Goal: Task Accomplishment & Management: Manage account settings

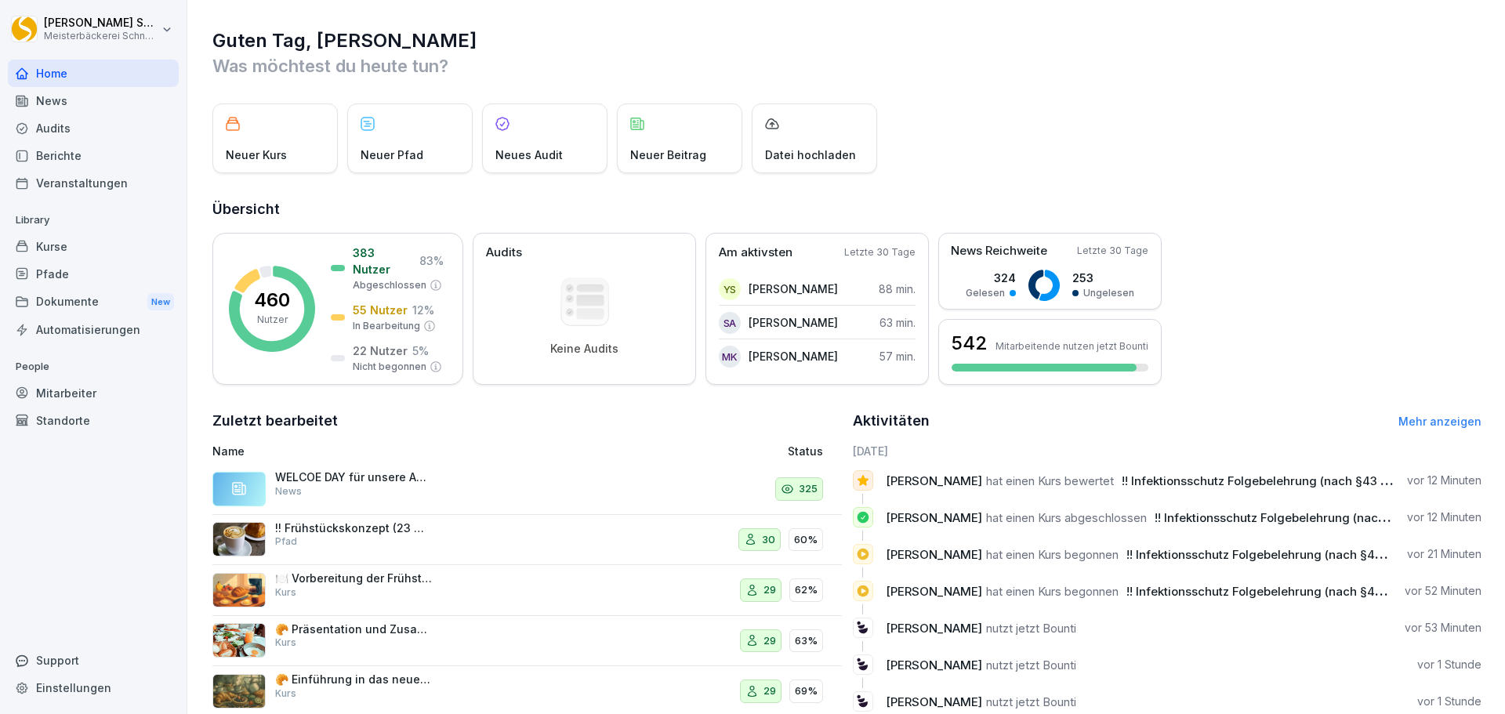
scroll to position [93, 0]
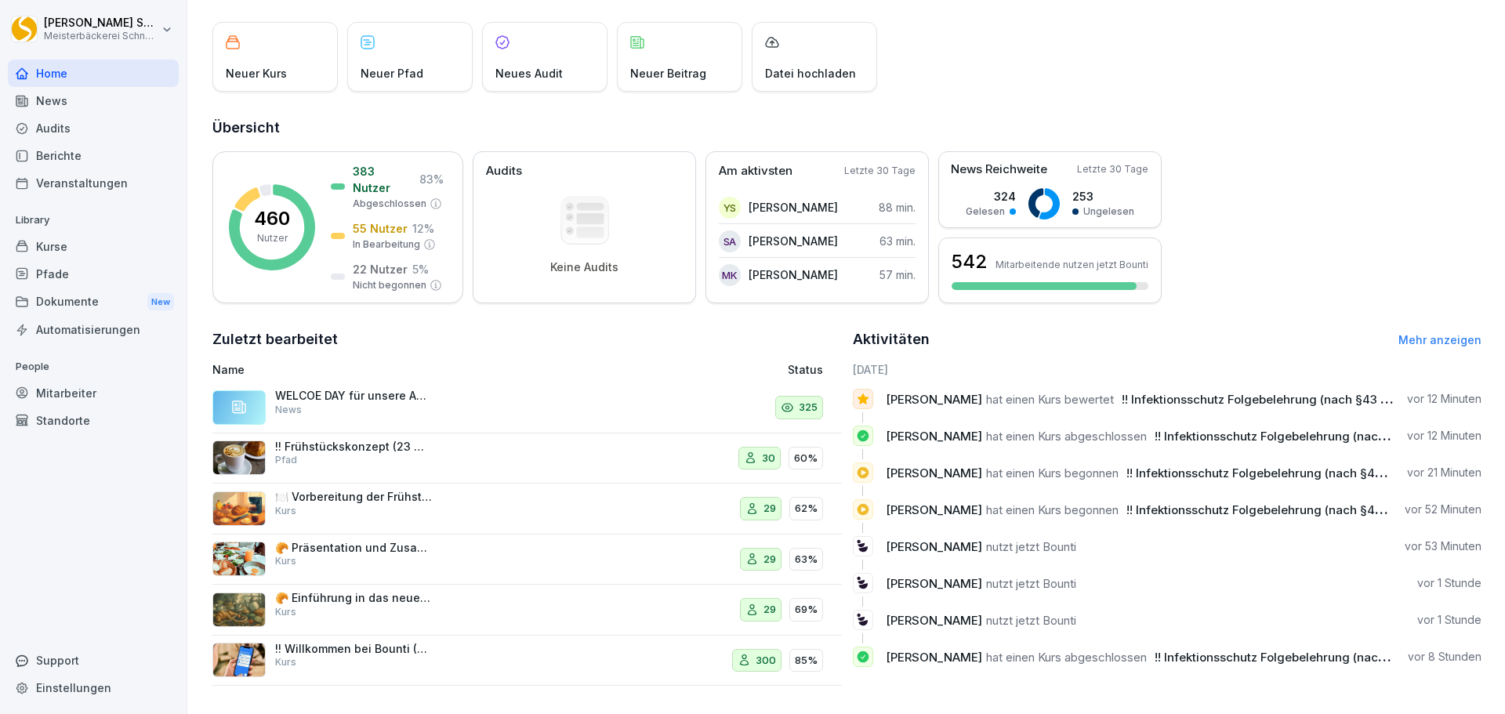
drag, startPoint x: 69, startPoint y: 250, endPoint x: 132, endPoint y: 247, distance: 62.8
click at [69, 250] on div "Kurse" at bounding box center [93, 246] width 171 height 27
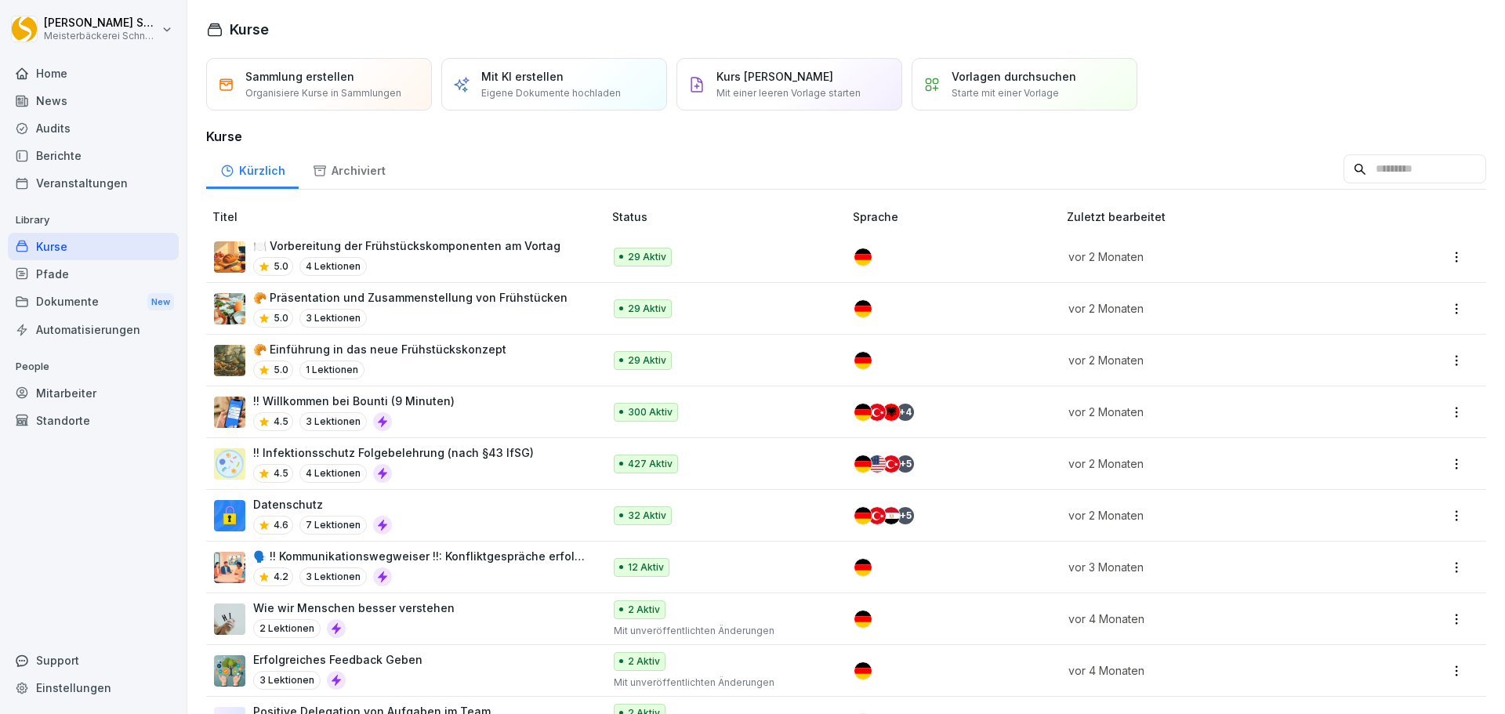
click at [756, 466] on div "427 Aktiv" at bounding box center [721, 464] width 214 height 19
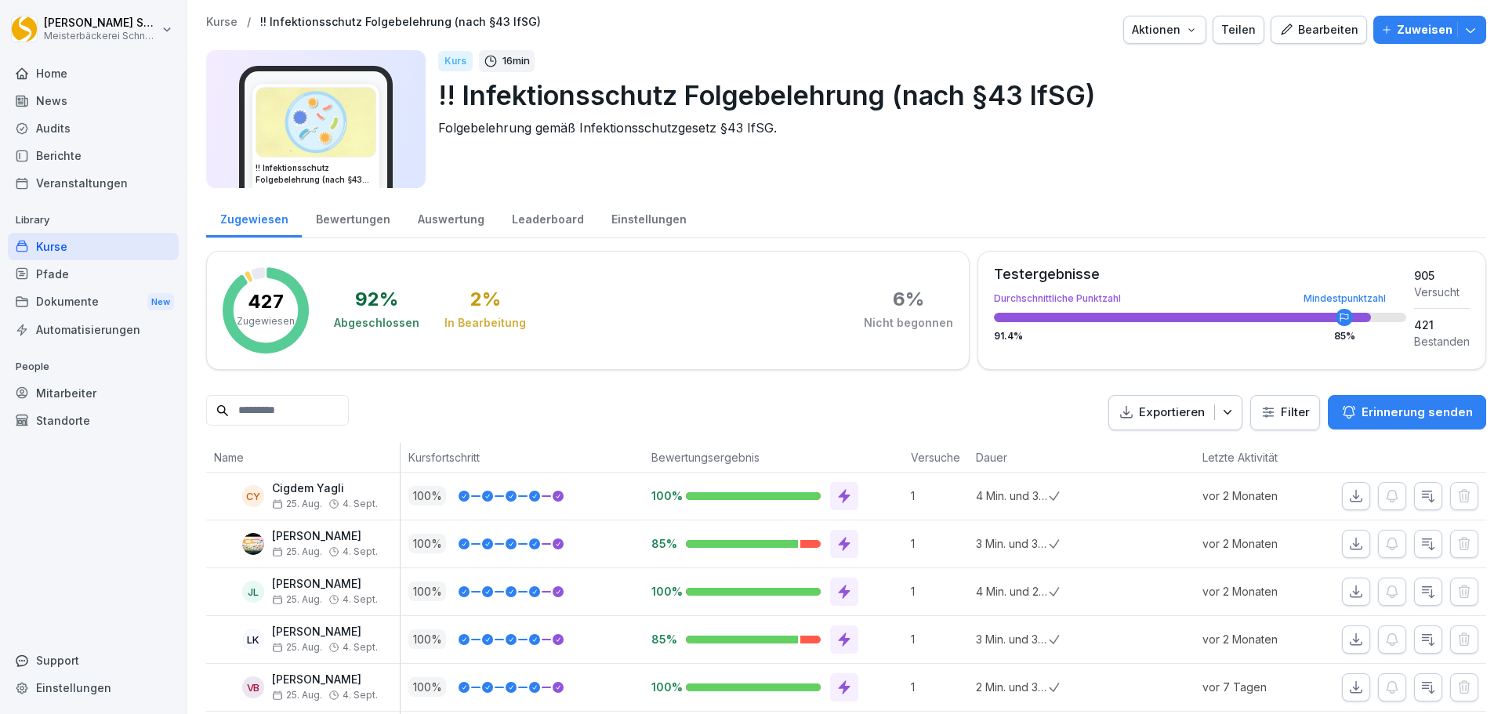
click at [1285, 415] on html "[PERSON_NAME] Meisterbäckerei [PERSON_NAME] Home News Audits Berichte Veranstal…" at bounding box center [752, 357] width 1505 height 714
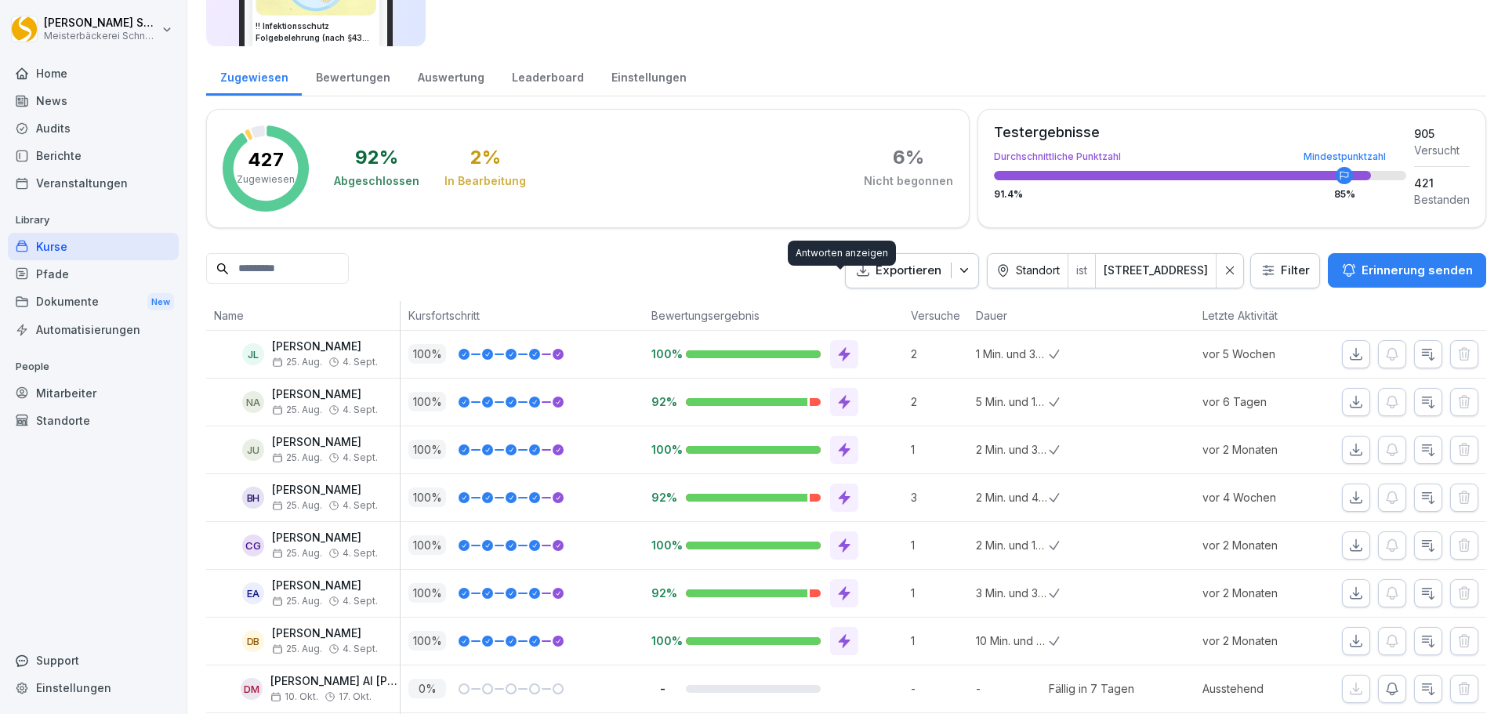
scroll to position [228, 0]
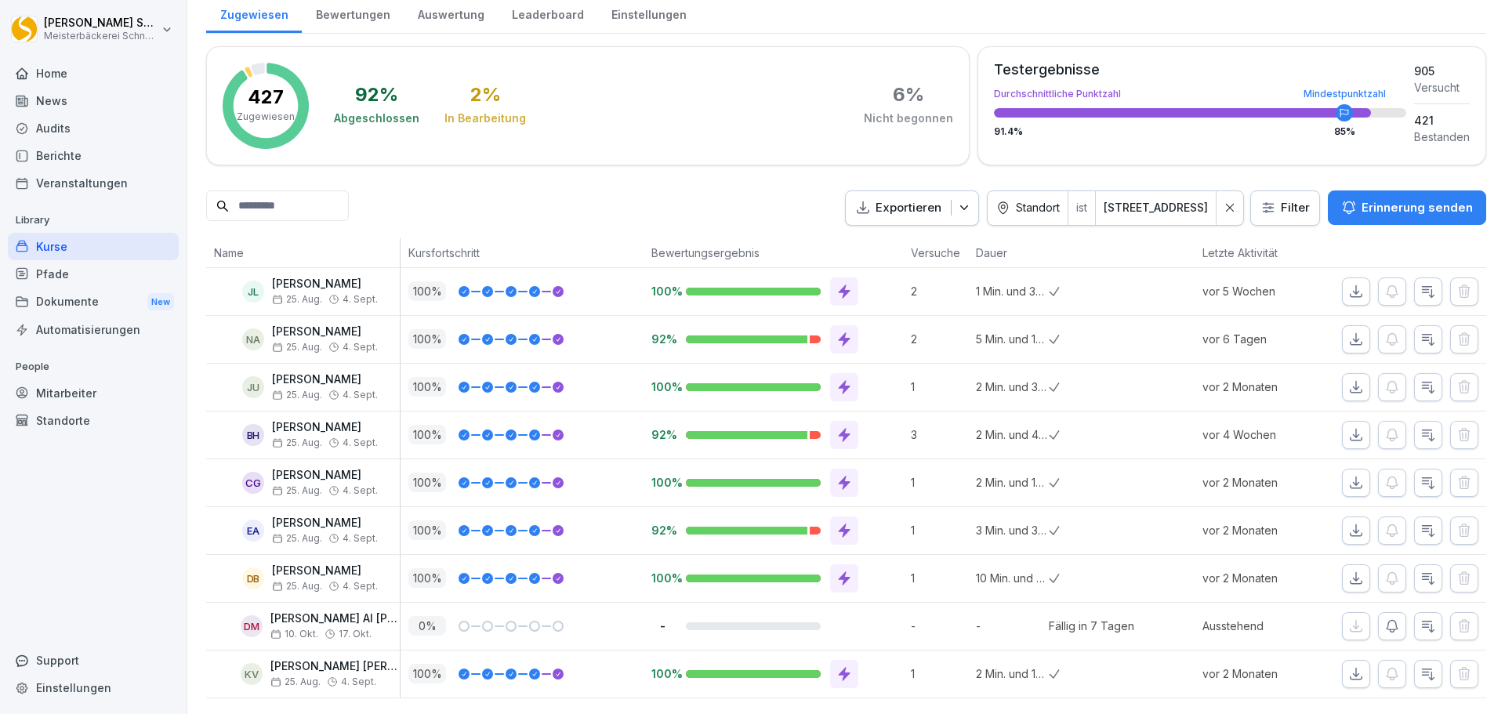
click at [1225, 202] on icon at bounding box center [1230, 207] width 11 height 11
click at [1288, 190] on html "[PERSON_NAME] Meisterbäckerei [PERSON_NAME] Home News Audits Berichte Veranstal…" at bounding box center [752, 357] width 1505 height 714
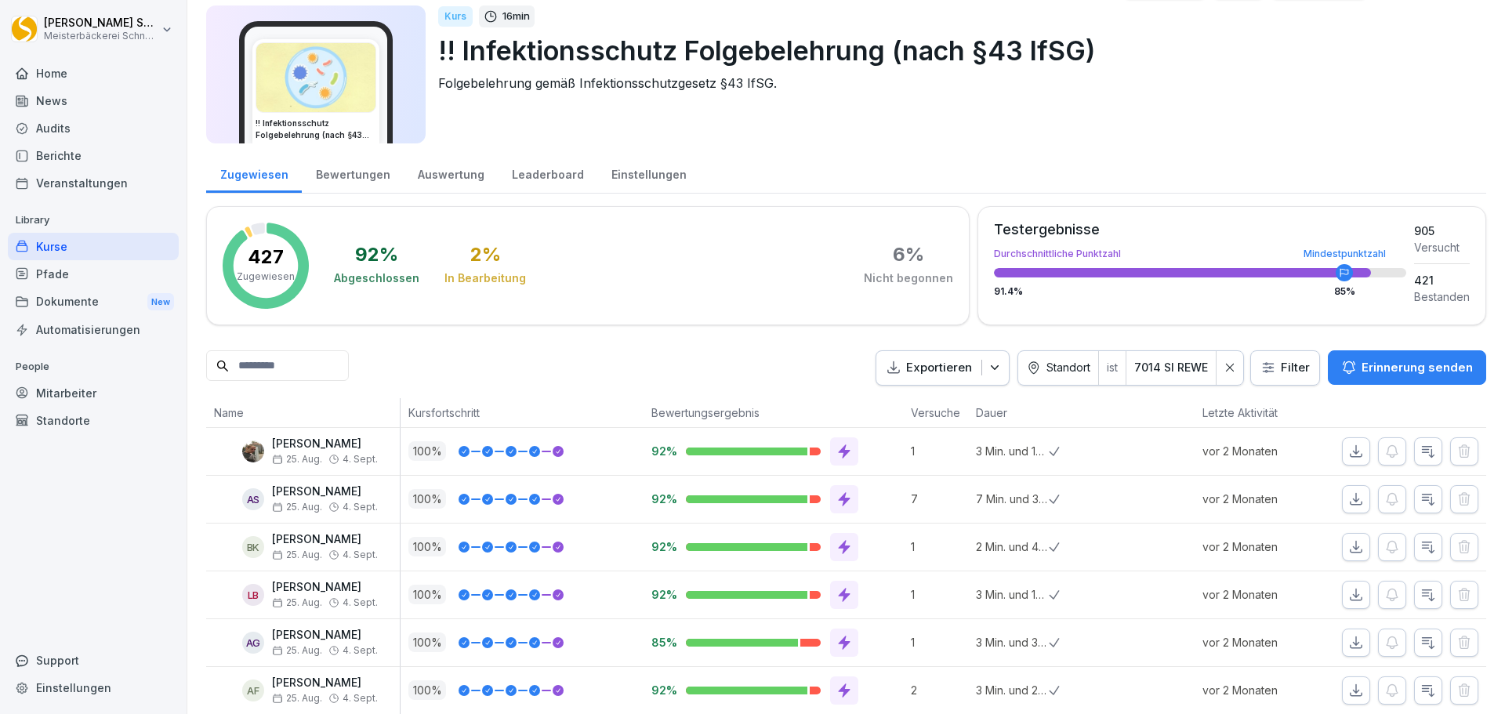
scroll to position [85, 0]
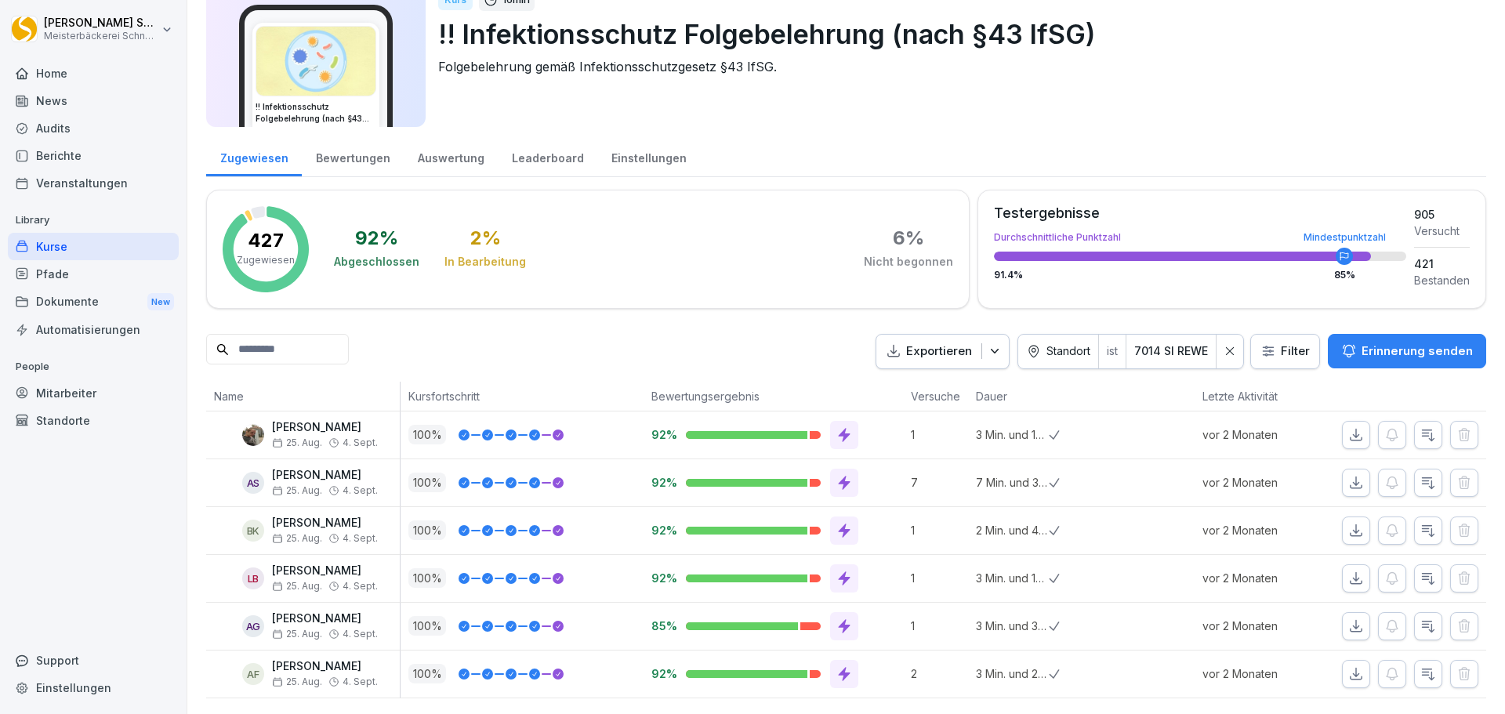
click at [78, 396] on div "Mitarbeiter" at bounding box center [93, 392] width 171 height 27
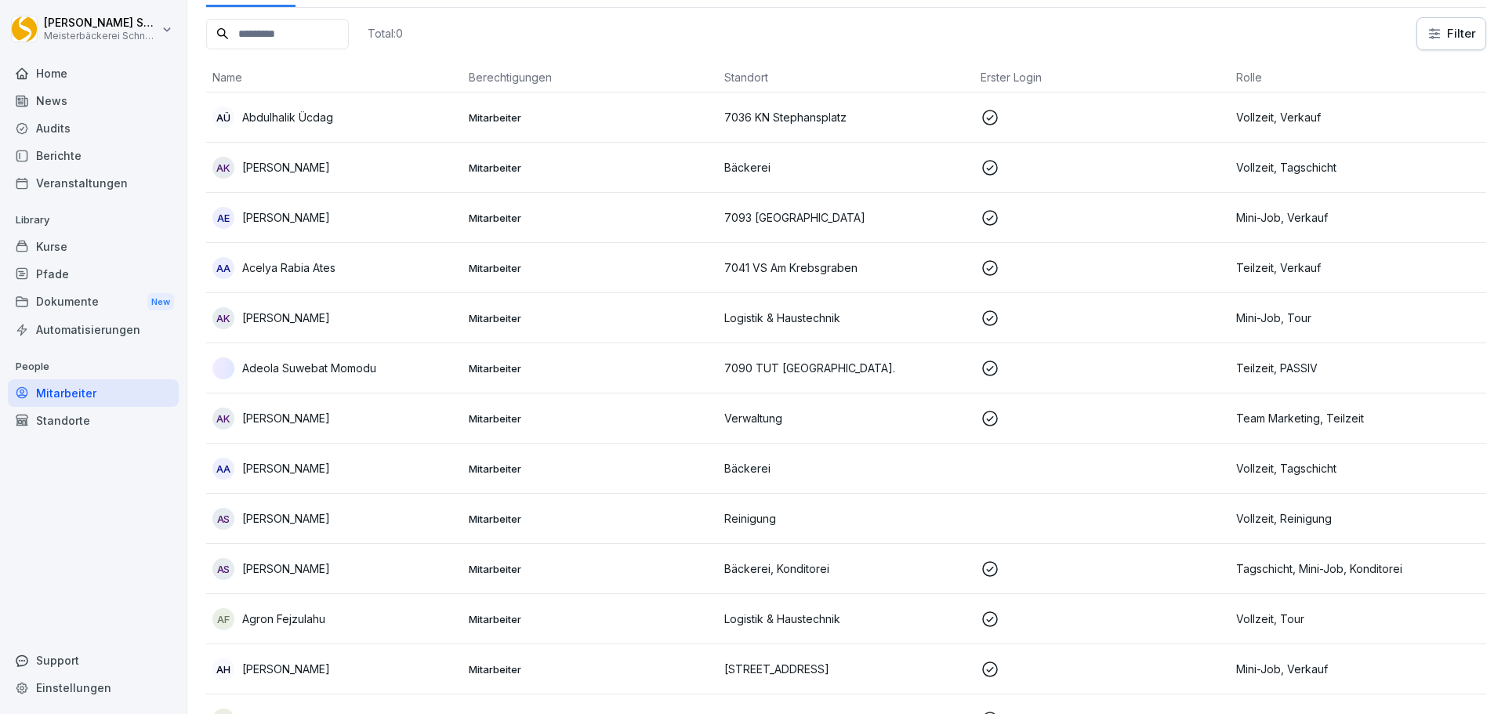
scroll to position [16, 0]
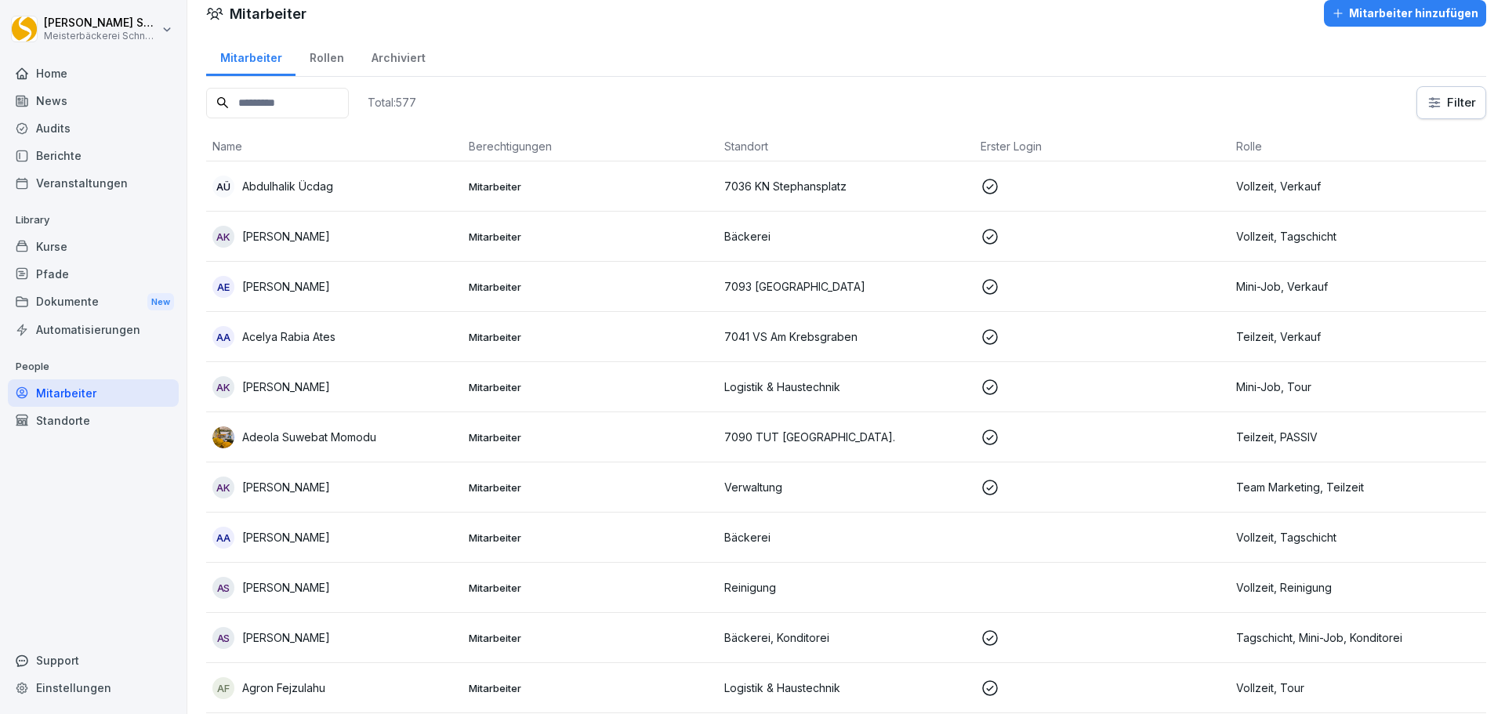
click at [313, 113] on input at bounding box center [277, 103] width 143 height 31
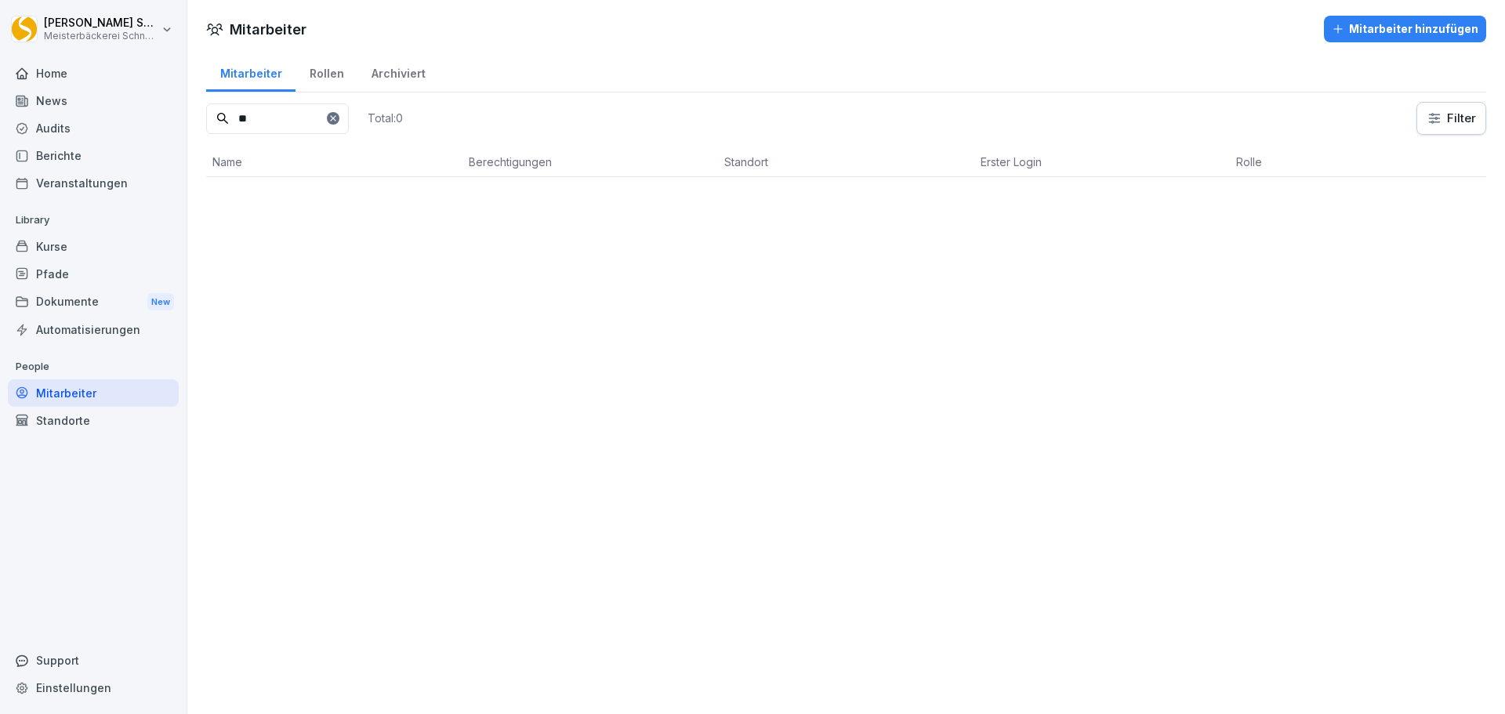
scroll to position [0, 0]
type input "********"
click at [877, 208] on p "7040 SI Kaufland, 7014 SI REWE" at bounding box center [846, 202] width 244 height 16
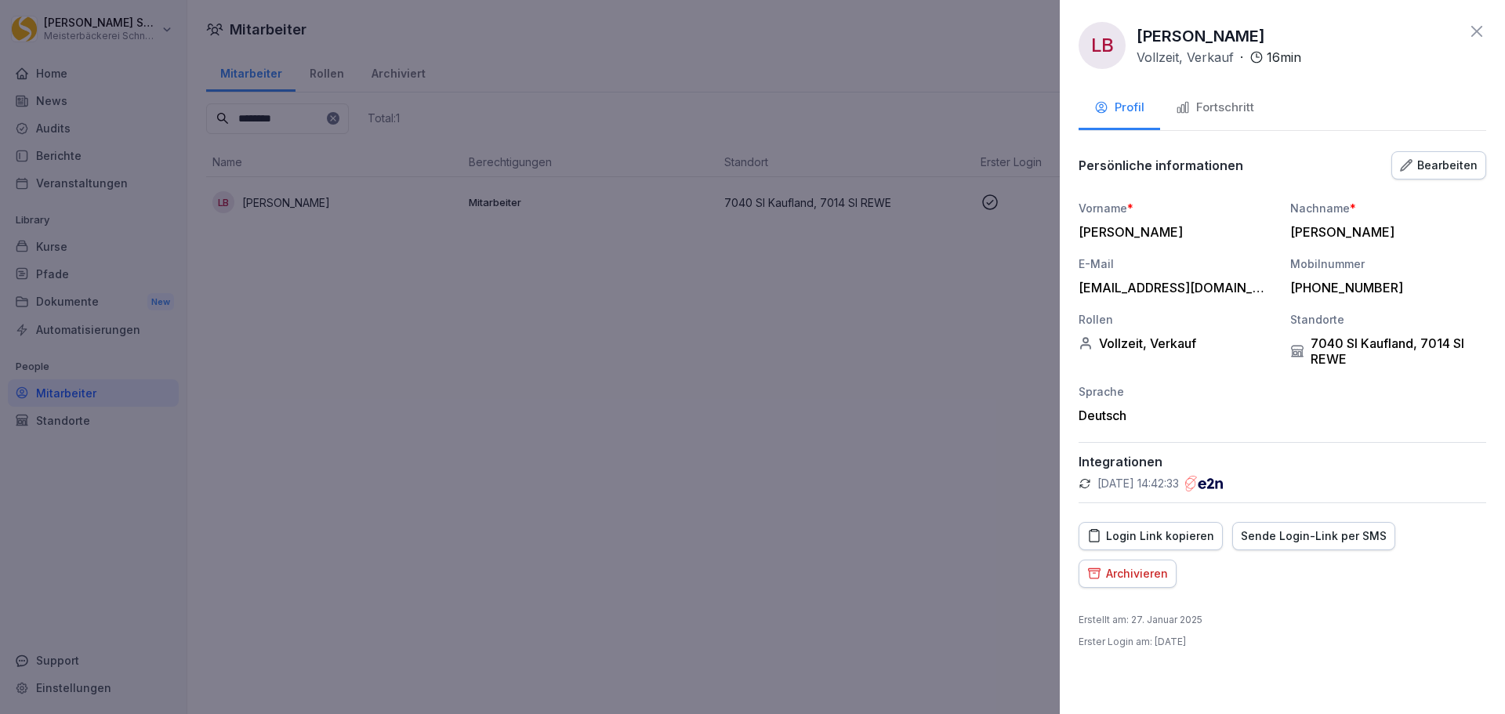
click at [1466, 164] on div "Bearbeiten" at bounding box center [1439, 165] width 78 height 17
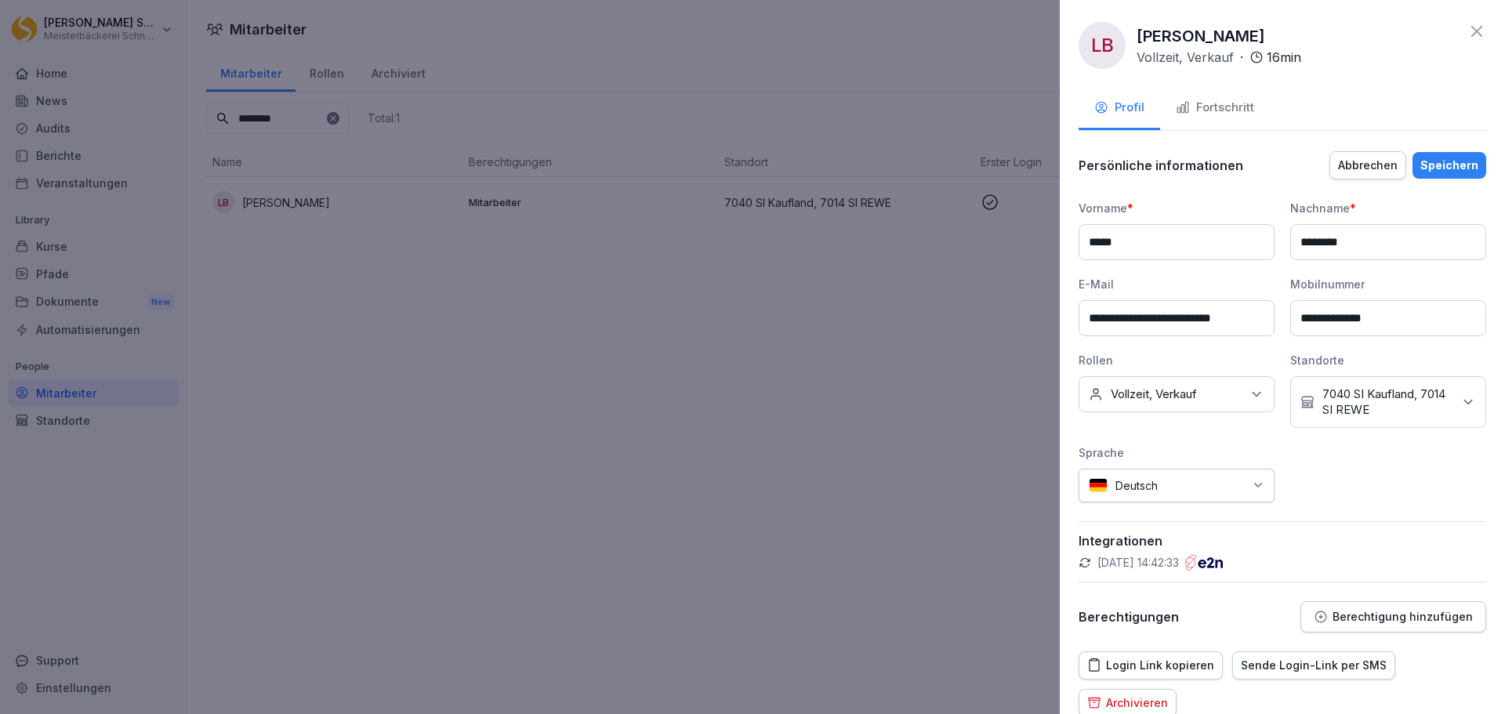
click at [1461, 402] on icon at bounding box center [1469, 402] width 16 height 16
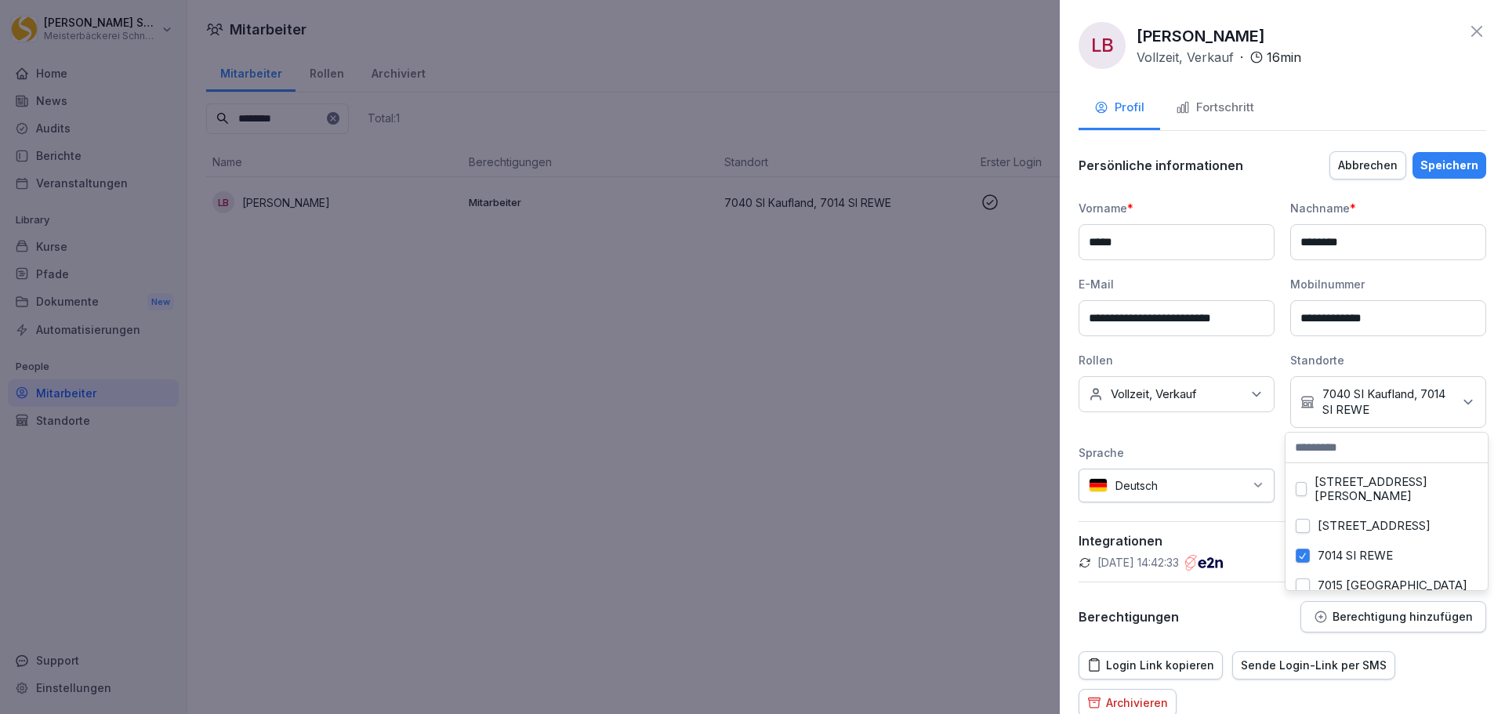
click at [1335, 549] on label "7014 SI REWE" at bounding box center [1355, 556] width 75 height 14
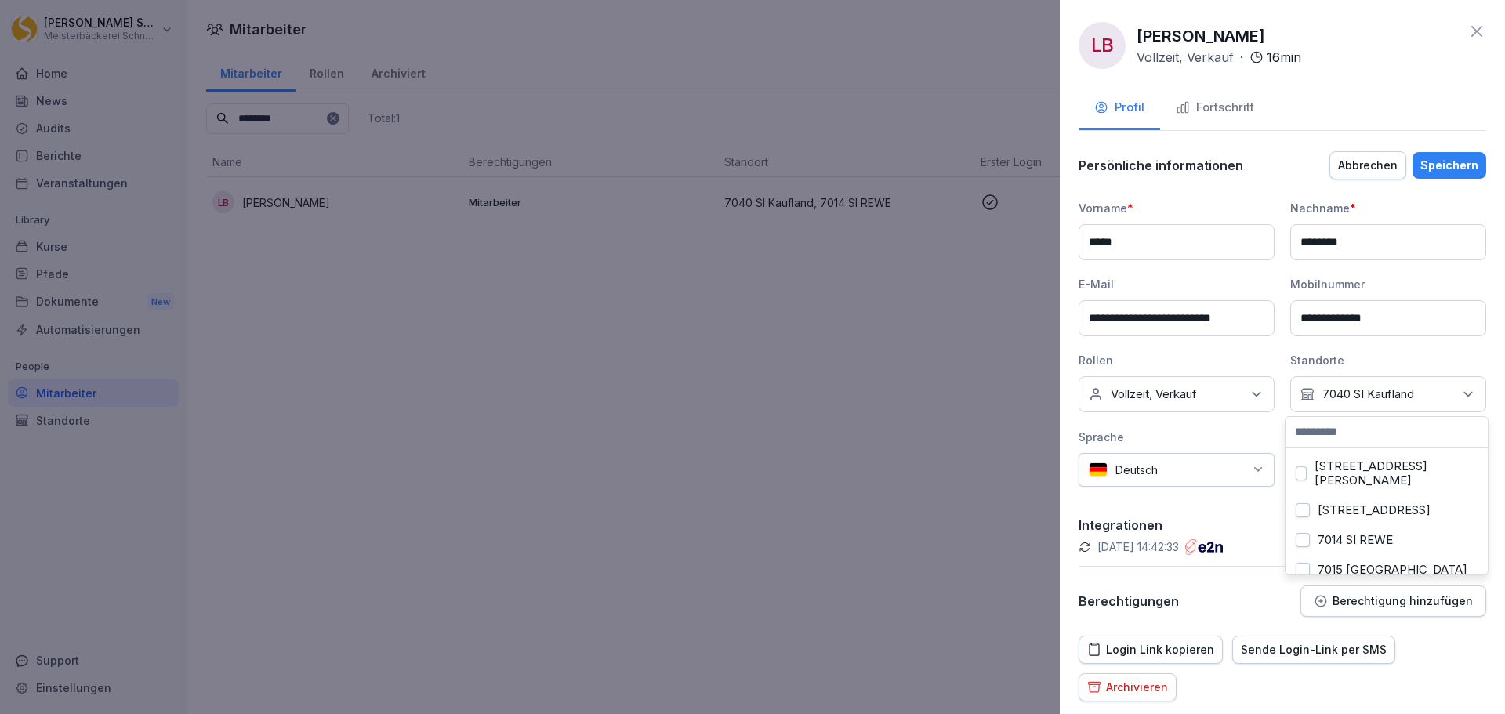
click at [1302, 93] on div "Profil Fortschritt" at bounding box center [1283, 109] width 408 height 43
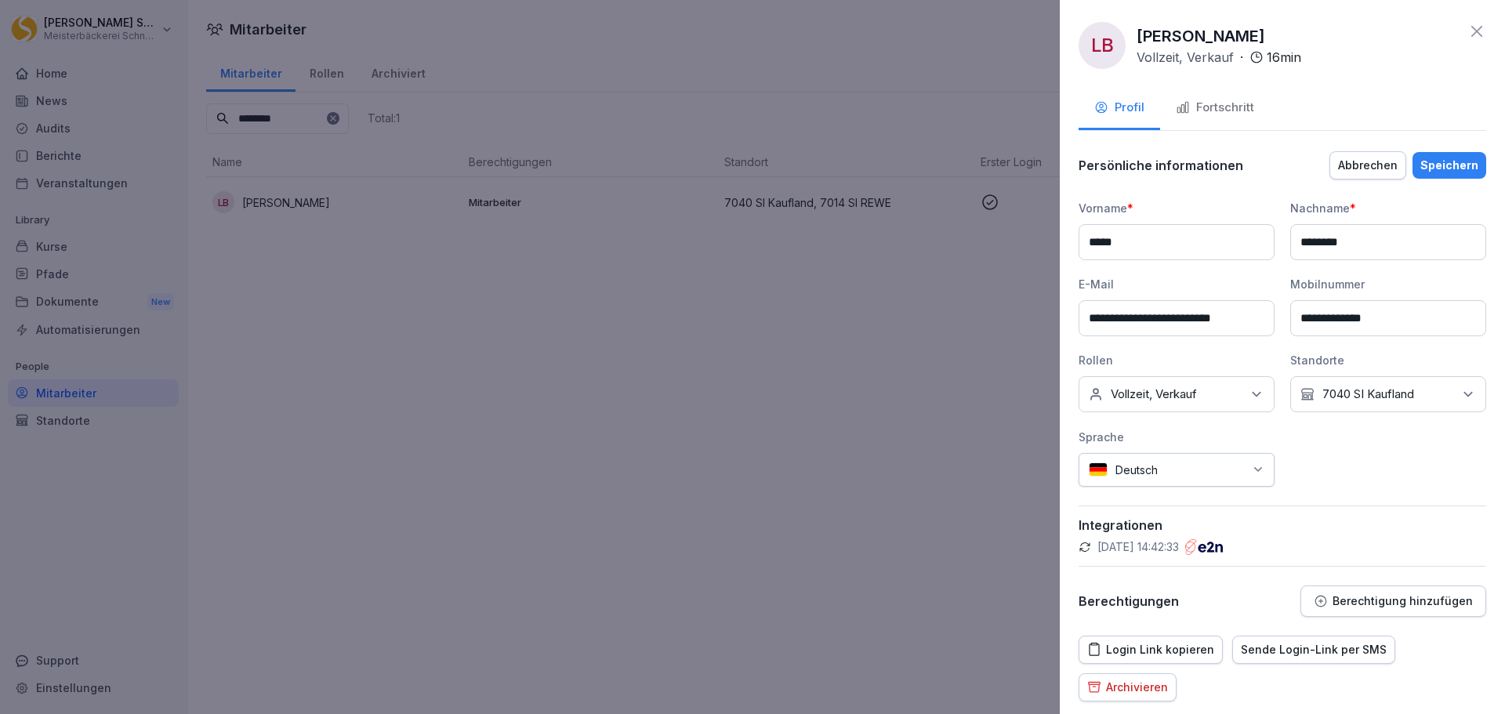
click at [1446, 161] on div "Speichern" at bounding box center [1450, 165] width 58 height 17
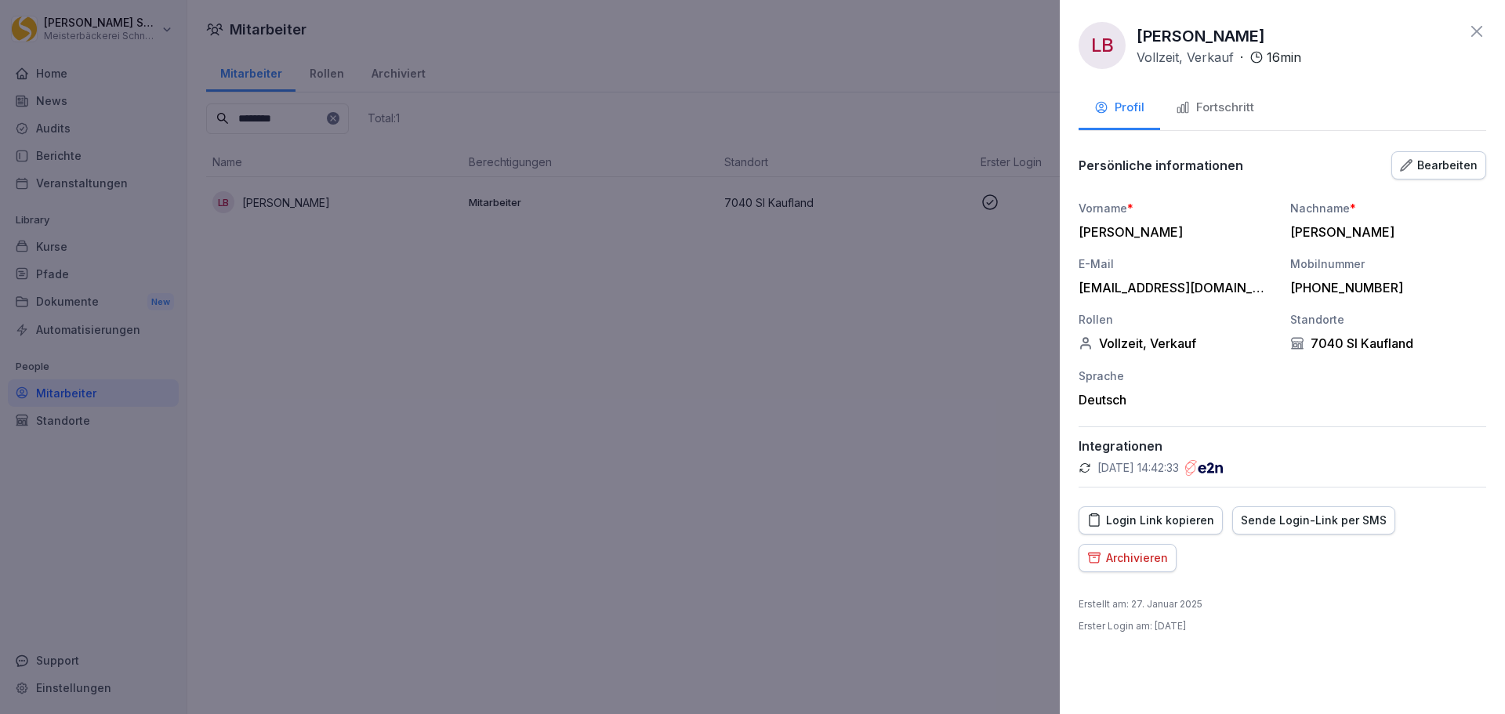
click at [1483, 34] on icon at bounding box center [1477, 31] width 19 height 19
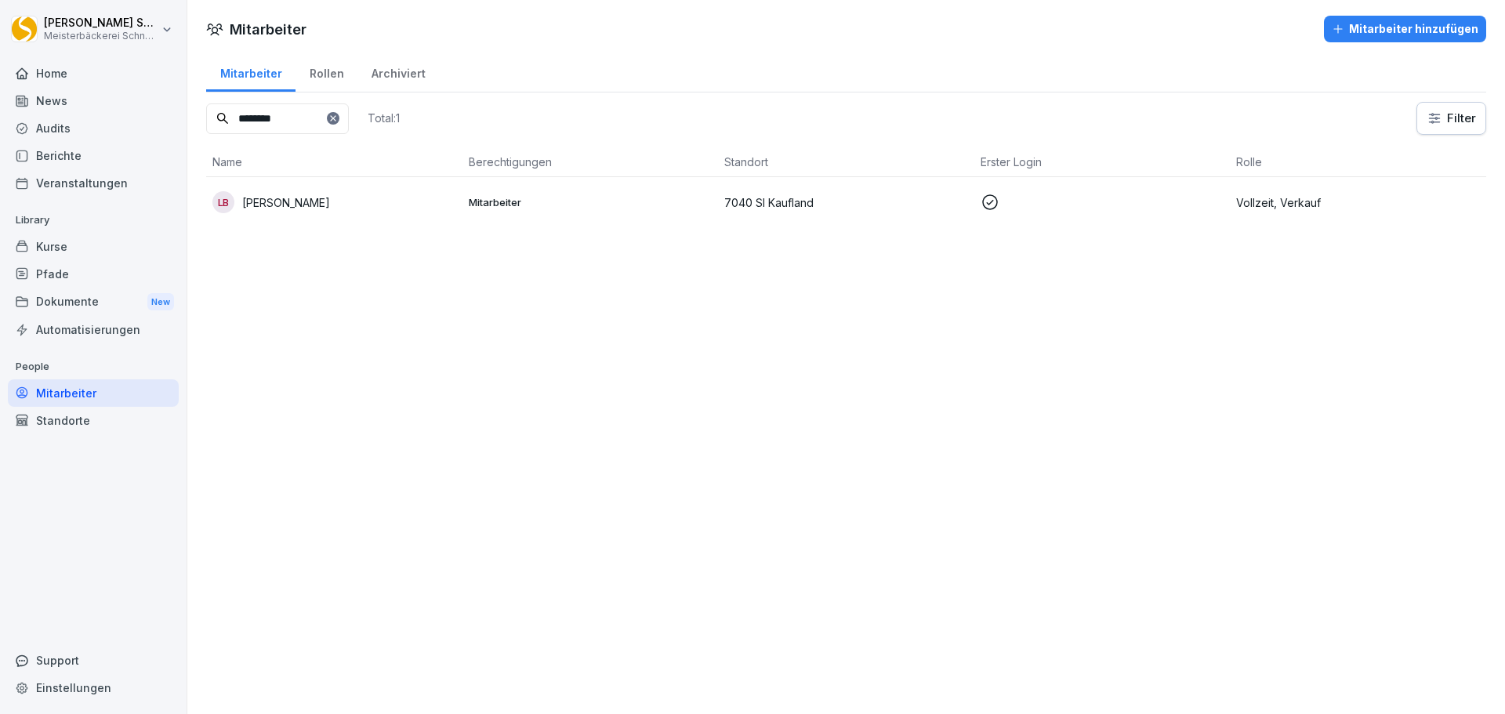
click at [87, 252] on div "Kurse" at bounding box center [93, 246] width 171 height 27
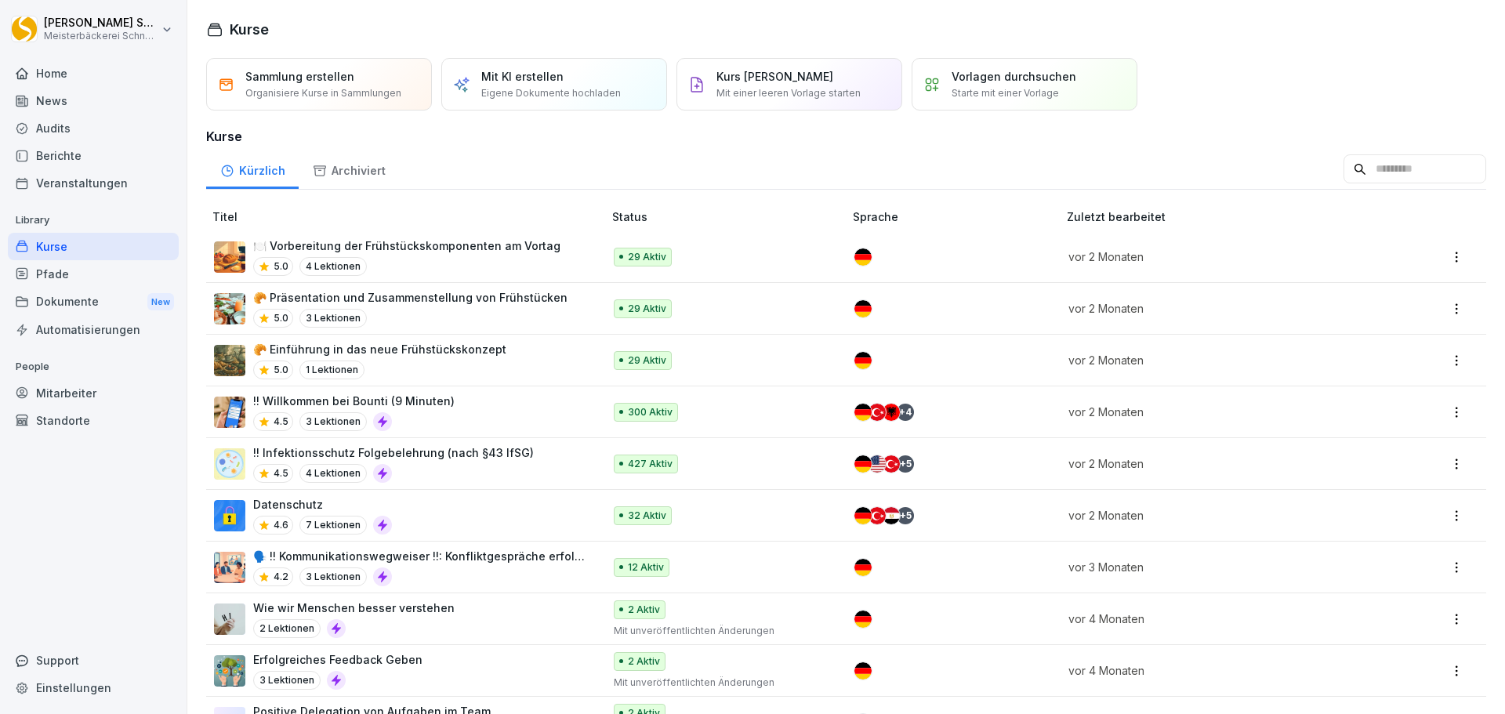
click at [445, 473] on div "4.5 4 Lektionen" at bounding box center [393, 473] width 281 height 19
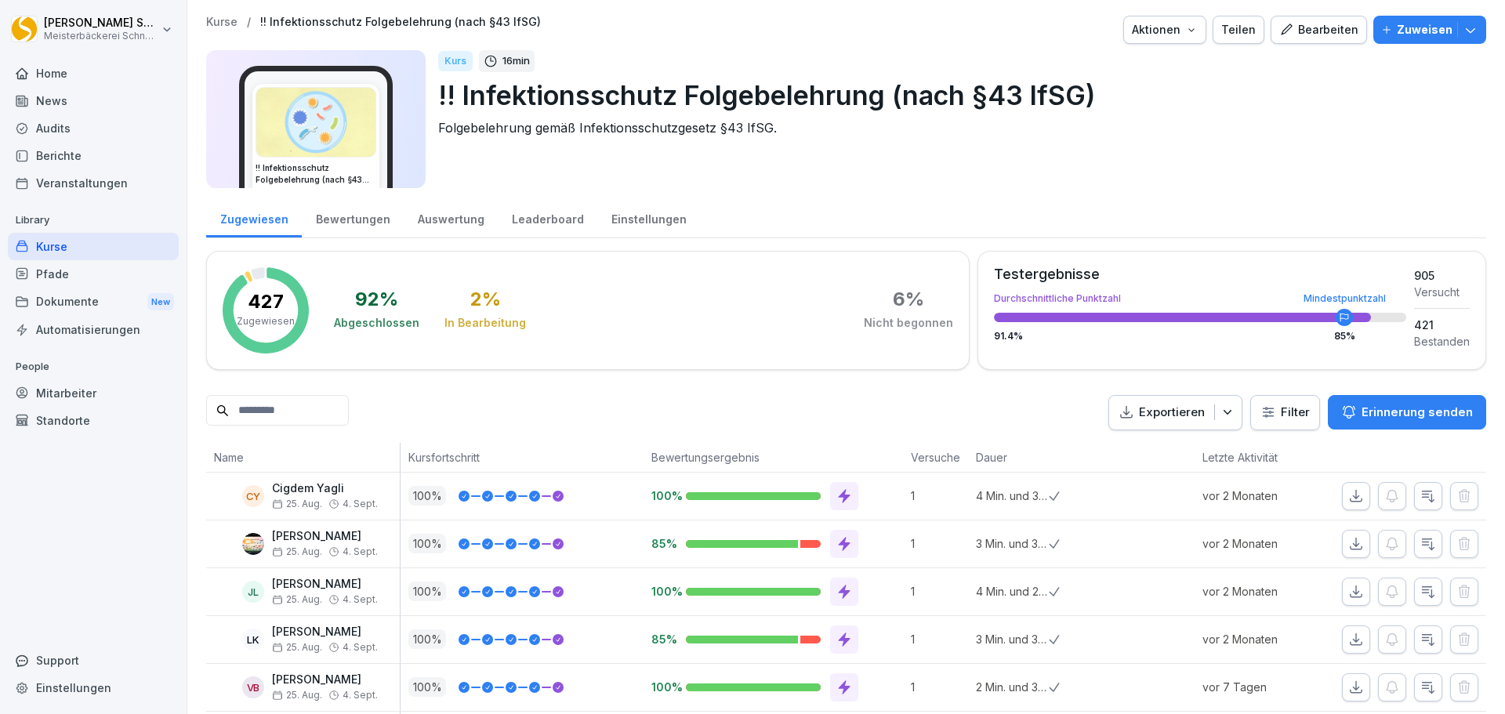
click at [1302, 416] on html "[PERSON_NAME] Meisterbäckerei [PERSON_NAME] Home News Audits Berichte Veranstal…" at bounding box center [752, 357] width 1505 height 714
click at [1053, 159] on div "Kurs 16 min !! Infektionsschutz Folgebelehrung (nach §43 IfSG) Folgebelehrung g…" at bounding box center [956, 119] width 1036 height 138
click at [1217, 410] on div at bounding box center [1230, 413] width 27 height 34
click at [1272, 410] on html "Eric Schneckenburger Meisterbäckerei Schneckenburger Home News Audits Berichte …" at bounding box center [752, 357] width 1505 height 714
click at [668, 419] on div "Exportieren Standort ist 7013 KN Mainaustr. Filter Erinnerung senden" at bounding box center [846, 412] width 1280 height 35
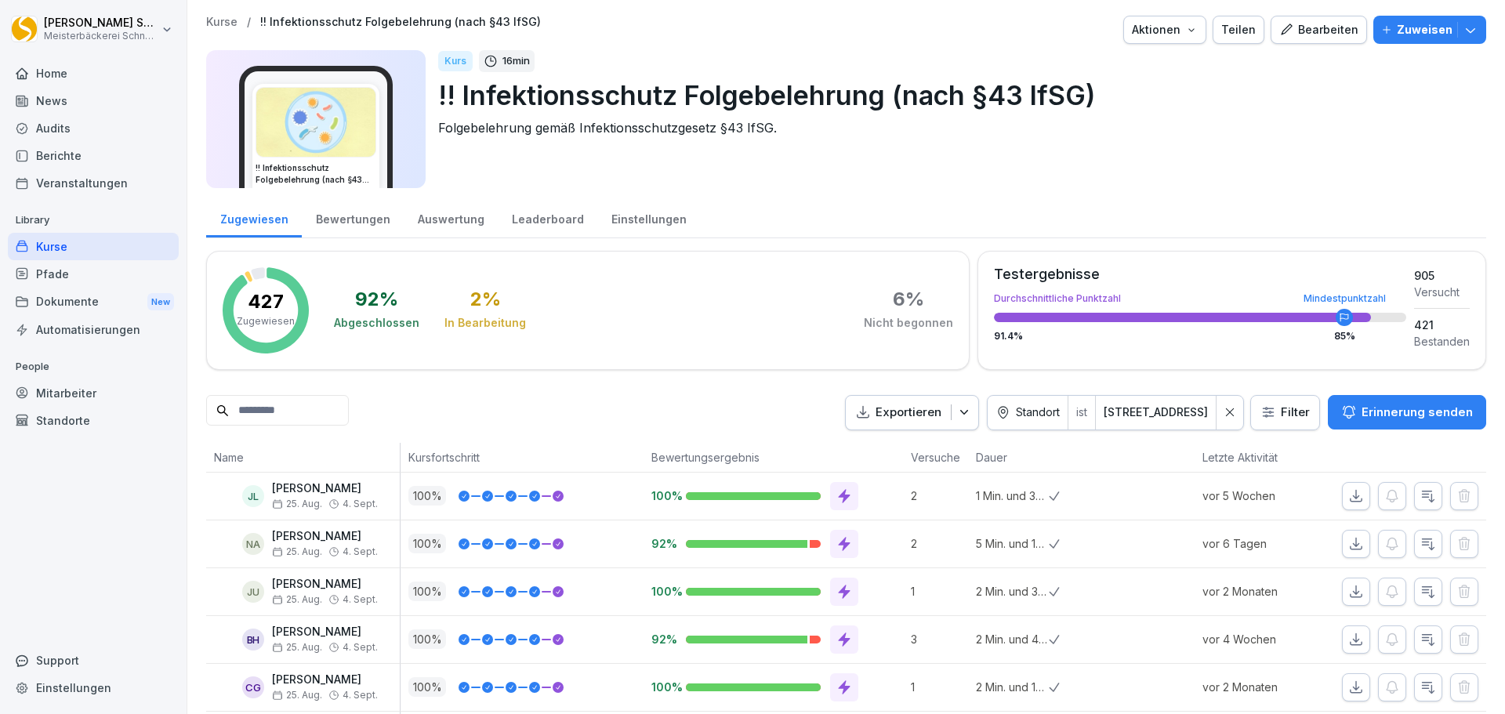
click at [1225, 416] on icon at bounding box center [1230, 412] width 11 height 11
click at [1267, 417] on html "Eric Schneckenburger Meisterbäckerei Schneckenburger Home News Audits Berichte …" at bounding box center [752, 357] width 1505 height 714
click at [1280, 416] on html "[PERSON_NAME] Meisterbäckerei [PERSON_NAME] Home News Audits Berichte Veranstal…" at bounding box center [752, 357] width 1505 height 714
click at [1225, 412] on icon at bounding box center [1230, 412] width 11 height 11
click at [1269, 409] on html "Eric Schneckenburger Meisterbäckerei Schneckenburger Home News Audits Berichte …" at bounding box center [752, 357] width 1505 height 714
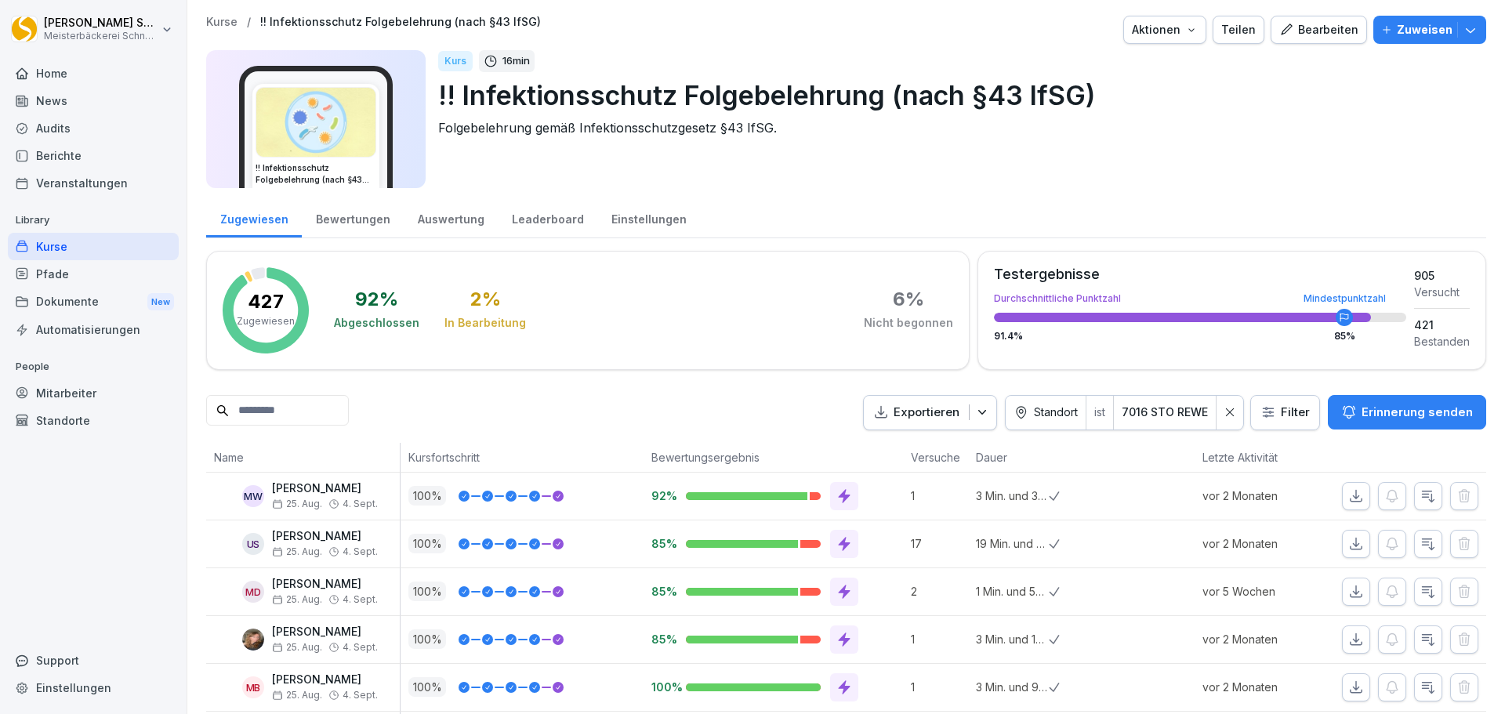
click at [718, 414] on div "Exportieren Standort ist 7016 STO REWE Filter Erinnerung senden" at bounding box center [846, 412] width 1280 height 35
click at [1283, 407] on html "Eric Schneckenburger Meisterbäckerei Schneckenburger Home News Audits Berichte …" at bounding box center [752, 357] width 1505 height 714
click at [1220, 413] on html "Eric Schneckenburger Meisterbäckerei Schneckenburger Home News Audits Berichte …" at bounding box center [752, 357] width 1505 height 714
click at [1225, 413] on icon at bounding box center [1230, 412] width 11 height 11
click at [1293, 416] on html "Eric Schneckenburger Meisterbäckerei Schneckenburger Home News Audits Berichte …" at bounding box center [752, 357] width 1505 height 714
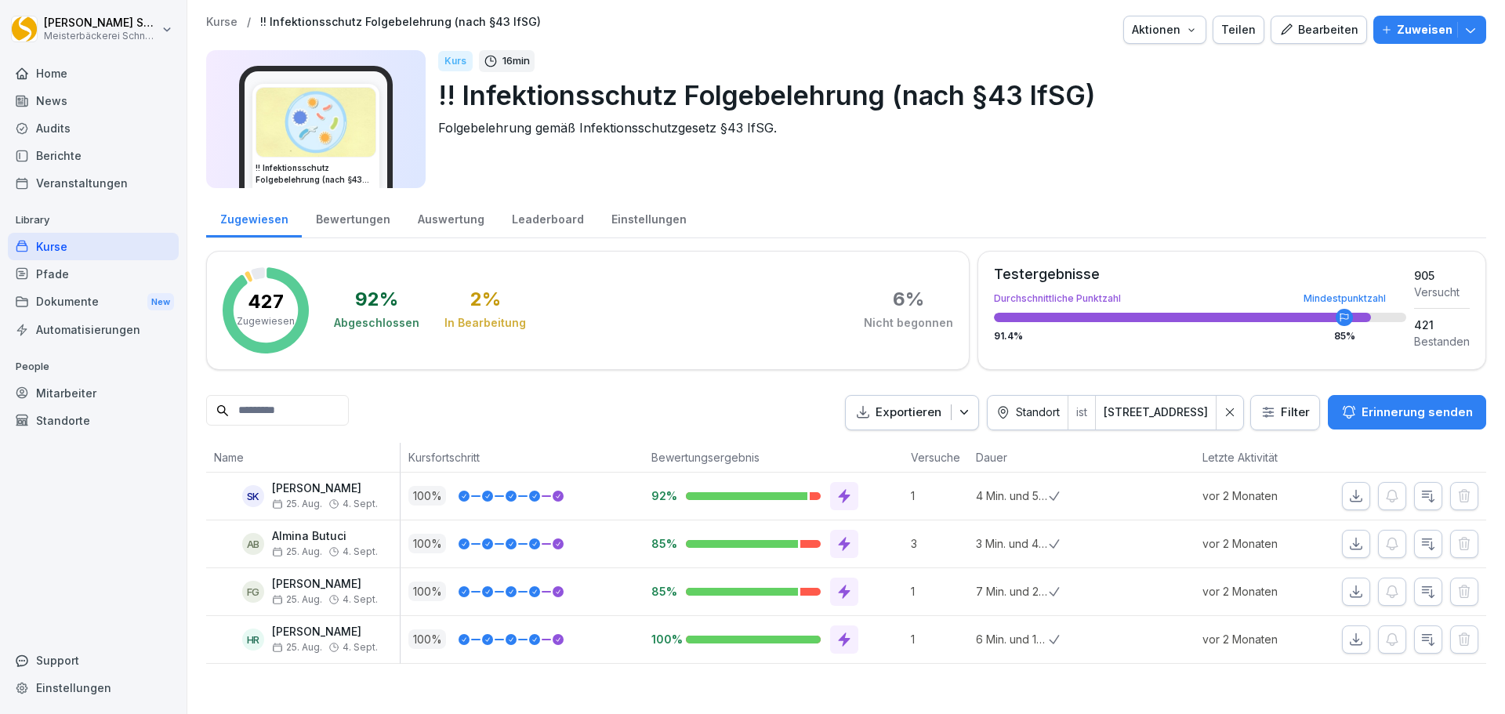
click at [1225, 412] on icon at bounding box center [1230, 412] width 11 height 11
click at [1269, 411] on html "Eric Schneckenburger Meisterbäckerei Schneckenburger Home News Audits Berichte …" at bounding box center [752, 357] width 1505 height 714
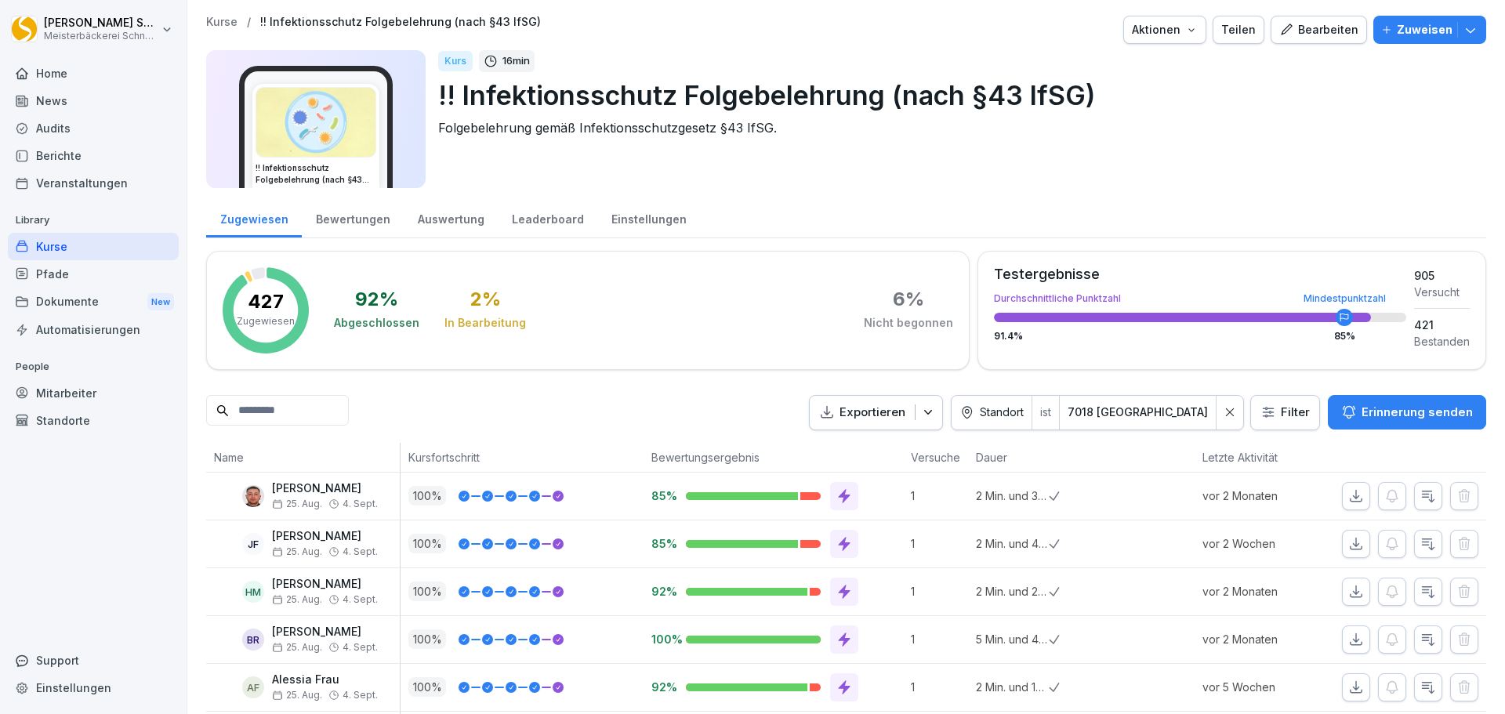
click at [717, 402] on div "Exportieren Standort ist 7018 Emmingen Filter Erinnerung senden" at bounding box center [846, 412] width 1280 height 35
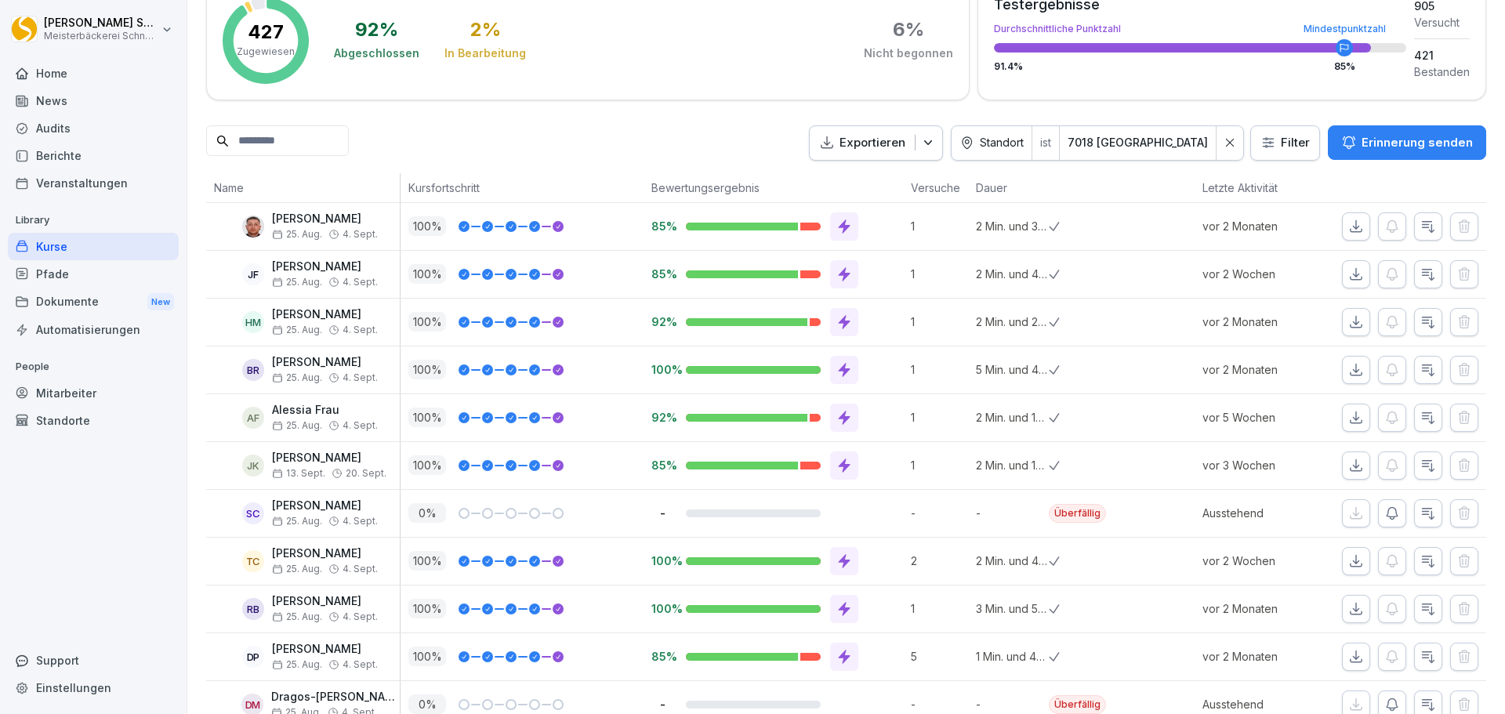
scroll to position [324, 0]
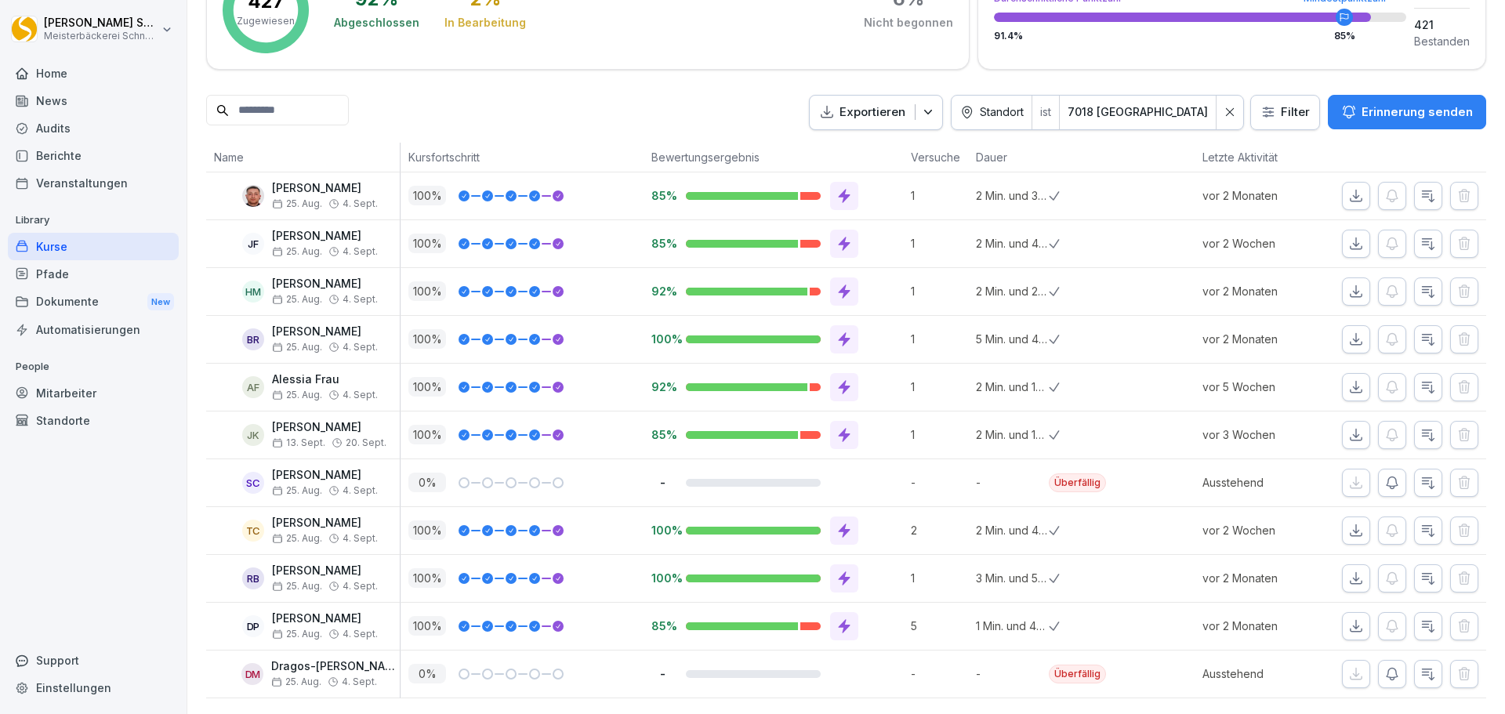
click at [82, 389] on div "Mitarbeiter" at bounding box center [93, 392] width 171 height 27
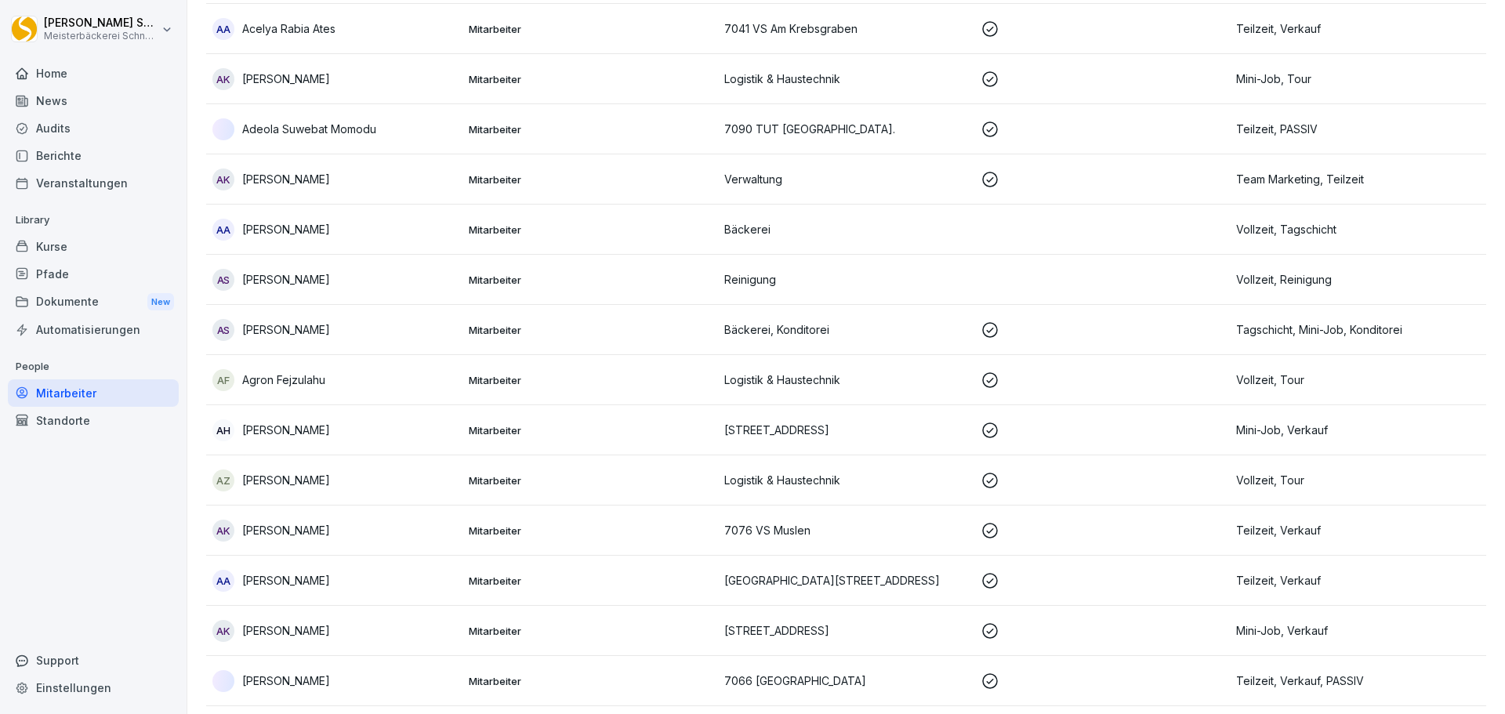
scroll to position [16, 0]
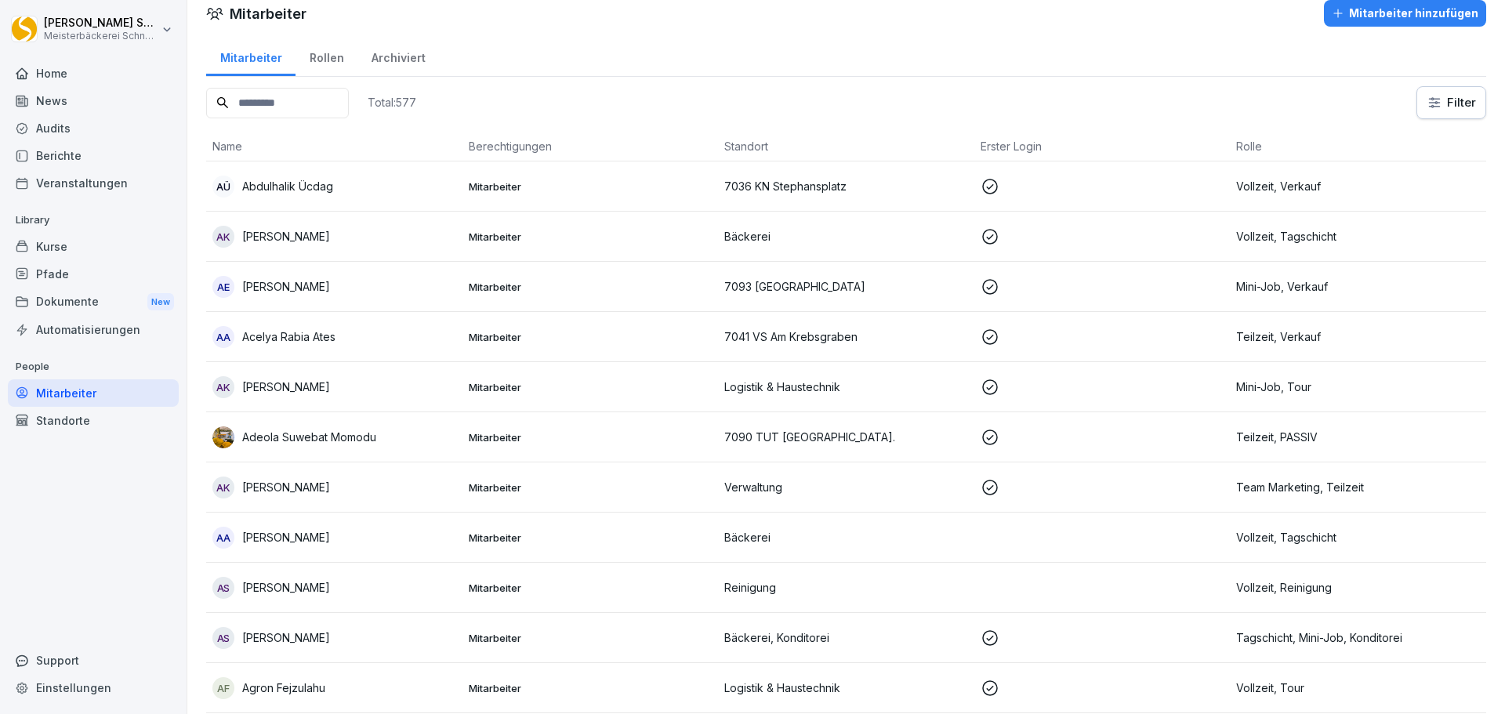
click at [252, 108] on input at bounding box center [277, 103] width 143 height 31
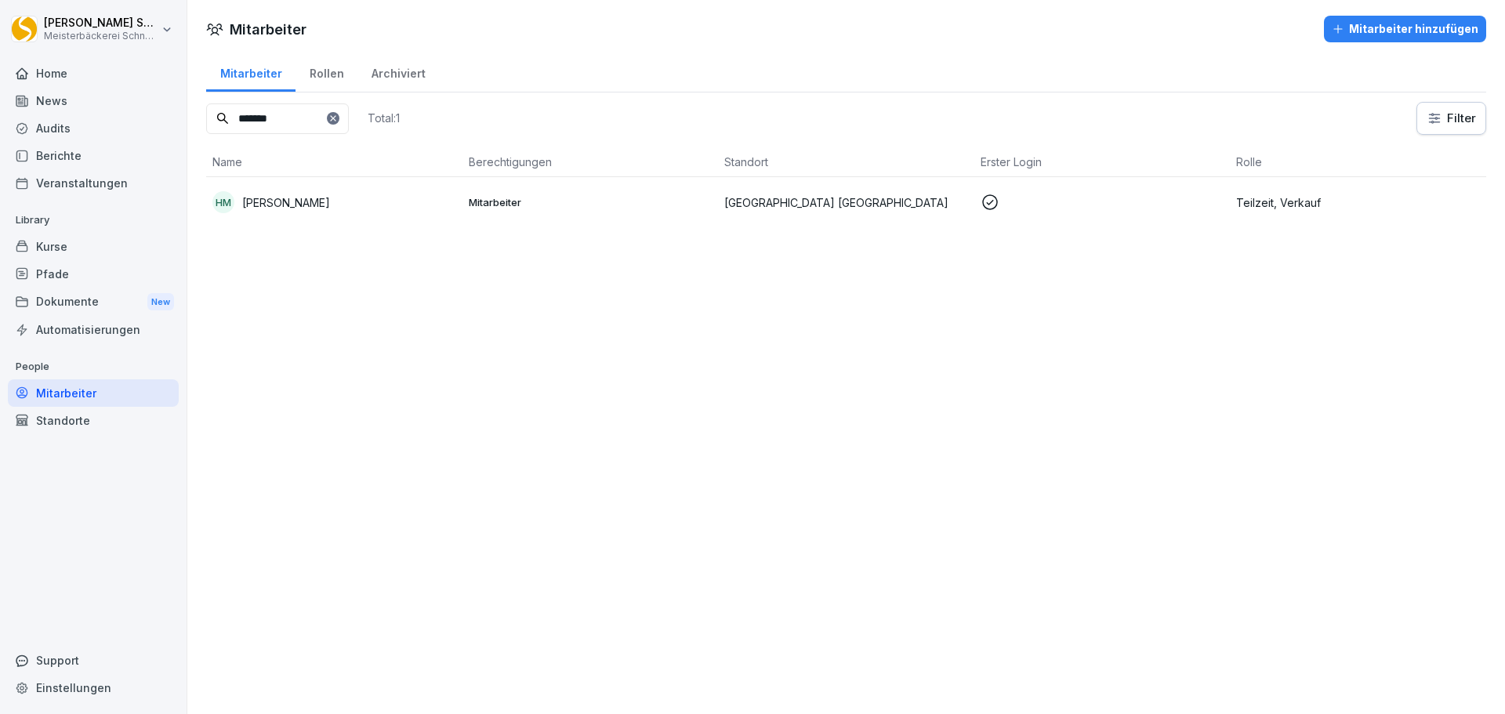
type input "*******"
click at [1282, 204] on p "Teilzeit, Verkauf" at bounding box center [1358, 202] width 244 height 16
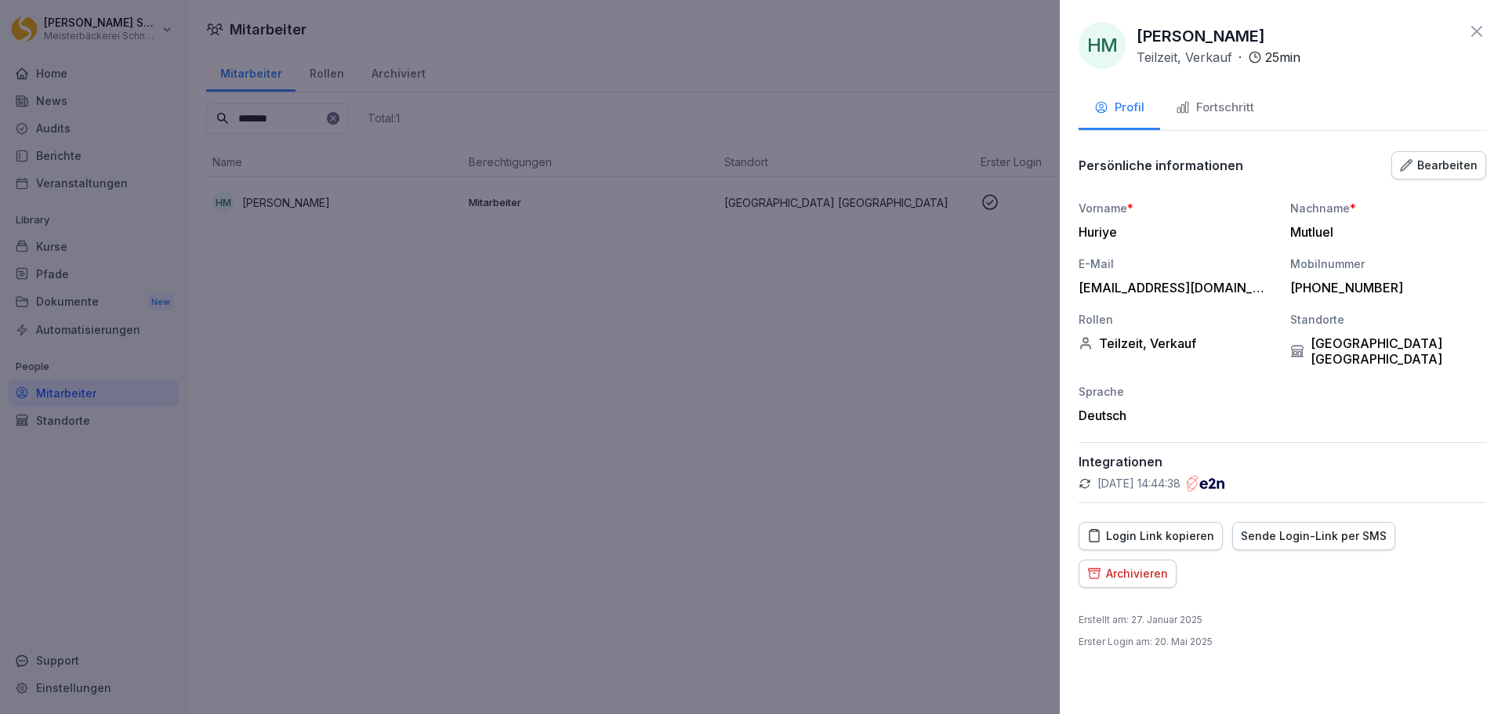
click at [1447, 165] on div "Bearbeiten" at bounding box center [1439, 165] width 78 height 17
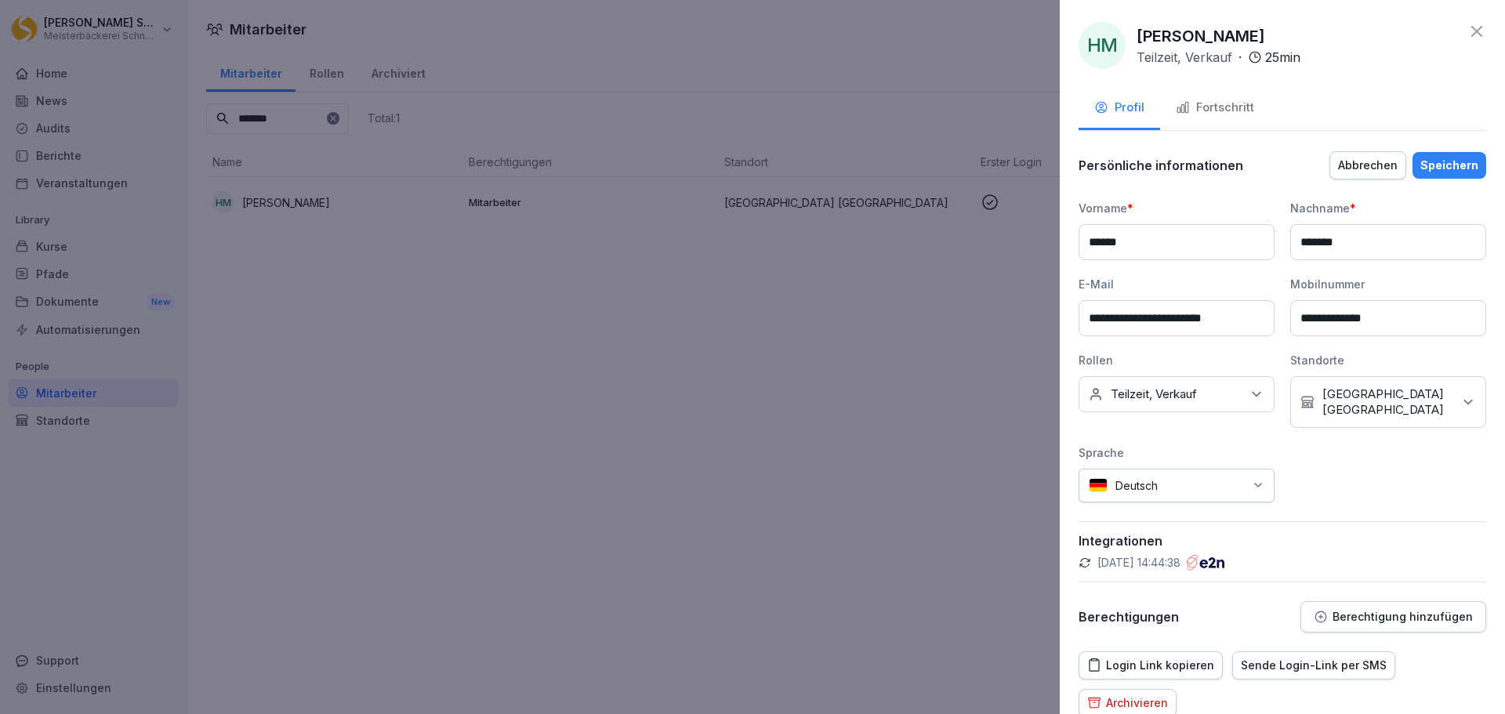
click at [1461, 398] on icon at bounding box center [1469, 402] width 16 height 16
click at [1306, 511] on button "7018 [GEOGRAPHIC_DATA]" at bounding box center [1303, 518] width 14 height 14
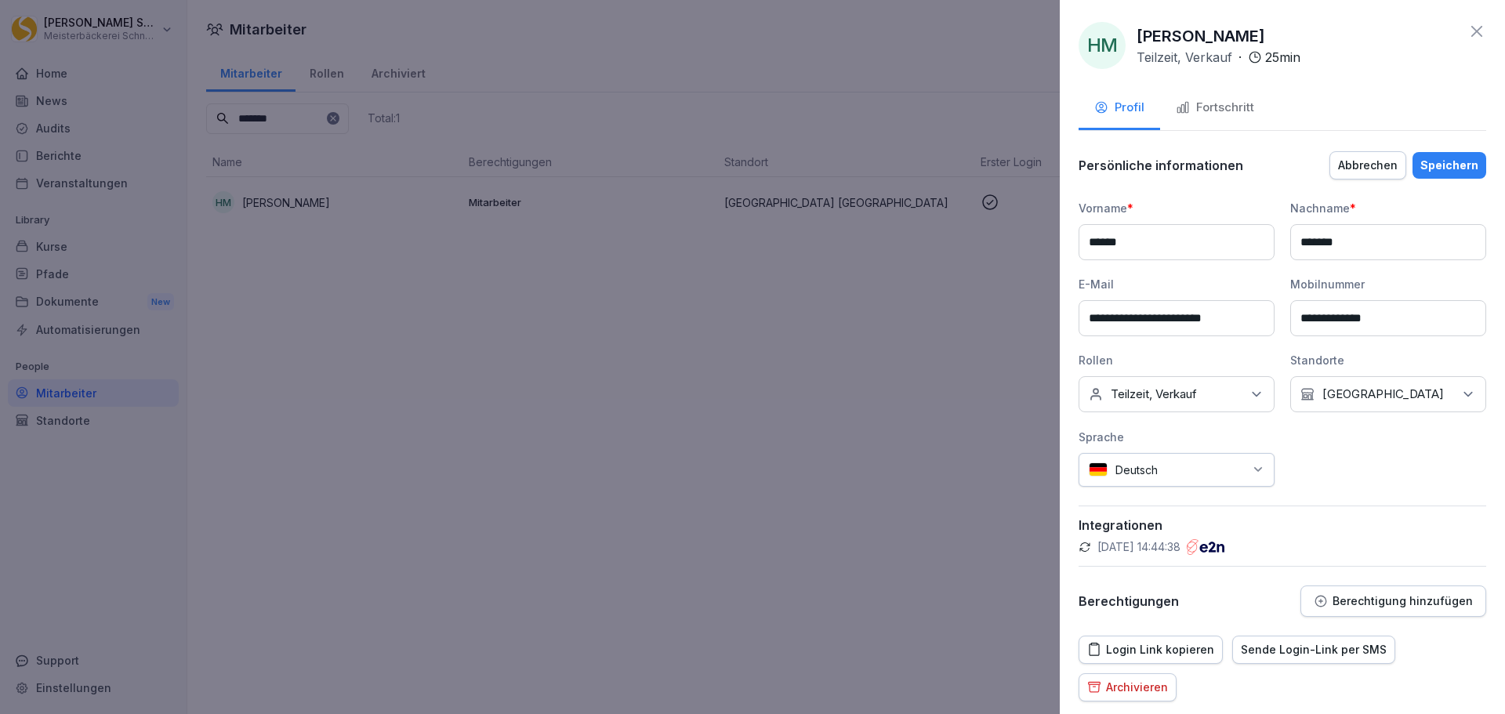
click at [1448, 164] on div "Speichern" at bounding box center [1450, 165] width 58 height 17
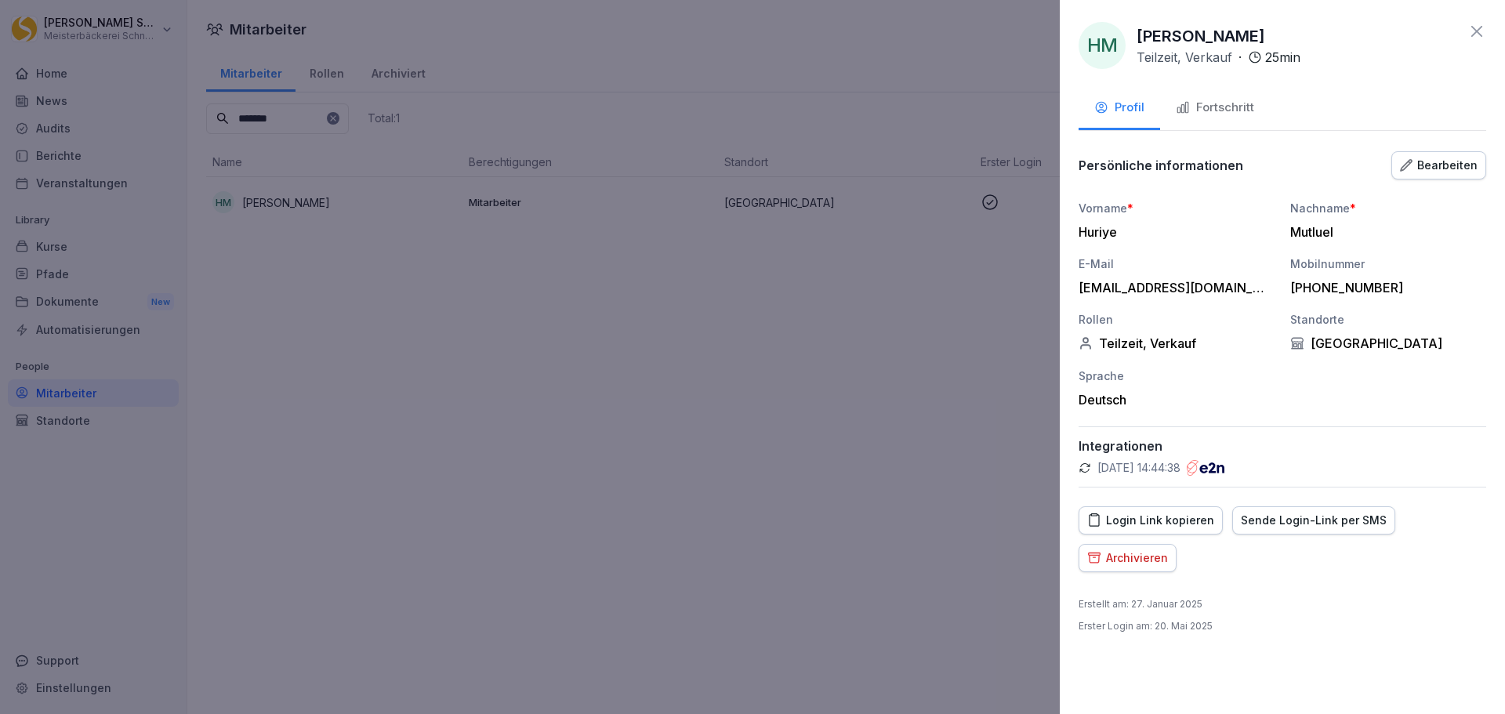
click at [1480, 27] on icon at bounding box center [1477, 31] width 19 height 19
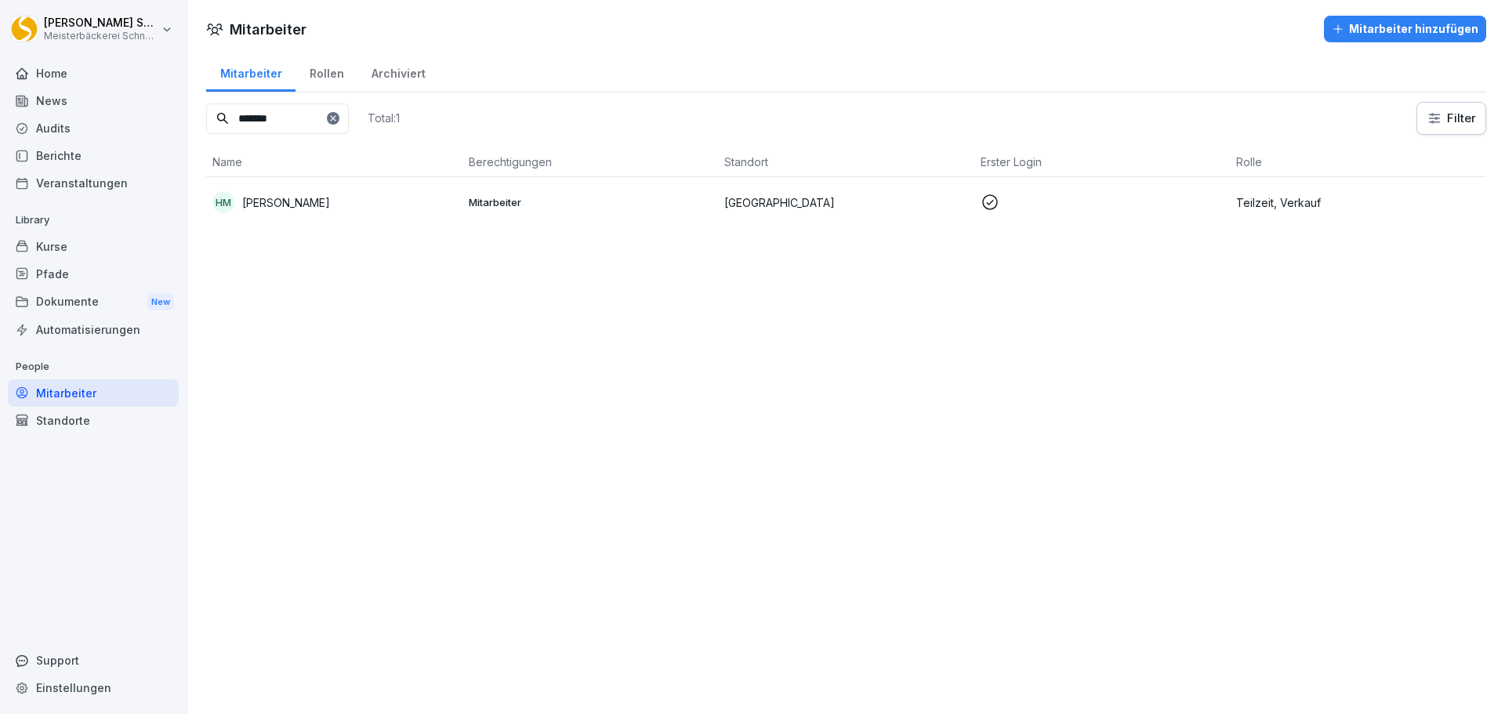
click at [73, 251] on div "Kurse" at bounding box center [93, 246] width 171 height 27
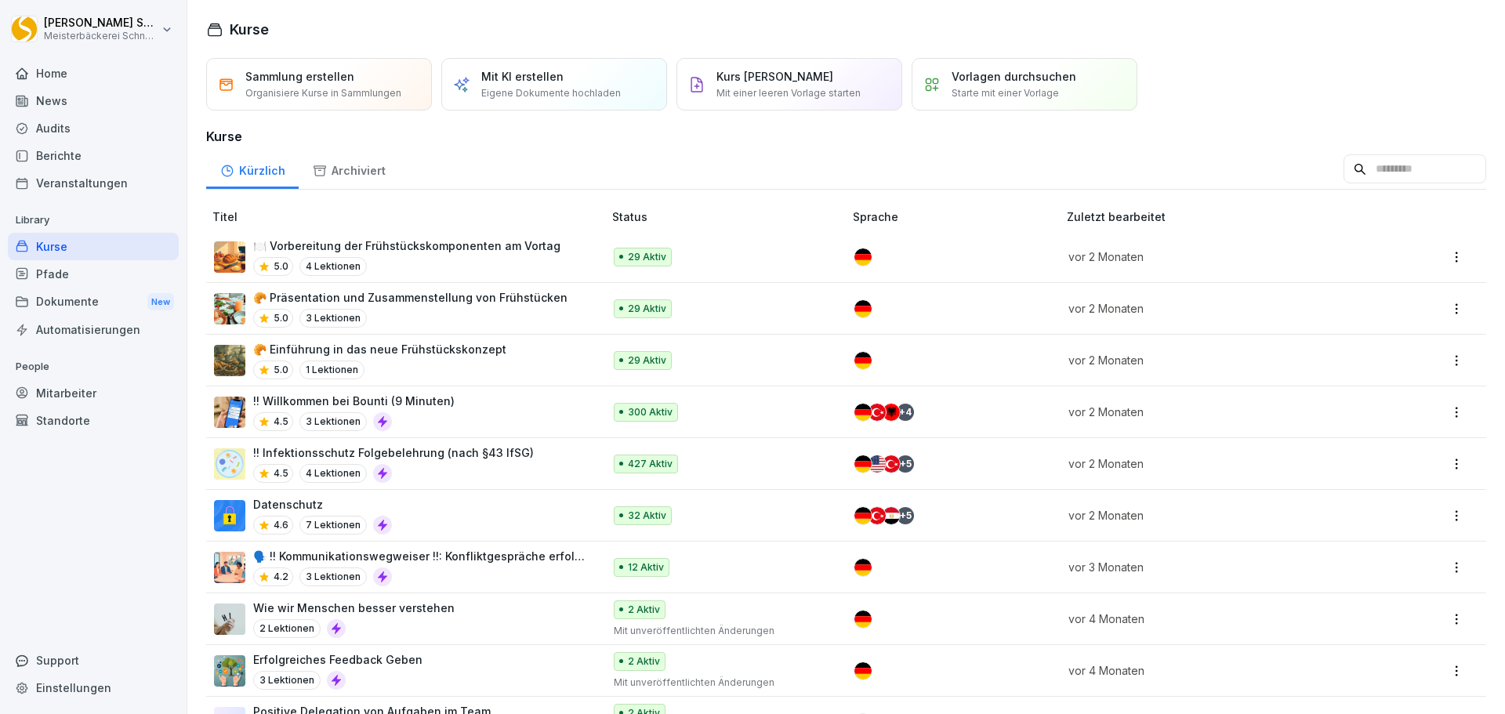
click at [396, 463] on div "!! Infektionsschutz Folgebelehrung (nach §43 IfSG) 4.5 4 Lektionen" at bounding box center [393, 464] width 281 height 38
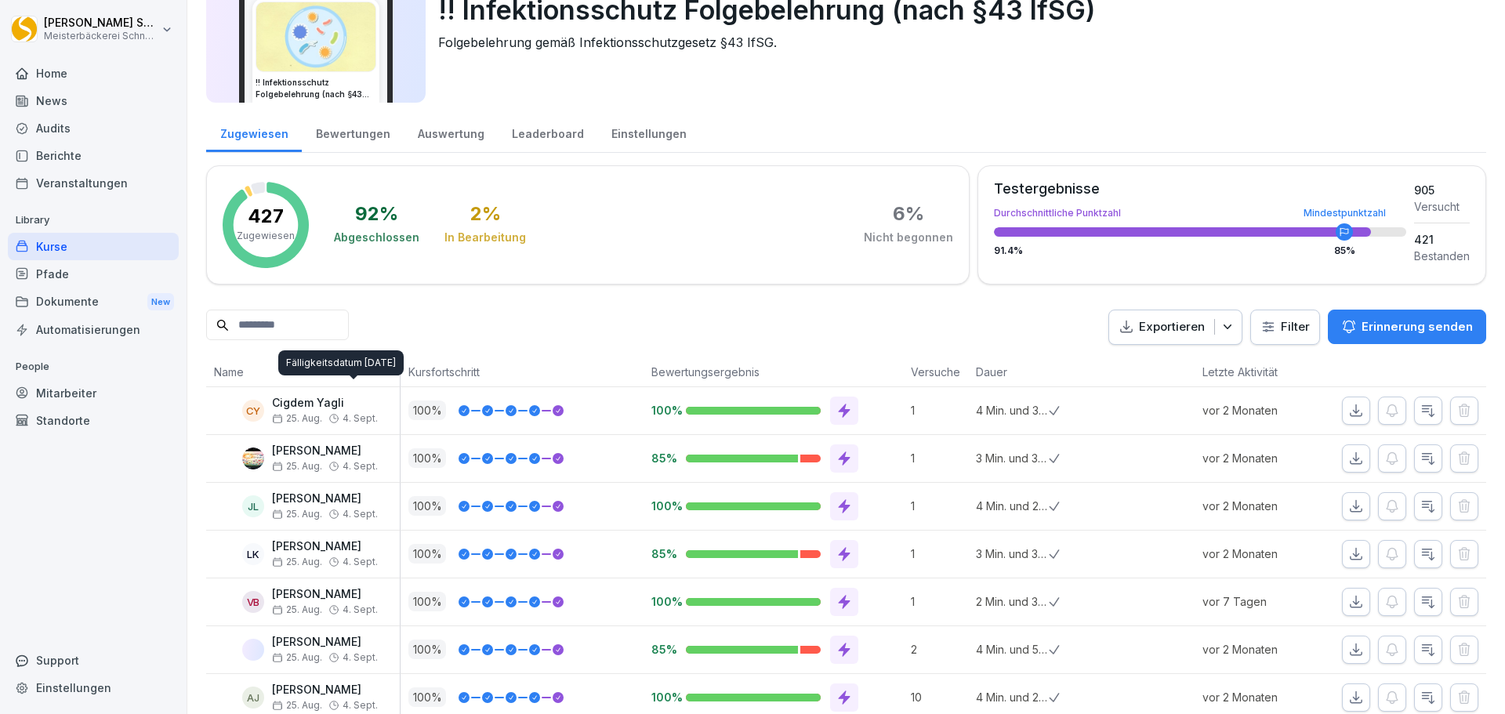
scroll to position [235, 0]
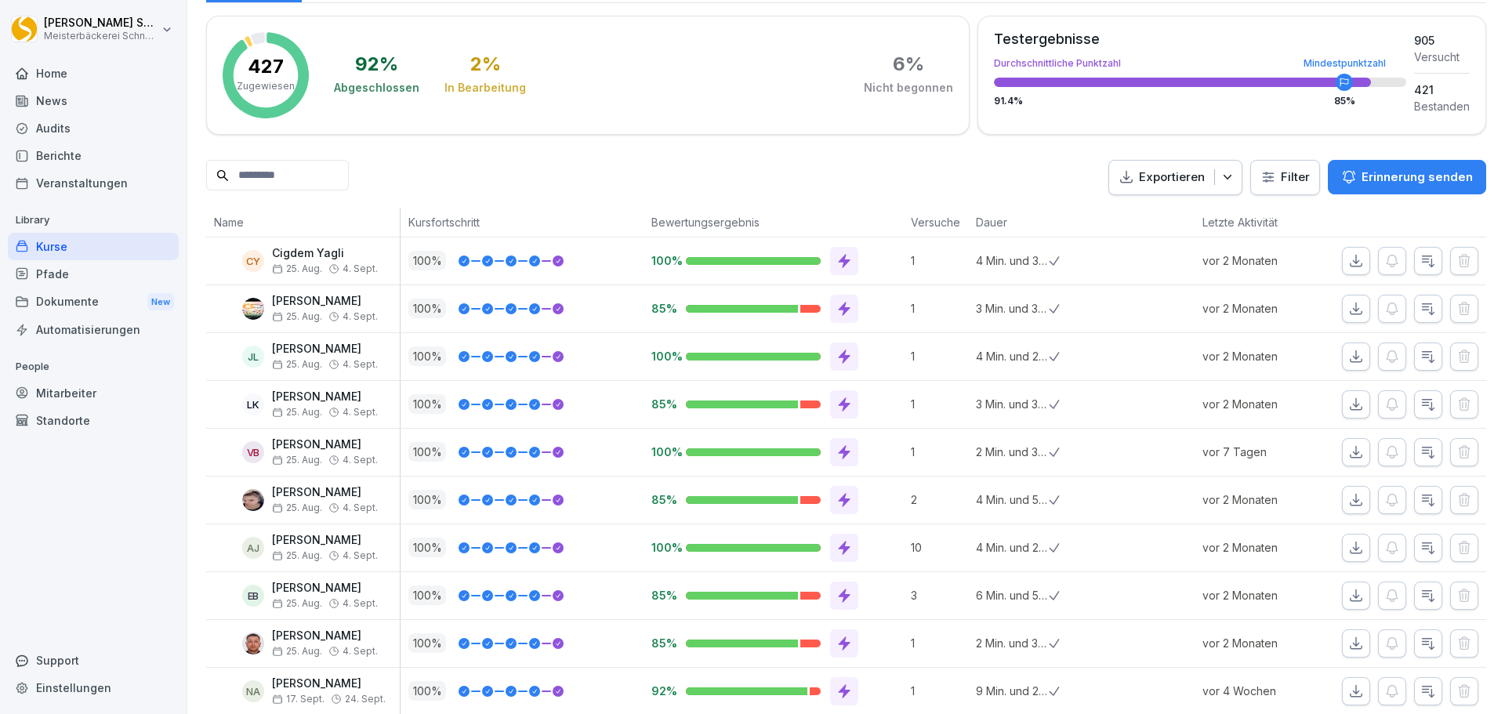
click at [1287, 184] on html "[PERSON_NAME] Meisterbäckerei [PERSON_NAME] Home News Audits Berichte Veranstal…" at bounding box center [752, 357] width 1505 height 714
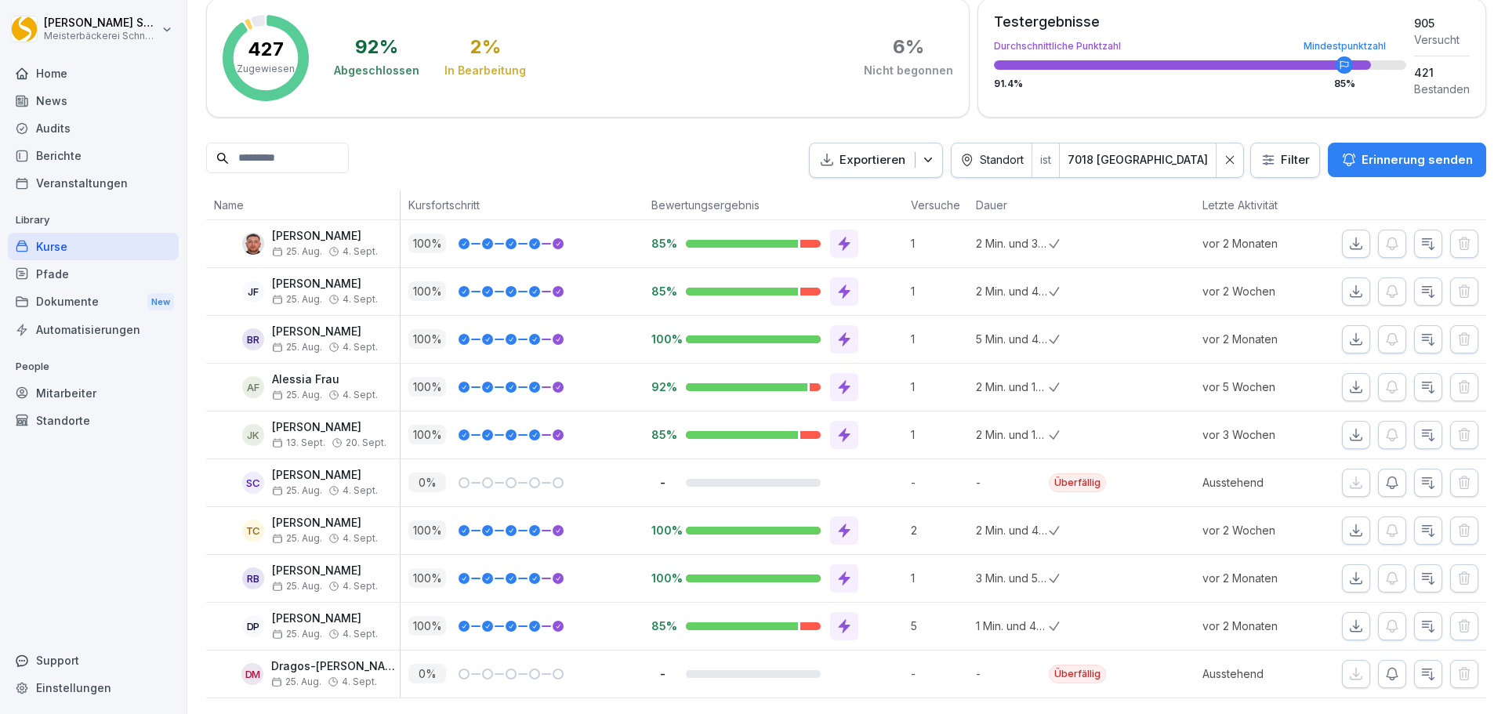
scroll to position [276, 0]
drag, startPoint x: 1229, startPoint y: 138, endPoint x: 1283, endPoint y: 135, distance: 54.2
click at [1230, 143] on div at bounding box center [1230, 160] width 27 height 34
click at [943, 143] on button "Exportieren" at bounding box center [876, 160] width 134 height 35
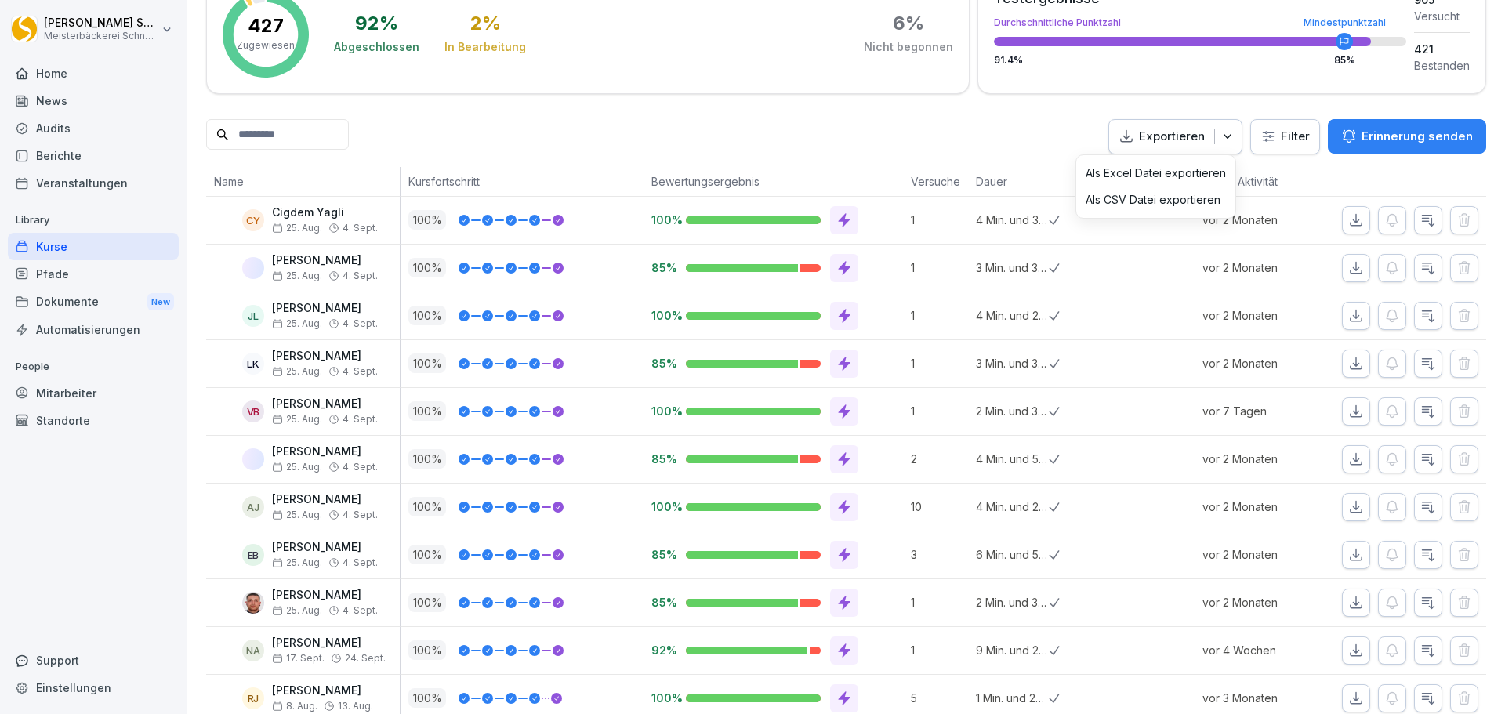
click at [1283, 135] on div "Exportieren Filter Erinnerung senden" at bounding box center [1298, 136] width 378 height 35
click at [1283, 135] on html "[PERSON_NAME] Meisterbäckerei [PERSON_NAME] Home News Audits Berichte Veranstal…" at bounding box center [752, 357] width 1505 height 714
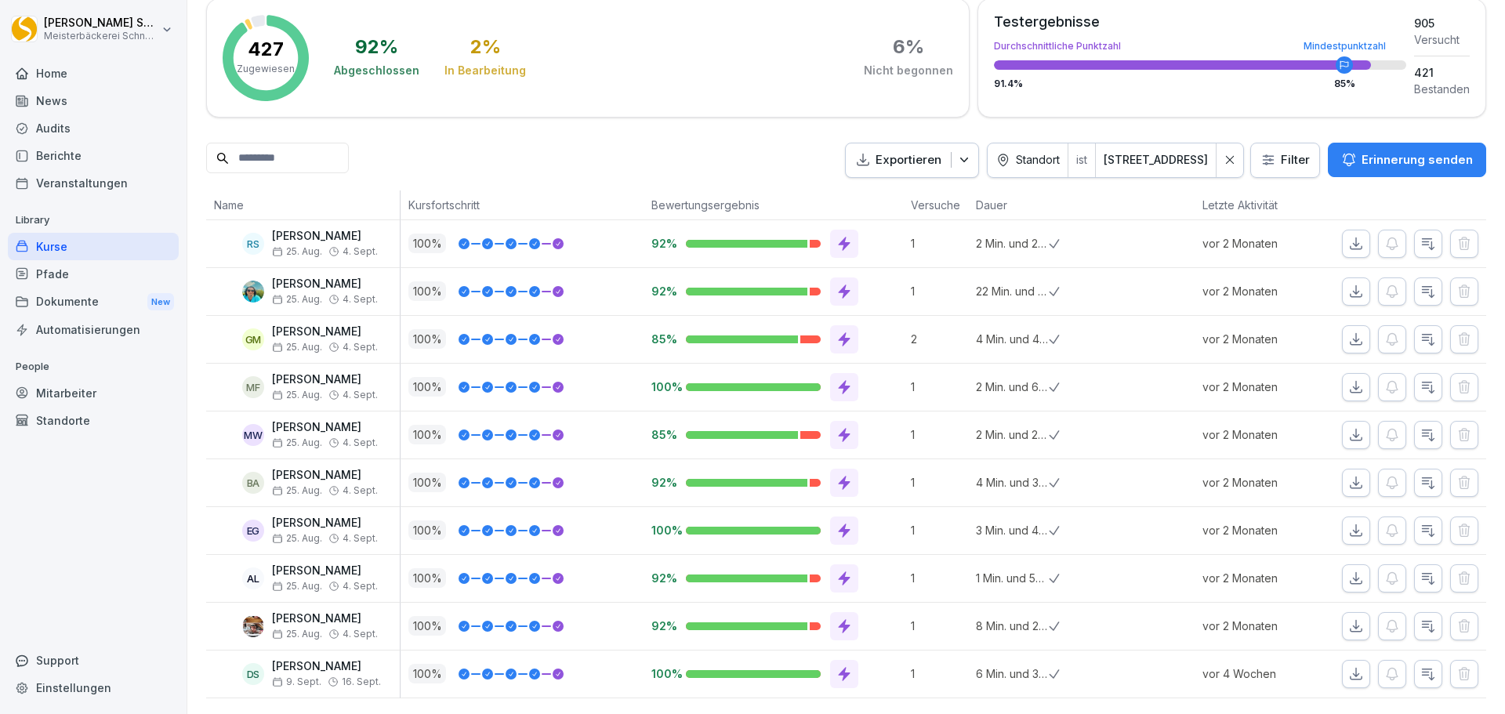
click at [73, 391] on div "Mitarbeiter" at bounding box center [93, 392] width 171 height 27
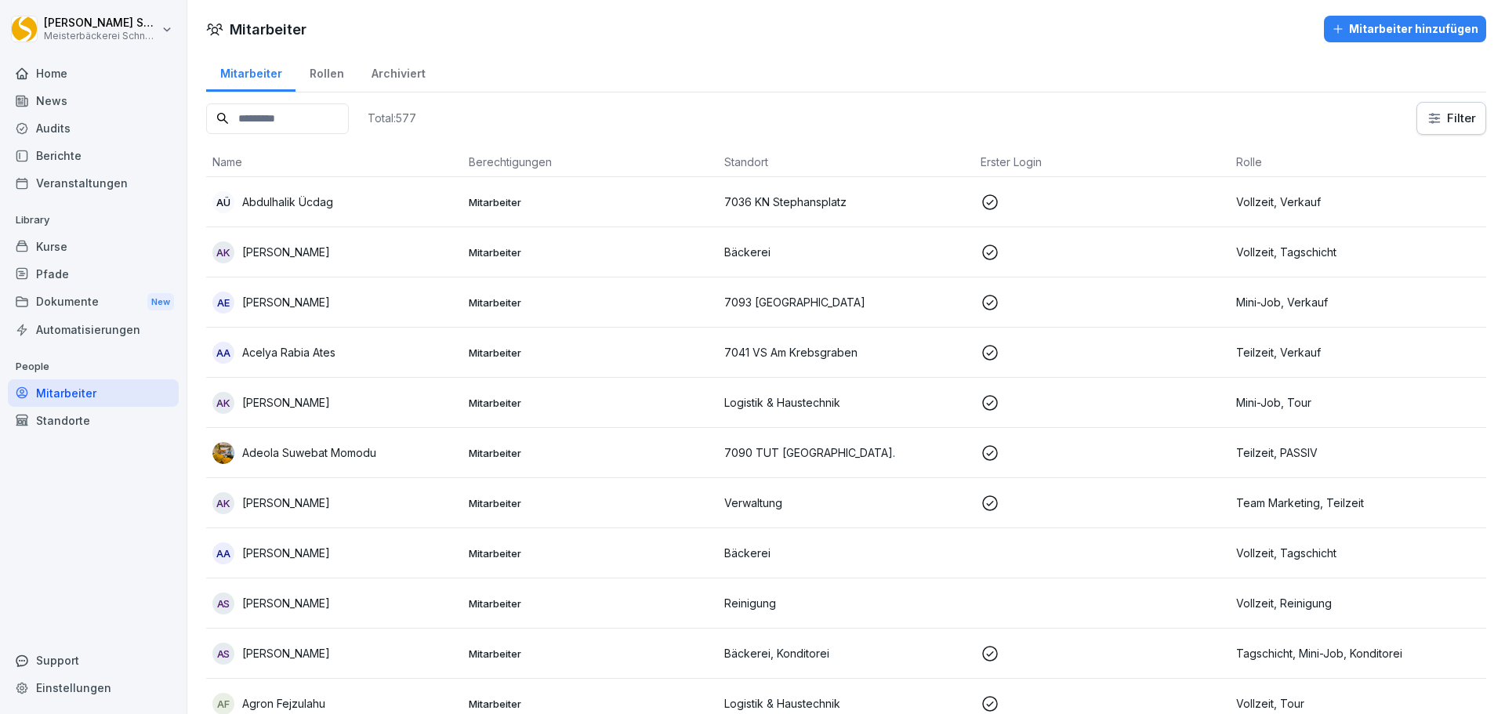
click at [303, 121] on input at bounding box center [277, 118] width 143 height 31
click at [67, 255] on div "Kurse" at bounding box center [93, 246] width 171 height 27
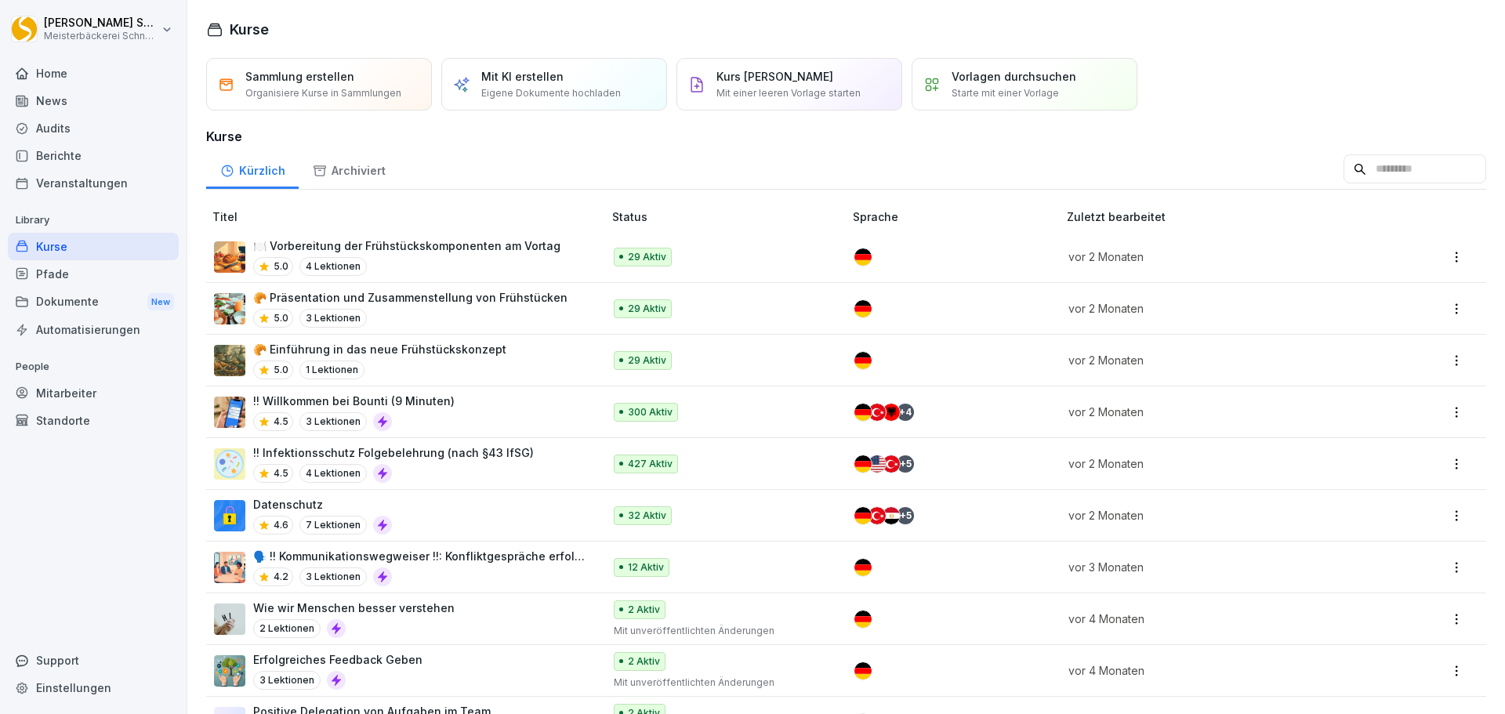
click at [495, 465] on div "4.5 4 Lektionen" at bounding box center [393, 473] width 281 height 19
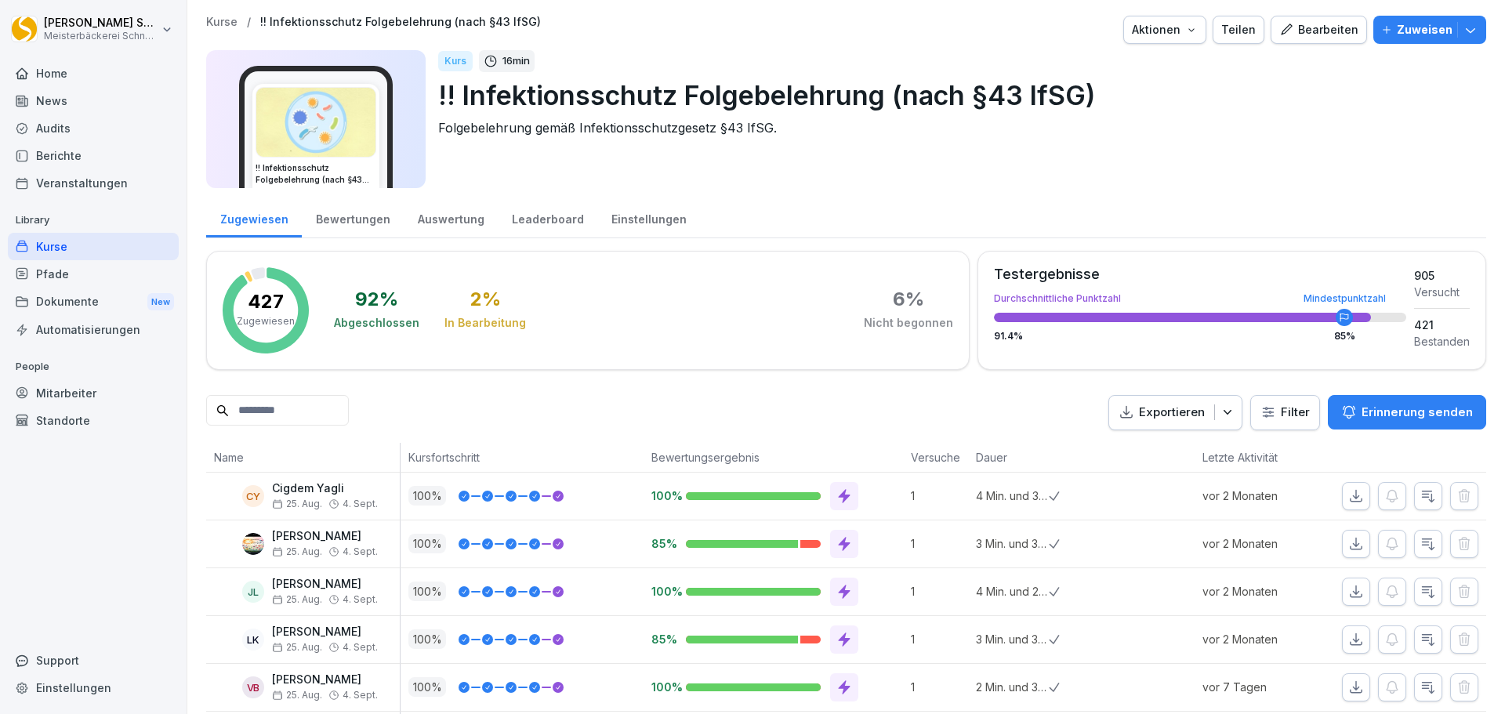
scroll to position [157, 0]
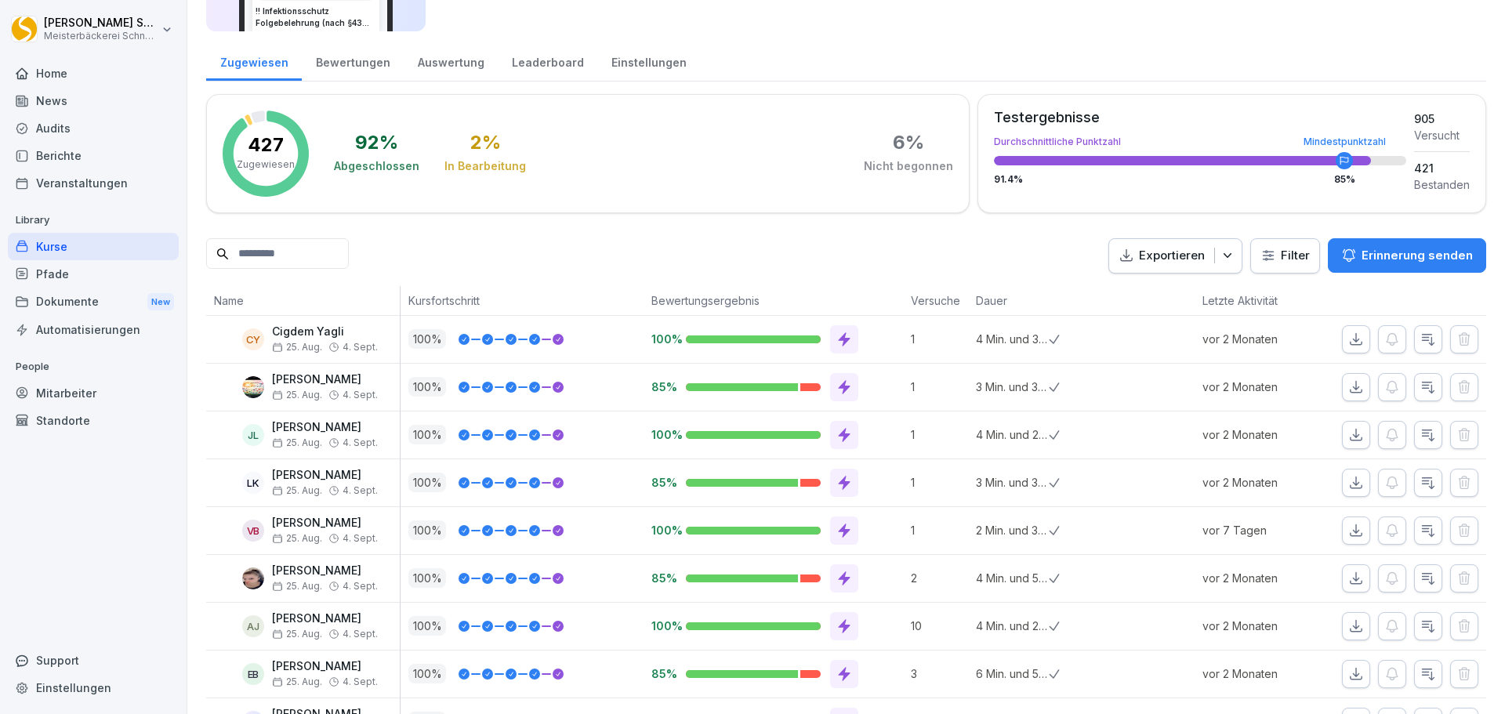
click at [1291, 260] on html "[PERSON_NAME] Meisterbäckerei [PERSON_NAME] Home News Audits Berichte Veranstal…" at bounding box center [752, 357] width 1505 height 714
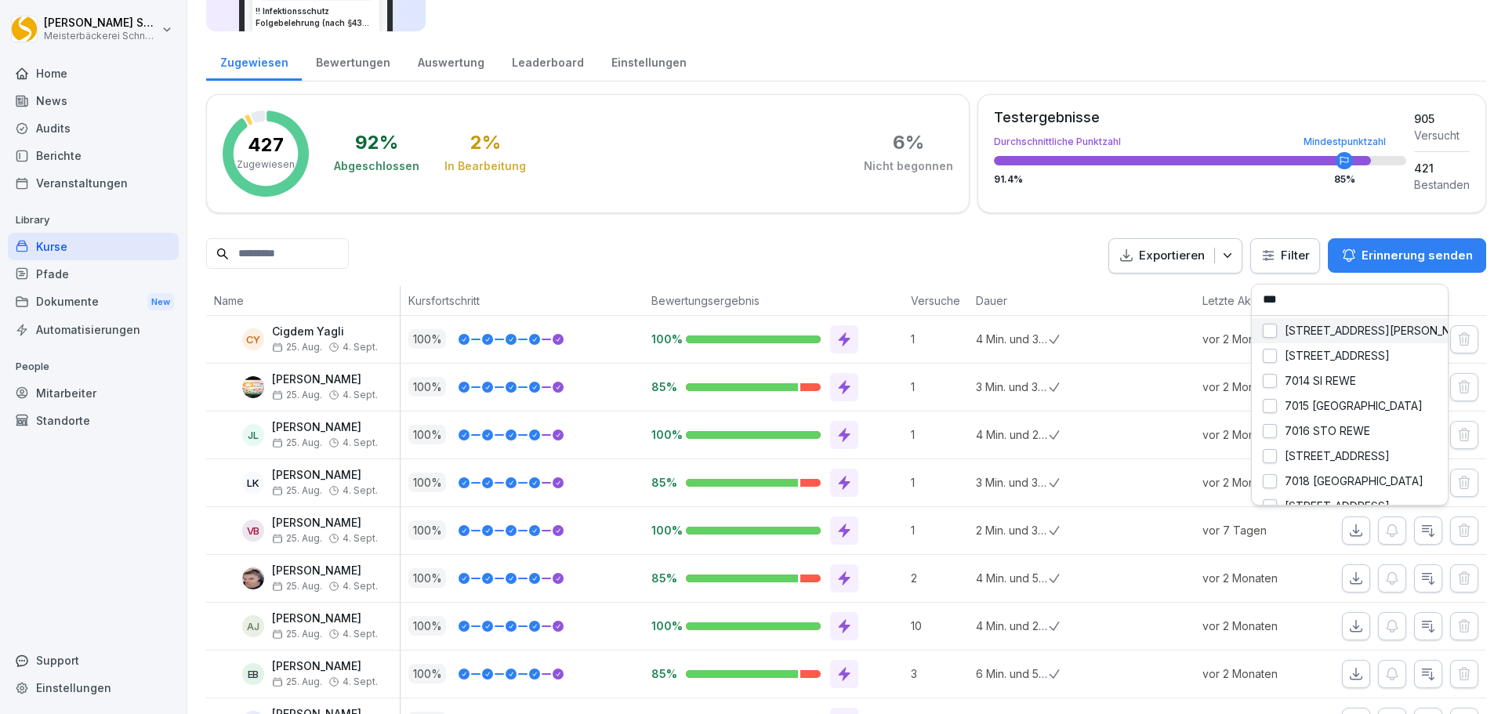
type input "****"
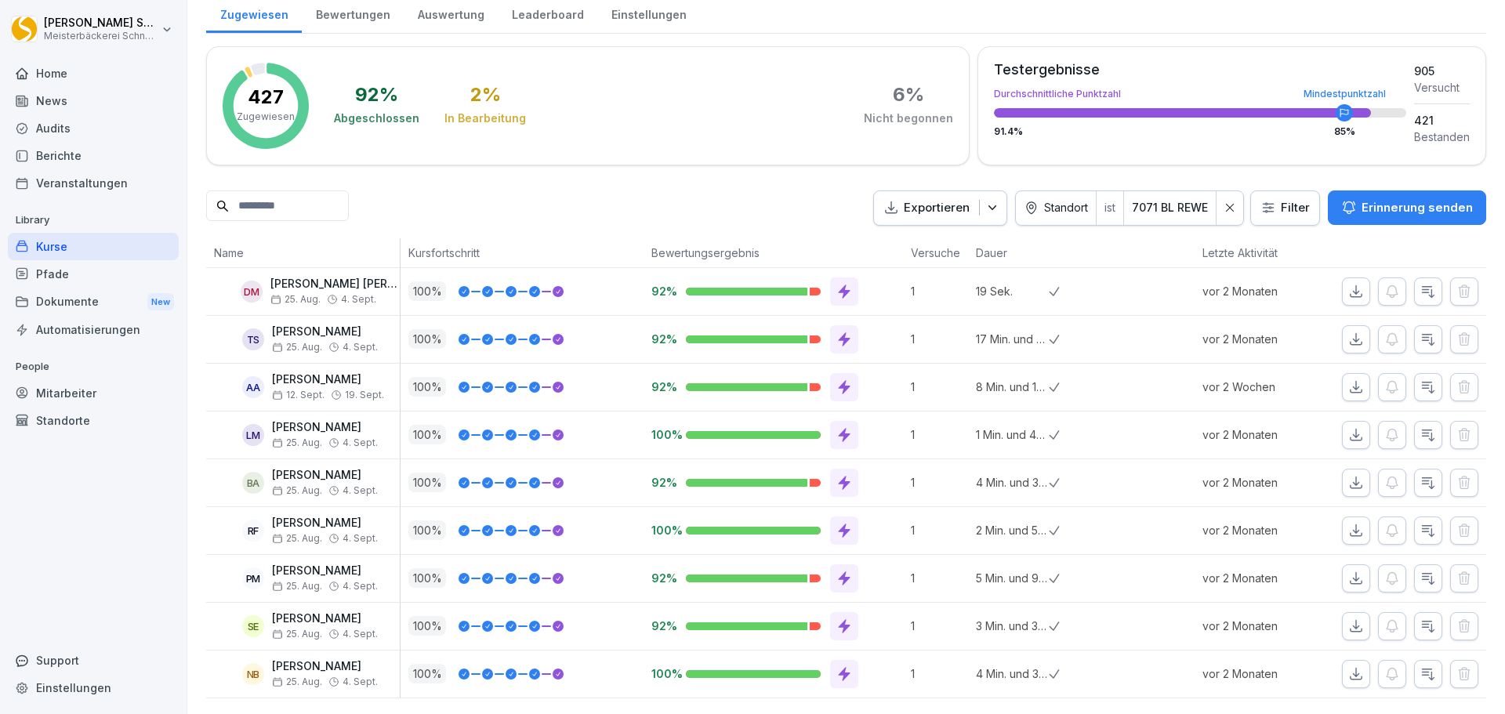
scroll to position [228, 0]
click at [1226, 204] on icon at bounding box center [1230, 208] width 8 height 8
click at [1294, 182] on html "Eric Schneckenburger Meisterbäckerei Schneckenburger Home News Audits Berichte …" at bounding box center [752, 357] width 1505 height 714
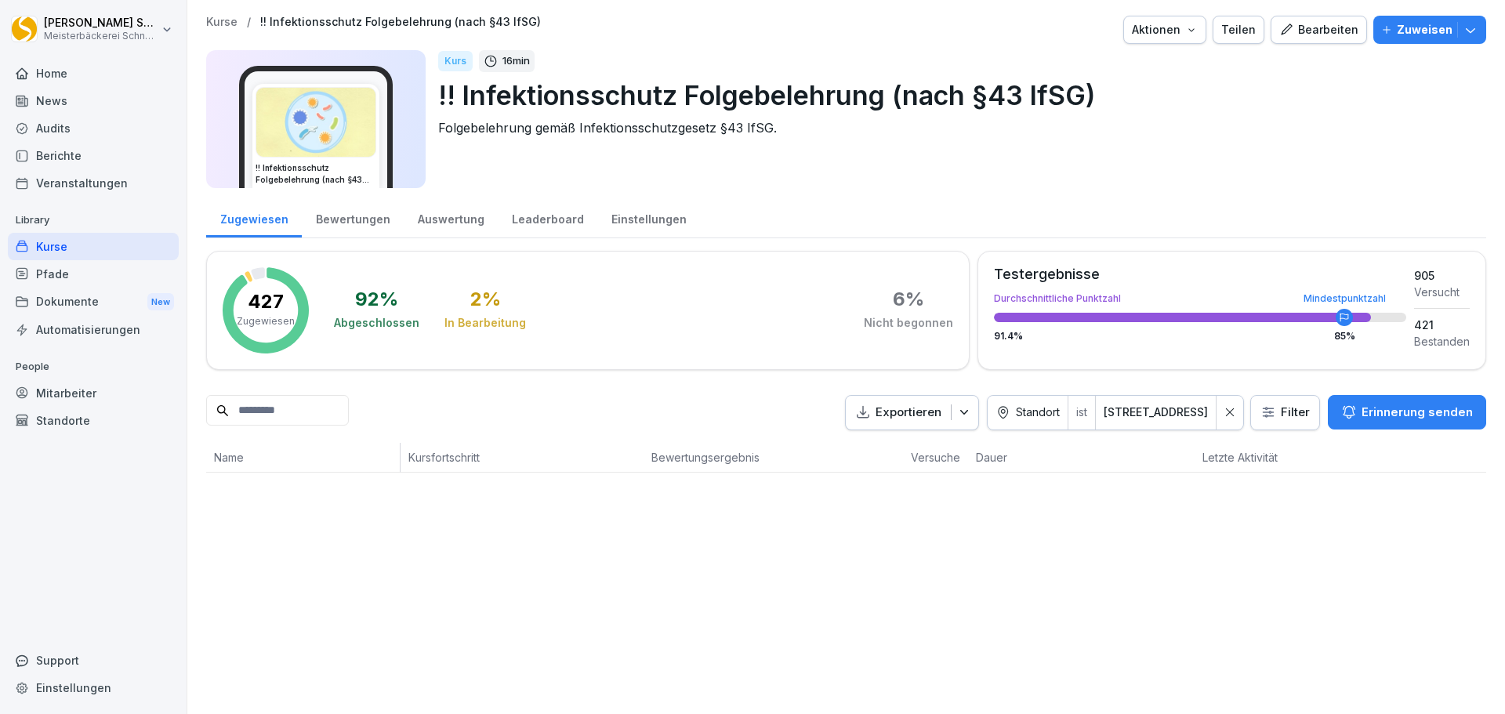
scroll to position [0, 0]
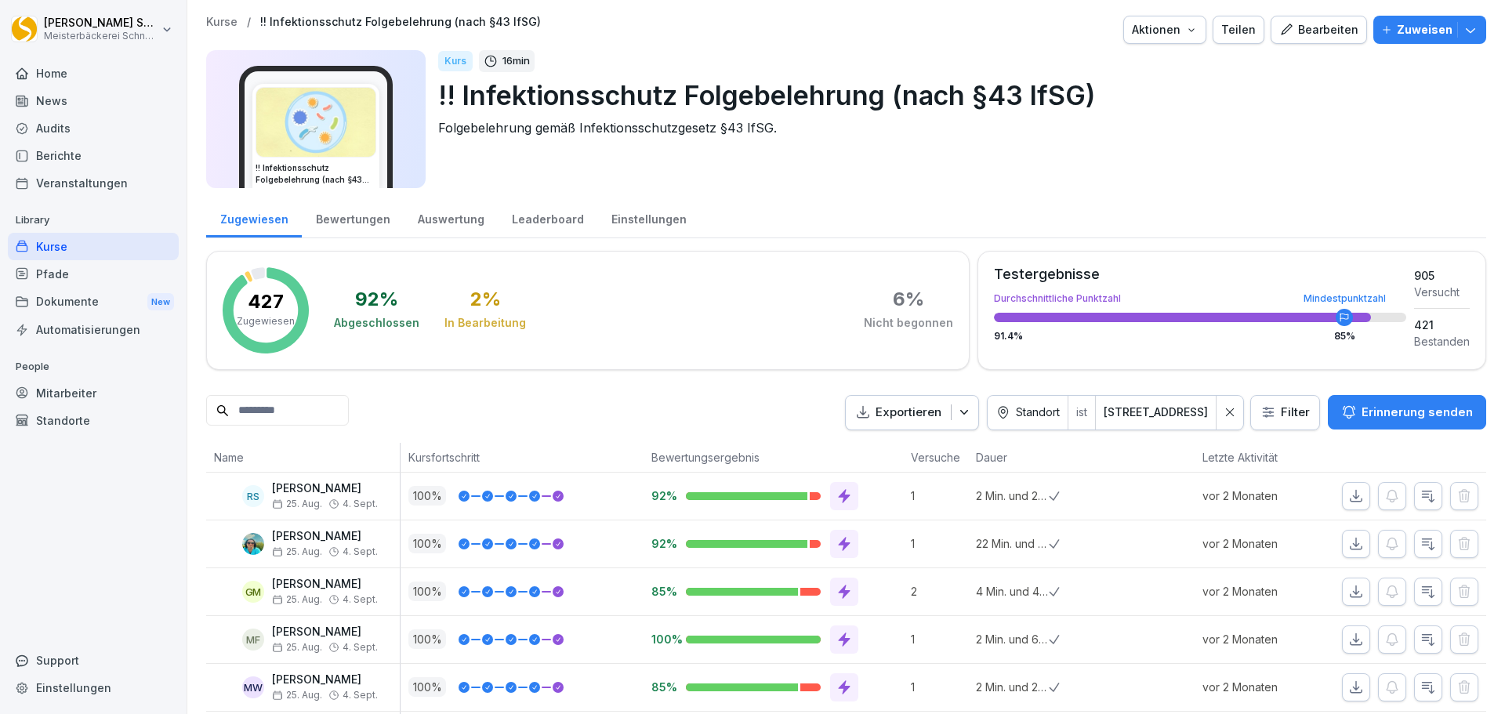
click at [1279, 418] on html "Eric Schneckenburger Meisterbäckerei Schneckenburger Home News Audits Berichte …" at bounding box center [752, 357] width 1505 height 714
click at [1175, 178] on html "Eric Schneckenburger Meisterbäckerei Schneckenburger Home News Audits Berichte …" at bounding box center [752, 357] width 1505 height 714
click at [1295, 409] on html "Eric Schneckenburger Meisterbäckerei Schneckenburger Home News Audits Berichte …" at bounding box center [752, 357] width 1505 height 714
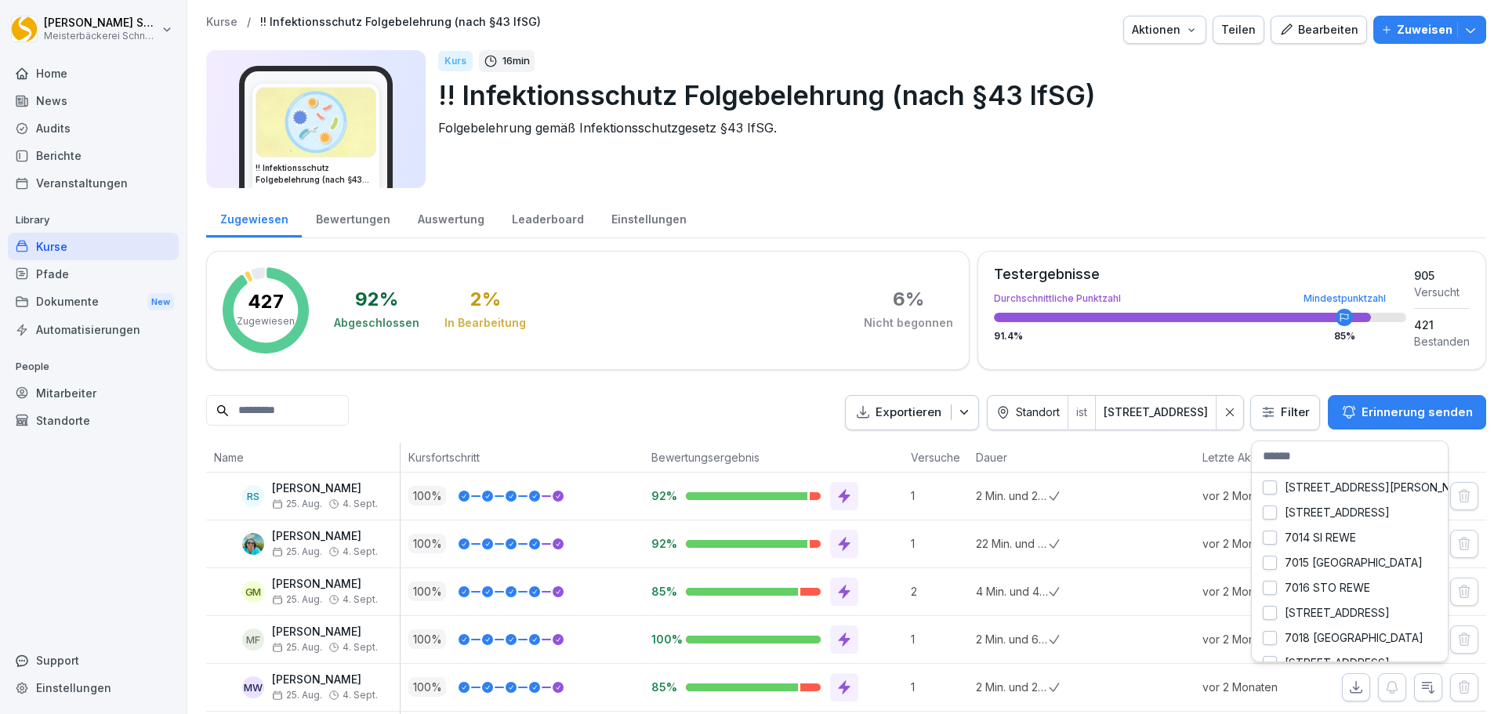
scroll to position [157, 0]
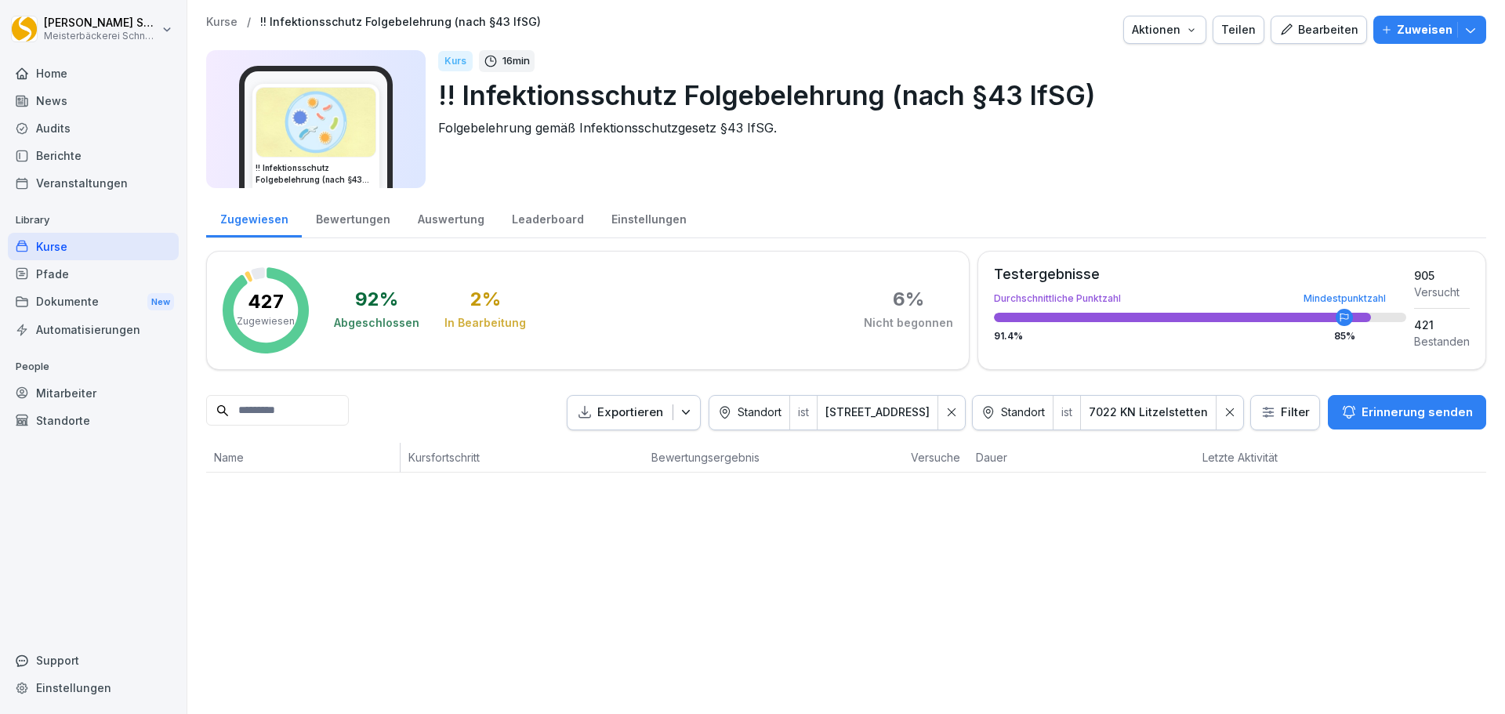
click at [1226, 409] on icon at bounding box center [1230, 412] width 8 height 8
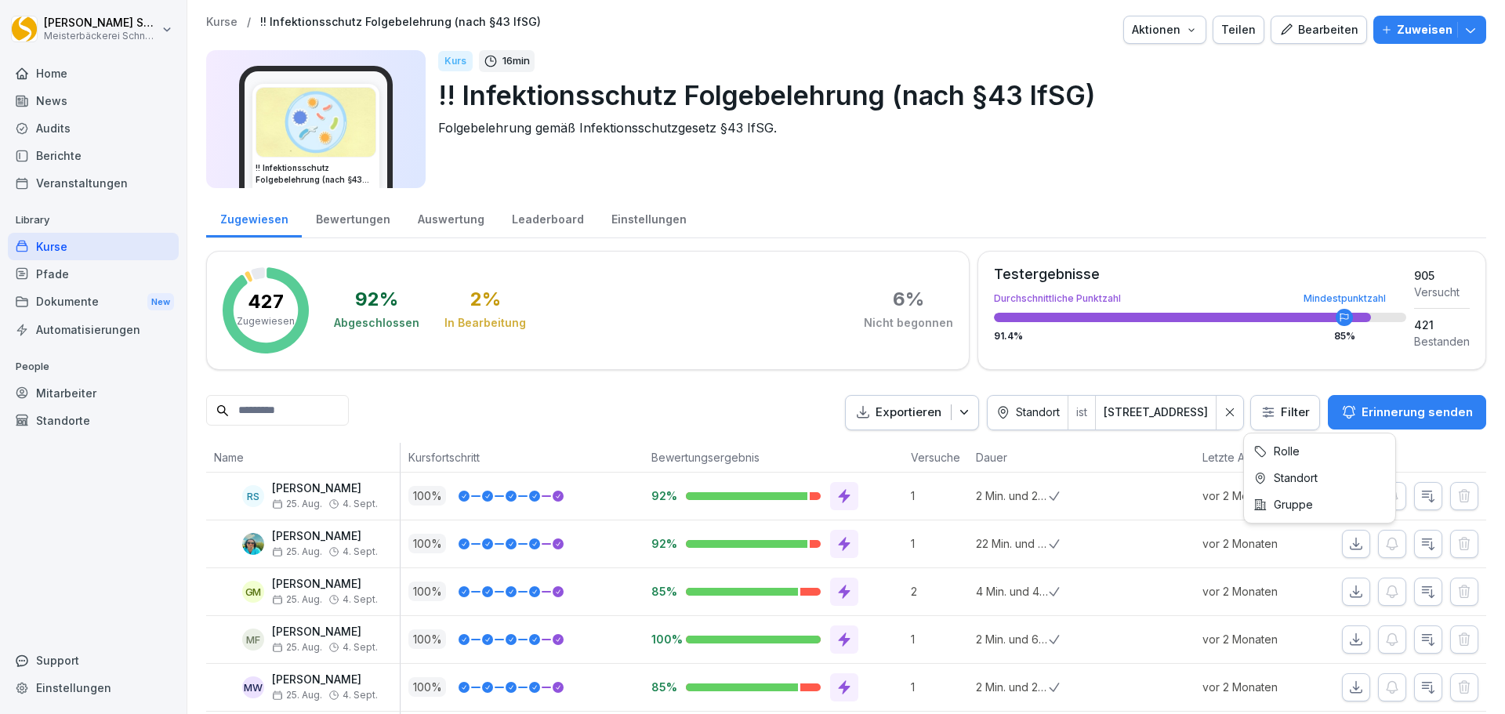
click at [1294, 414] on html "Eric Schneckenburger Meisterbäckerei Schneckenburger Home News Audits Berichte …" at bounding box center [752, 357] width 1505 height 714
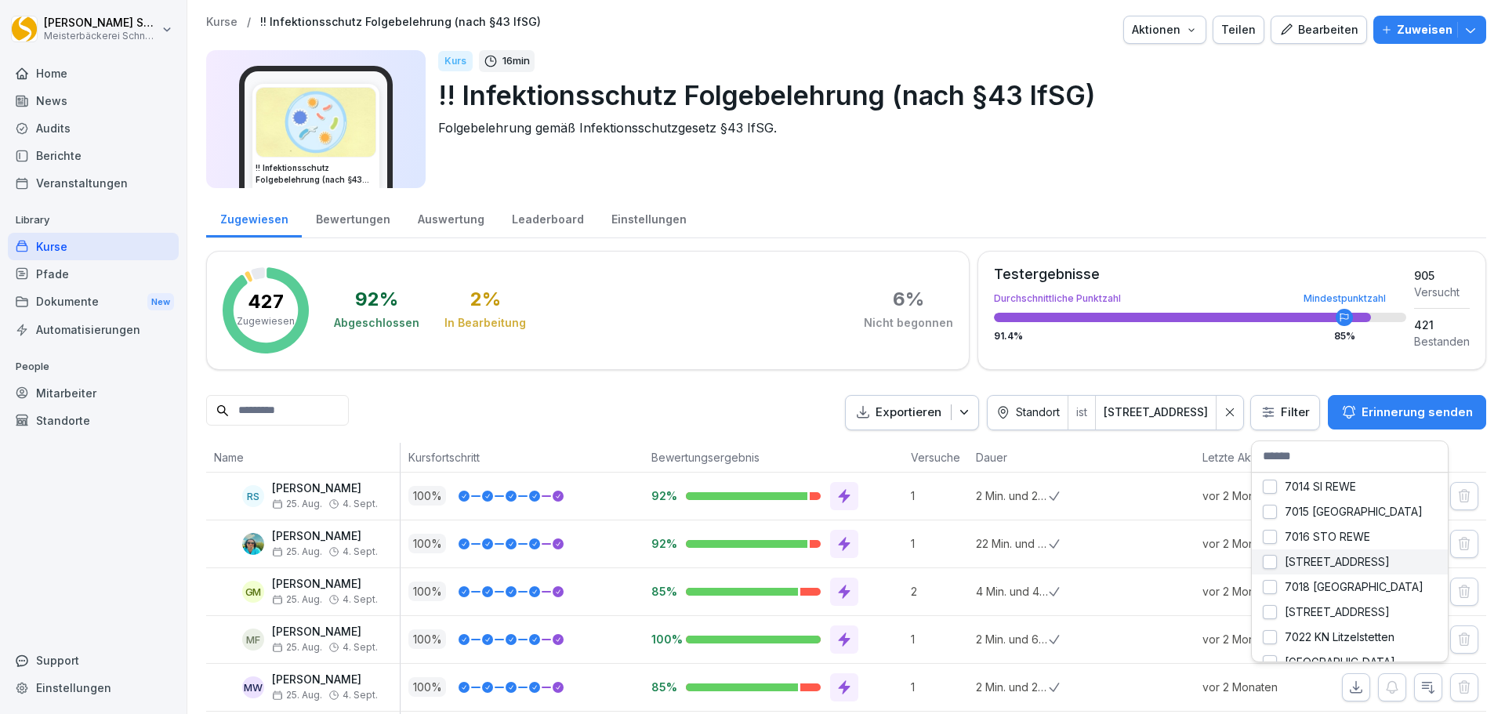
scroll to position [78, 0]
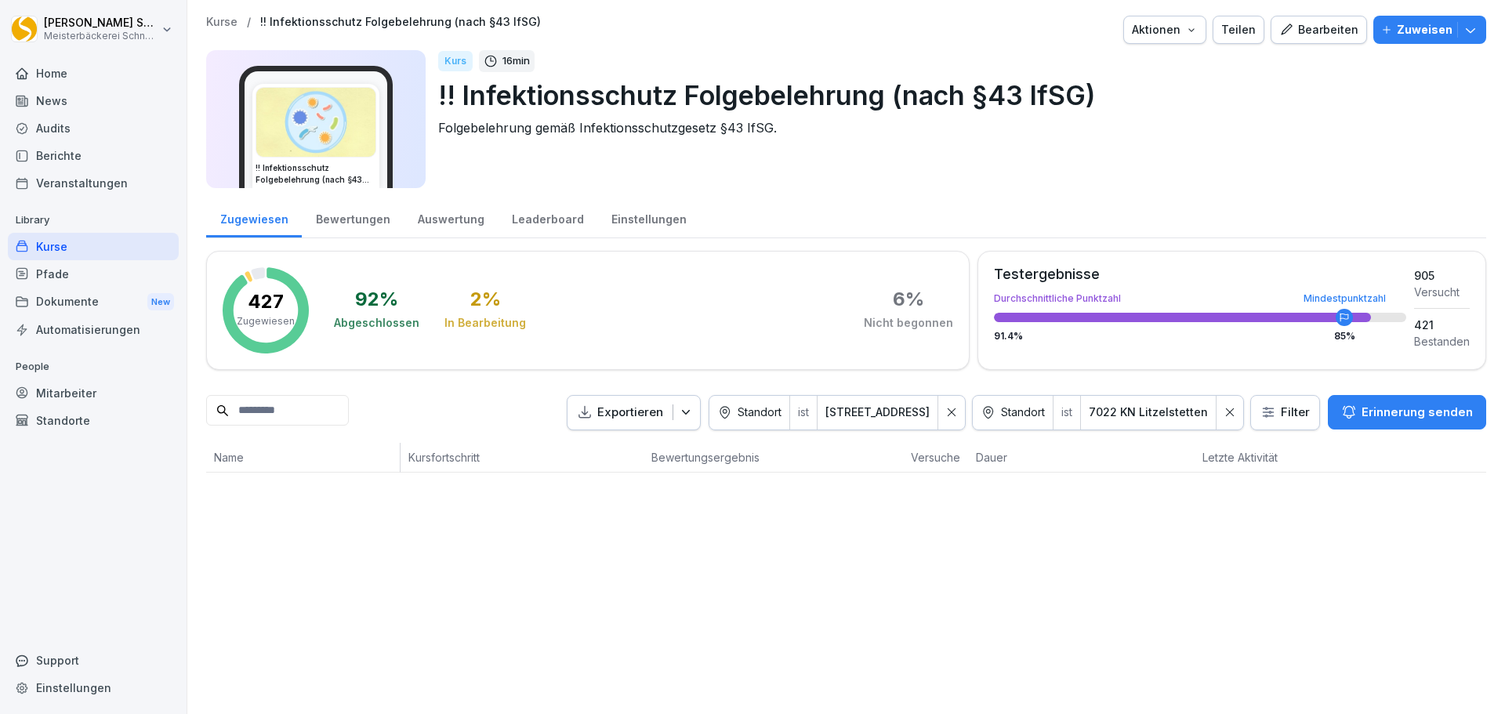
click at [1281, 418] on html "Eric Schneckenburger Meisterbäckerei Schneckenburger Home News Audits Berichte …" at bounding box center [752, 357] width 1505 height 714
click at [1109, 578] on html "Eric Schneckenburger Meisterbäckerei Schneckenburger Home News Audits Berichte …" at bounding box center [752, 357] width 1505 height 714
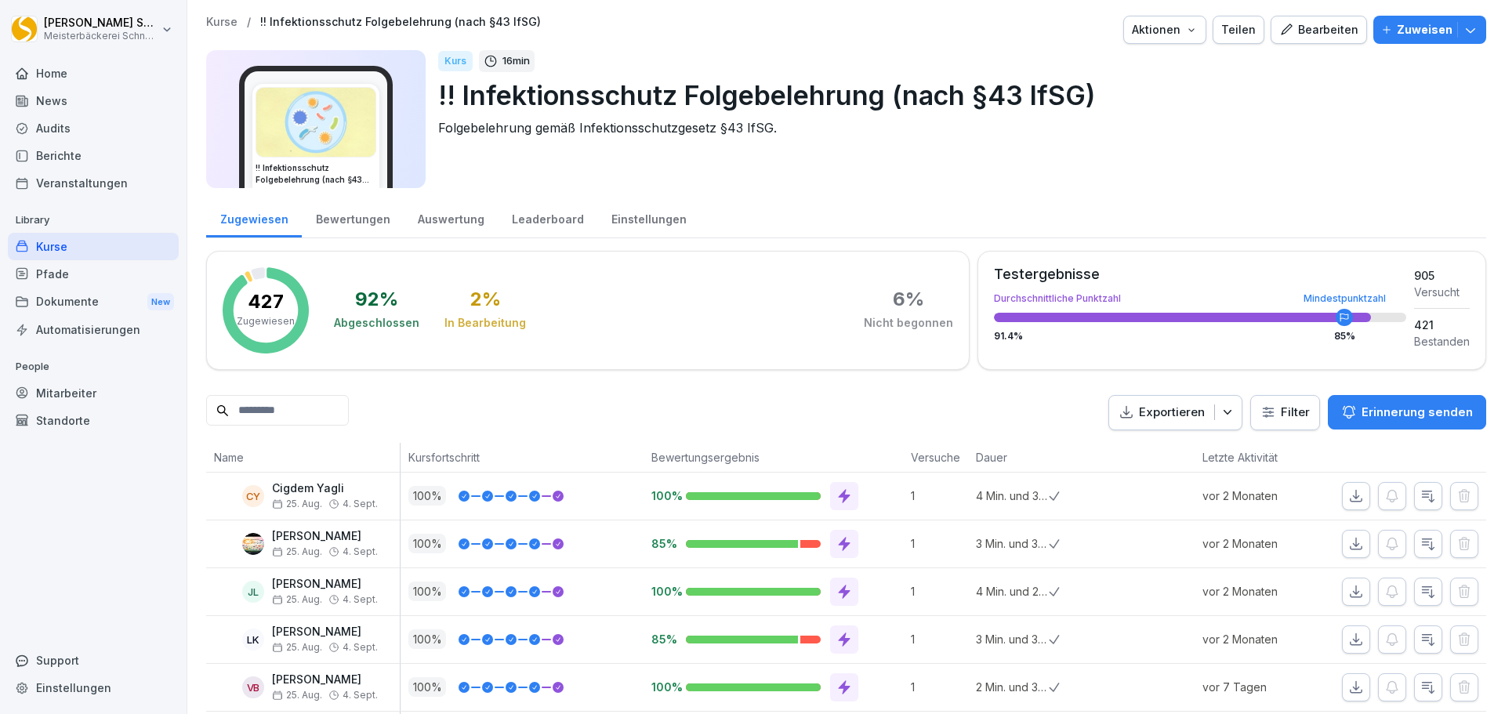
click at [1263, 419] on html "[PERSON_NAME] Meisterbäckerei [PERSON_NAME] Home News Audits Berichte Veranstal…" at bounding box center [752, 357] width 1505 height 714
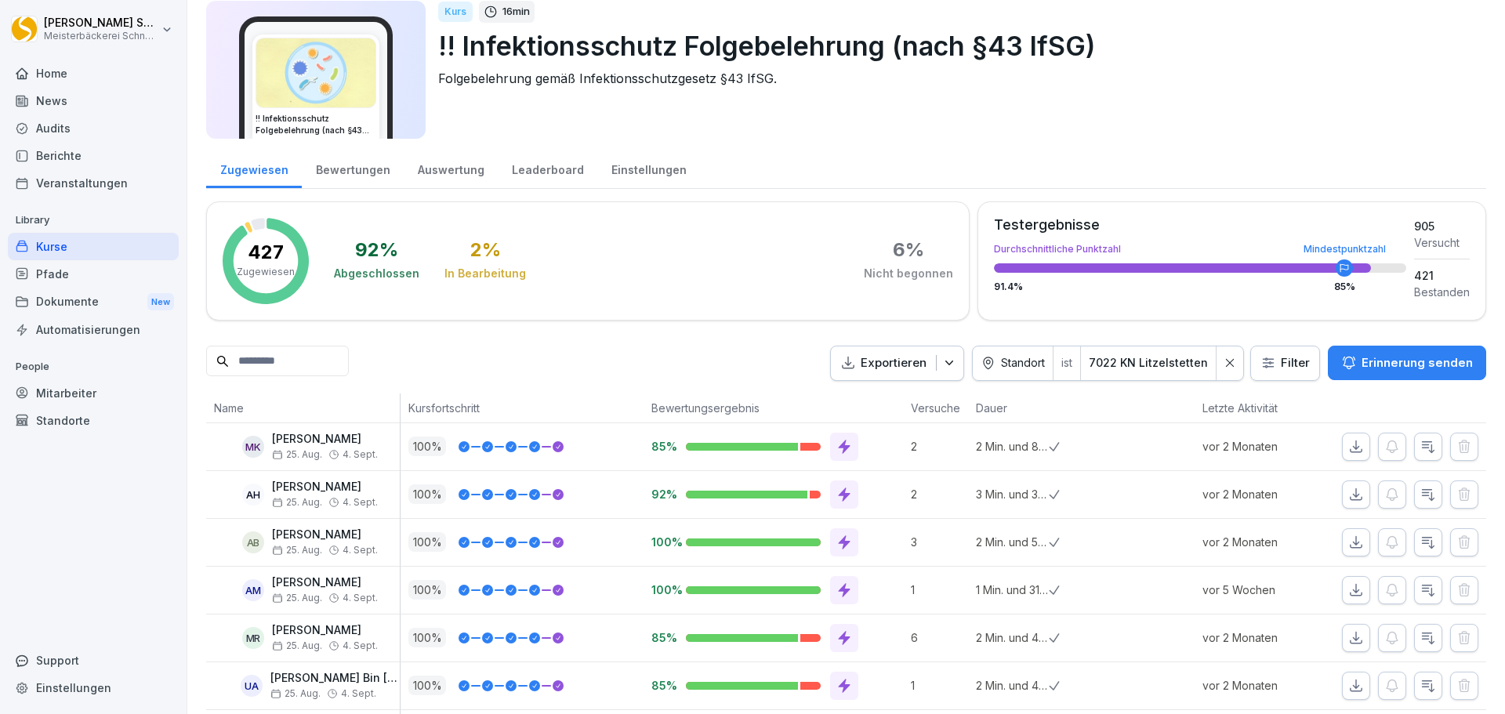
scroll to position [133, 0]
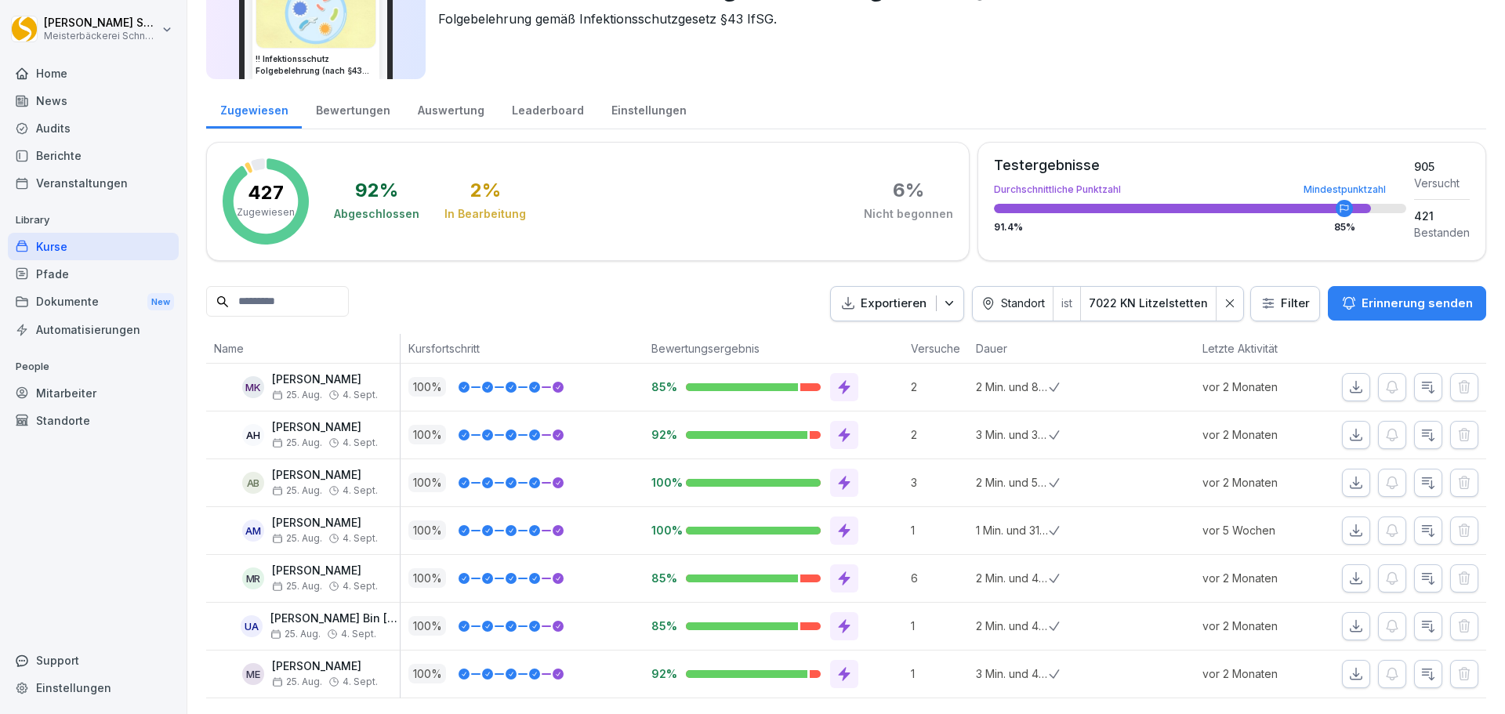
drag, startPoint x: 1222, startPoint y: 280, endPoint x: 1330, endPoint y: 284, distance: 107.5
click at [1226, 300] on icon at bounding box center [1230, 304] width 8 height 8
click at [1275, 280] on html "[PERSON_NAME] Meisterbäckerei [PERSON_NAME] Home News Audits Berichte Veranstal…" at bounding box center [752, 357] width 1505 height 714
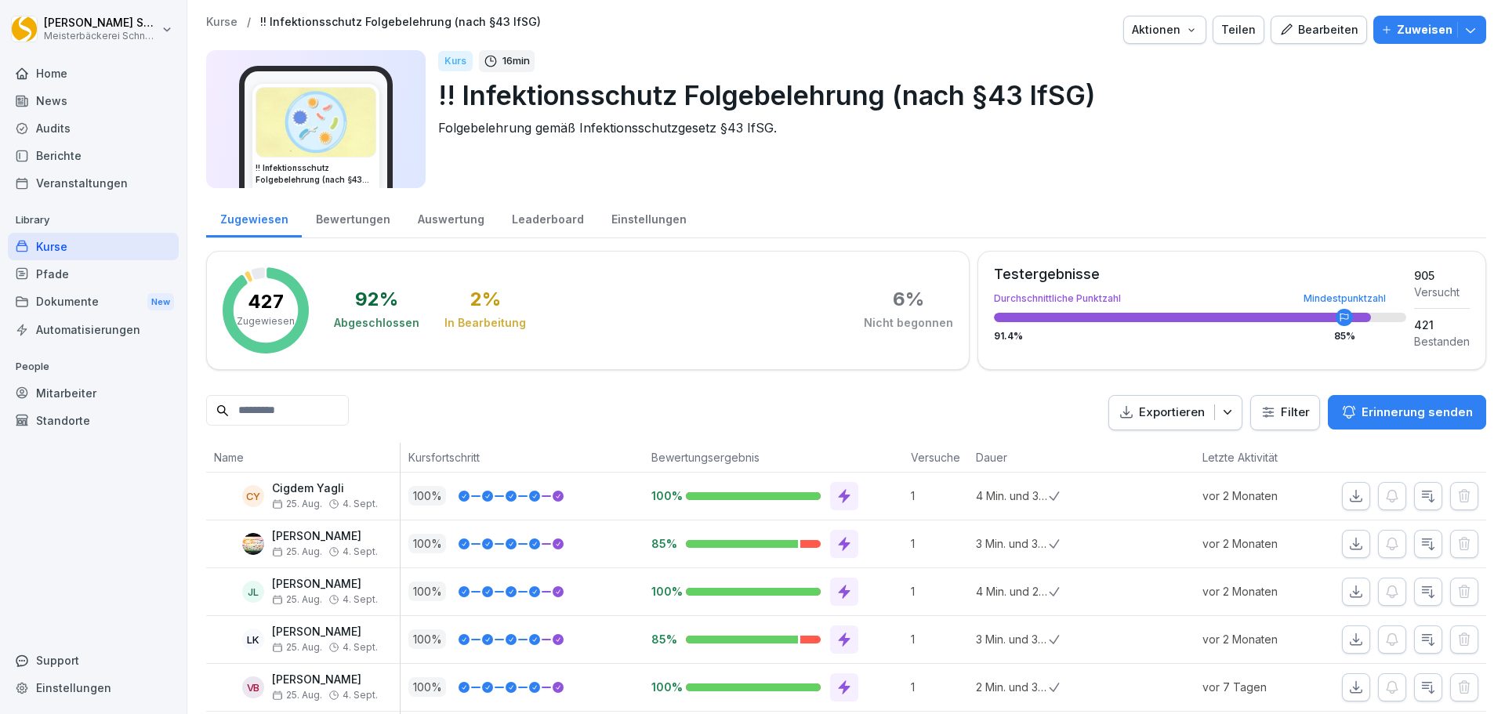
click at [1277, 413] on html "[PERSON_NAME] Meisterbäckerei [PERSON_NAME] Home News Audits Berichte Veranstal…" at bounding box center [752, 357] width 1505 height 714
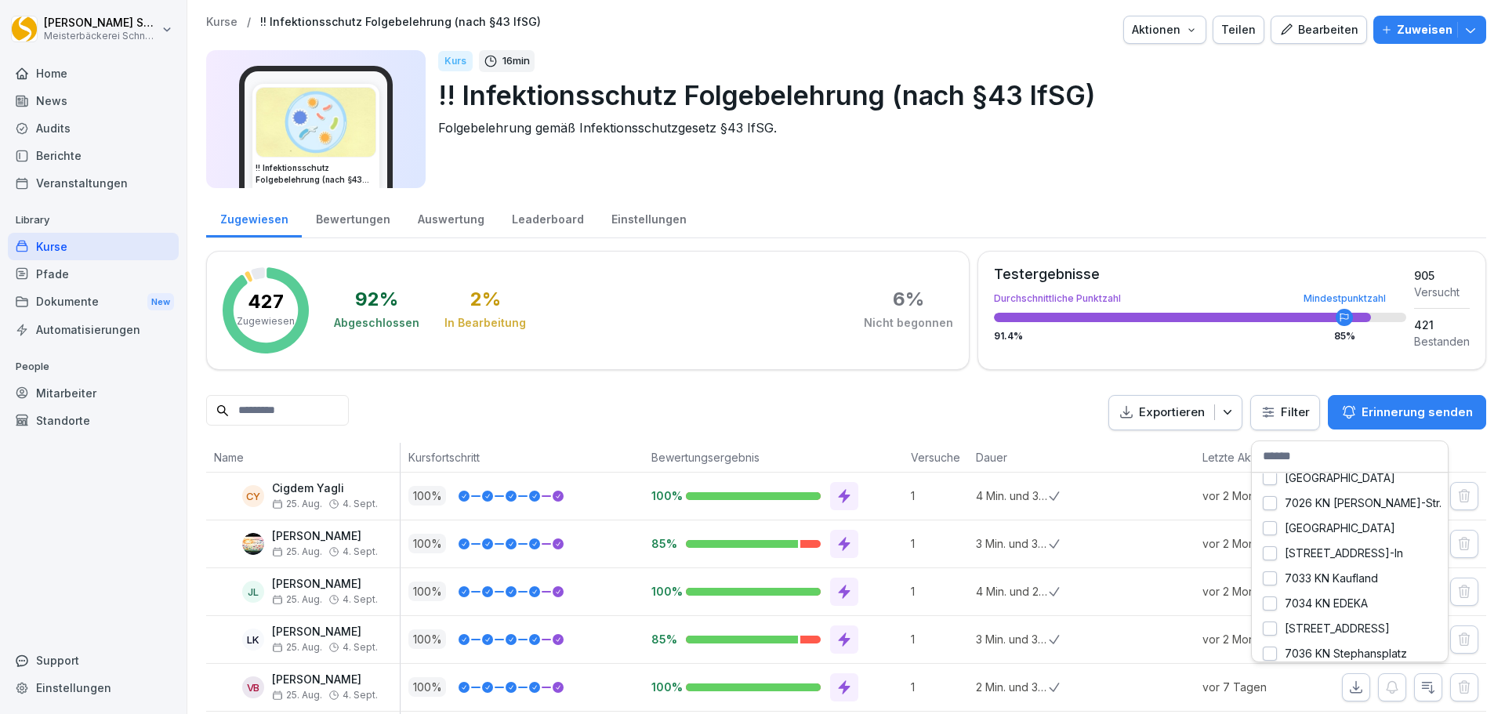
scroll to position [157, 0]
click at [1269, 556] on div "Kurse / !! Infektionsschutz Folgebelehrung (nach §43 IfSG) Aktionen Teilen Bear…" at bounding box center [846, 357] width 1318 height 714
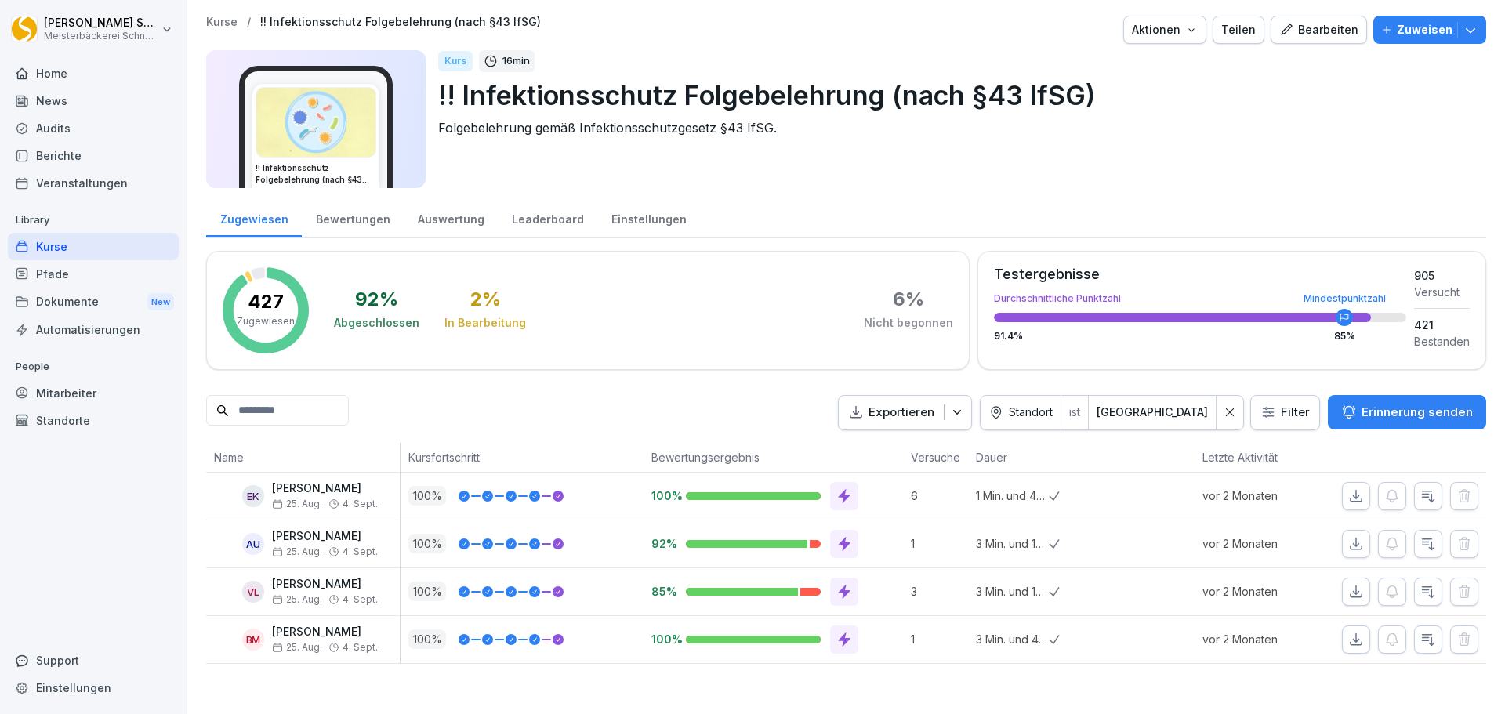
click at [1260, 153] on div "Kurs 16 min !! Infektionsschutz Folgebelehrung (nach §43 IfSG) Folgebelehrung g…" at bounding box center [956, 119] width 1036 height 138
drag, startPoint x: 128, startPoint y: 390, endPoint x: 329, endPoint y: 350, distance: 204.7
click at [128, 390] on div "Mitarbeiter" at bounding box center [93, 392] width 171 height 27
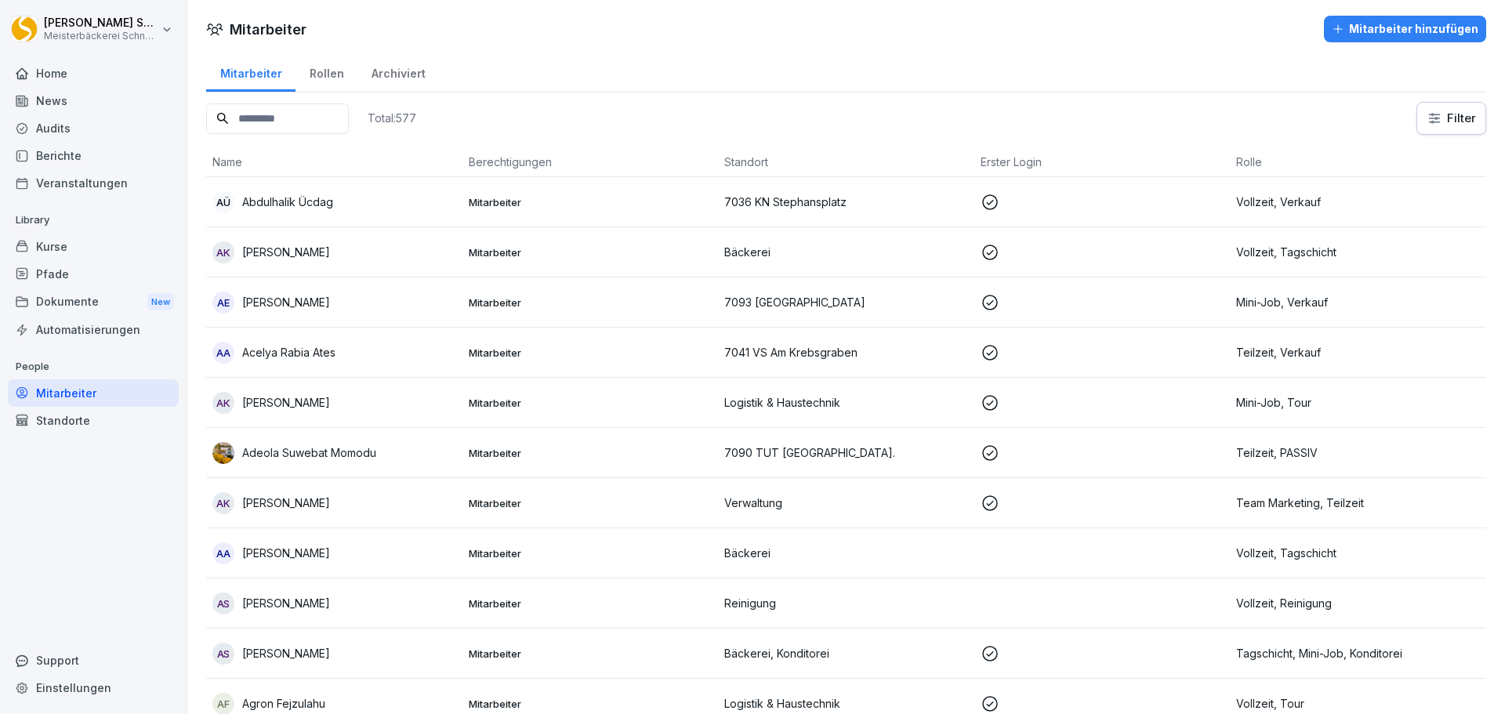
click at [264, 129] on input at bounding box center [277, 118] width 143 height 31
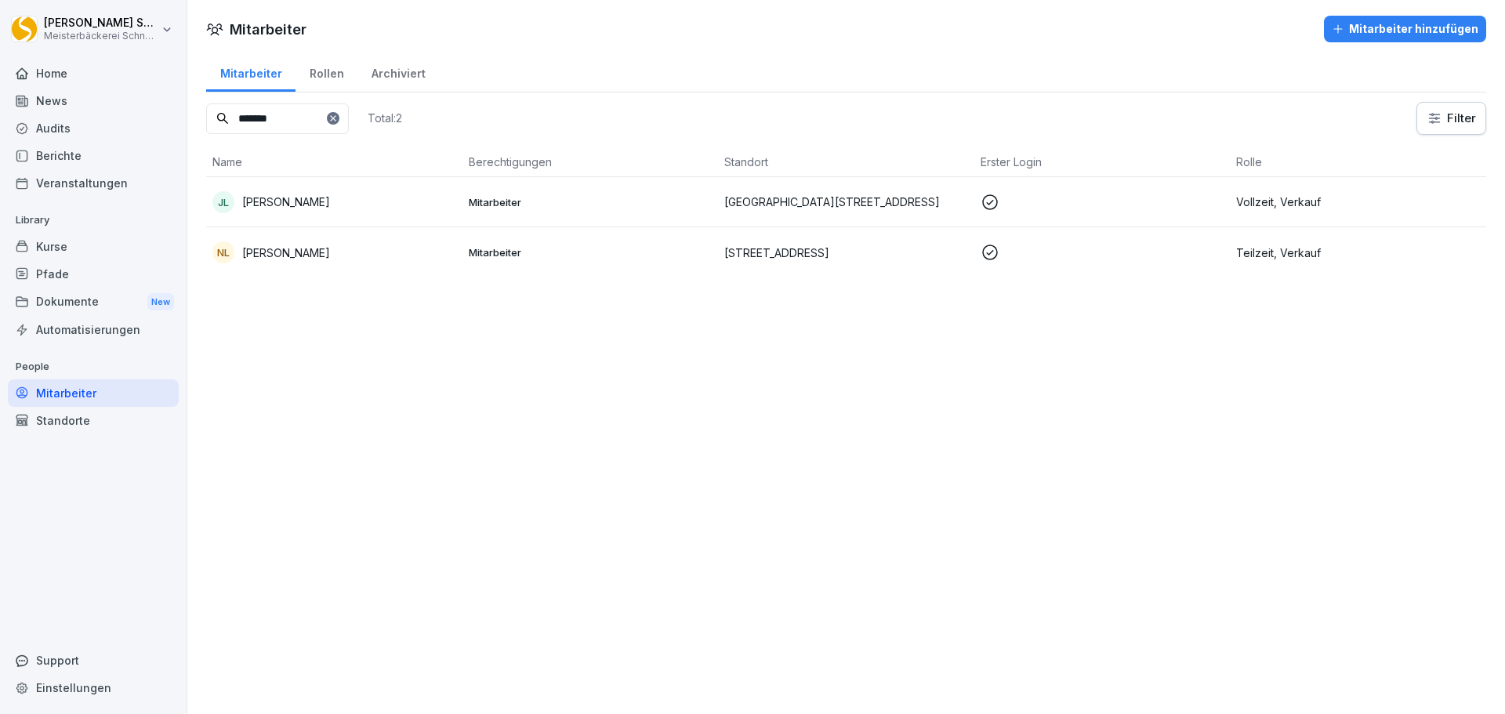
click at [316, 118] on input "*******" at bounding box center [277, 118] width 143 height 31
type input "********"
click at [778, 210] on p "[STREET_ADDRESS]" at bounding box center [846, 202] width 244 height 16
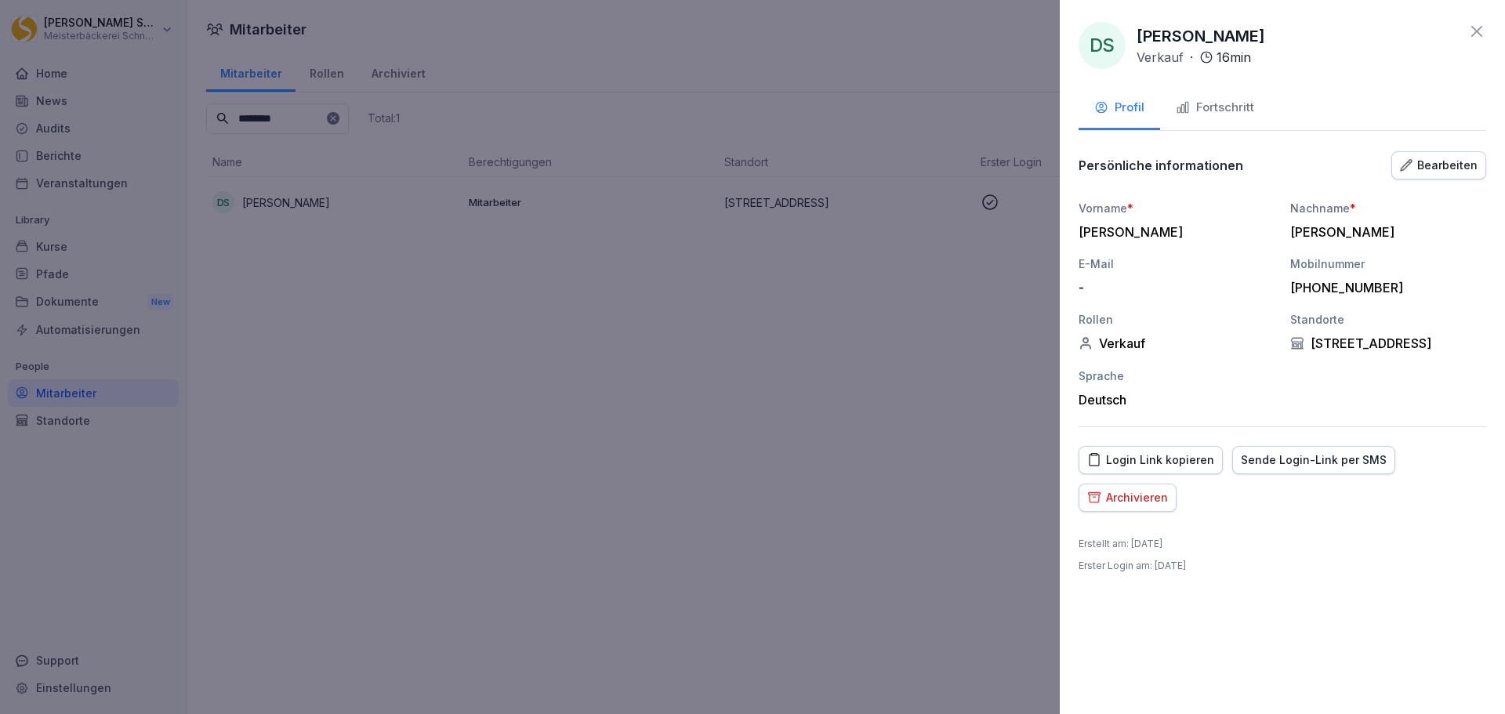
click at [702, 326] on div at bounding box center [752, 357] width 1505 height 714
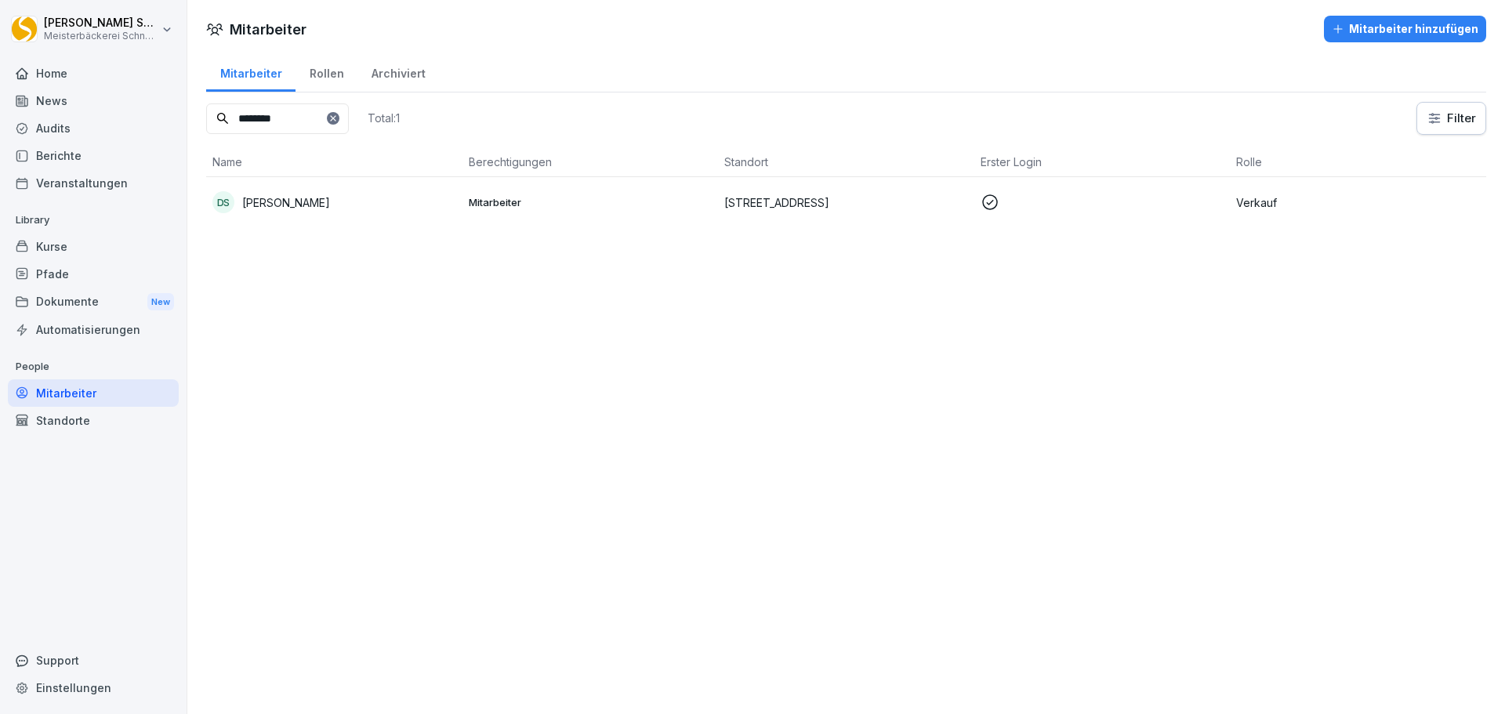
click at [338, 118] on icon at bounding box center [333, 118] width 9 height 9
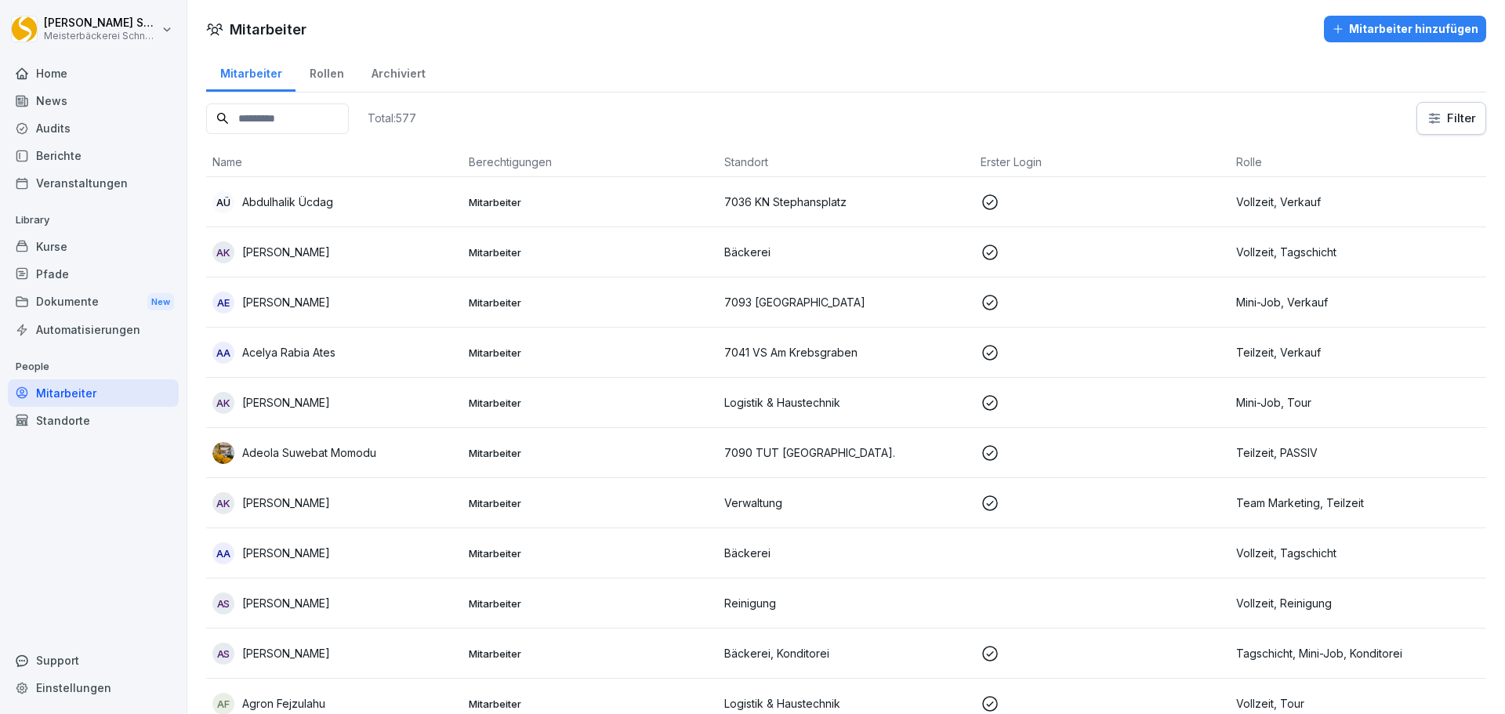
click at [400, 70] on div "Archiviert" at bounding box center [399, 72] width 82 height 40
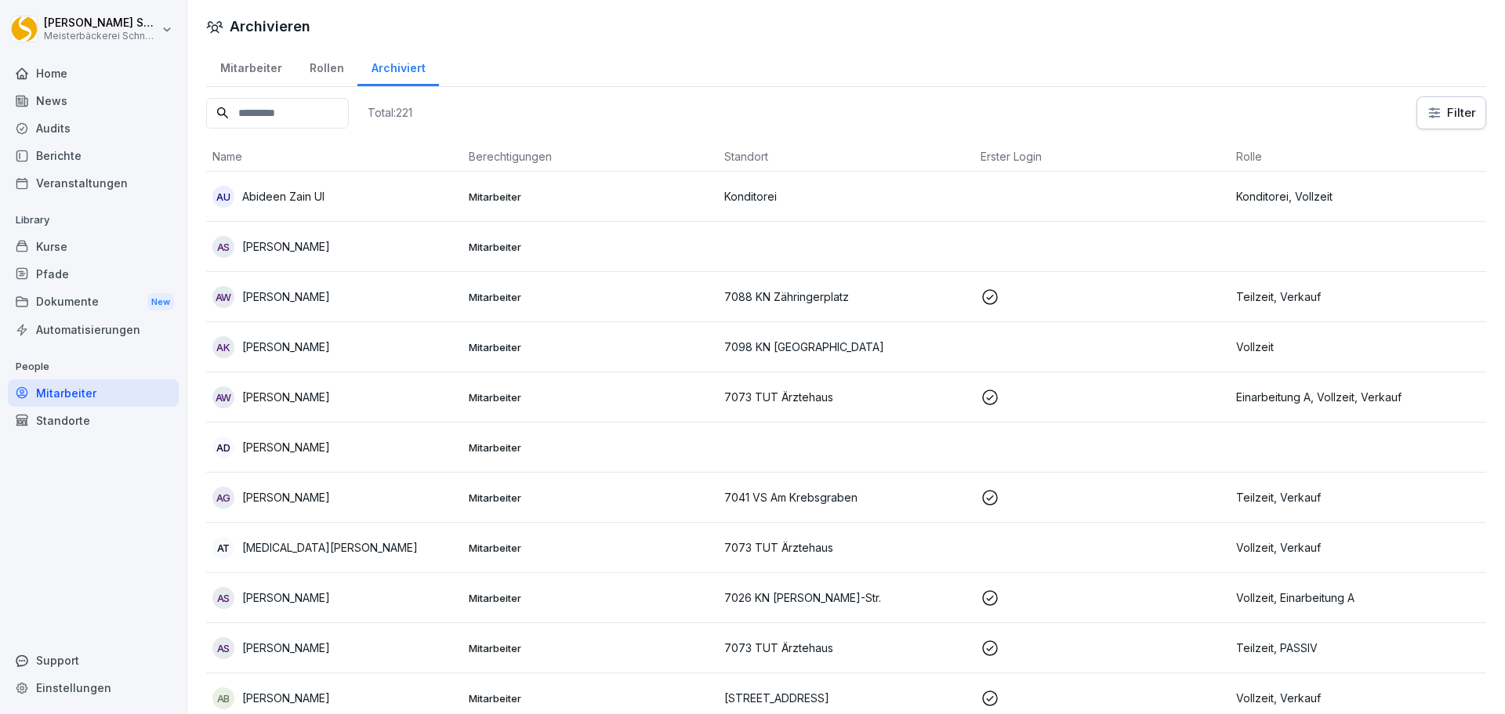
click at [280, 109] on input at bounding box center [277, 113] width 143 height 31
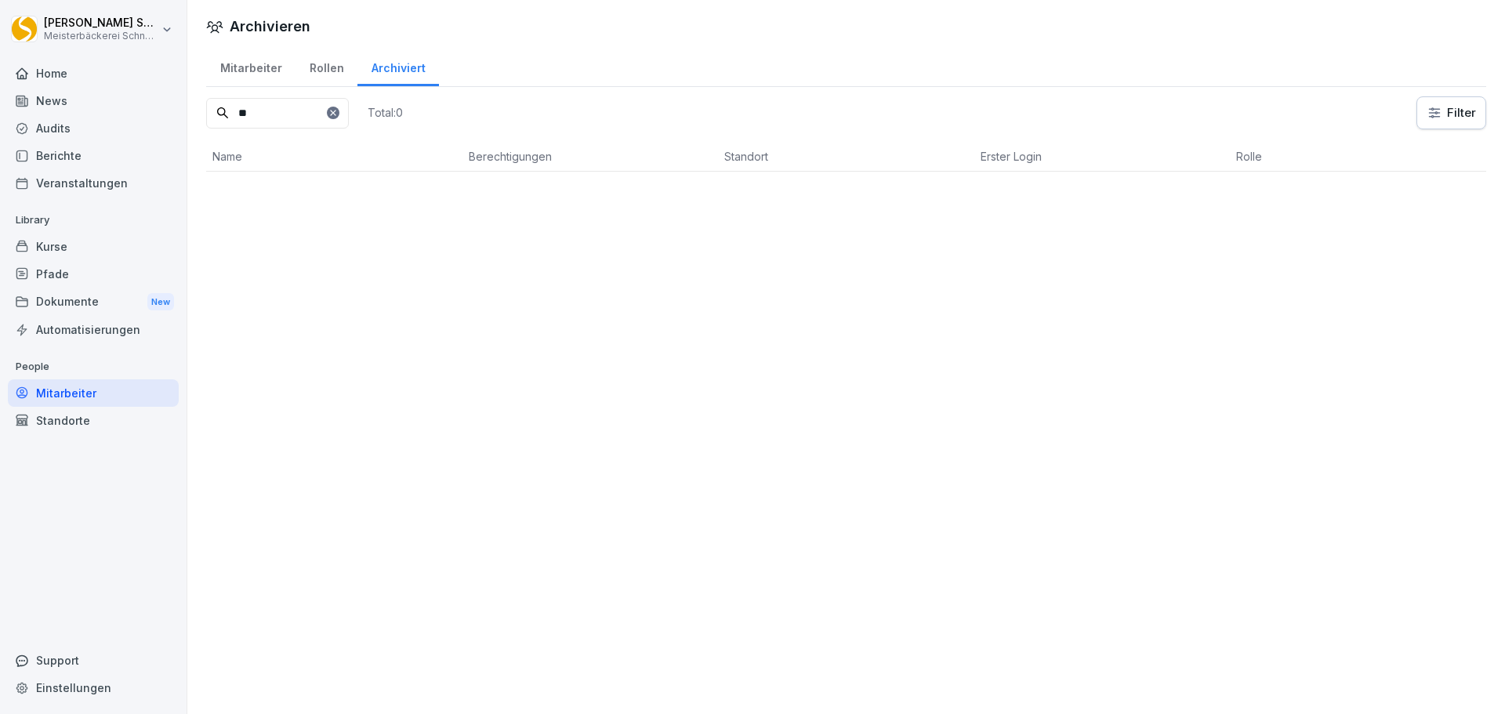
type input "*"
type input "****"
click at [336, 114] on icon at bounding box center [332, 112] width 5 height 5
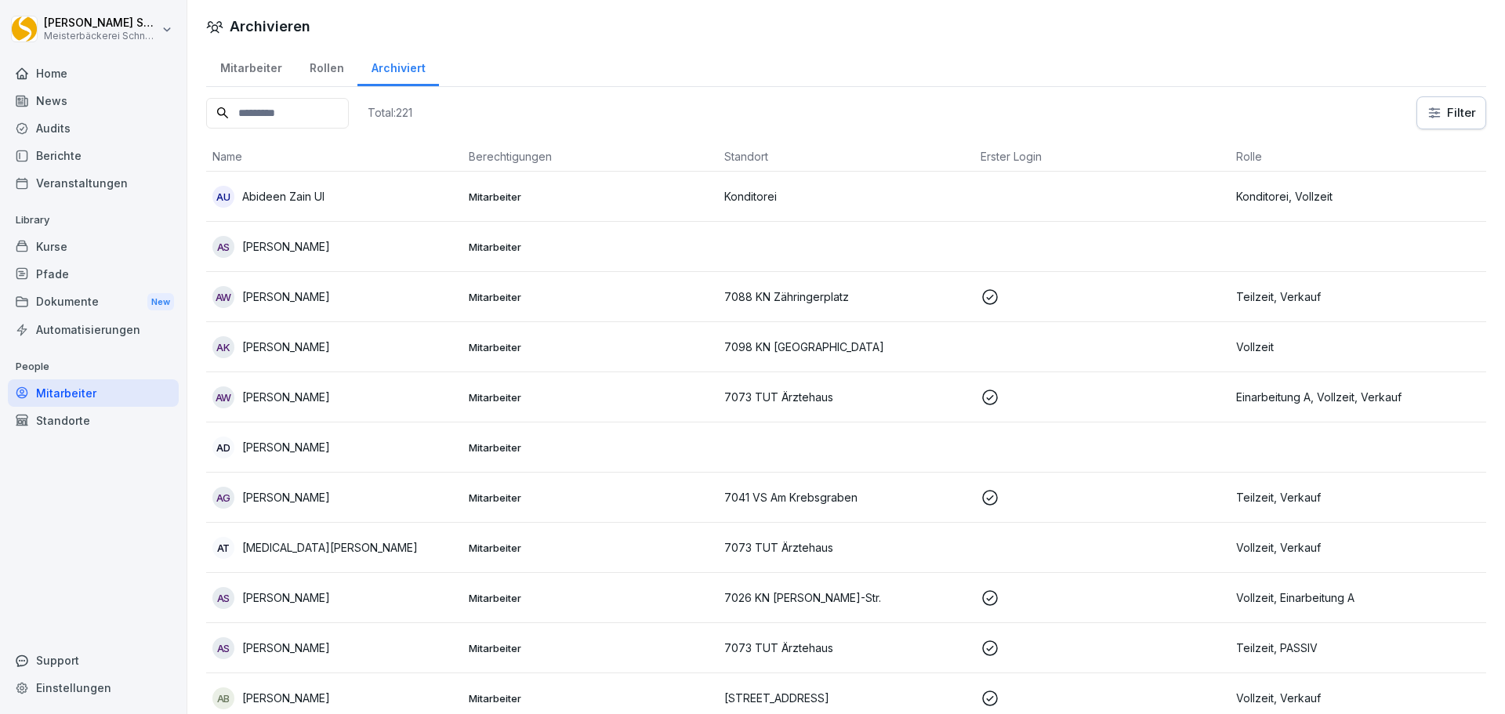
drag, startPoint x: 58, startPoint y: 248, endPoint x: 114, endPoint y: 242, distance: 55.9
click at [58, 248] on div "Kurse" at bounding box center [93, 246] width 171 height 27
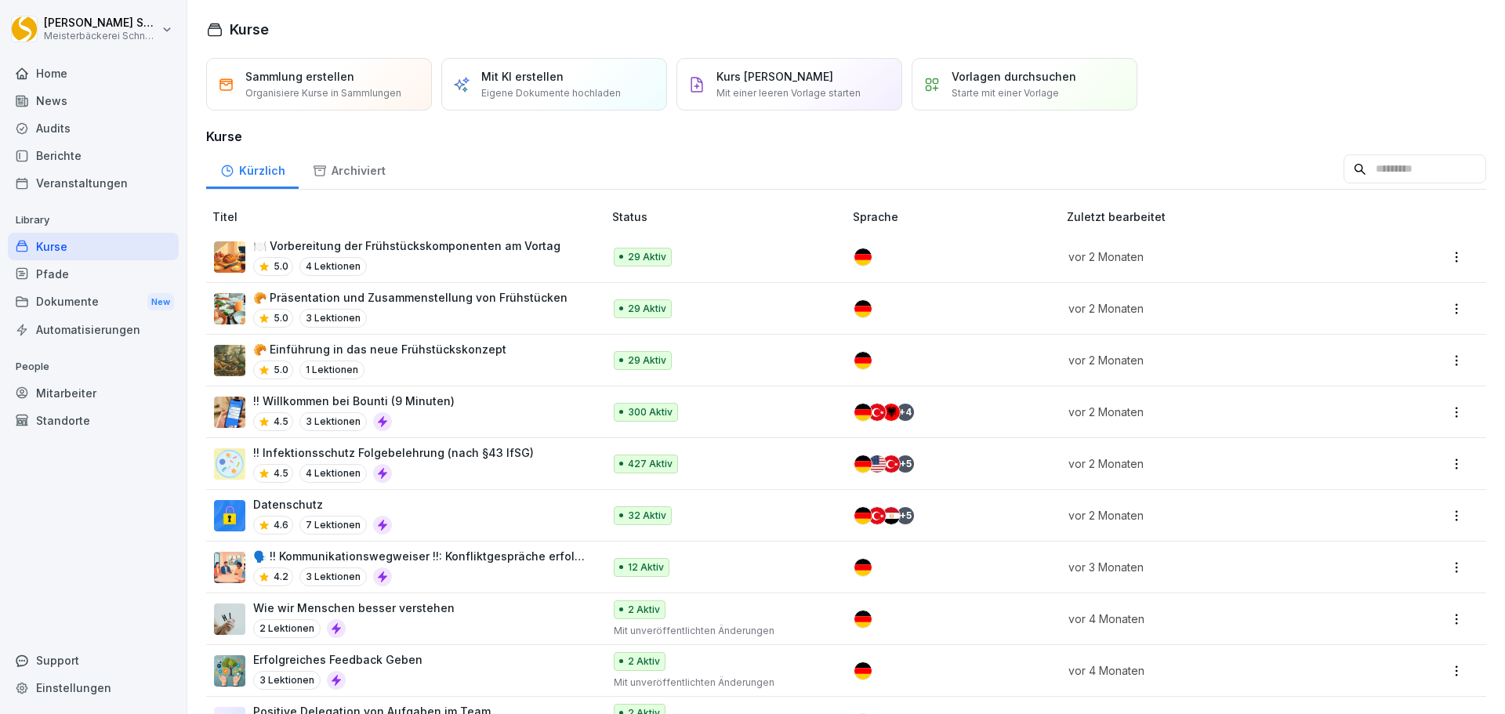
click at [481, 454] on p "!! Infektionsschutz Folgebelehrung (nach §43 IfSG)" at bounding box center [393, 453] width 281 height 16
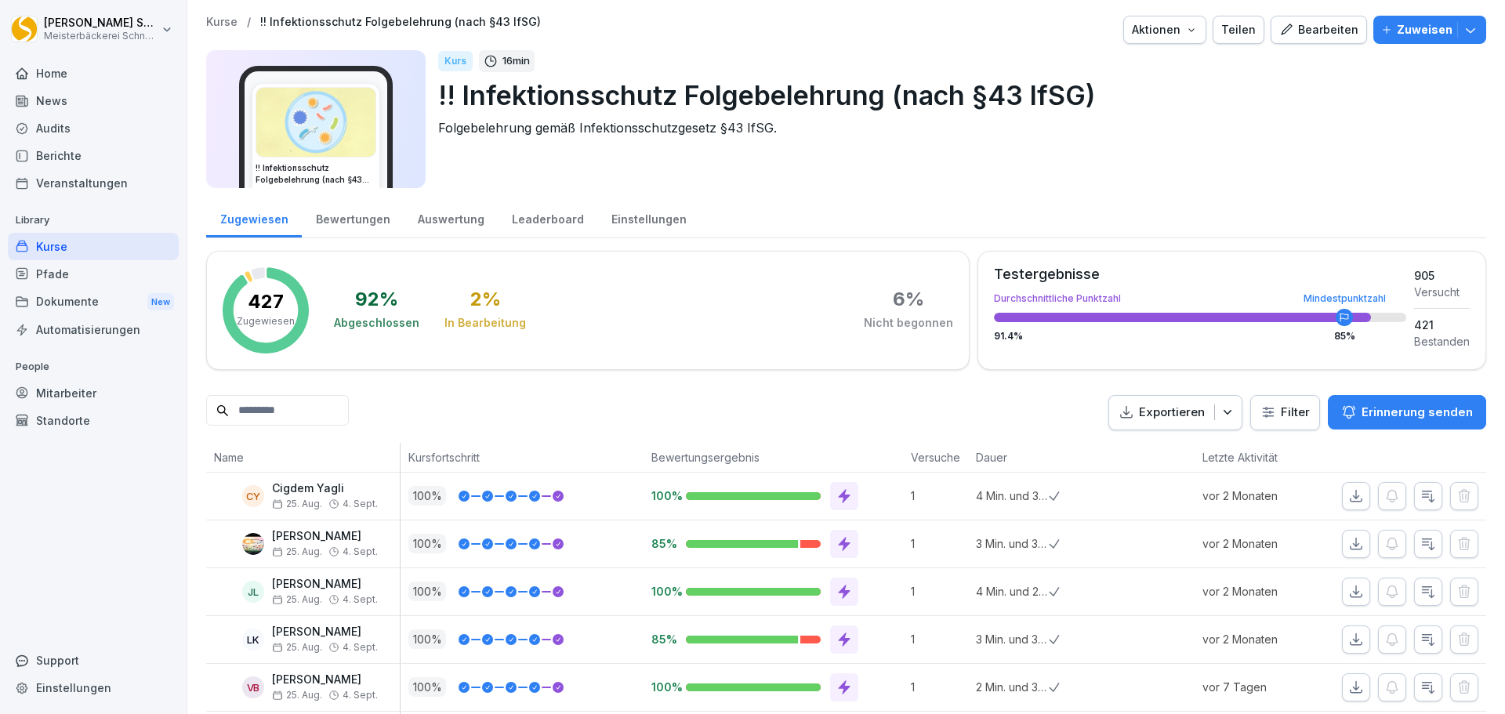
click at [1285, 420] on html "[PERSON_NAME] Meisterbäckerei [PERSON_NAME] Home News Audits Berichte Veranstal…" at bounding box center [752, 357] width 1505 height 714
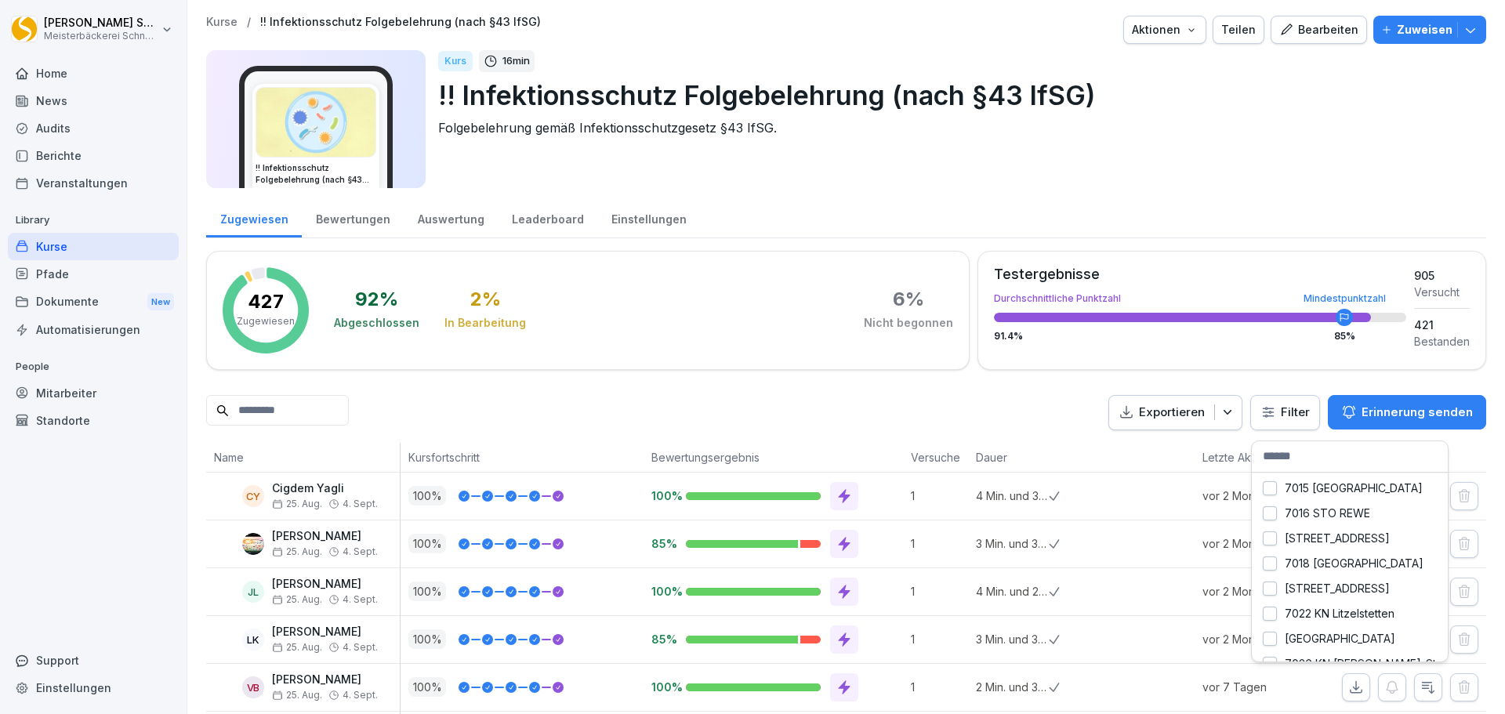
scroll to position [157, 0]
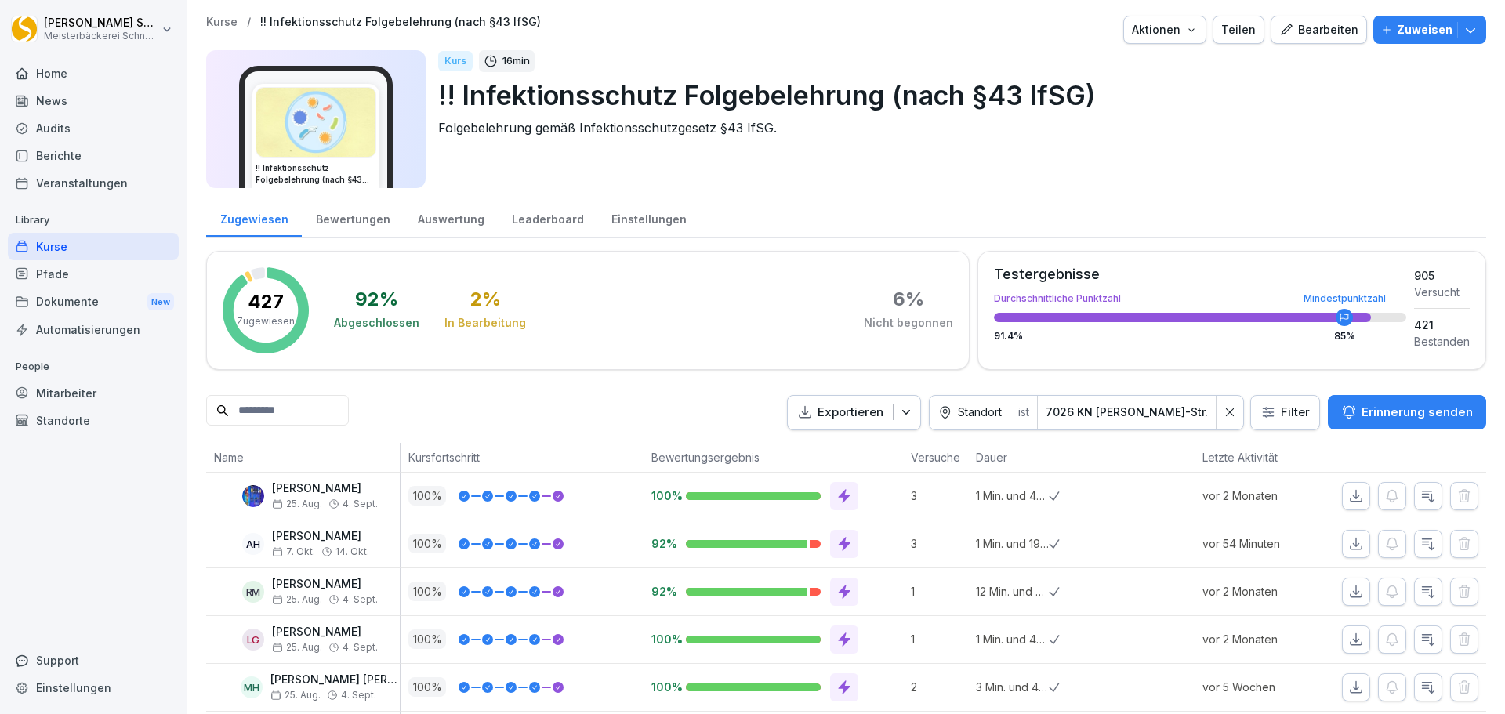
click at [651, 410] on div "Exportieren Standort ist [STREET_ADDRESS][PERSON_NAME] Filter Erinnerung senden" at bounding box center [846, 412] width 1280 height 35
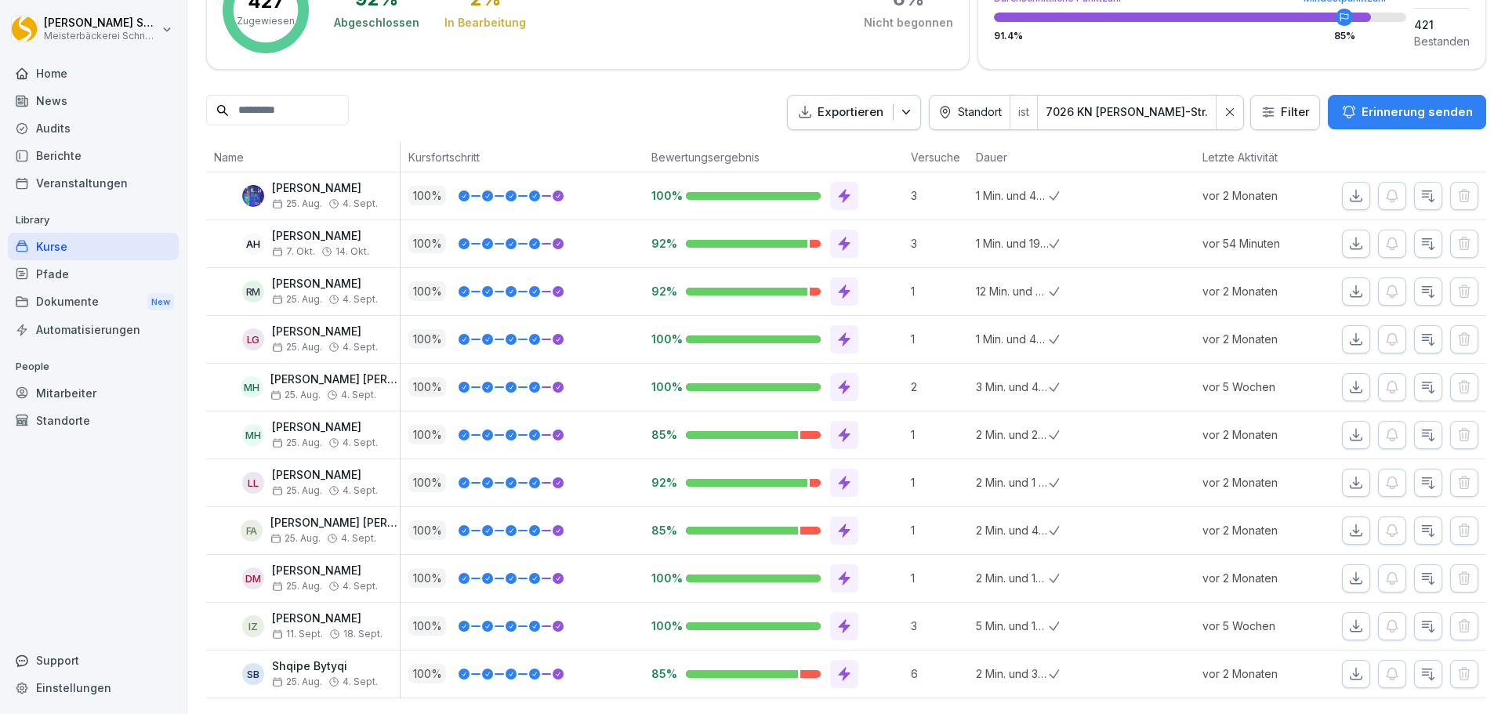
scroll to position [245, 0]
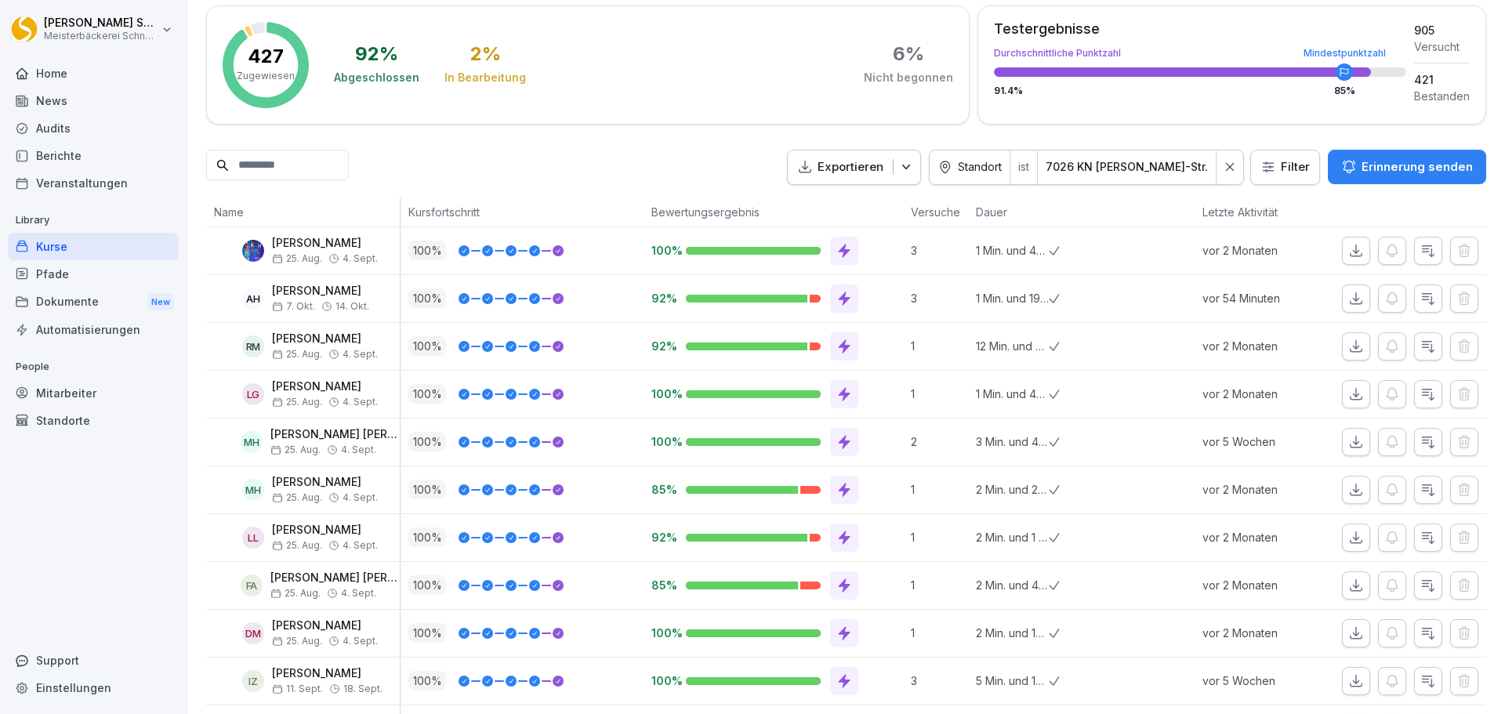
click at [83, 387] on div "Mitarbeiter" at bounding box center [93, 392] width 171 height 27
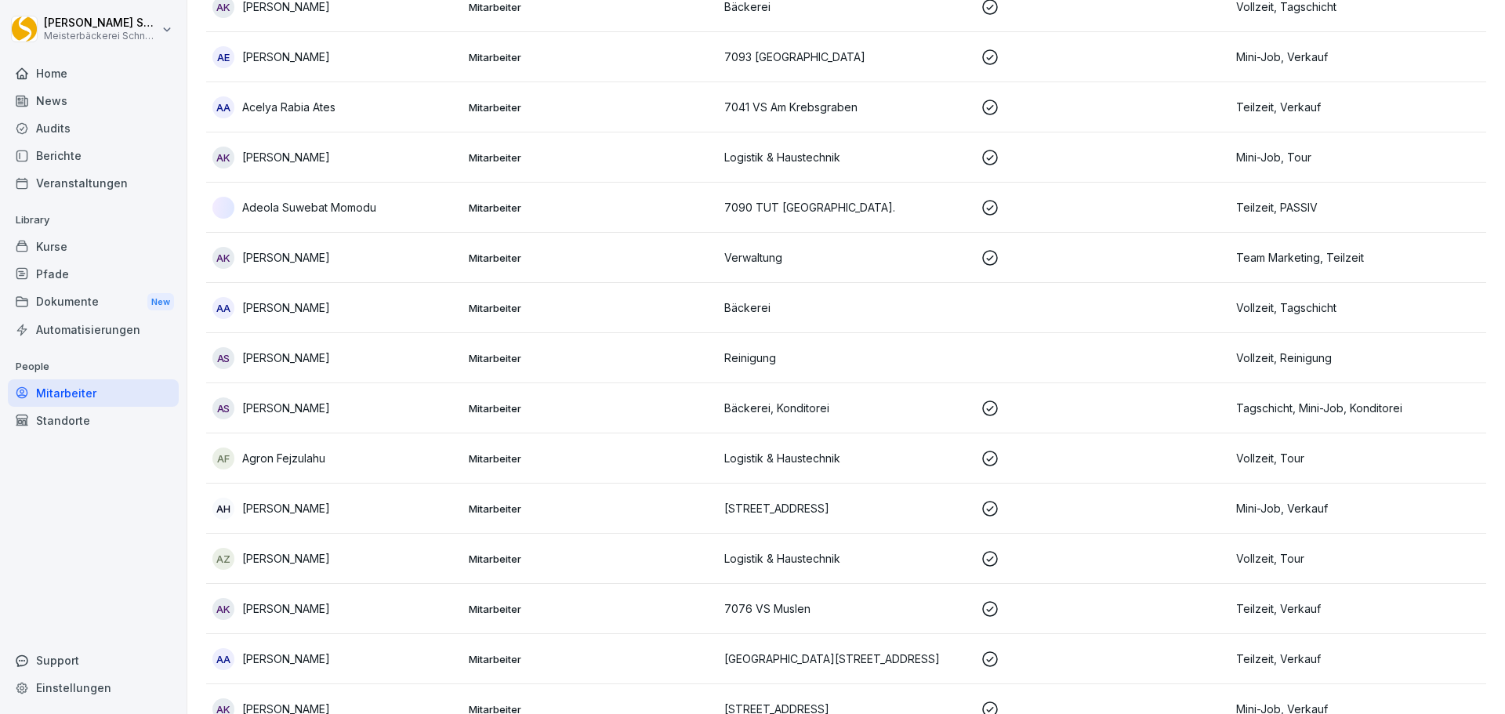
scroll to position [16, 0]
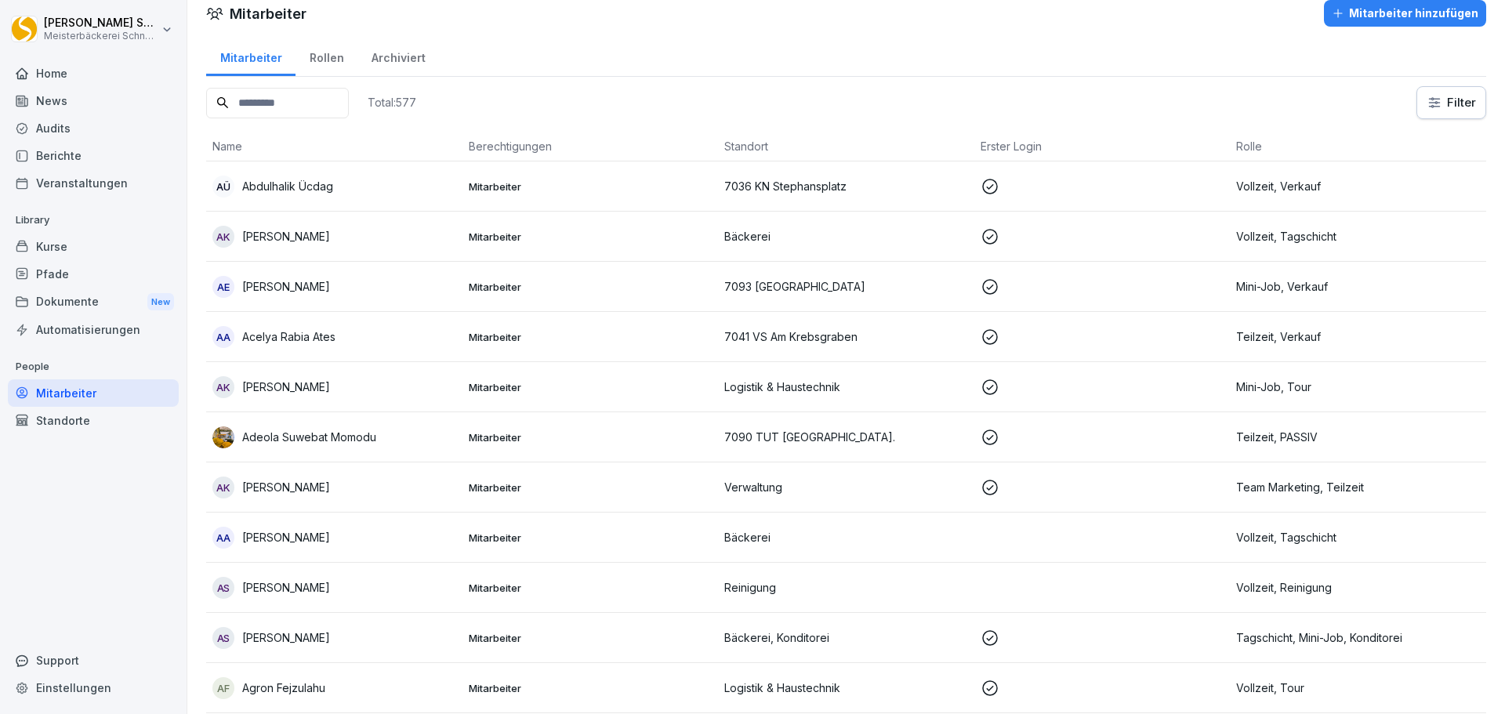
click at [349, 106] on input at bounding box center [277, 103] width 143 height 31
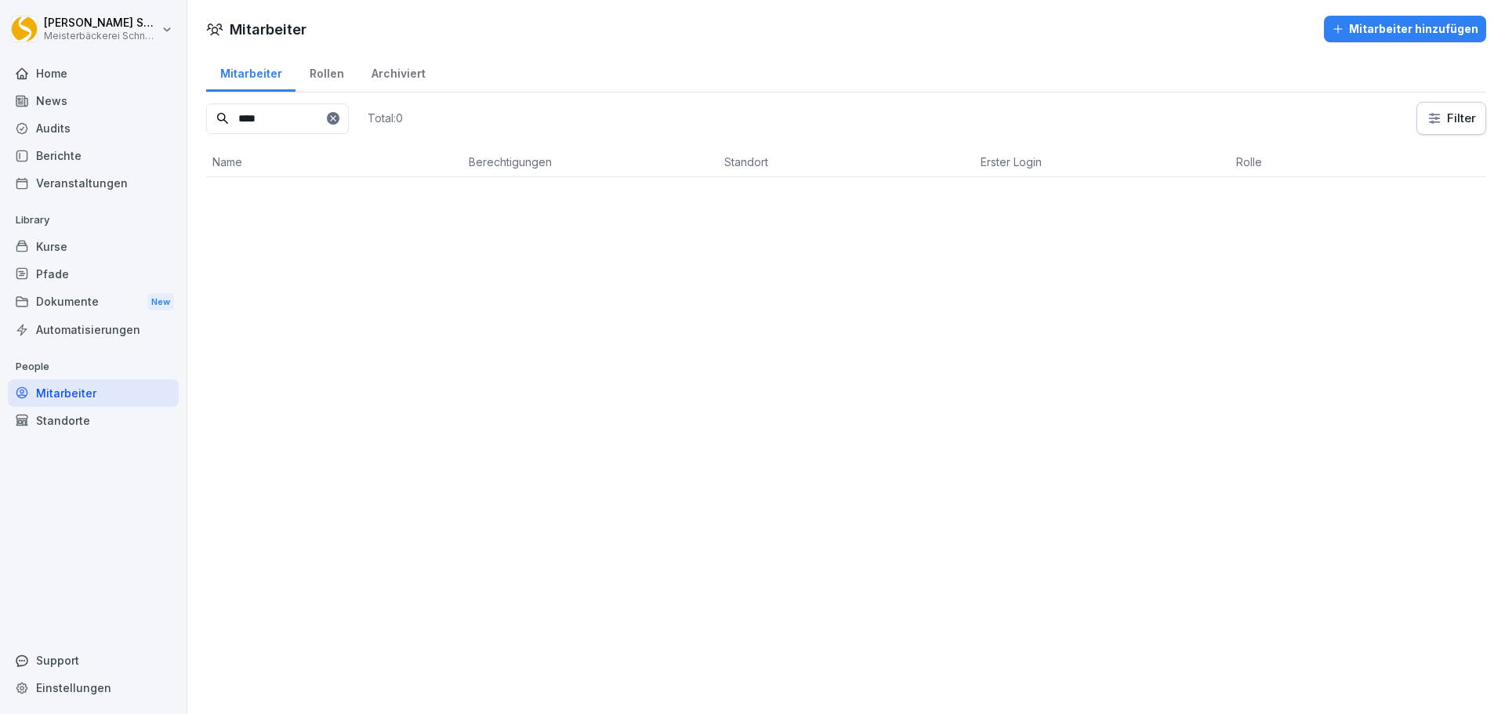
scroll to position [0, 0]
type input "****"
click at [103, 252] on div "Kurse" at bounding box center [93, 246] width 171 height 27
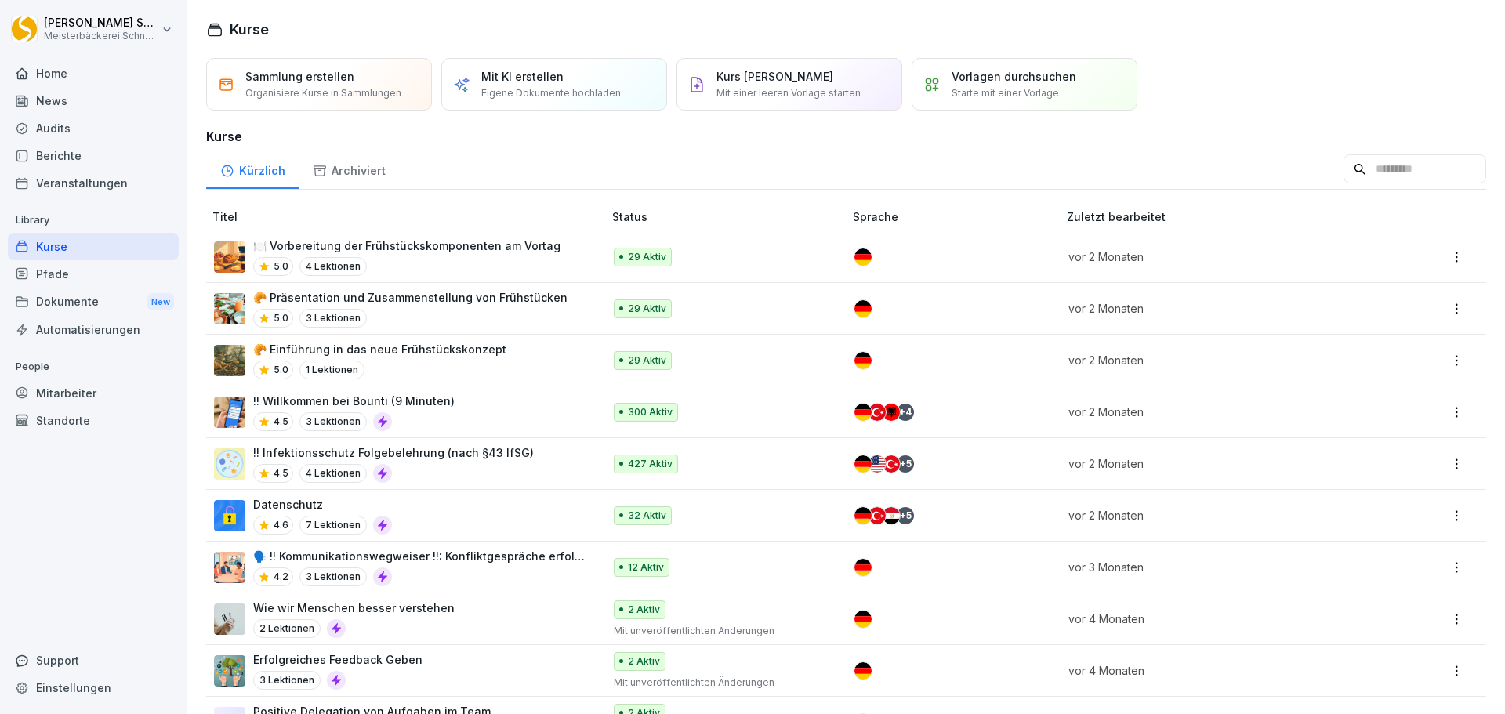
click at [477, 470] on div "4.5 4 Lektionen" at bounding box center [393, 473] width 281 height 19
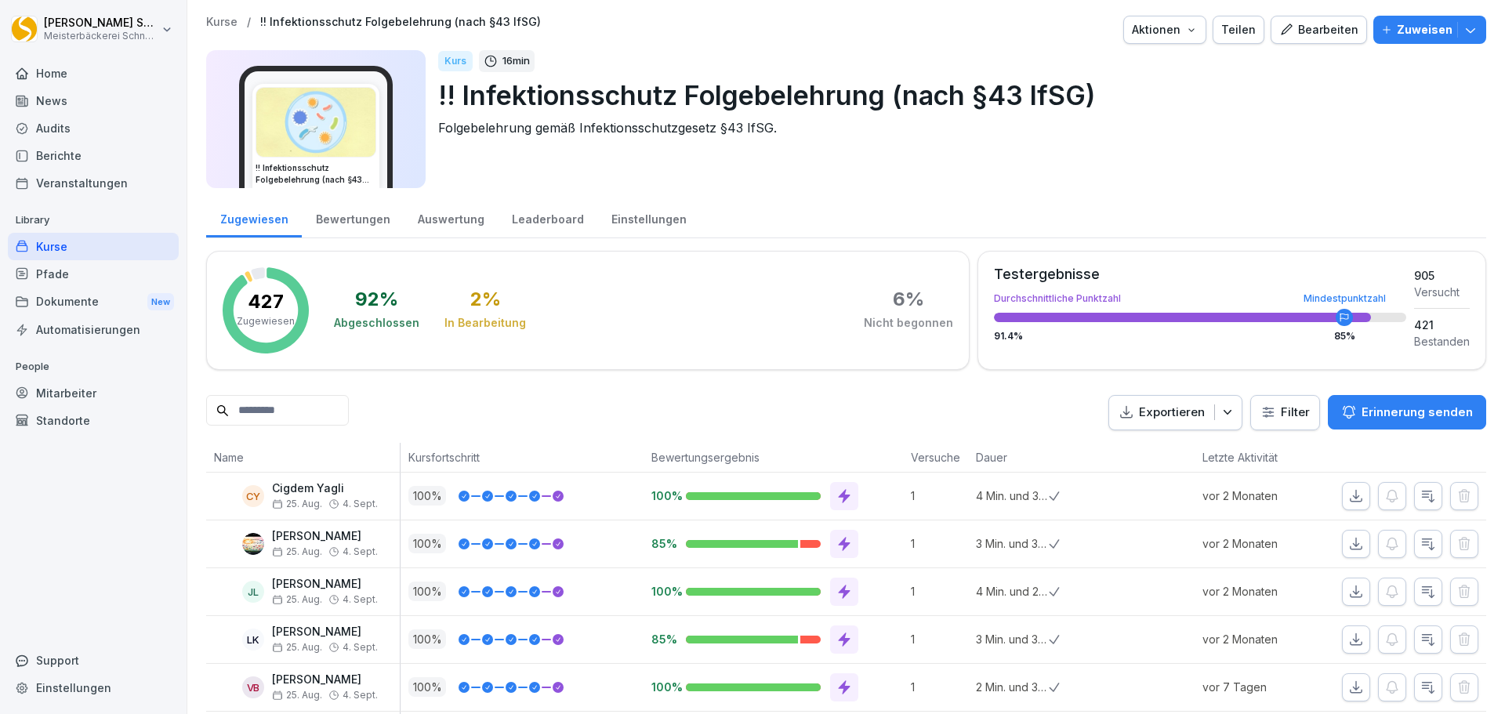
click at [1285, 410] on html "[PERSON_NAME] Meisterbäckerei [PERSON_NAME] Home News Audits Berichte Veranstal…" at bounding box center [752, 357] width 1505 height 714
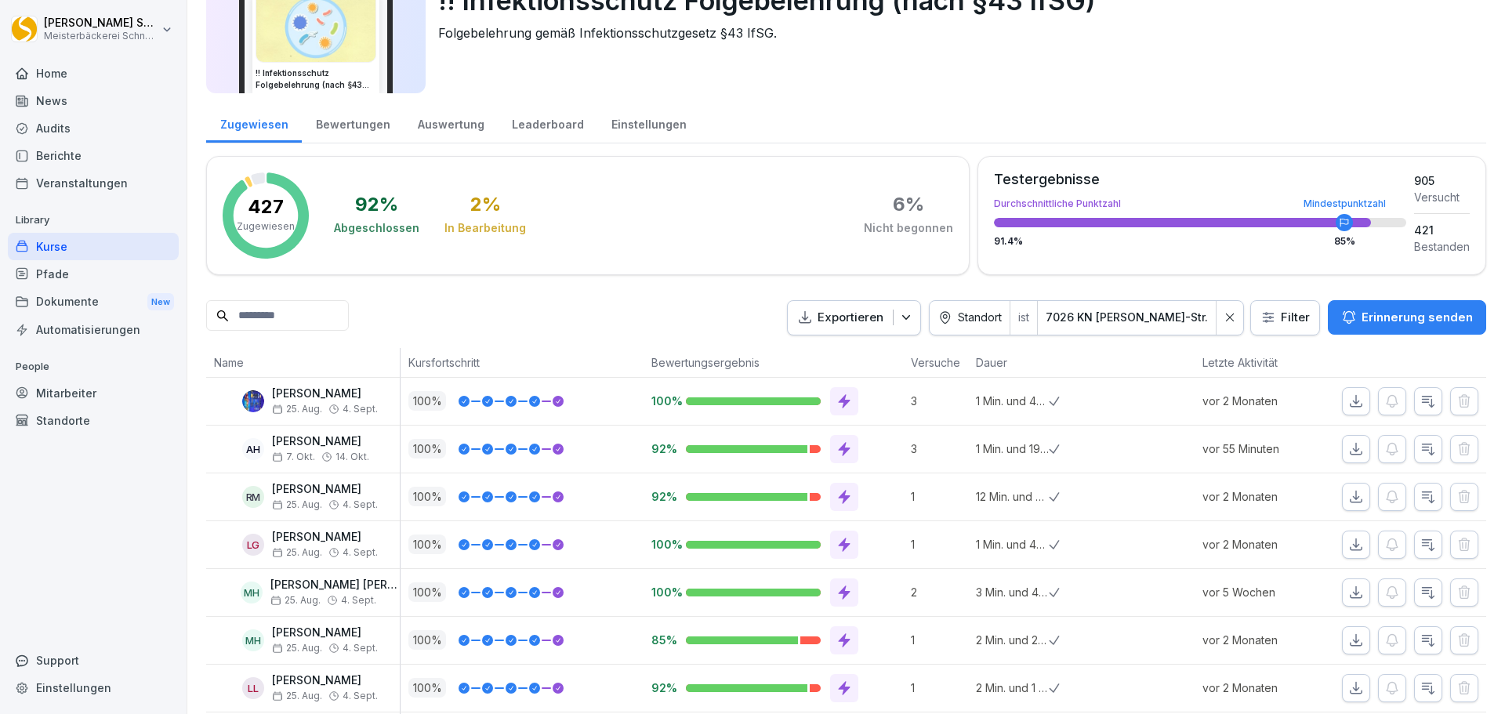
scroll to position [324, 0]
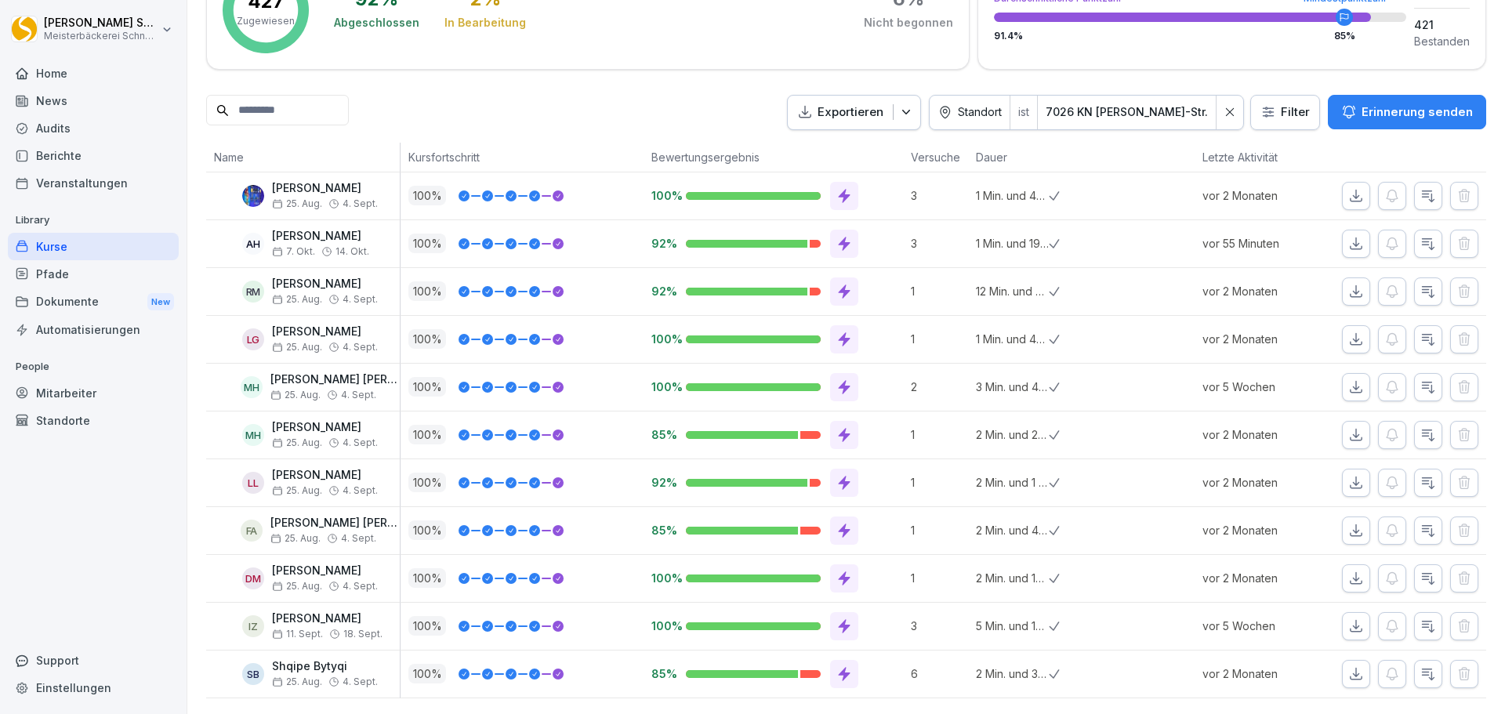
click at [93, 394] on div "Mitarbeiter" at bounding box center [93, 392] width 171 height 27
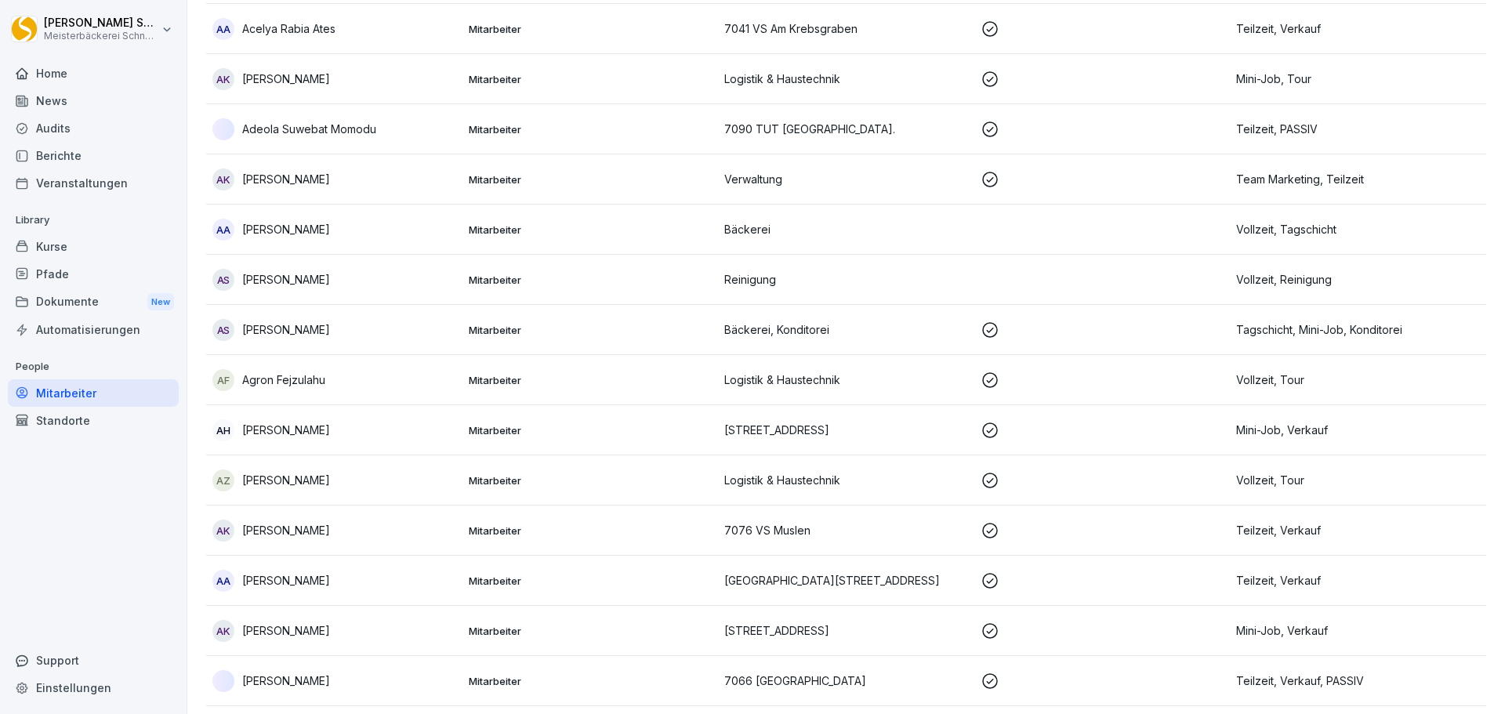
scroll to position [16, 0]
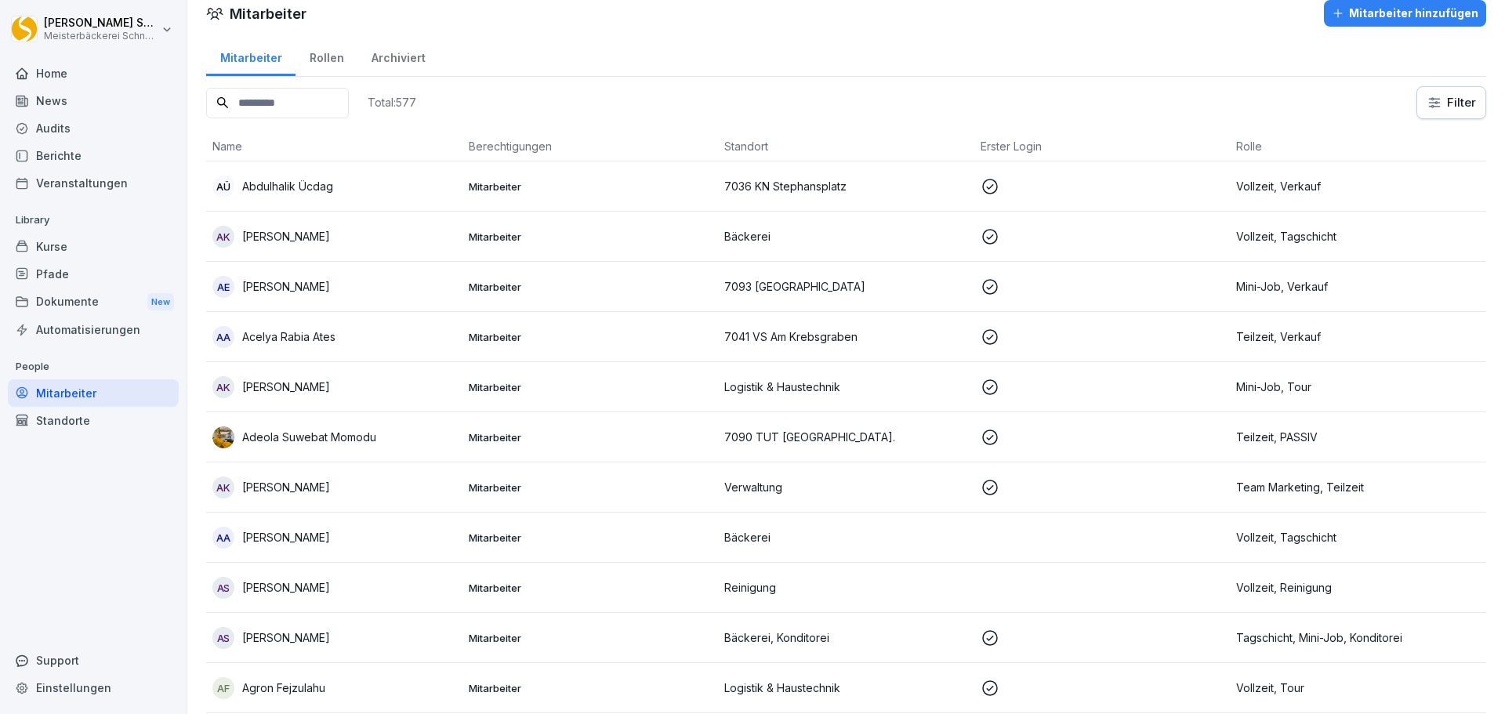
click at [253, 100] on input at bounding box center [277, 103] width 143 height 31
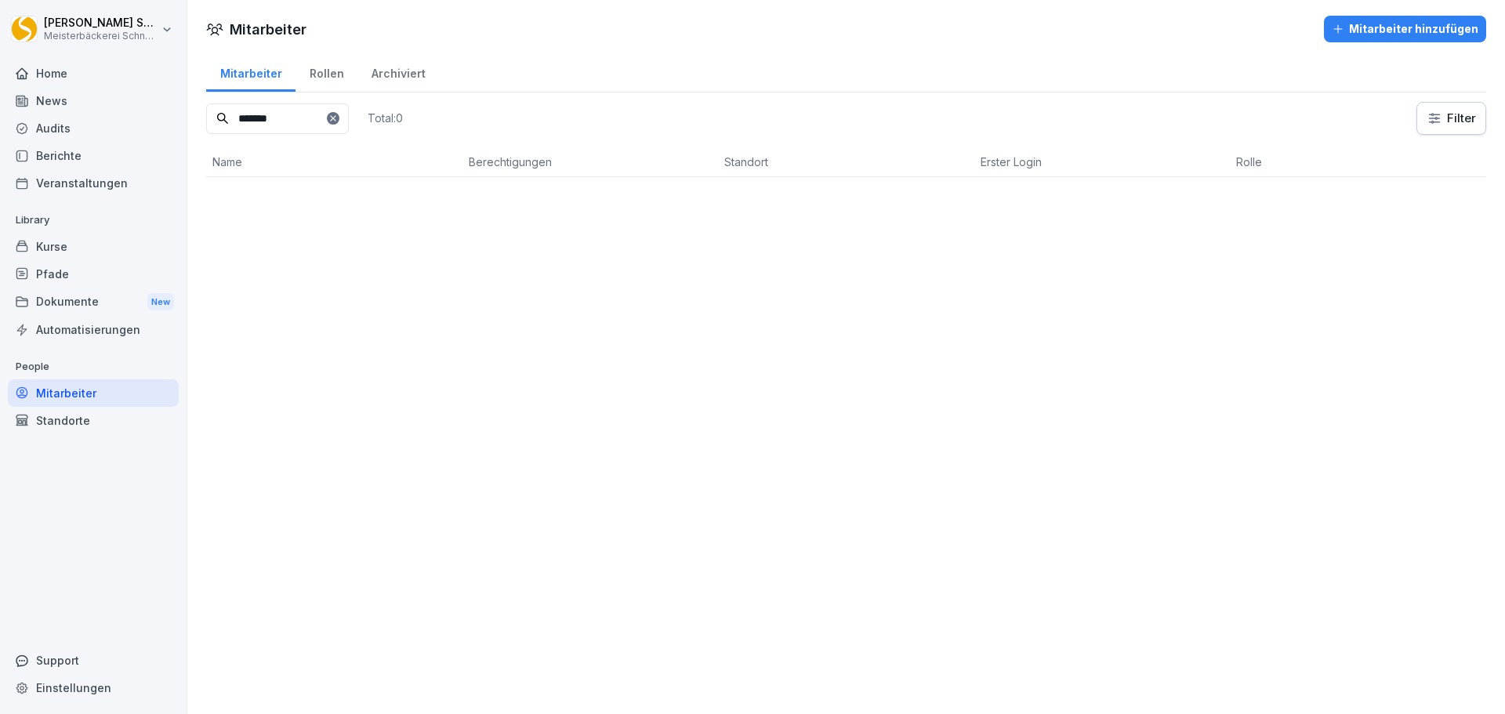
scroll to position [0, 0]
type input "*"
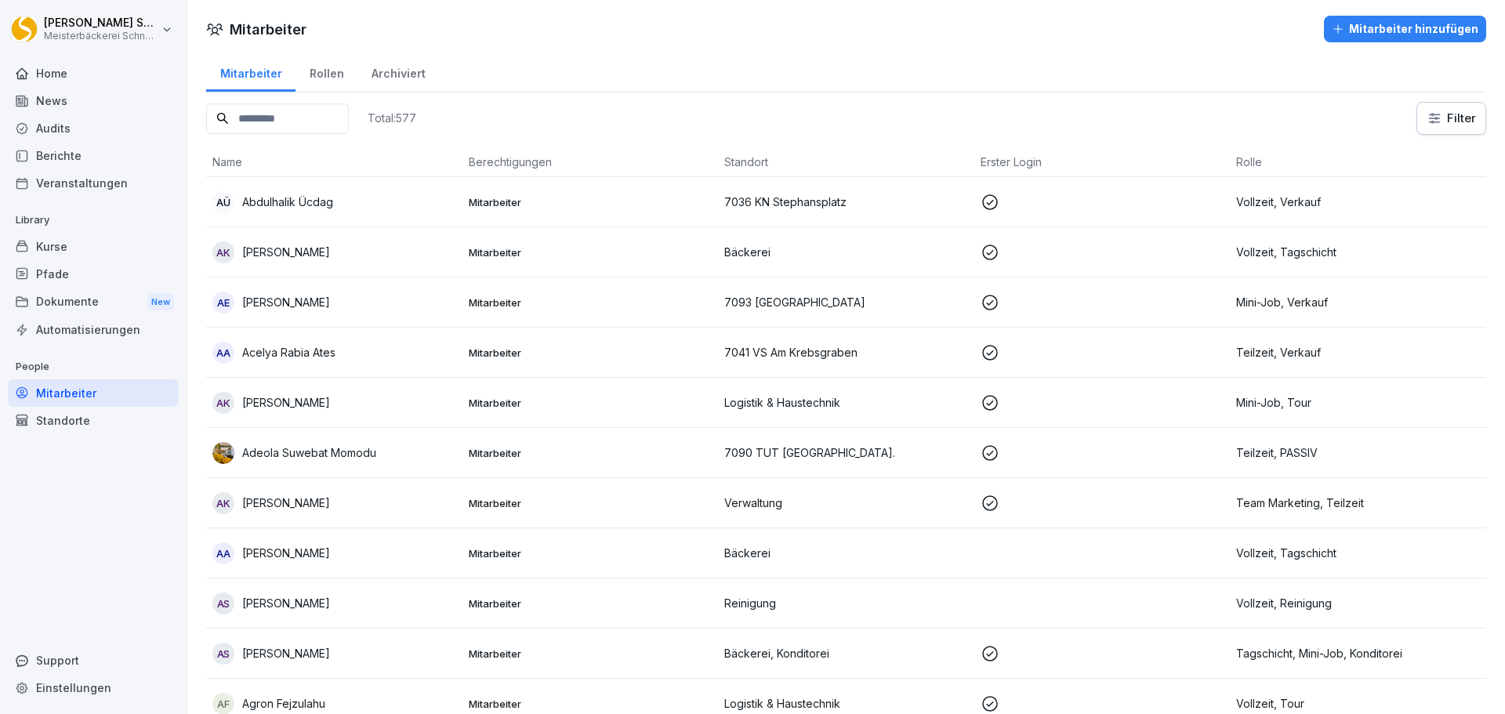
click at [308, 73] on div "Rollen" at bounding box center [327, 72] width 62 height 40
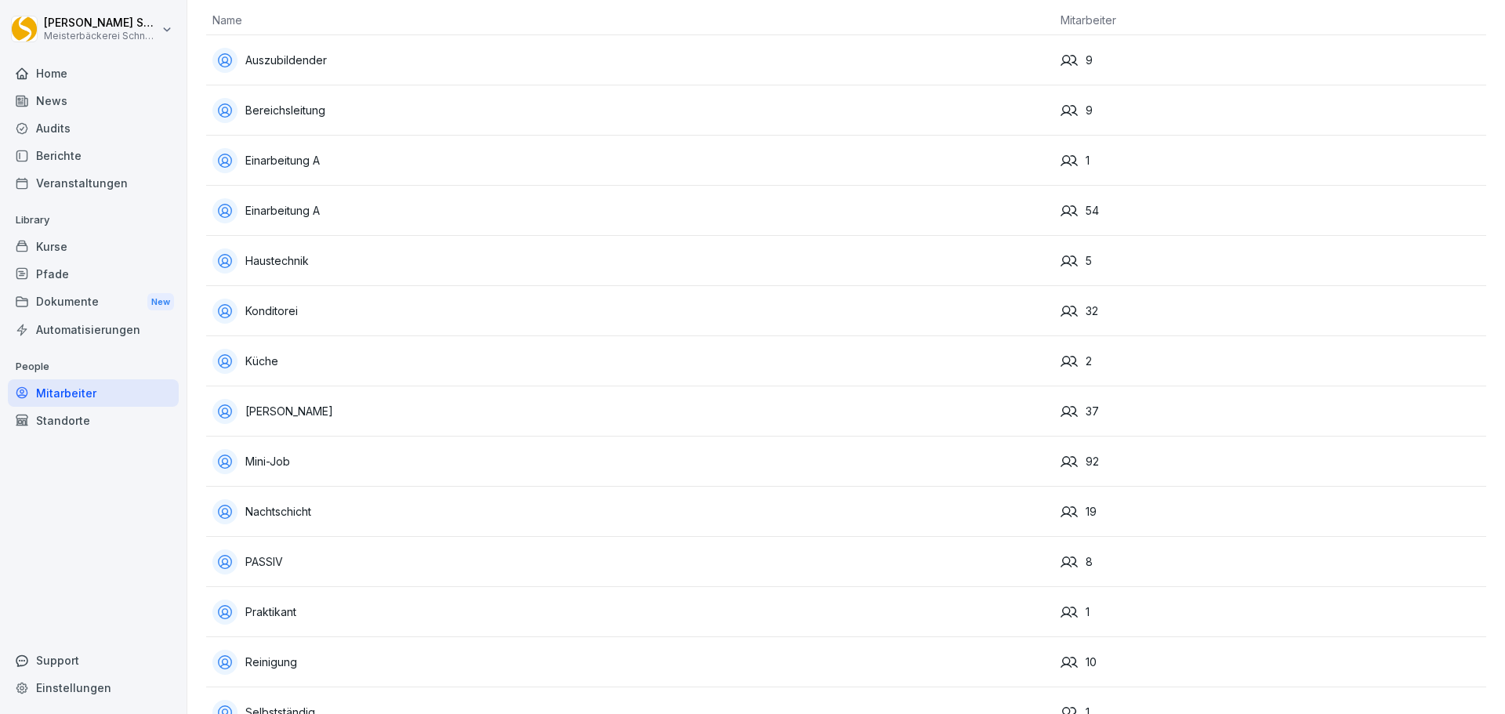
scroll to position [91, 0]
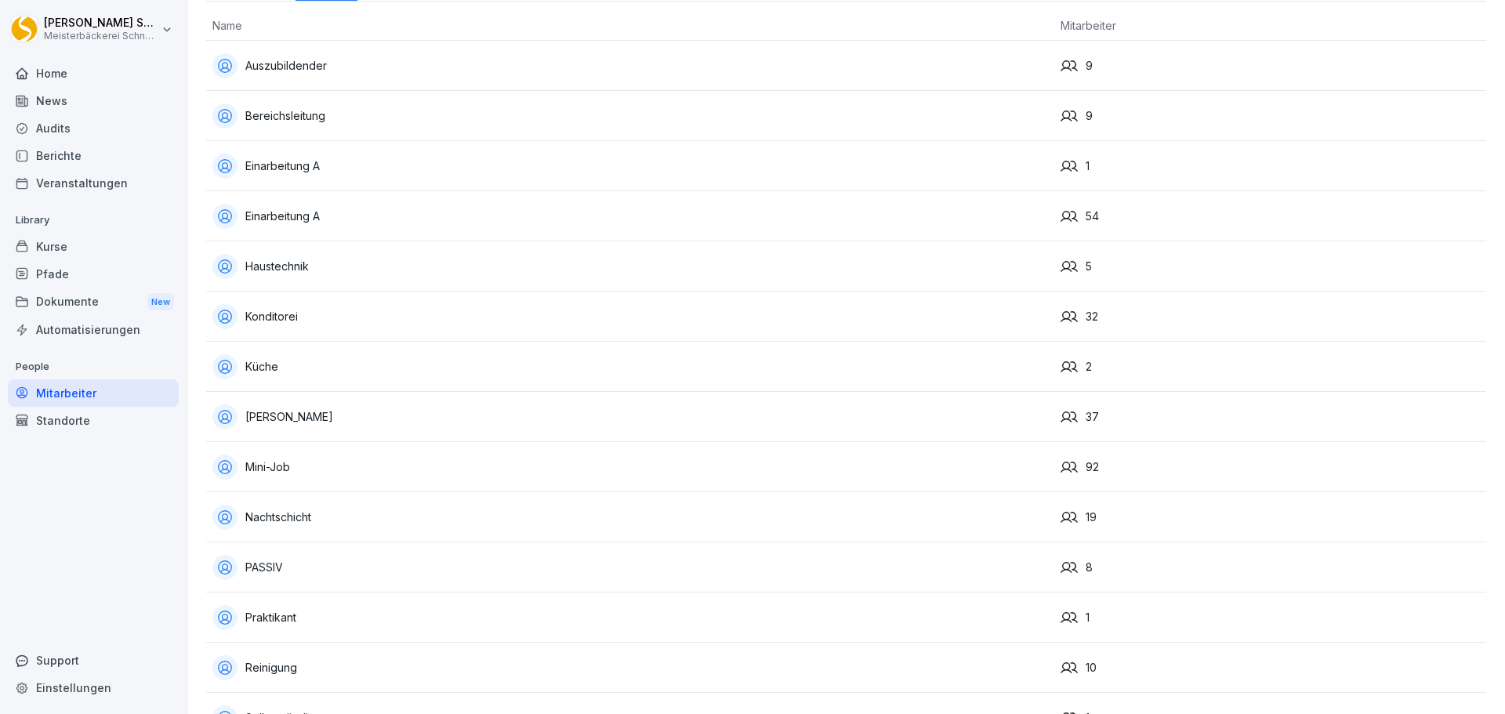
click at [388, 220] on div "Einarbeitung A" at bounding box center [630, 216] width 836 height 25
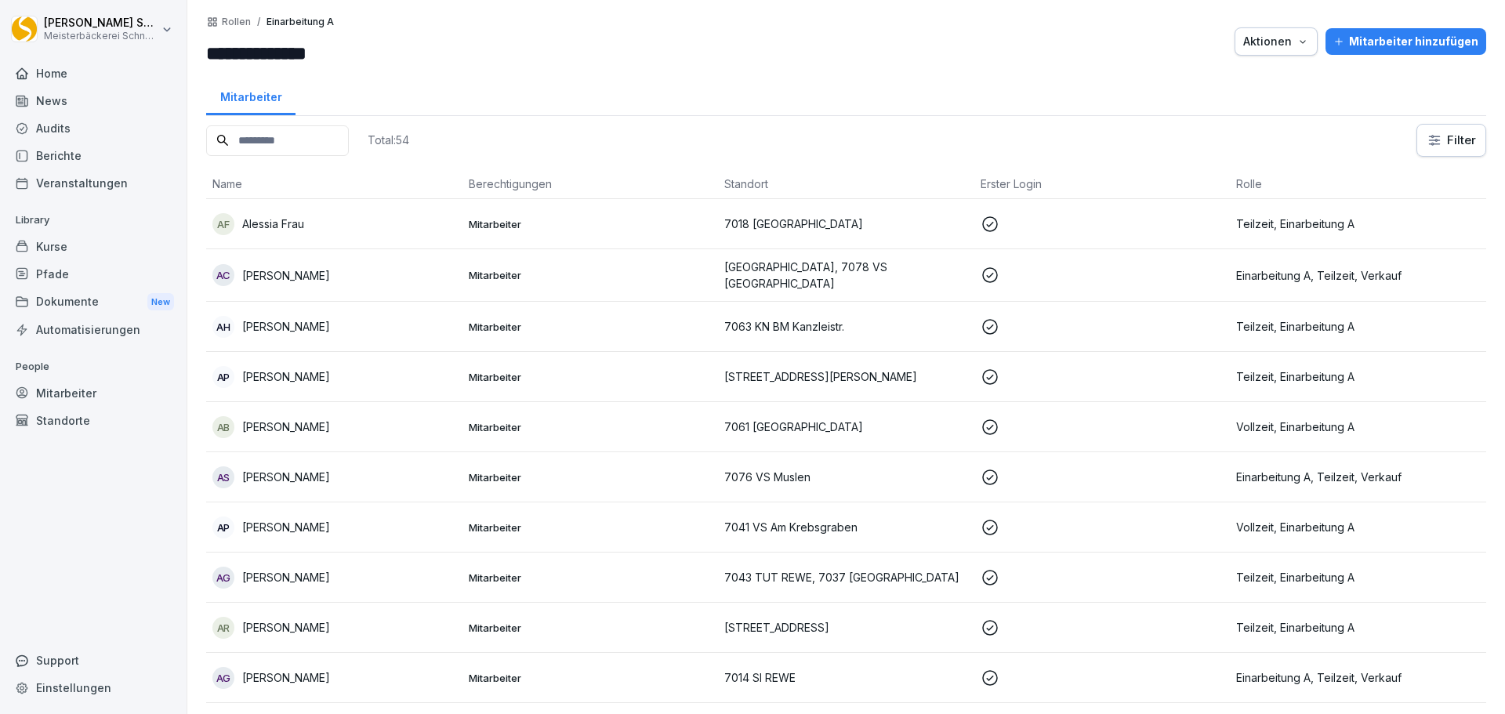
drag, startPoint x: 84, startPoint y: 252, endPoint x: 169, endPoint y: 237, distance: 86.0
click at [84, 252] on div "Kurse" at bounding box center [93, 246] width 171 height 27
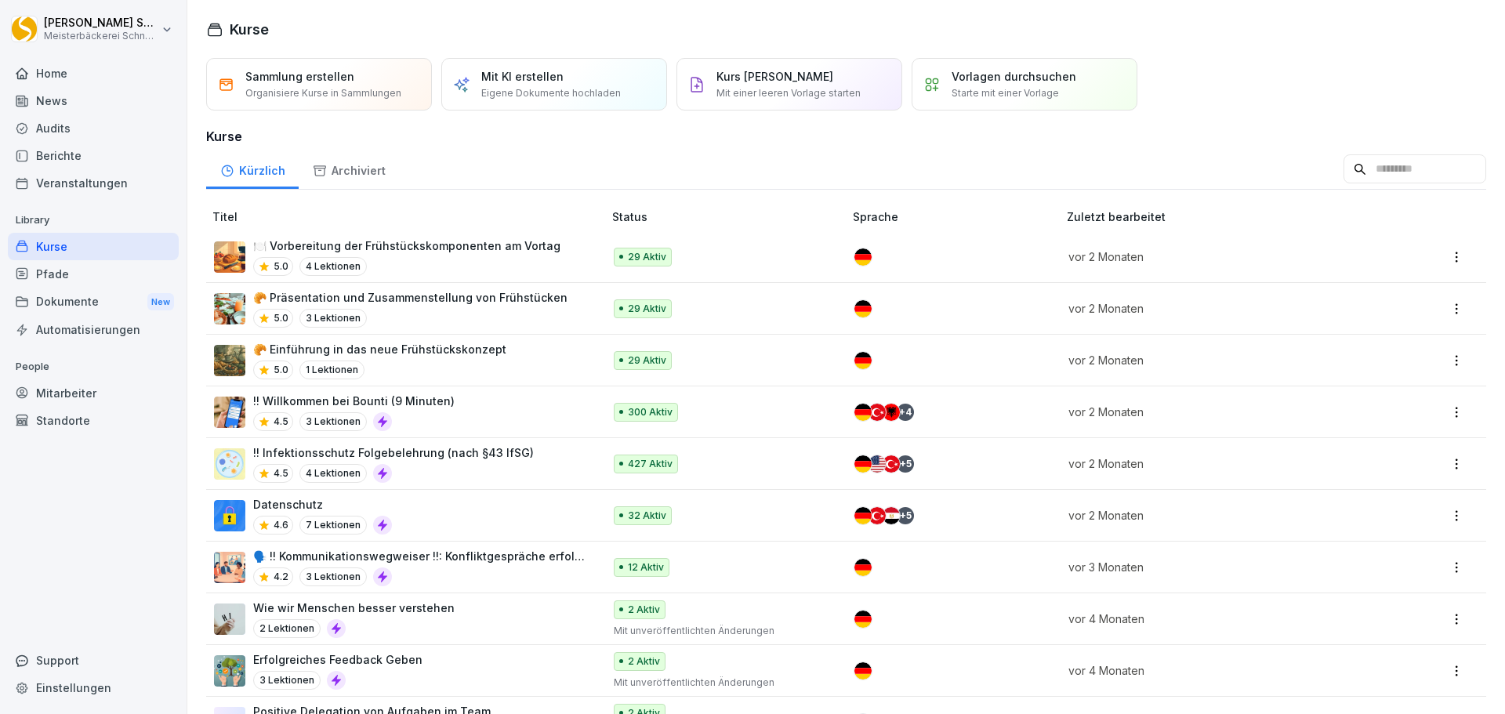
click at [473, 462] on div "!! Infektionsschutz Folgebelehrung (nach §43 IfSG) 4.5 4 Lektionen" at bounding box center [393, 464] width 281 height 38
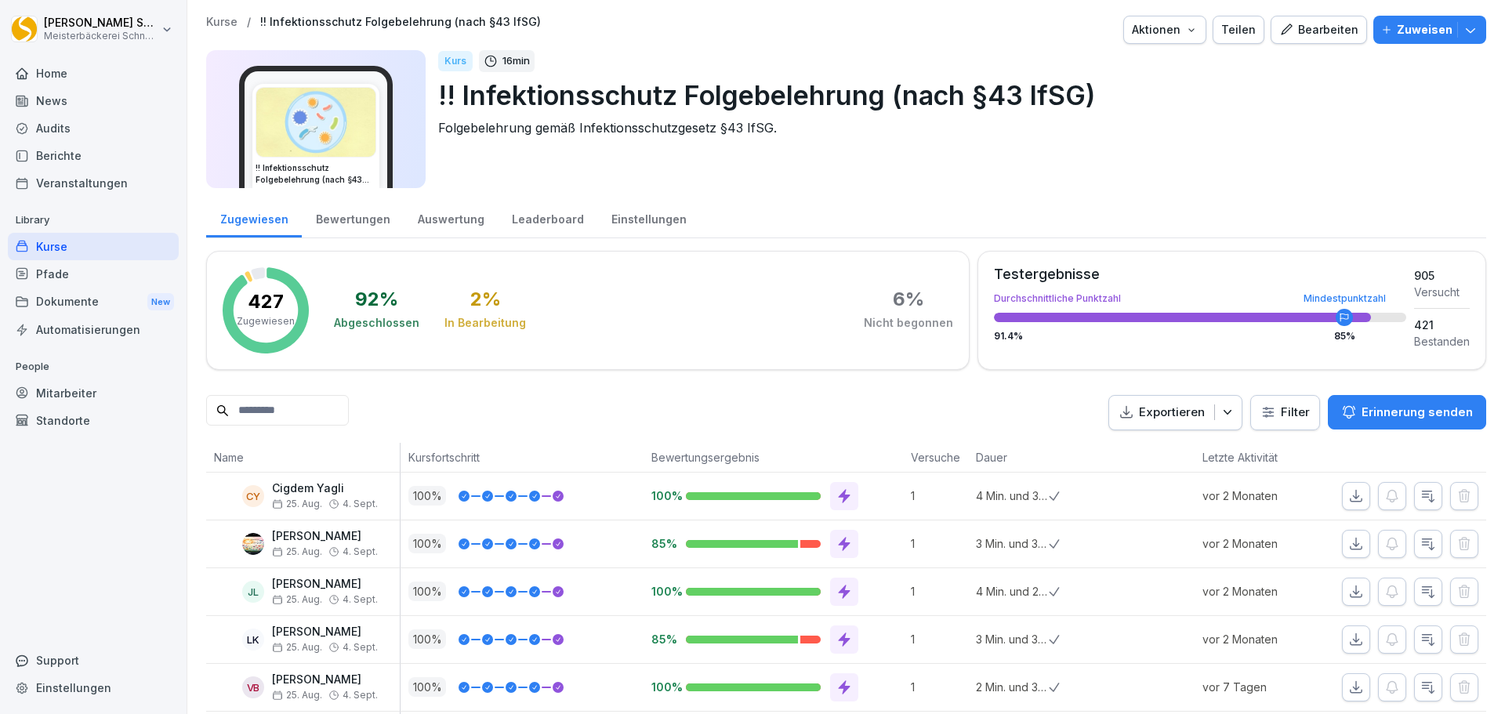
click at [1281, 405] on html "[PERSON_NAME] Meisterbäckerei [PERSON_NAME] Home News Audits Berichte Veranstal…" at bounding box center [752, 357] width 1505 height 714
drag, startPoint x: 1226, startPoint y: 414, endPoint x: 1224, endPoint y: 424, distance: 10.5
click at [1226, 414] on icon at bounding box center [1230, 412] width 11 height 11
click at [1278, 412] on html "Eric Schneckenburger Meisterbäckerei Schneckenburger Home News Audits Berichte …" at bounding box center [752, 357] width 1505 height 714
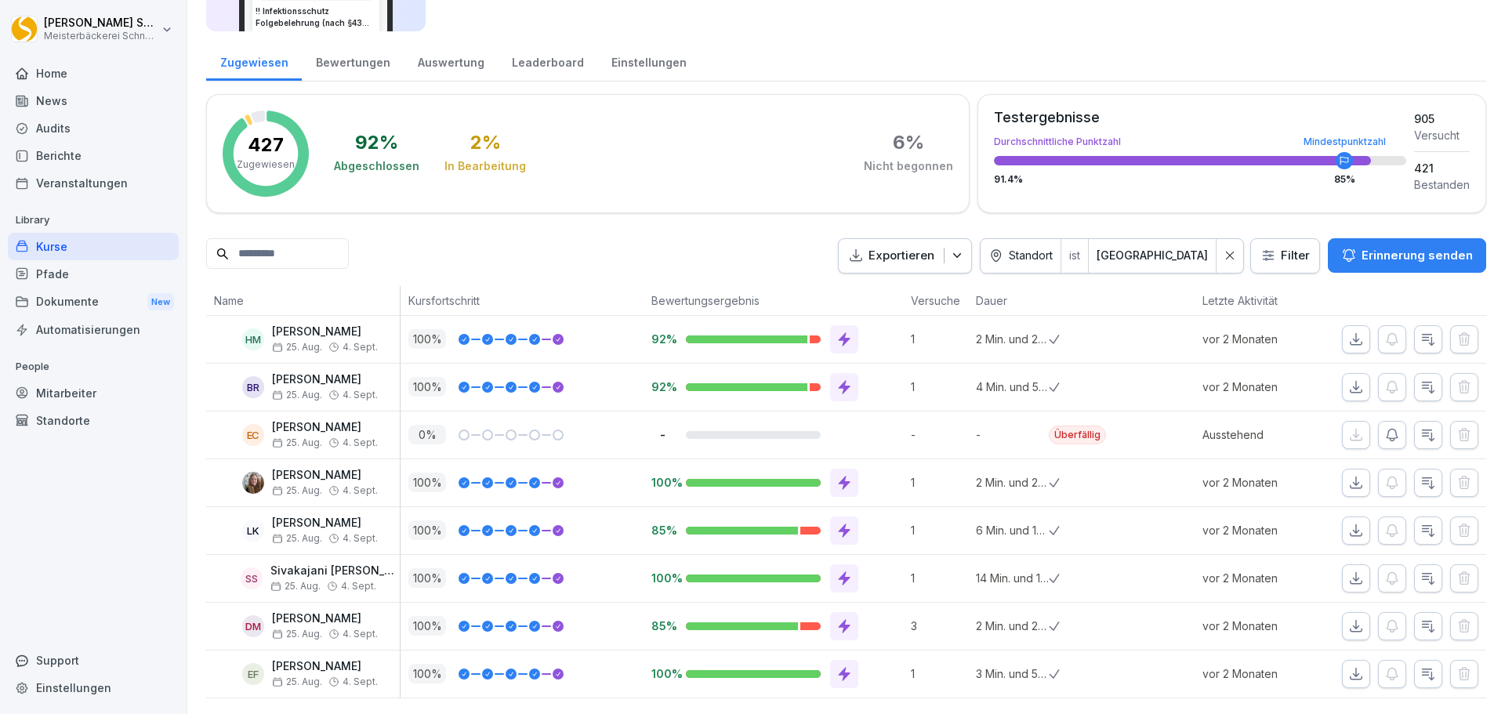
scroll to position [180, 0]
click at [89, 391] on div "Mitarbeiter" at bounding box center [93, 392] width 171 height 27
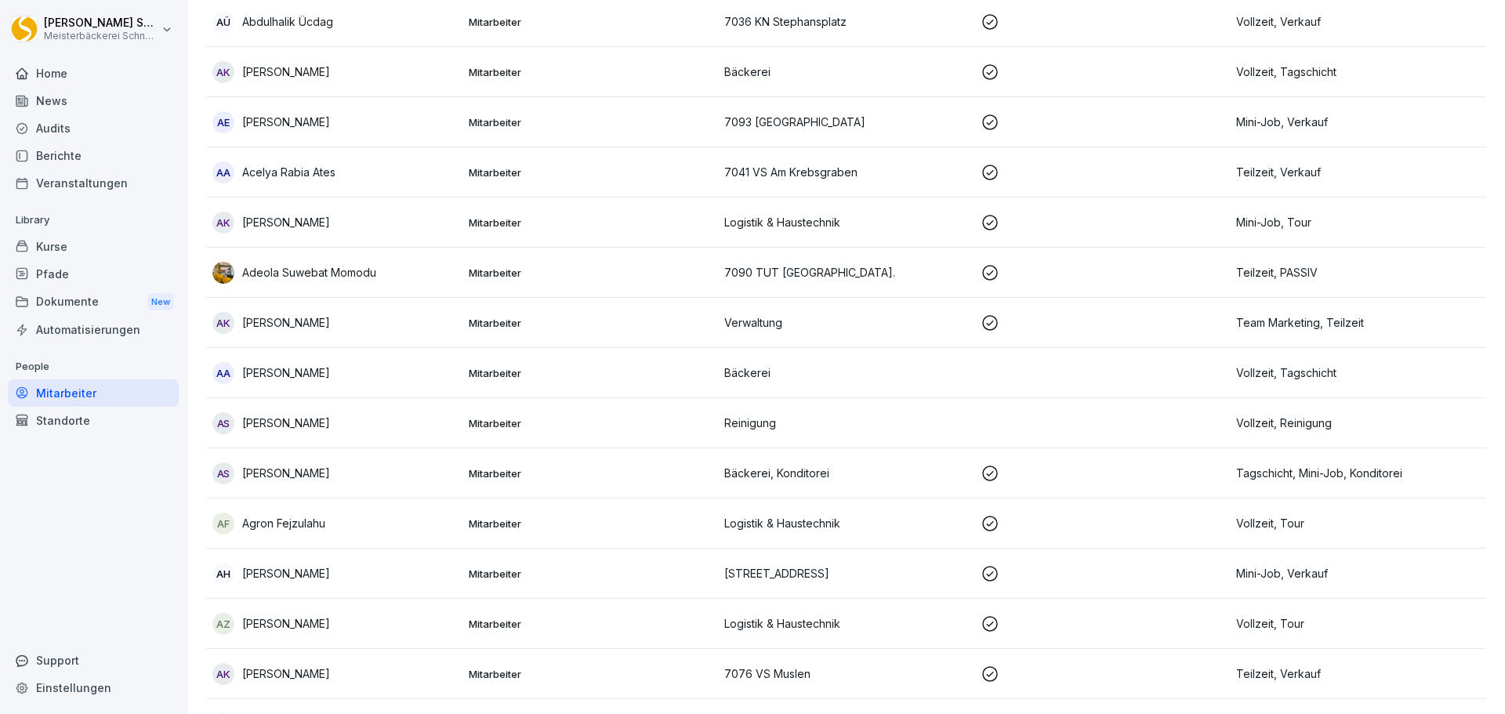
scroll to position [16, 0]
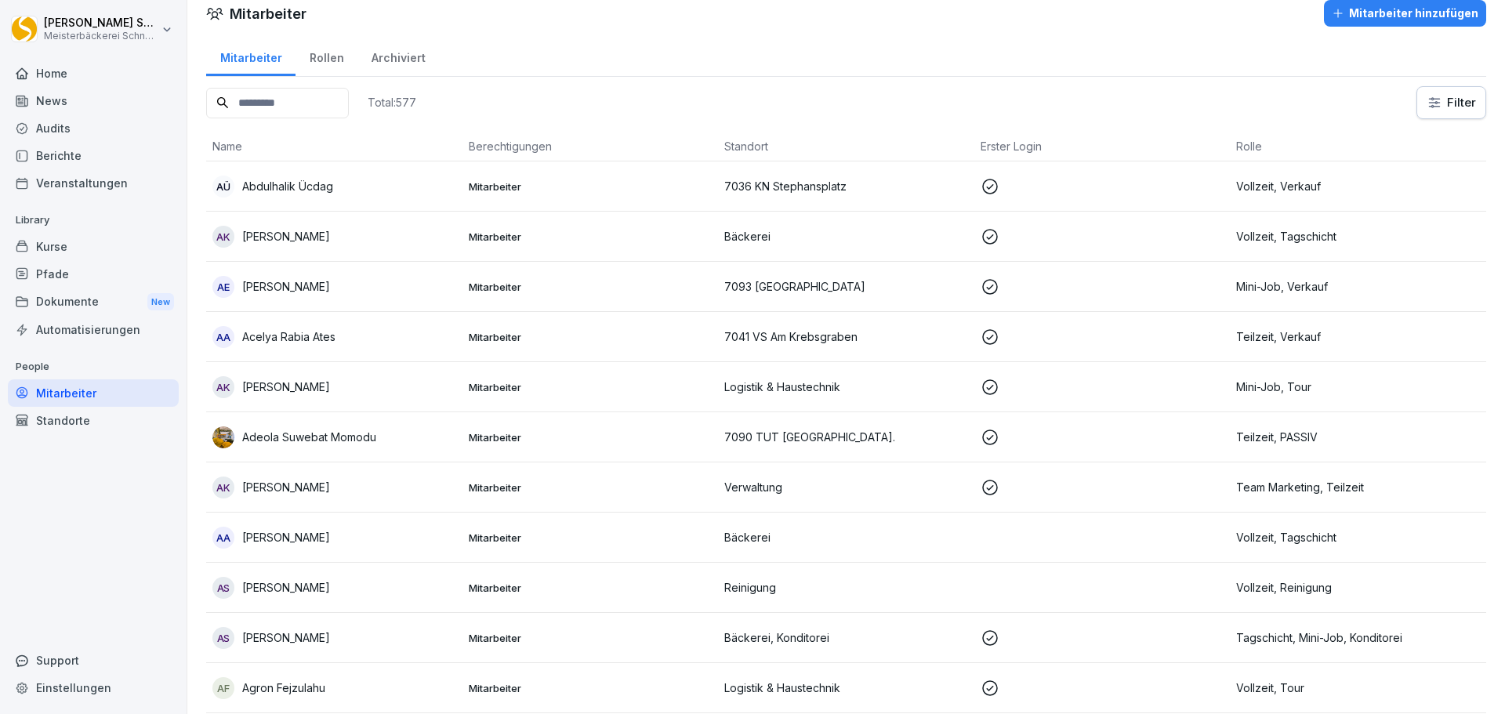
click at [284, 89] on input at bounding box center [277, 103] width 143 height 31
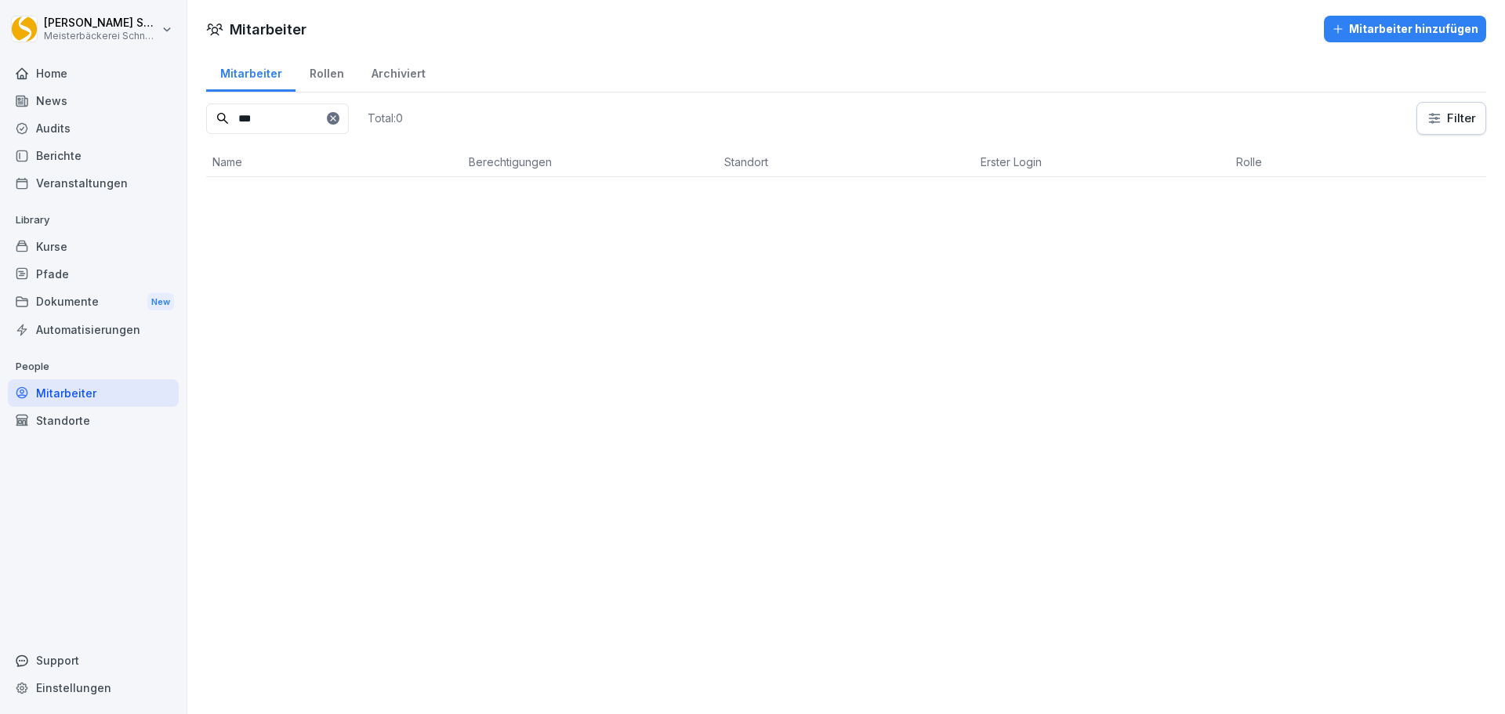
scroll to position [0, 0]
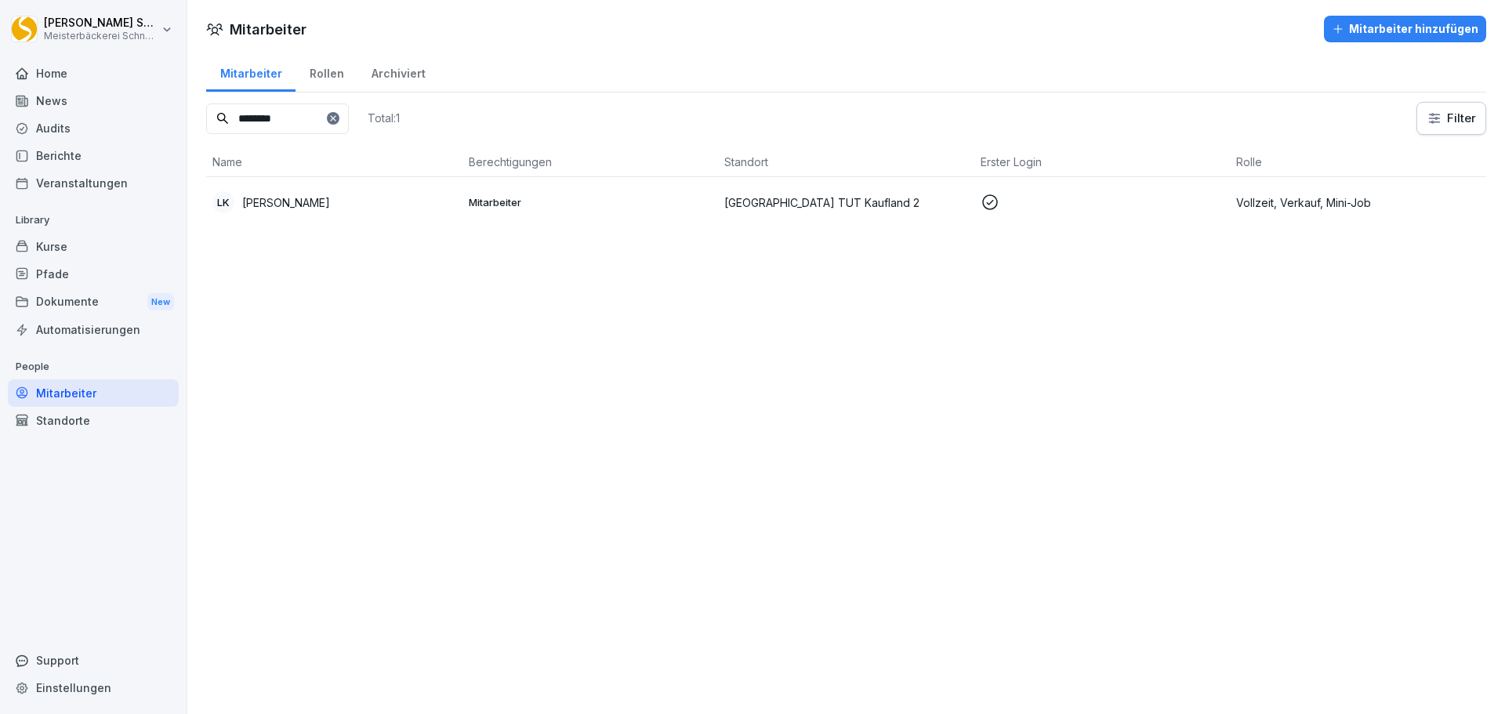
type input "********"
click at [1283, 202] on p "Vollzeit, Verkauf, Mini-Job" at bounding box center [1358, 202] width 244 height 16
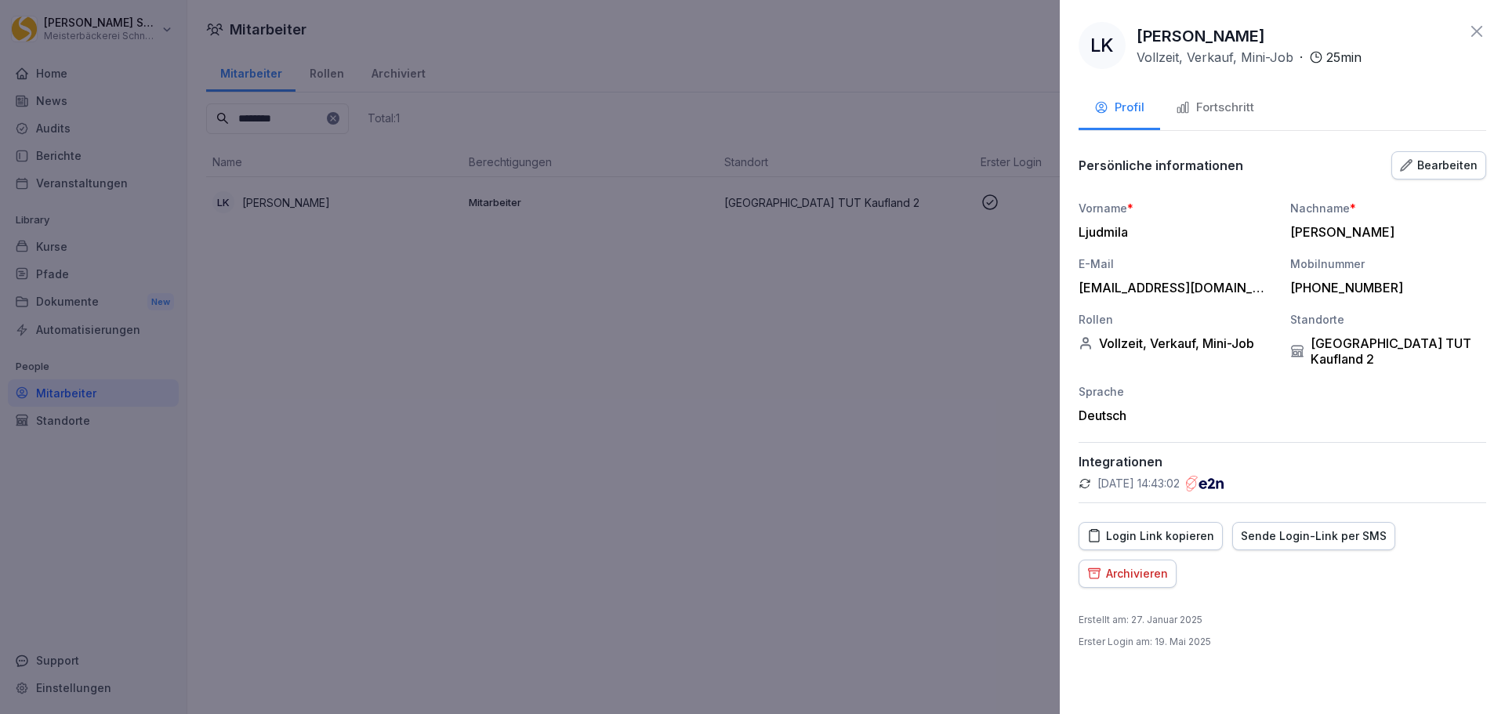
click at [1109, 568] on div "Archivieren" at bounding box center [1127, 573] width 81 height 17
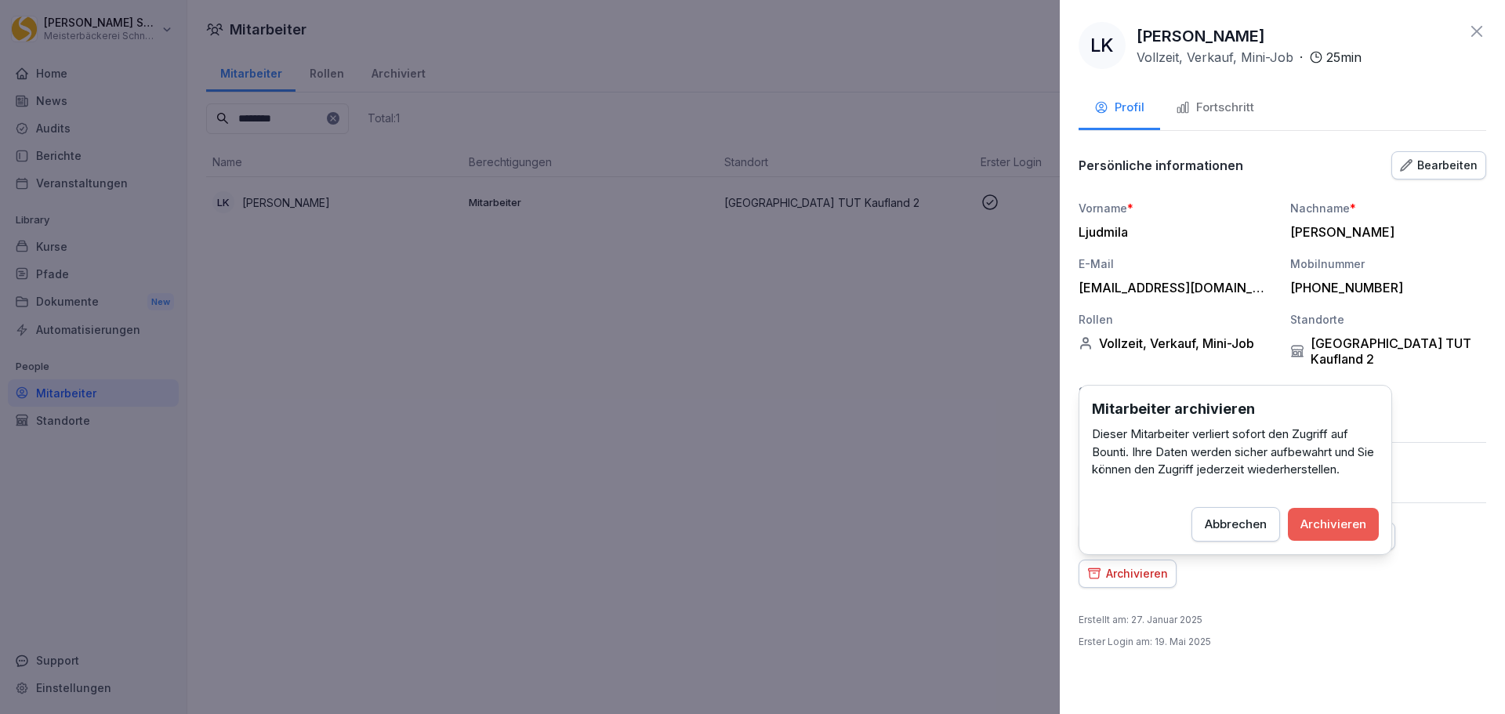
click at [1316, 526] on div "Archivieren" at bounding box center [1334, 524] width 66 height 17
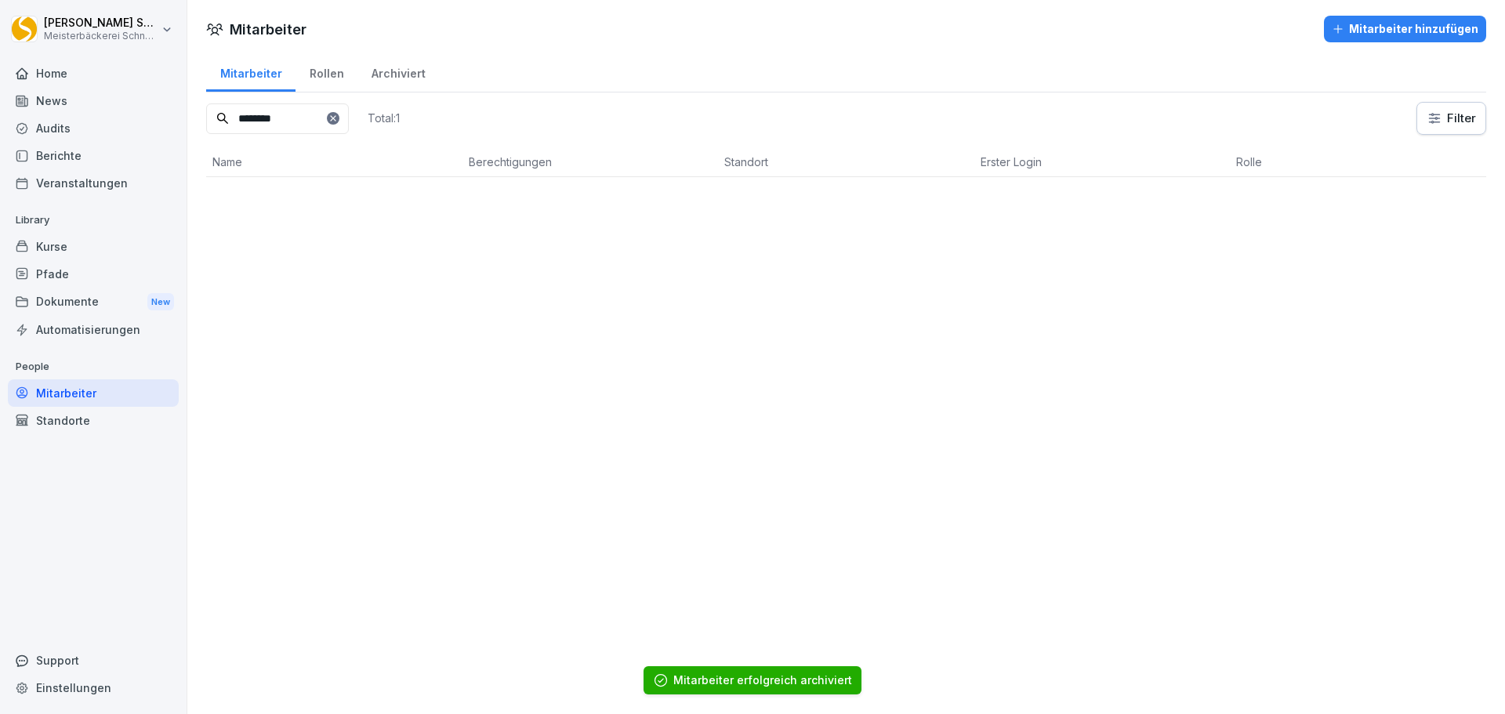
click at [78, 243] on div "Kurse" at bounding box center [93, 246] width 171 height 27
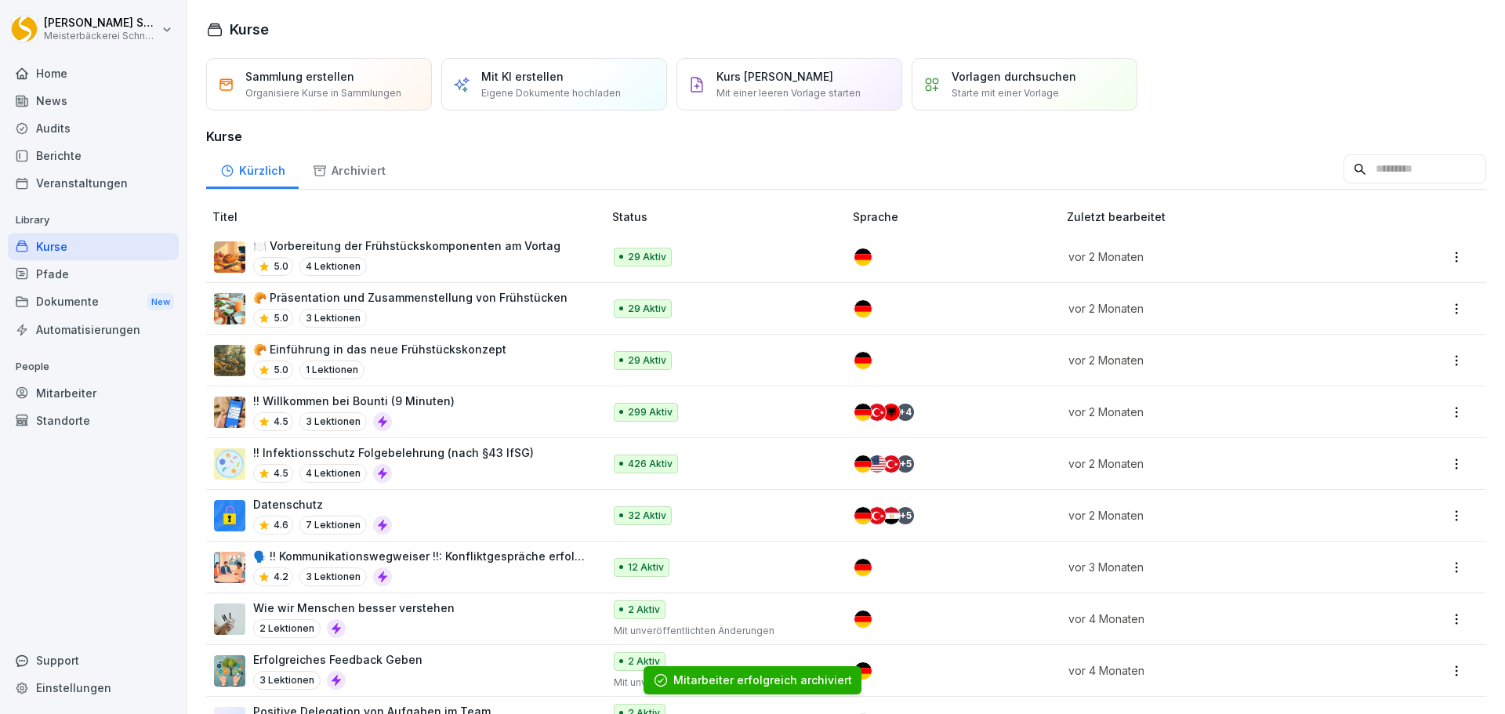
click at [489, 448] on p "!! Infektionsschutz Folgebelehrung (nach §43 IfSG)" at bounding box center [393, 453] width 281 height 16
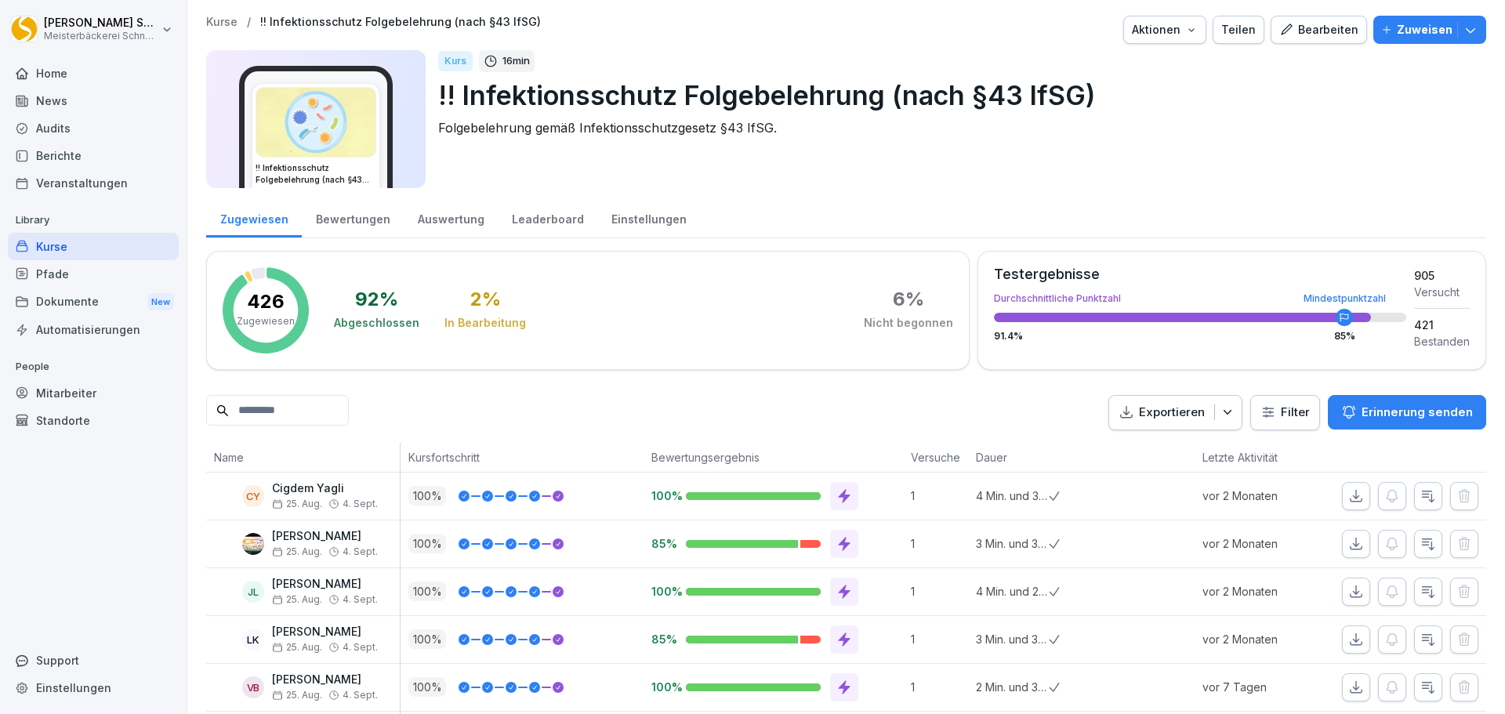
click at [1276, 418] on html "[PERSON_NAME] Meisterbäckerei Schneckenburger Home News Audits Berichte Veranst…" at bounding box center [752, 357] width 1505 height 714
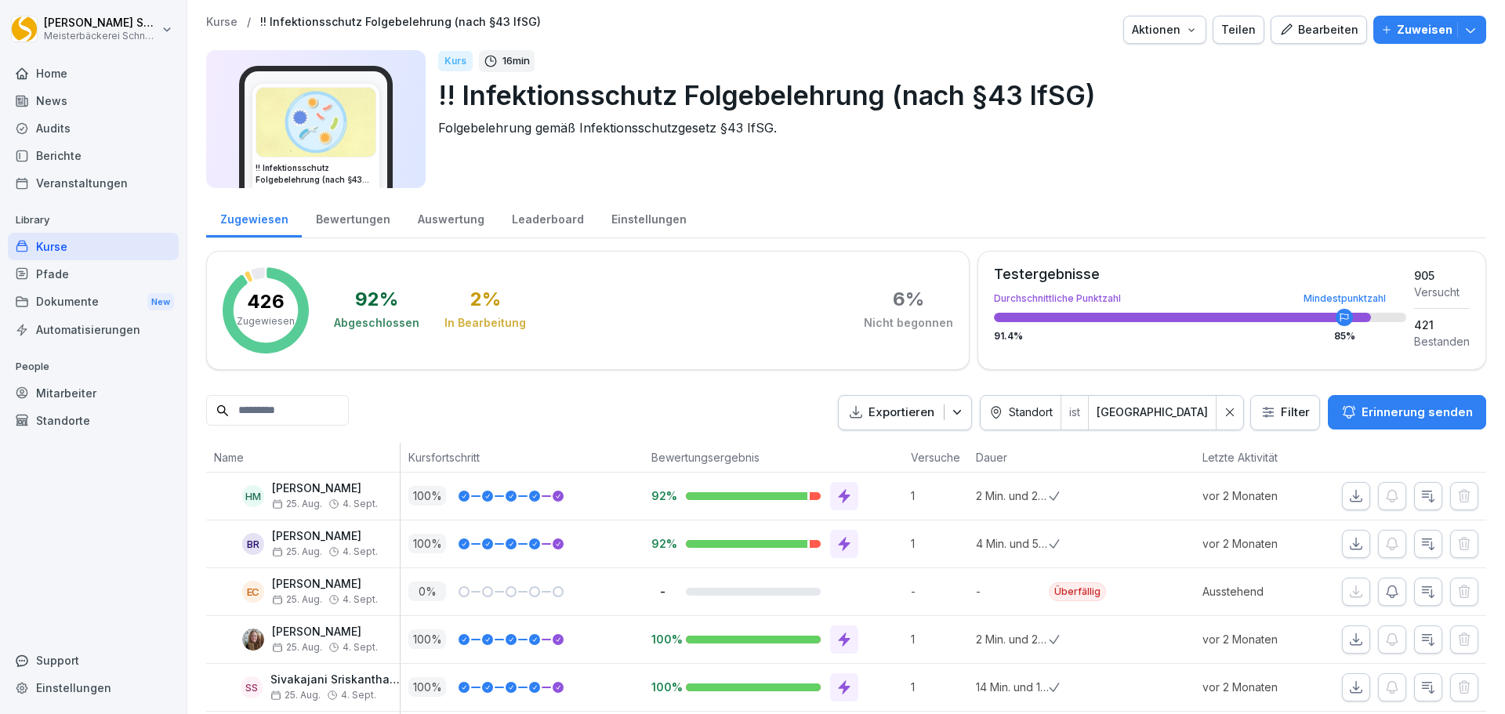
click at [1287, 415] on html "Eric Schneckenburger Meisterbäckerei Schneckenburger Home News Audits Berichte …" at bounding box center [752, 357] width 1505 height 714
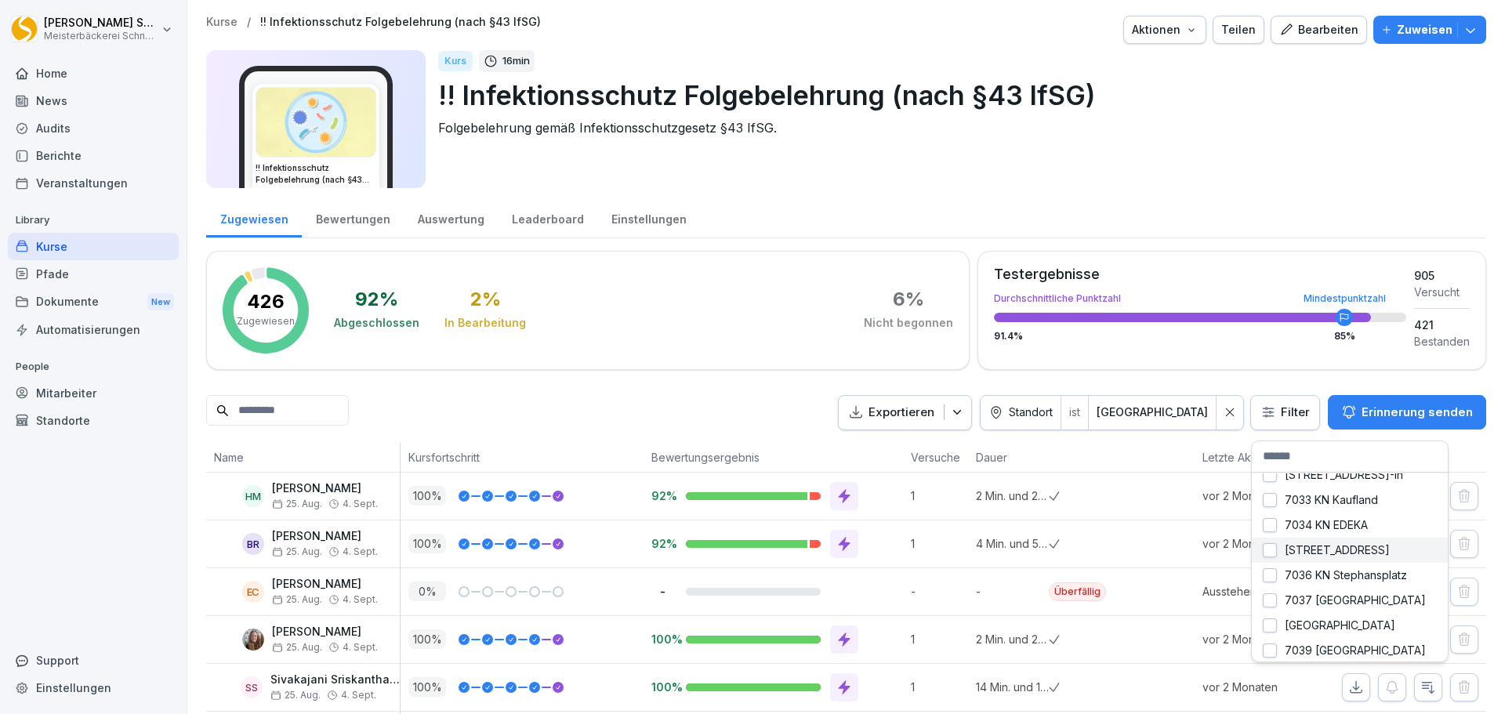
scroll to position [235, 0]
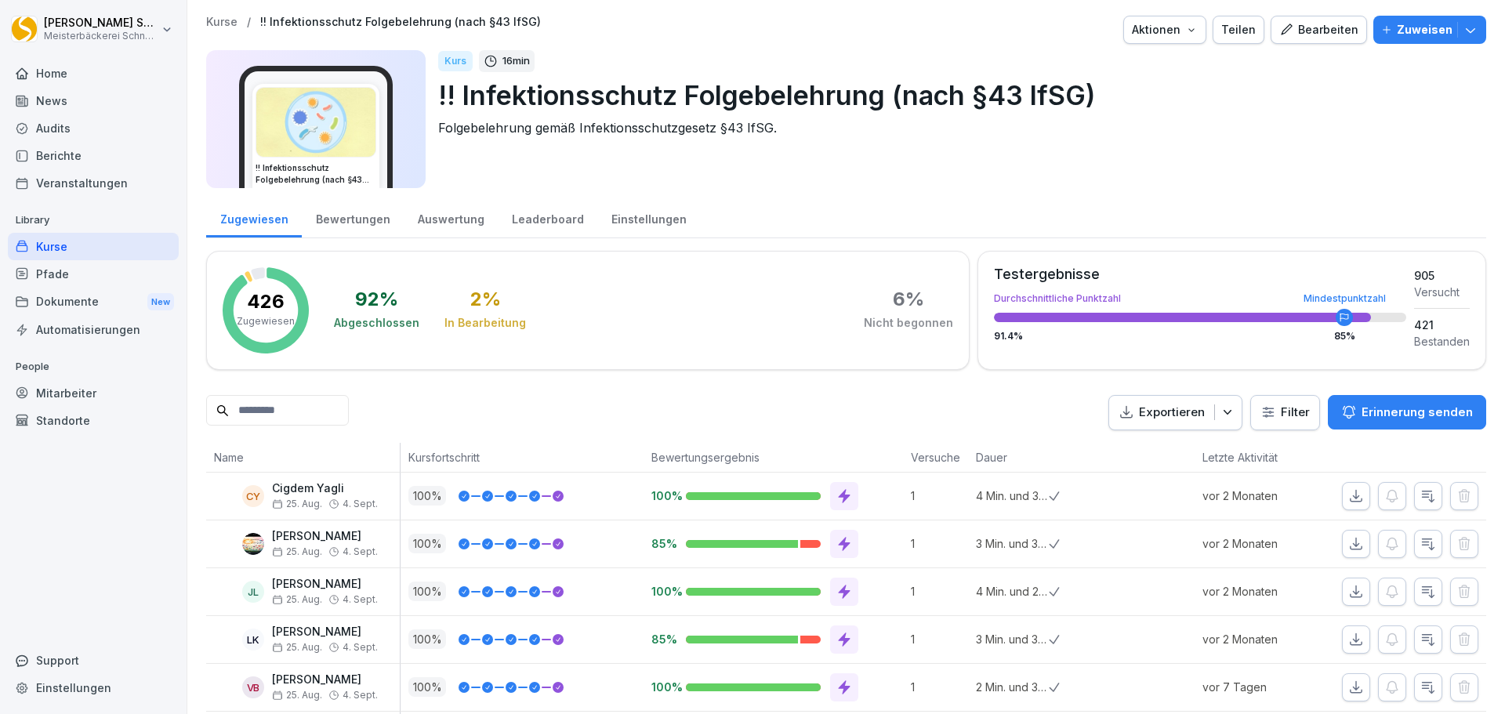
click at [1282, 410] on html "[PERSON_NAME] Meisterbäckerei [PERSON_NAME] Home News Audits Berichte Veranstal…" at bounding box center [752, 357] width 1505 height 714
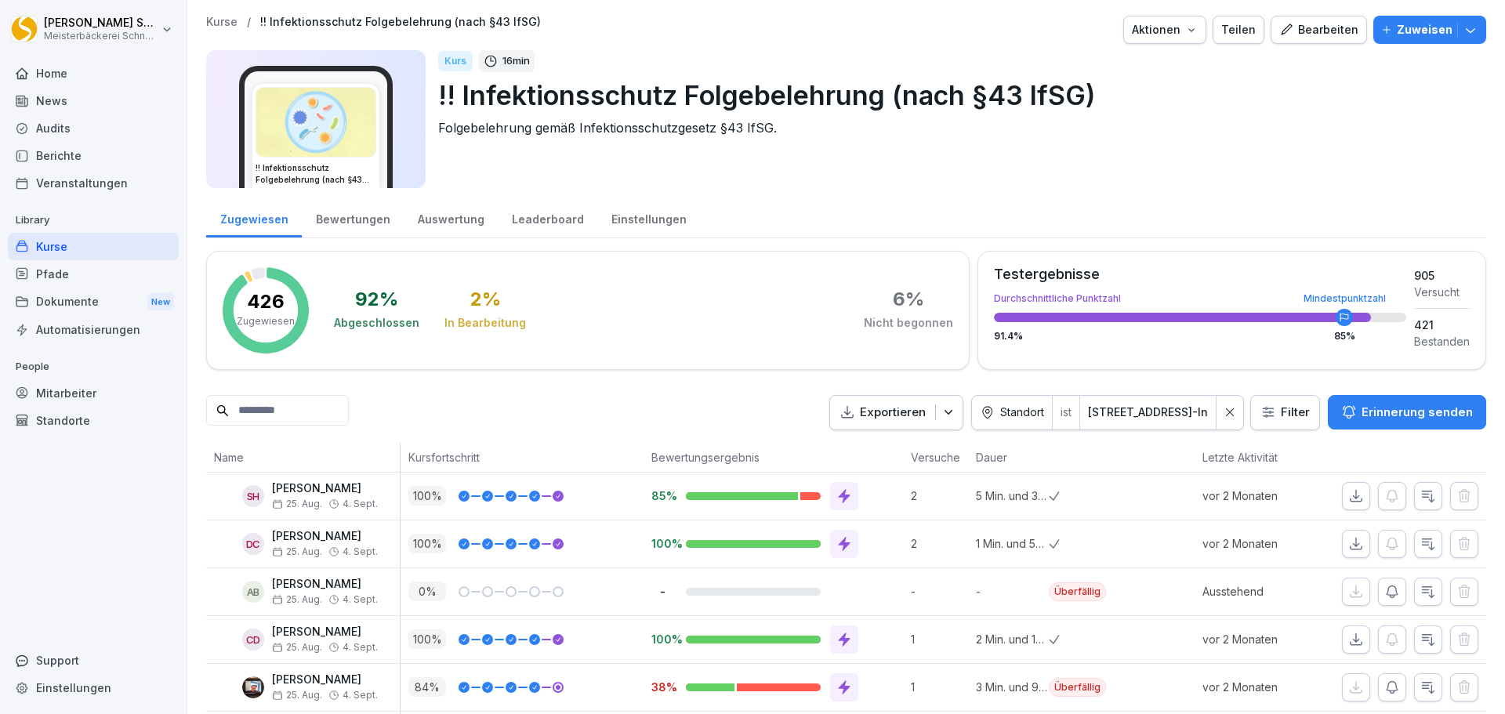
scroll to position [276, 0]
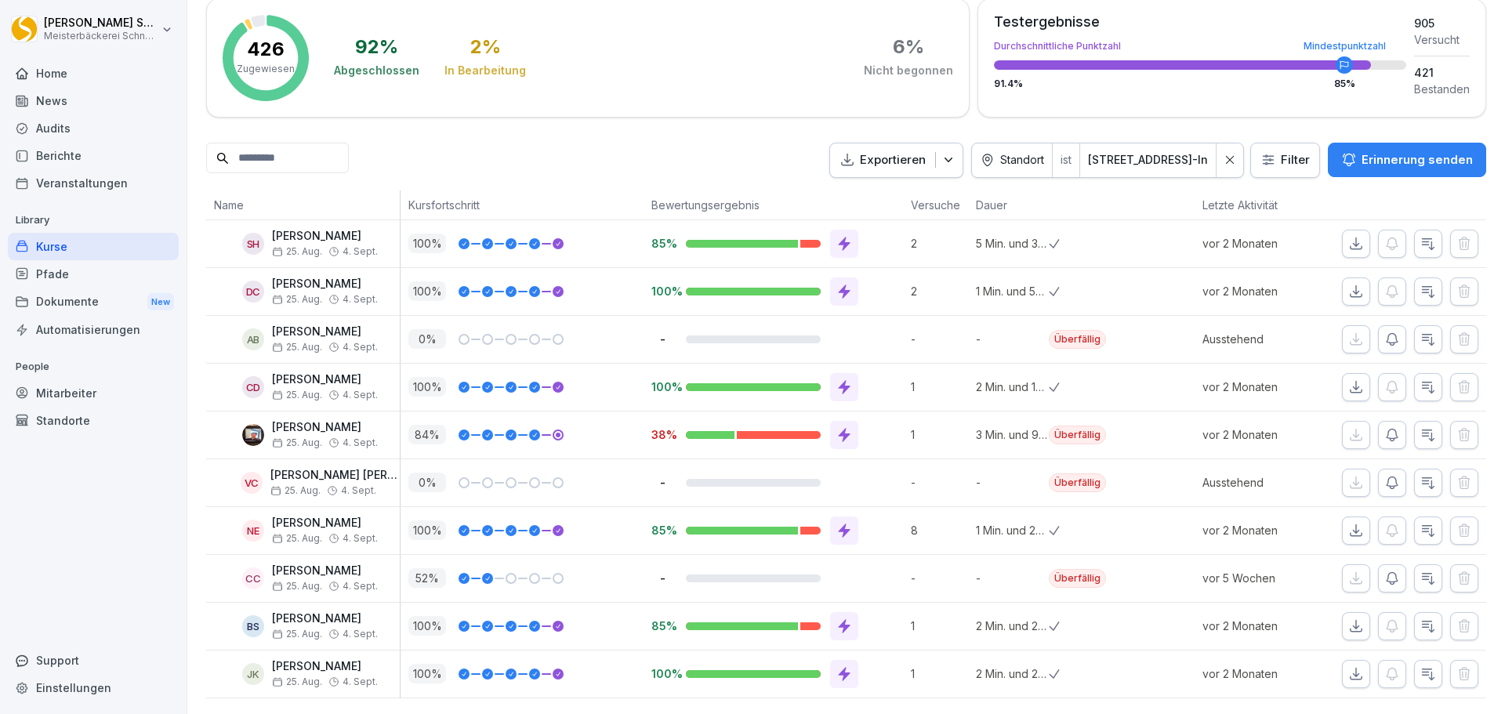
drag, startPoint x: 76, startPoint y: 393, endPoint x: 96, endPoint y: 393, distance: 20.4
click at [76, 393] on div "Mitarbeiter" at bounding box center [93, 392] width 171 height 27
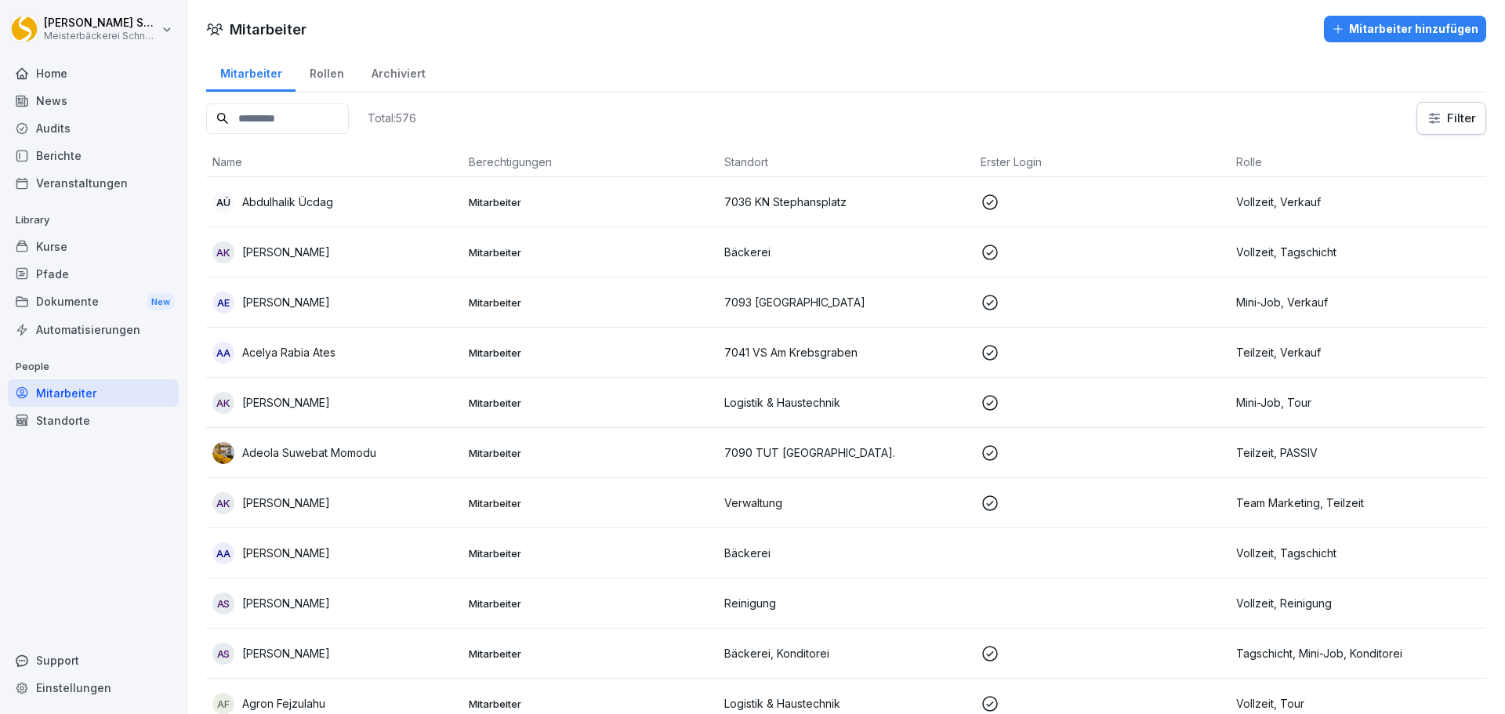
click at [263, 127] on input at bounding box center [277, 118] width 143 height 31
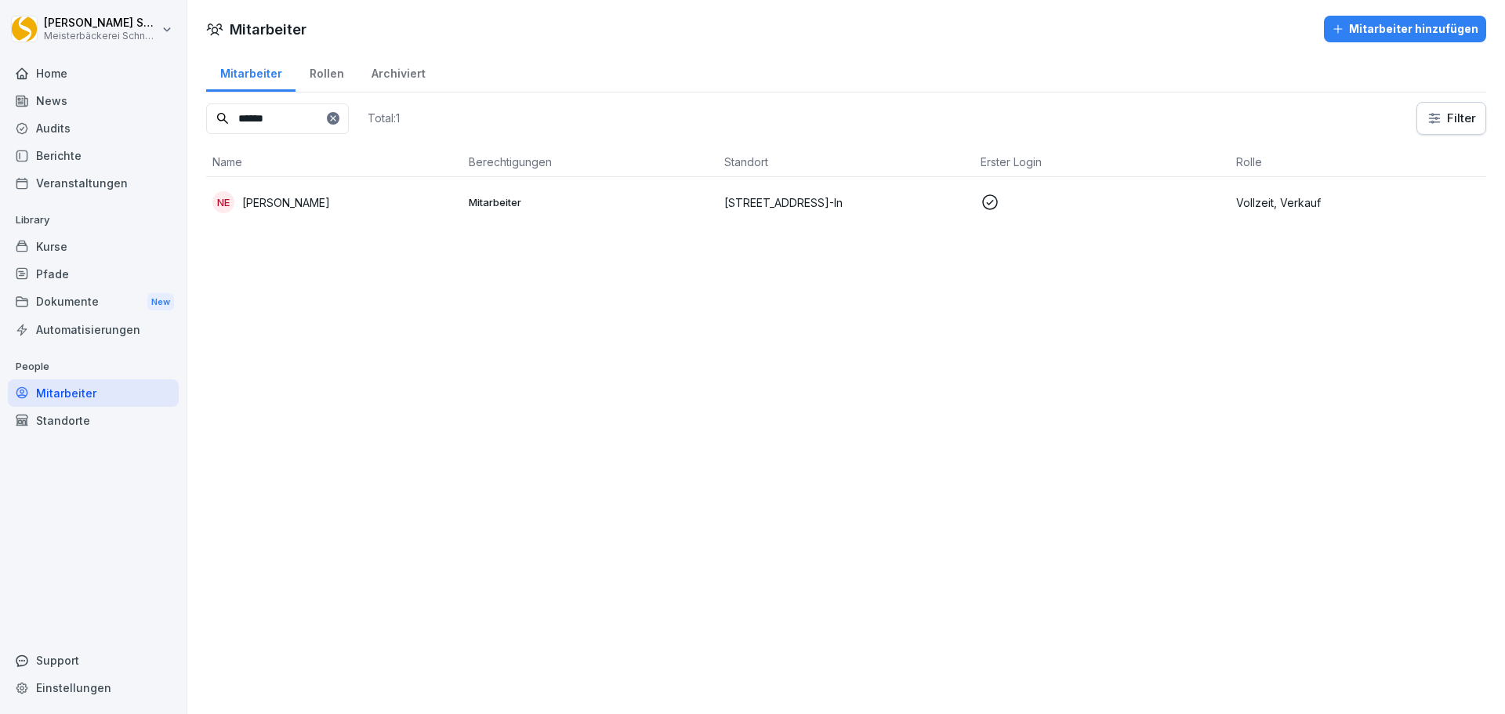
type input "******"
click at [770, 203] on p "[STREET_ADDRESS]-In" at bounding box center [846, 202] width 244 height 16
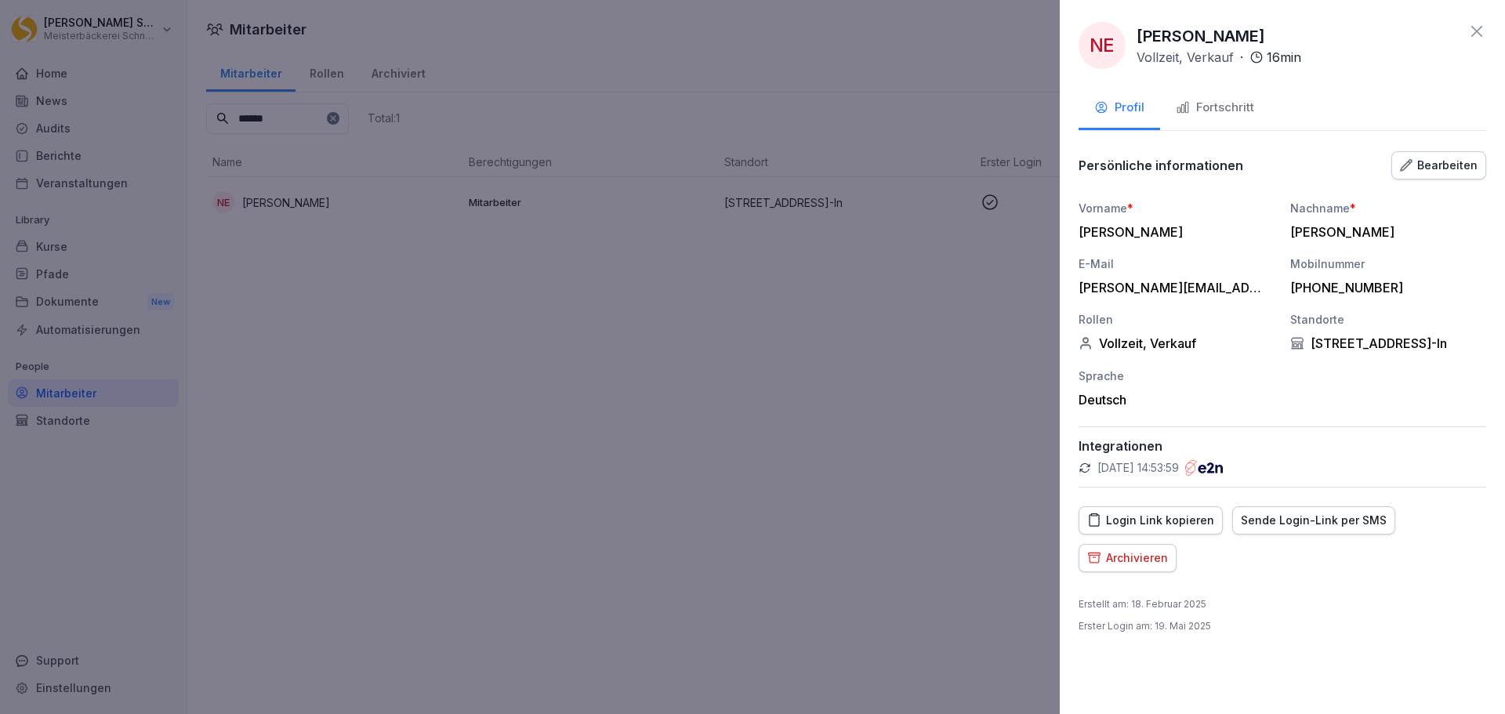
click at [1091, 562] on icon "button" at bounding box center [1095, 557] width 12 height 9
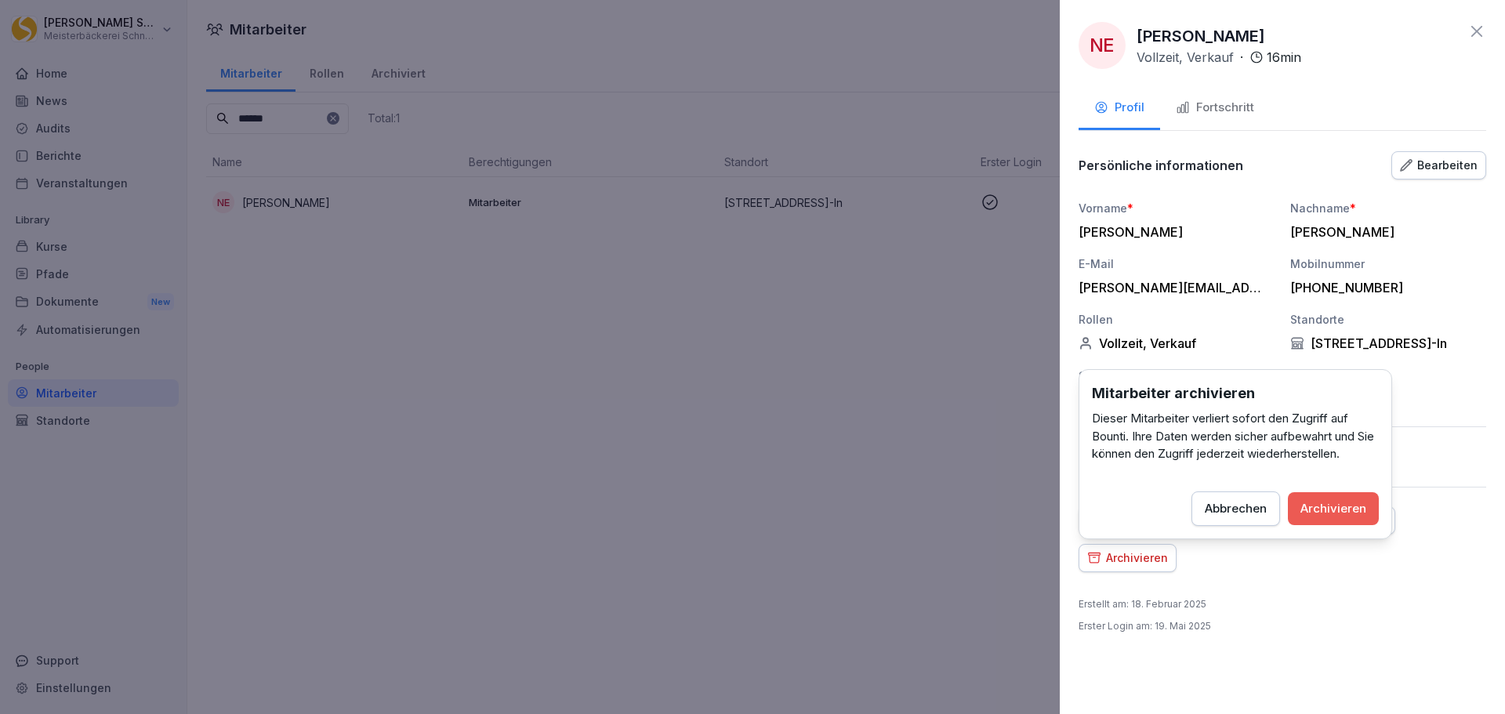
click at [1345, 514] on div "Archivieren" at bounding box center [1334, 508] width 66 height 17
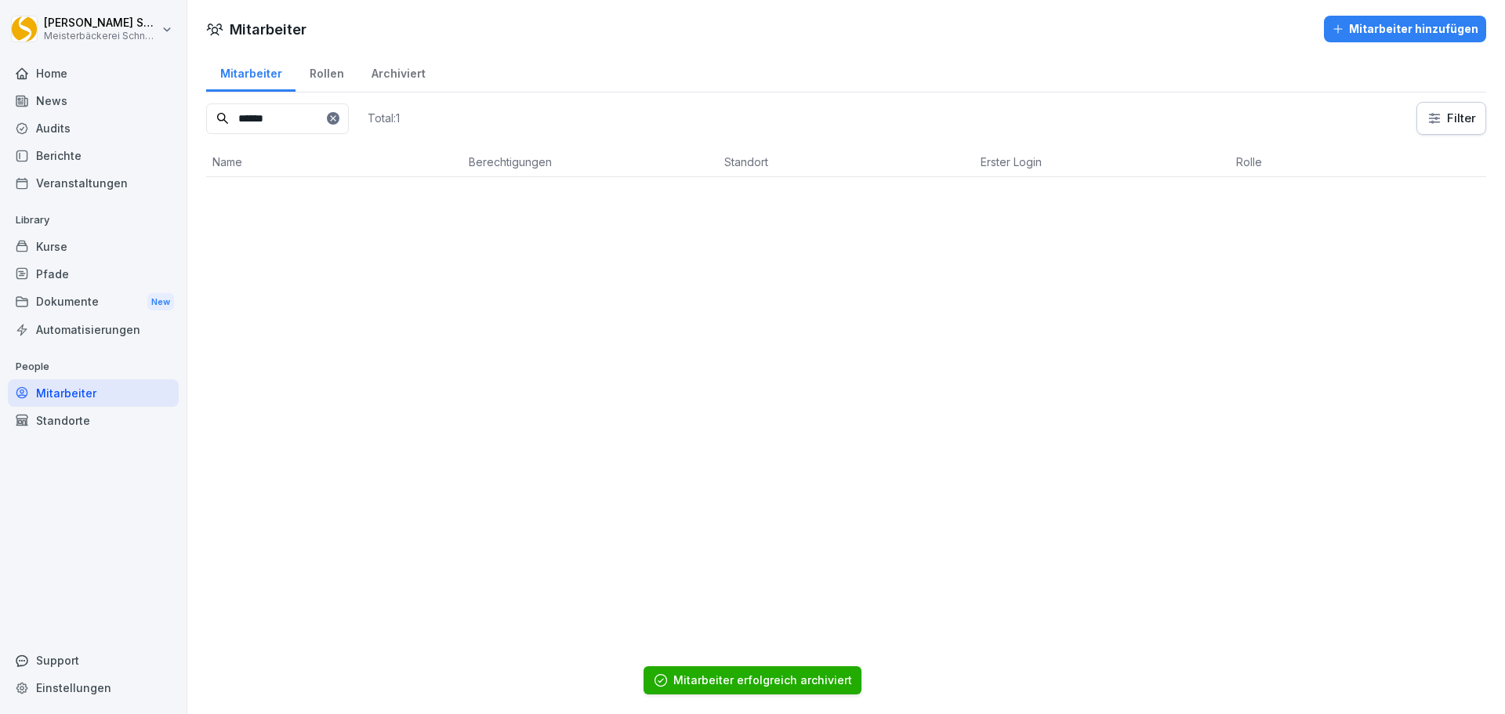
click at [77, 245] on div "Kurse" at bounding box center [93, 246] width 171 height 27
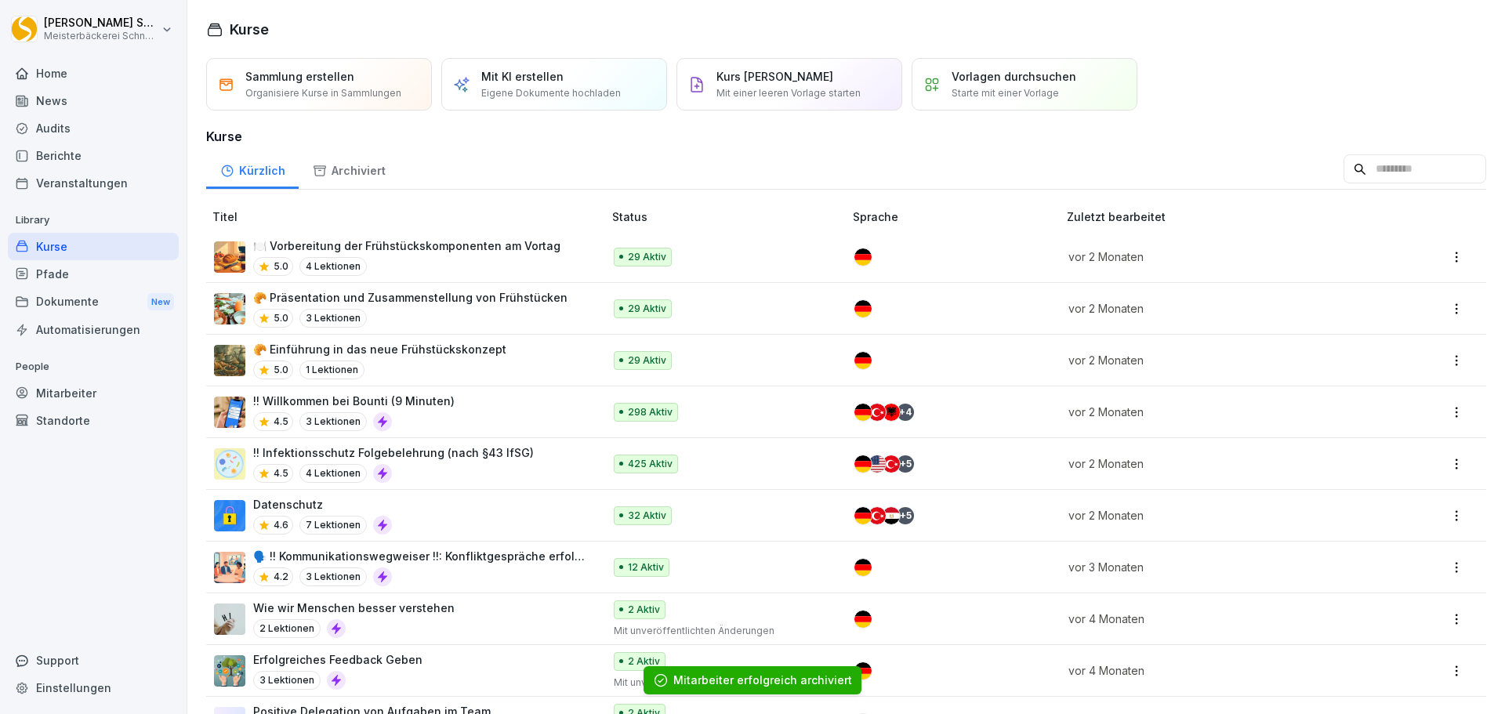
click at [451, 462] on div "!! Infektionsschutz Folgebelehrung (nach §43 IfSG) 4.5 4 Lektionen" at bounding box center [393, 464] width 281 height 38
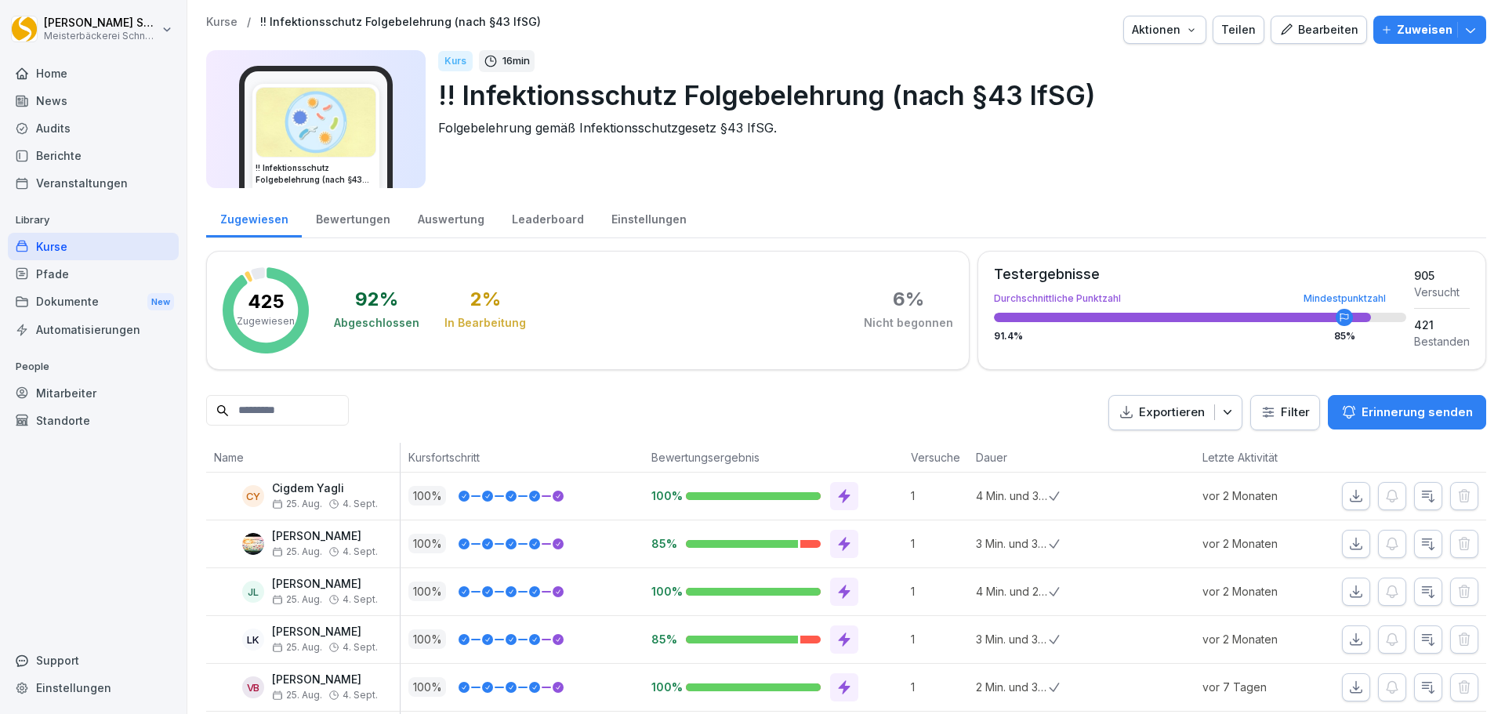
click at [1276, 414] on html "[PERSON_NAME] Meisterbäckerei [PERSON_NAME] Home News Audits Berichte Veranstal…" at bounding box center [752, 357] width 1505 height 714
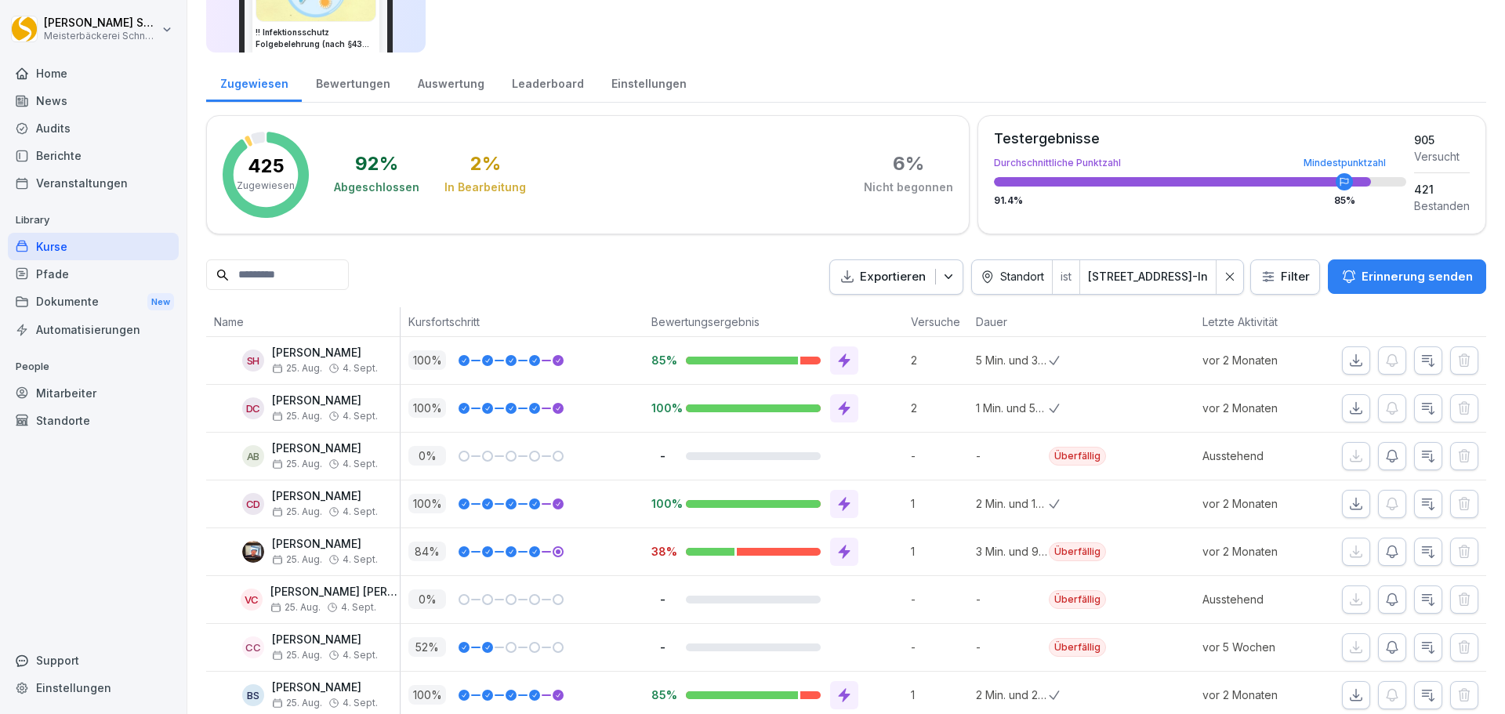
scroll to position [228, 0]
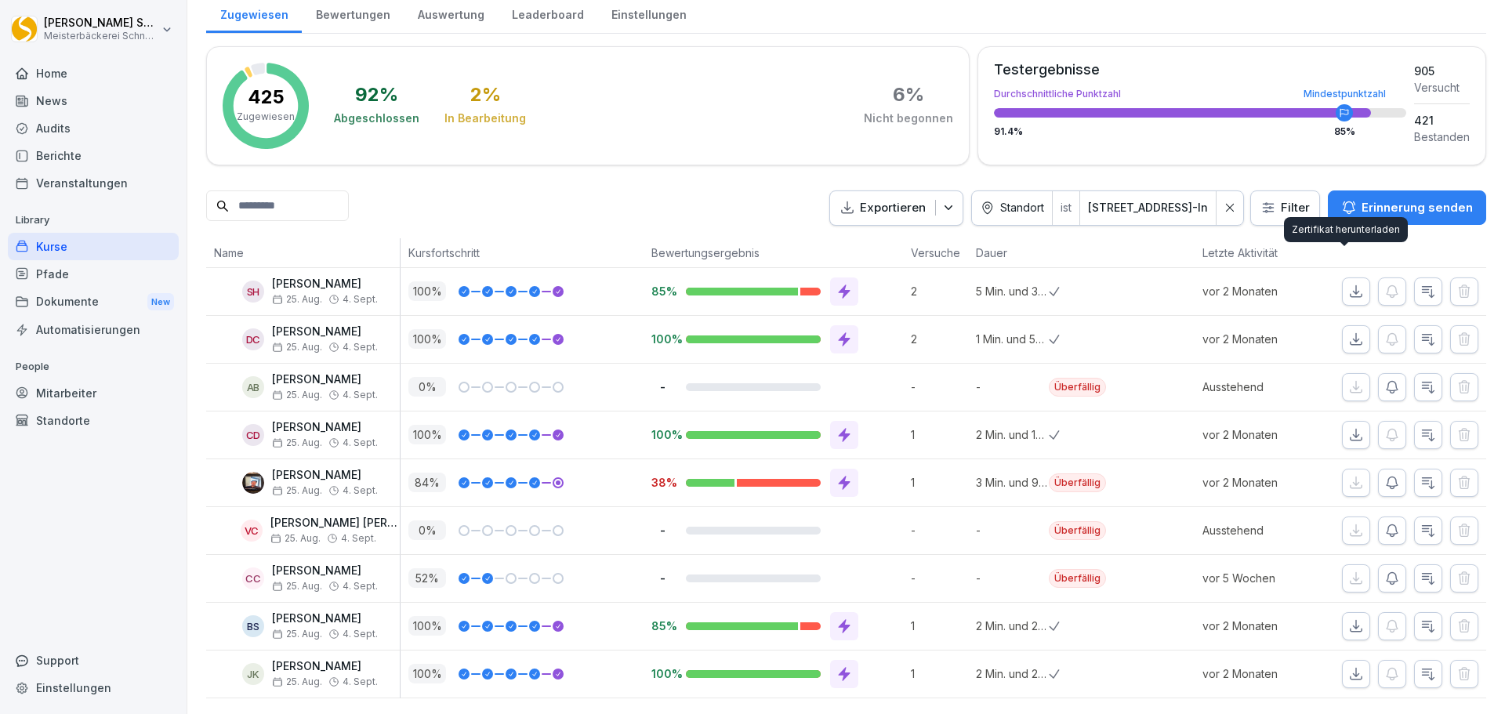
drag, startPoint x: 78, startPoint y: 394, endPoint x: 478, endPoint y: 342, distance: 403.2
click at [78, 394] on div "Mitarbeiter" at bounding box center [93, 392] width 171 height 27
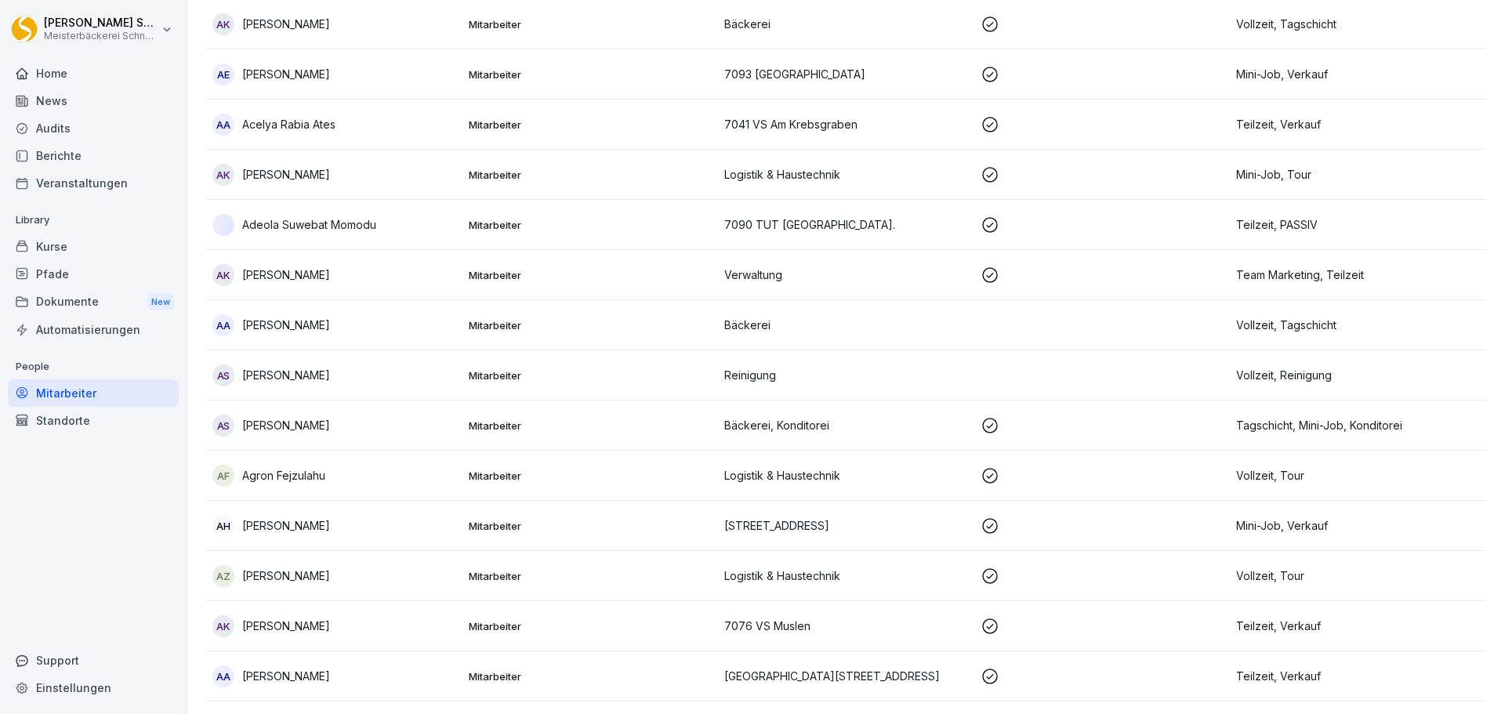
scroll to position [16, 0]
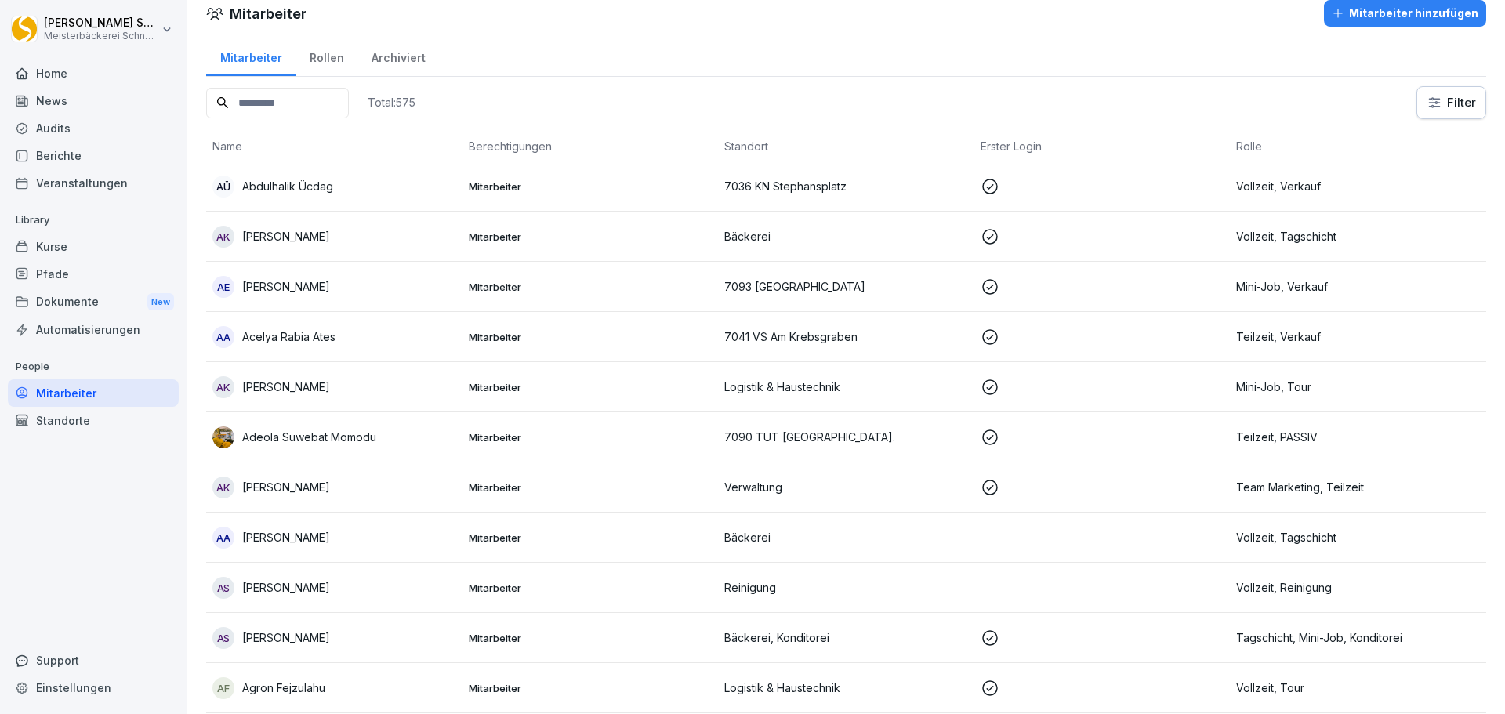
click at [303, 102] on input at bounding box center [277, 103] width 143 height 31
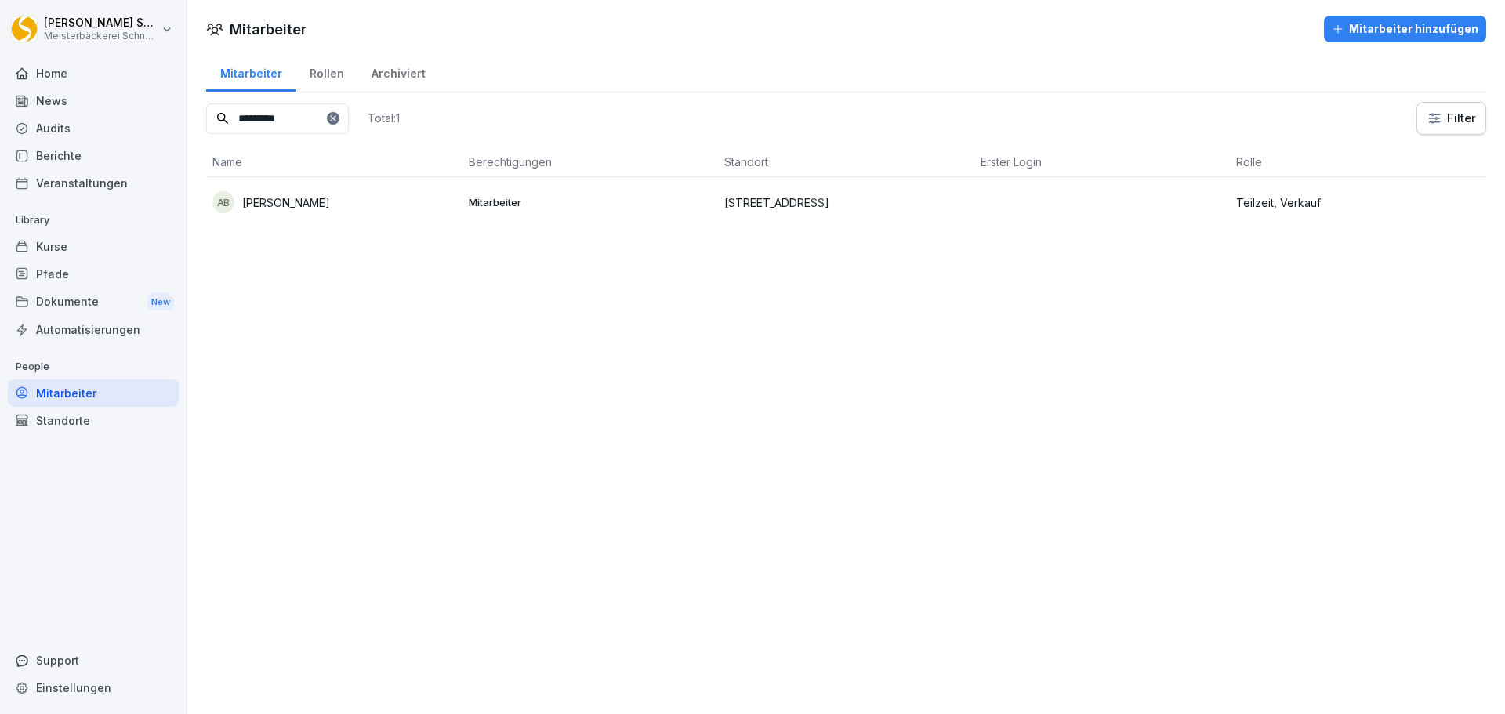
type input "*********"
click at [590, 204] on p "Mitarbeiter" at bounding box center [591, 202] width 244 height 14
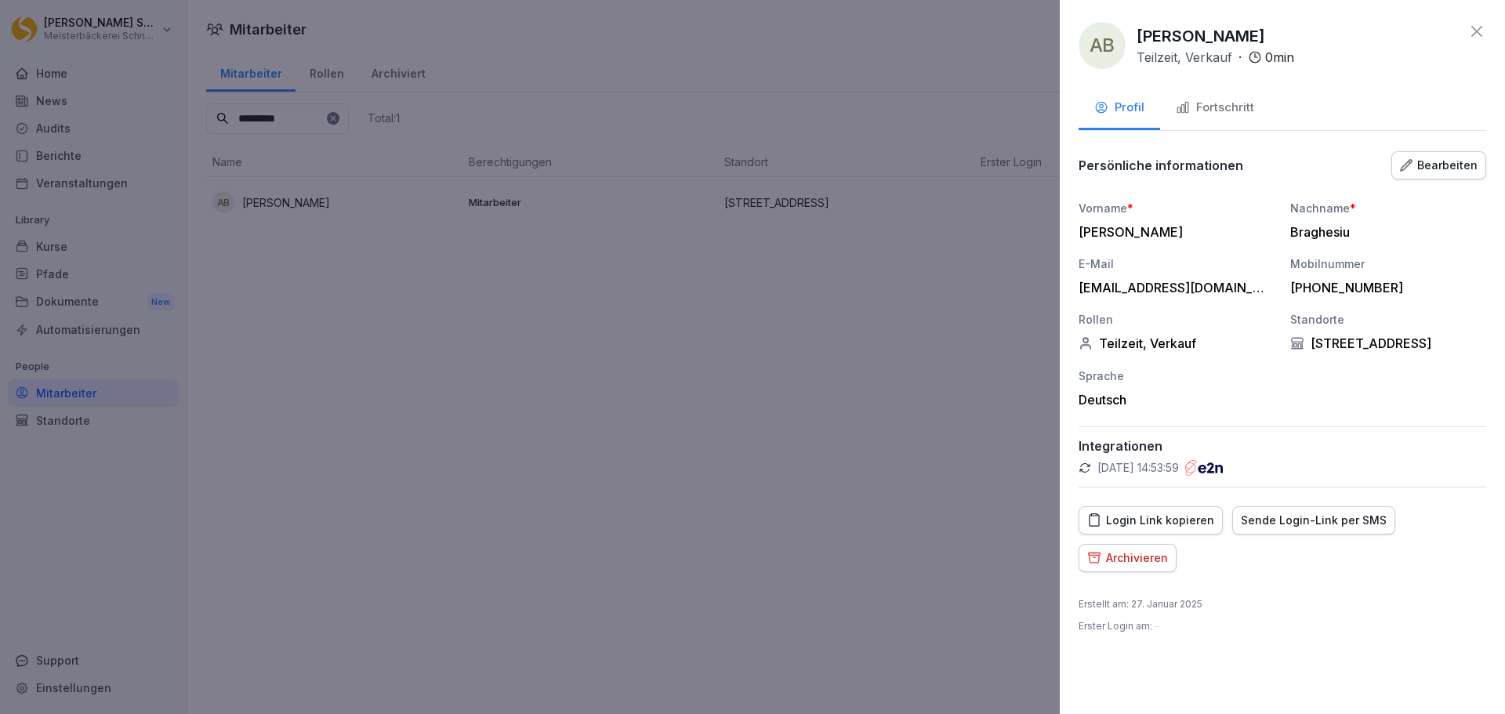
click at [1099, 565] on icon "button" at bounding box center [1094, 557] width 14 height 15
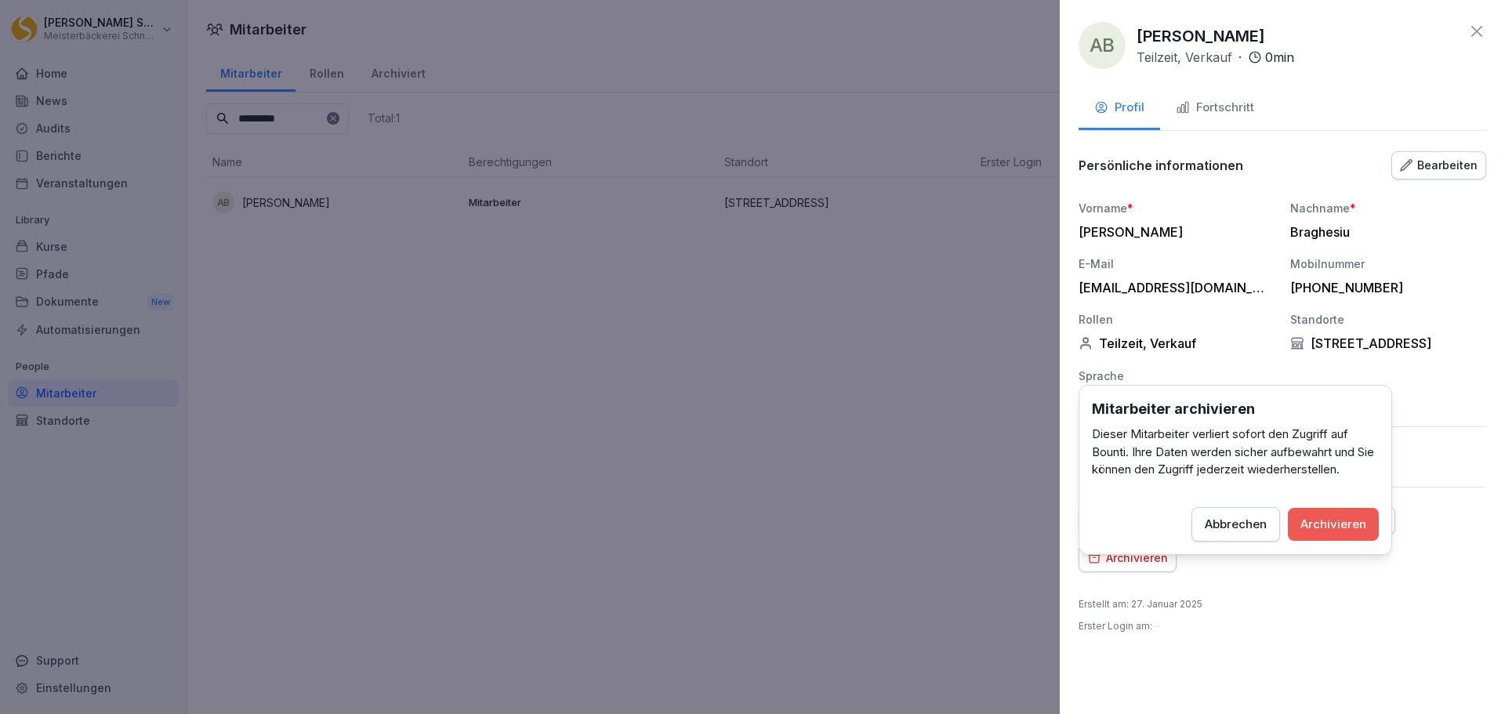
click at [1354, 521] on div "Archivieren" at bounding box center [1334, 524] width 66 height 17
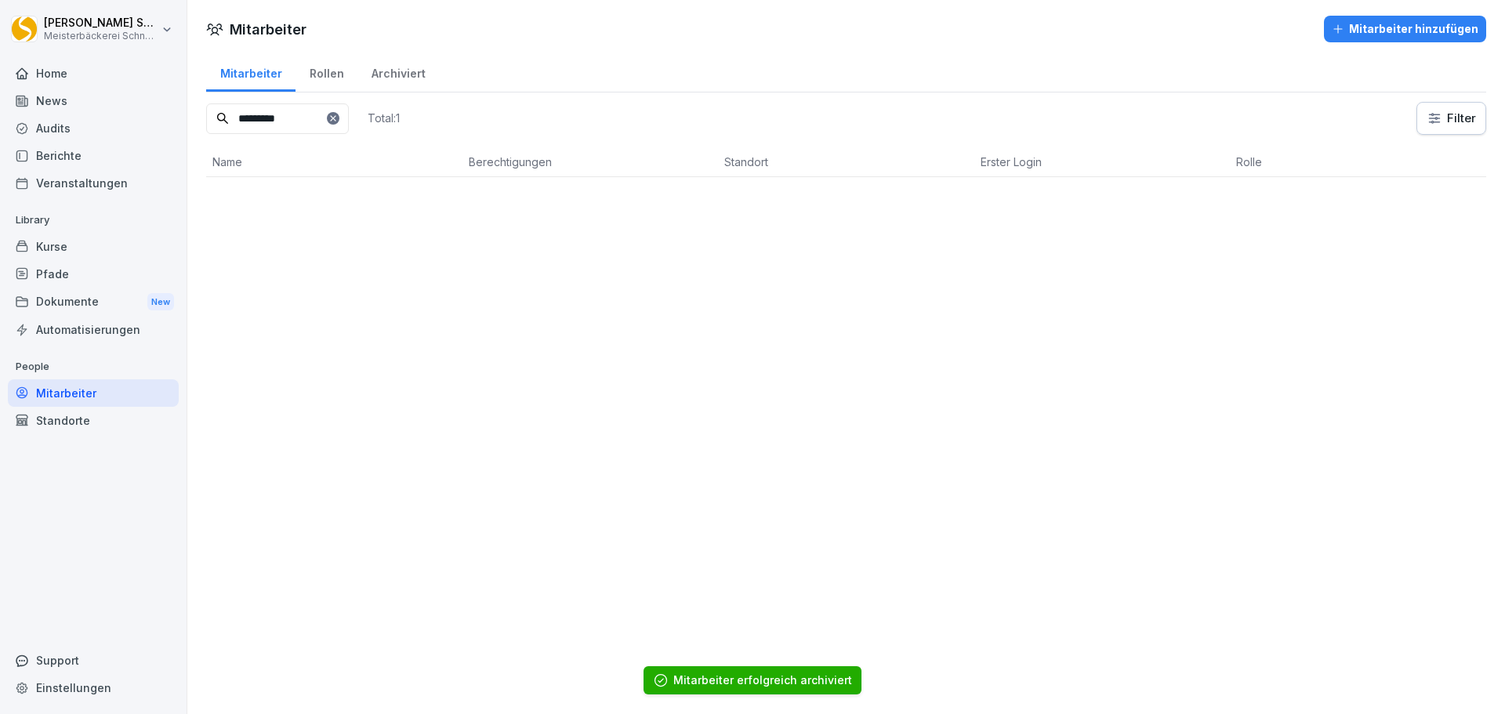
click at [73, 250] on div "Kurse" at bounding box center [93, 246] width 171 height 27
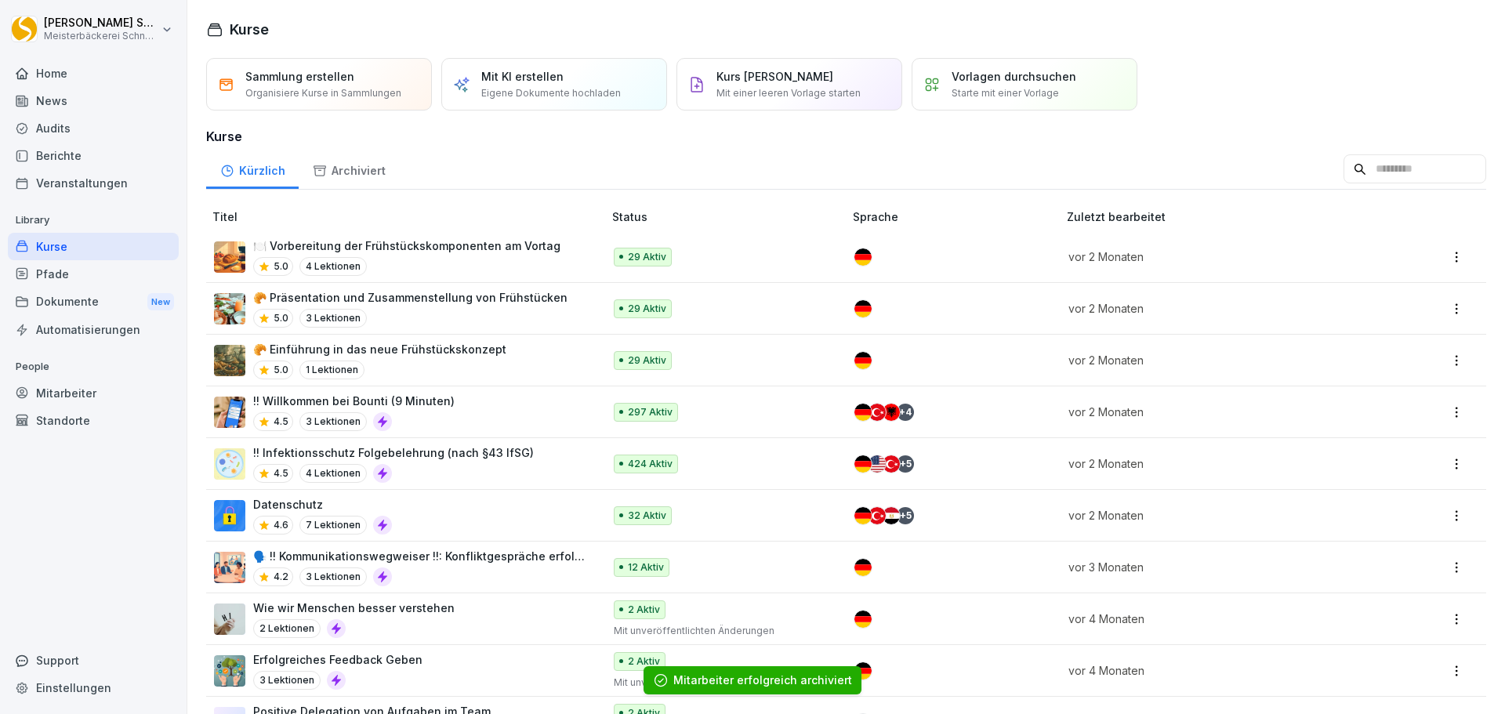
click at [376, 456] on p "!! Infektionsschutz Folgebelehrung (nach §43 IfSG)" at bounding box center [393, 453] width 281 height 16
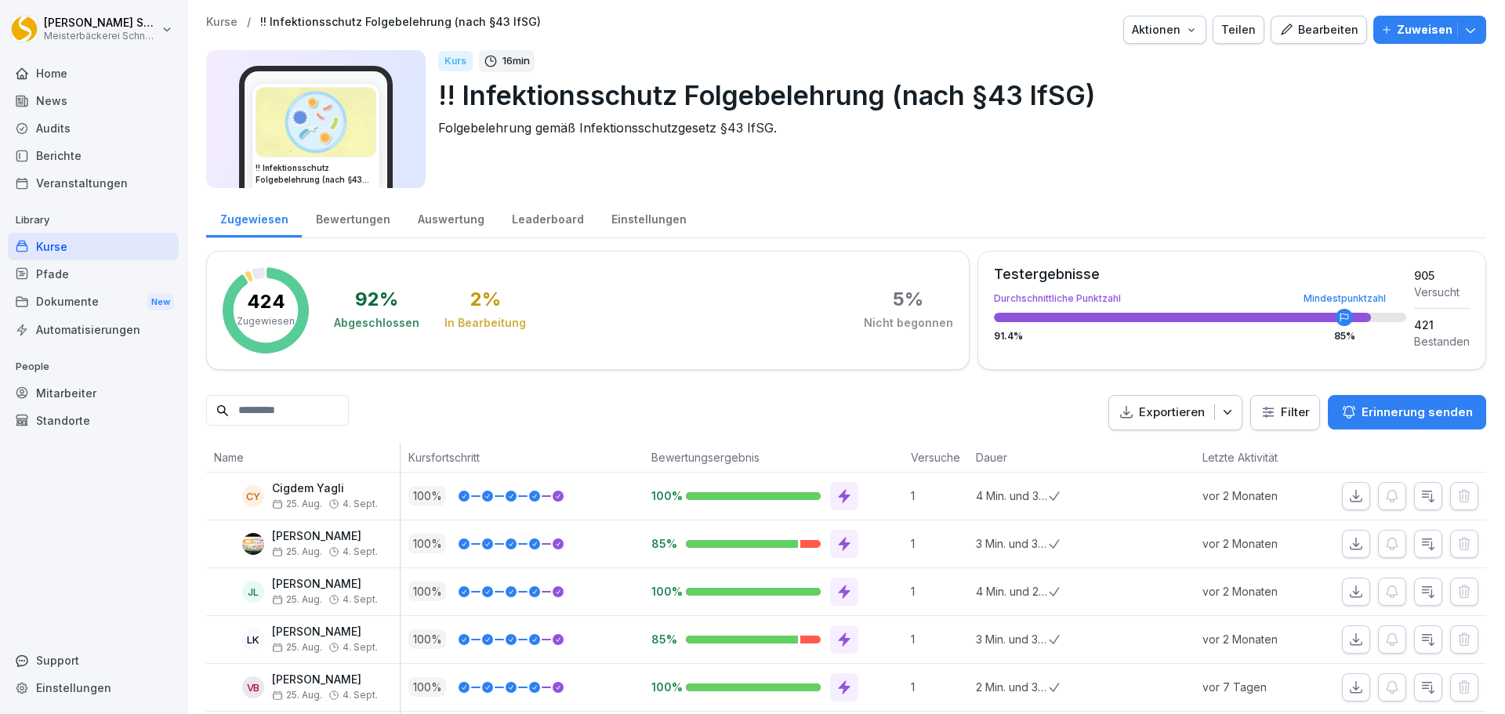
click at [1260, 408] on html "[PERSON_NAME] Meisterbäckerei [PERSON_NAME] Home News Audits Berichte Veranstal…" at bounding box center [752, 357] width 1505 height 714
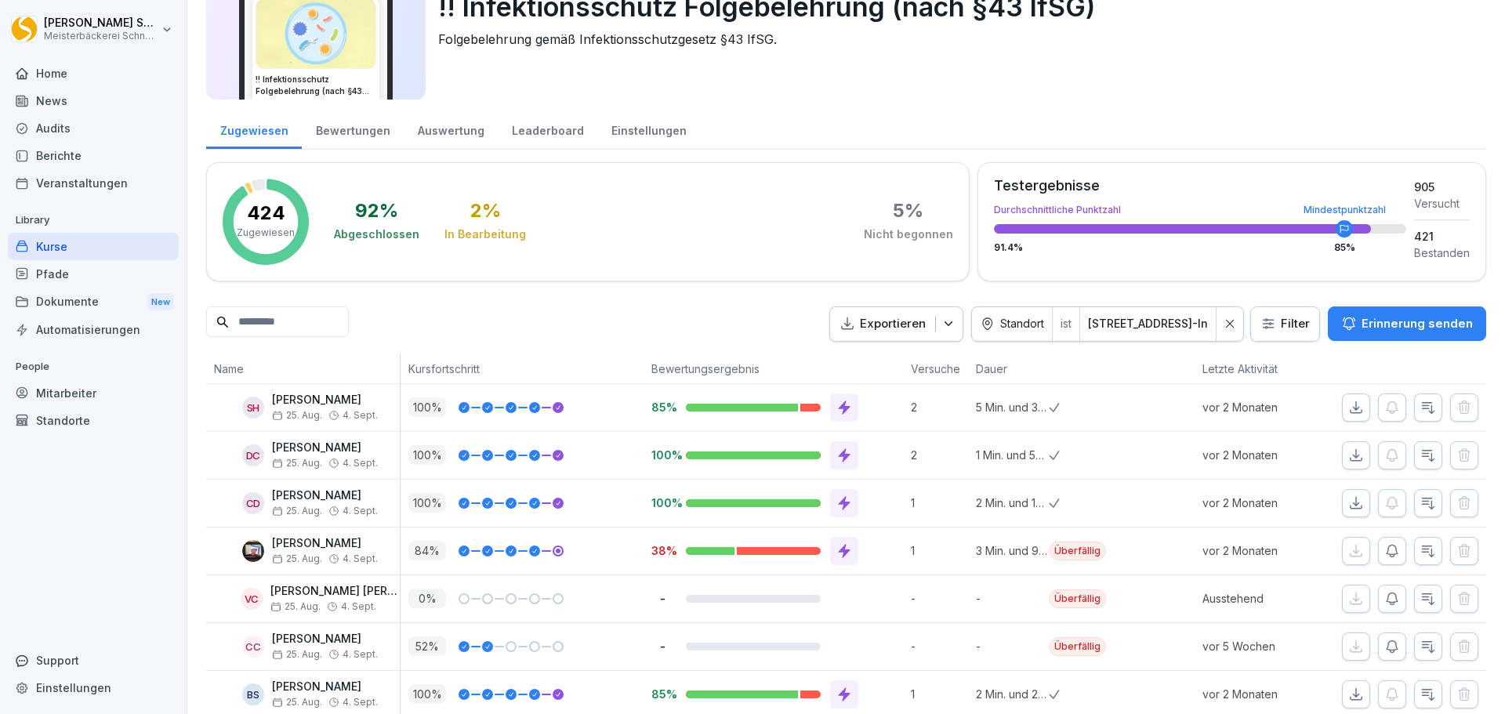
scroll to position [180, 0]
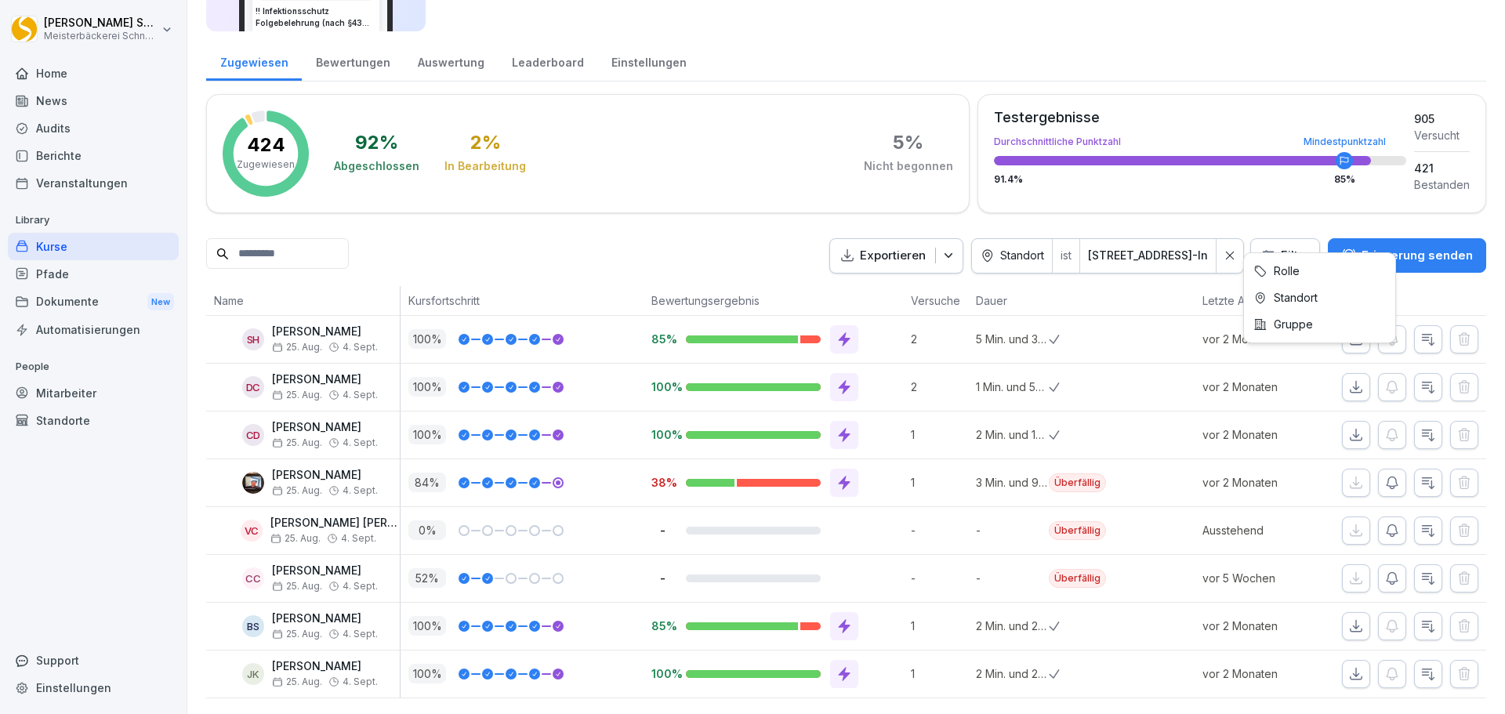
click at [1280, 228] on html "Eric Schneckenburger Meisterbäckerei Schneckenburger Home News Audits Berichte …" at bounding box center [752, 357] width 1505 height 714
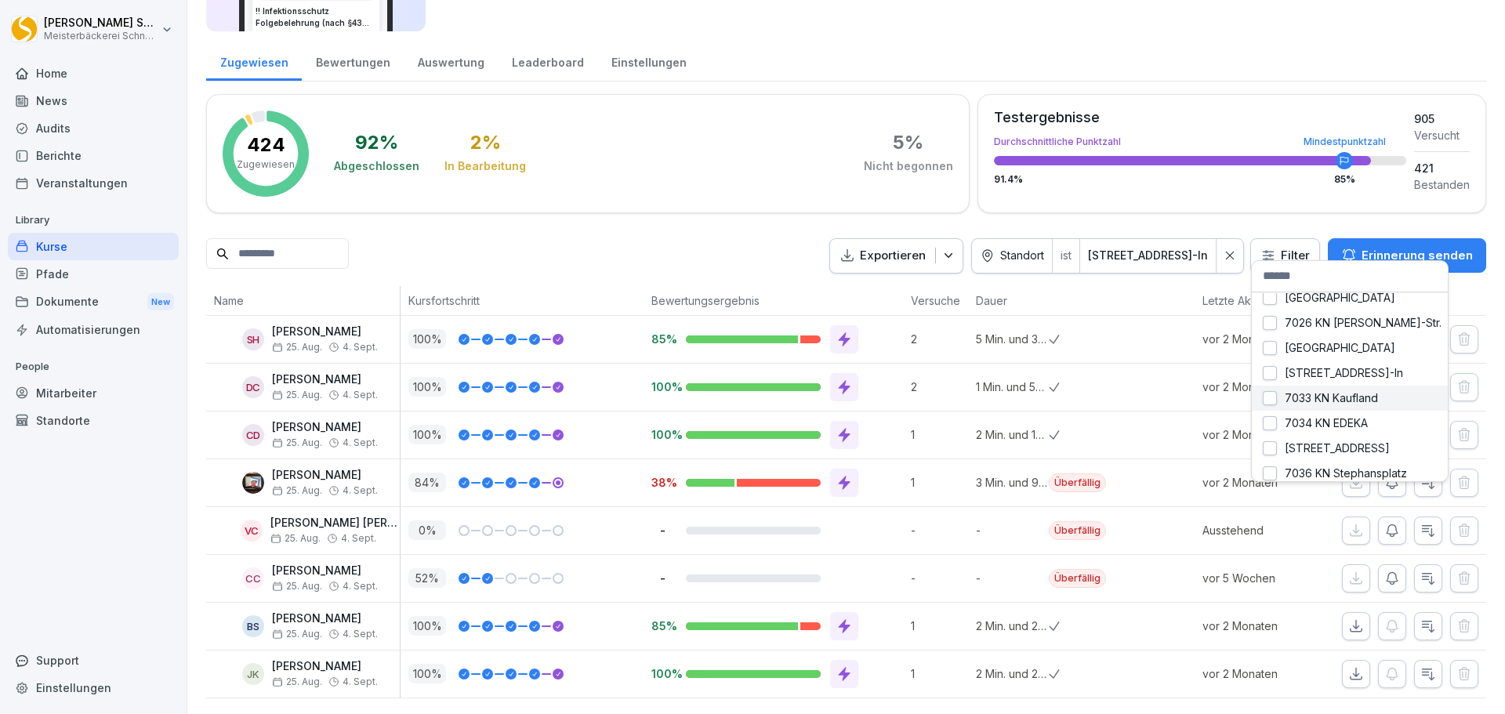
scroll to position [0, 0]
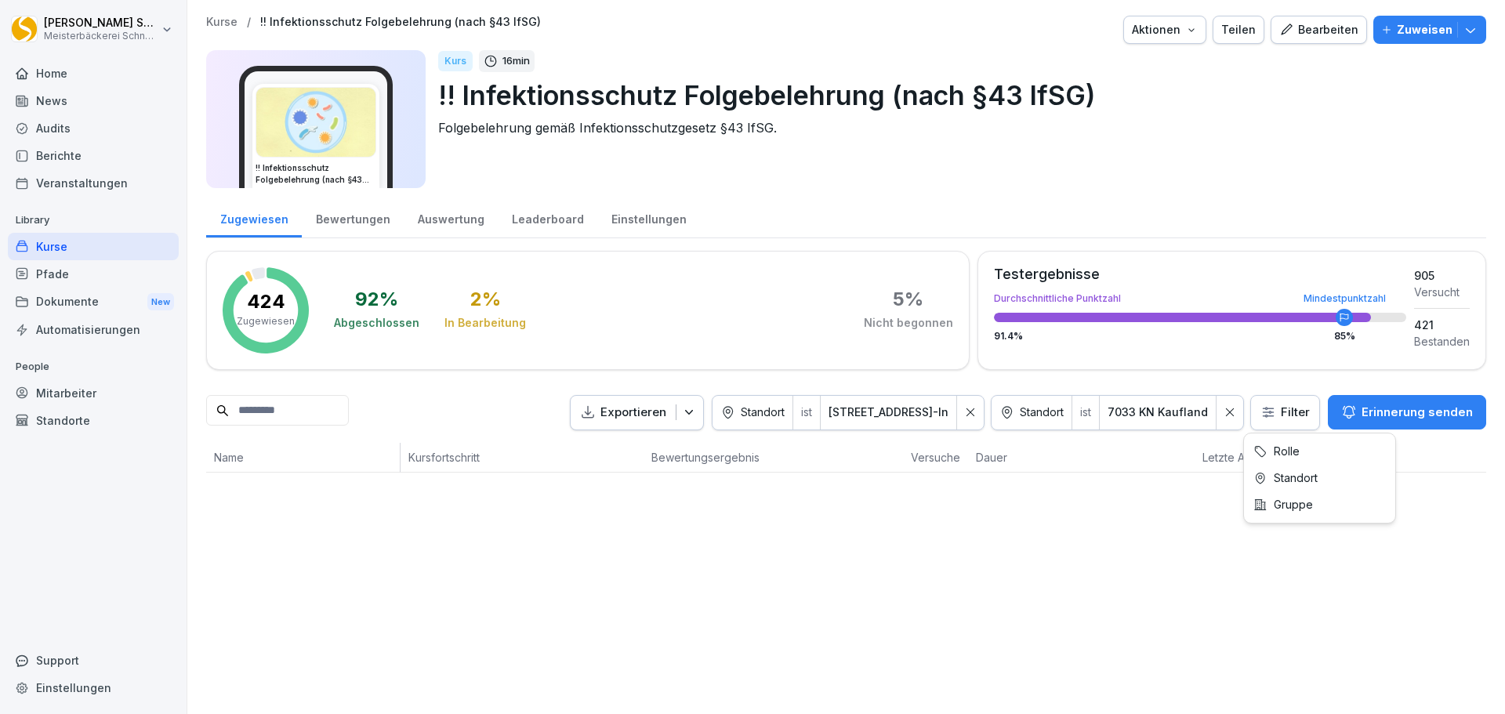
click at [1275, 412] on html "Eric Schneckenburger Meisterbäckerei Schneckenburger Home News Audits Berichte …" at bounding box center [752, 357] width 1505 height 714
click at [1221, 413] on html "Eric Schneckenburger Meisterbäckerei Schneckenburger Home News Audits Berichte …" at bounding box center [752, 357] width 1505 height 714
click at [1230, 409] on div at bounding box center [1230, 413] width 27 height 34
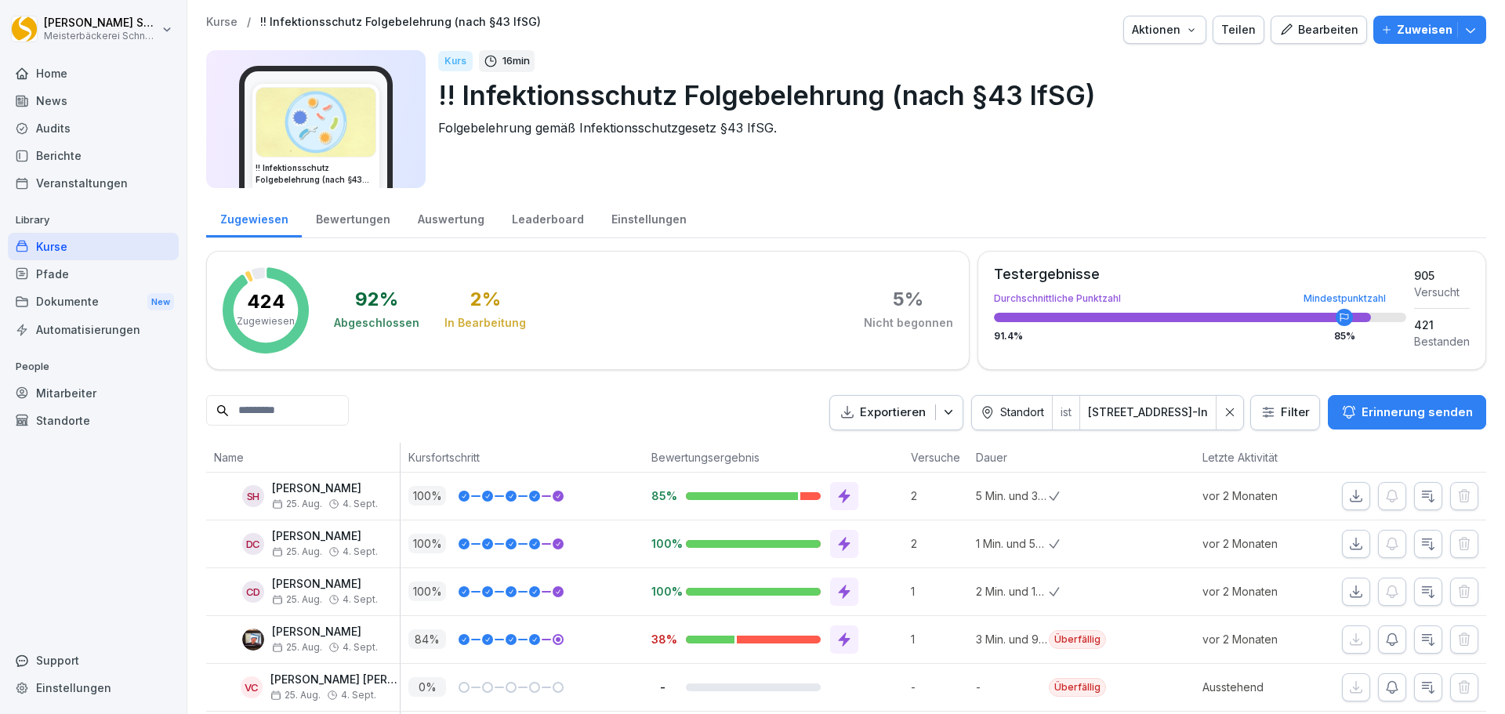
click at [1217, 417] on div at bounding box center [1230, 413] width 27 height 34
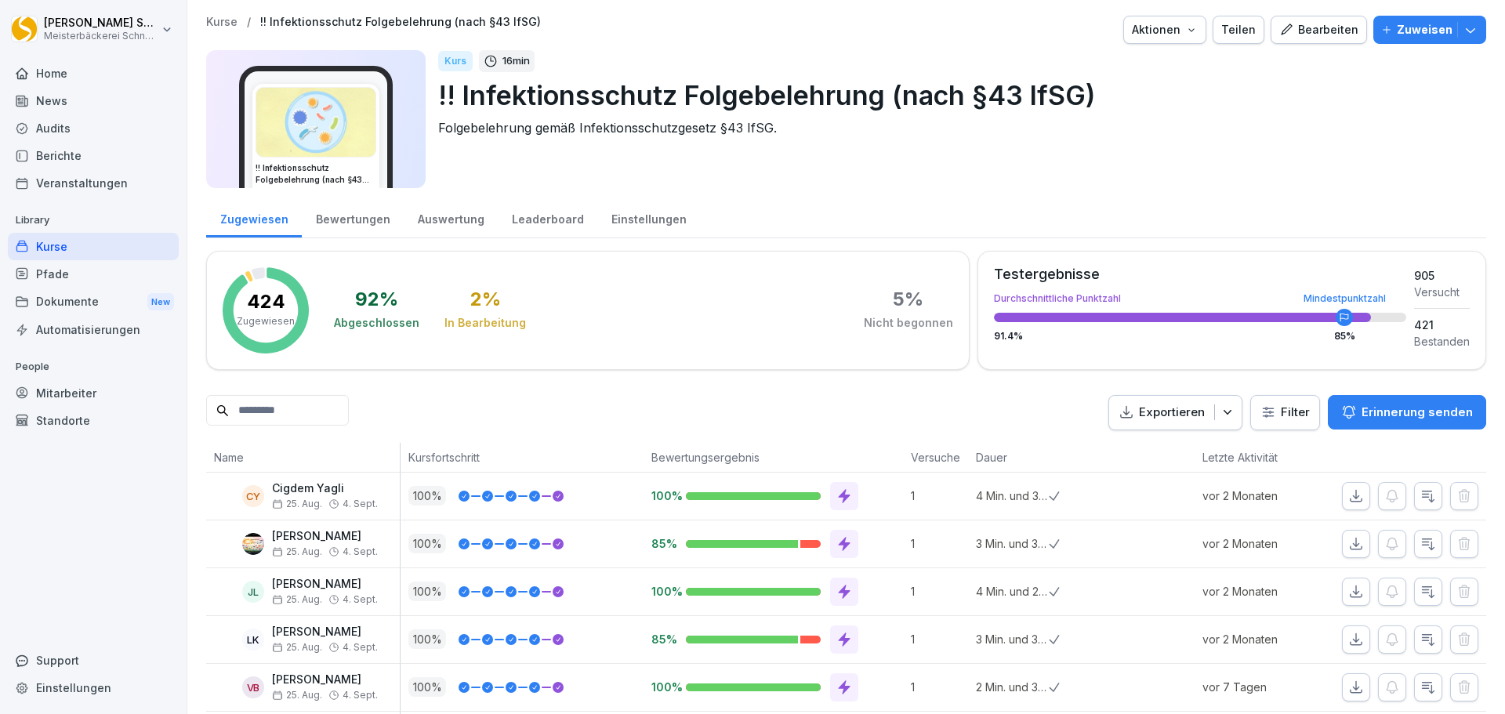
click at [1305, 408] on html "[PERSON_NAME] Meisterbäckerei [PERSON_NAME] Home News Audits Berichte Veranstal…" at bounding box center [752, 357] width 1505 height 714
click at [1274, 412] on html "[PERSON_NAME] Meisterbäckerei [PERSON_NAME] Home News Audits Berichte Veranstal…" at bounding box center [752, 357] width 1505 height 714
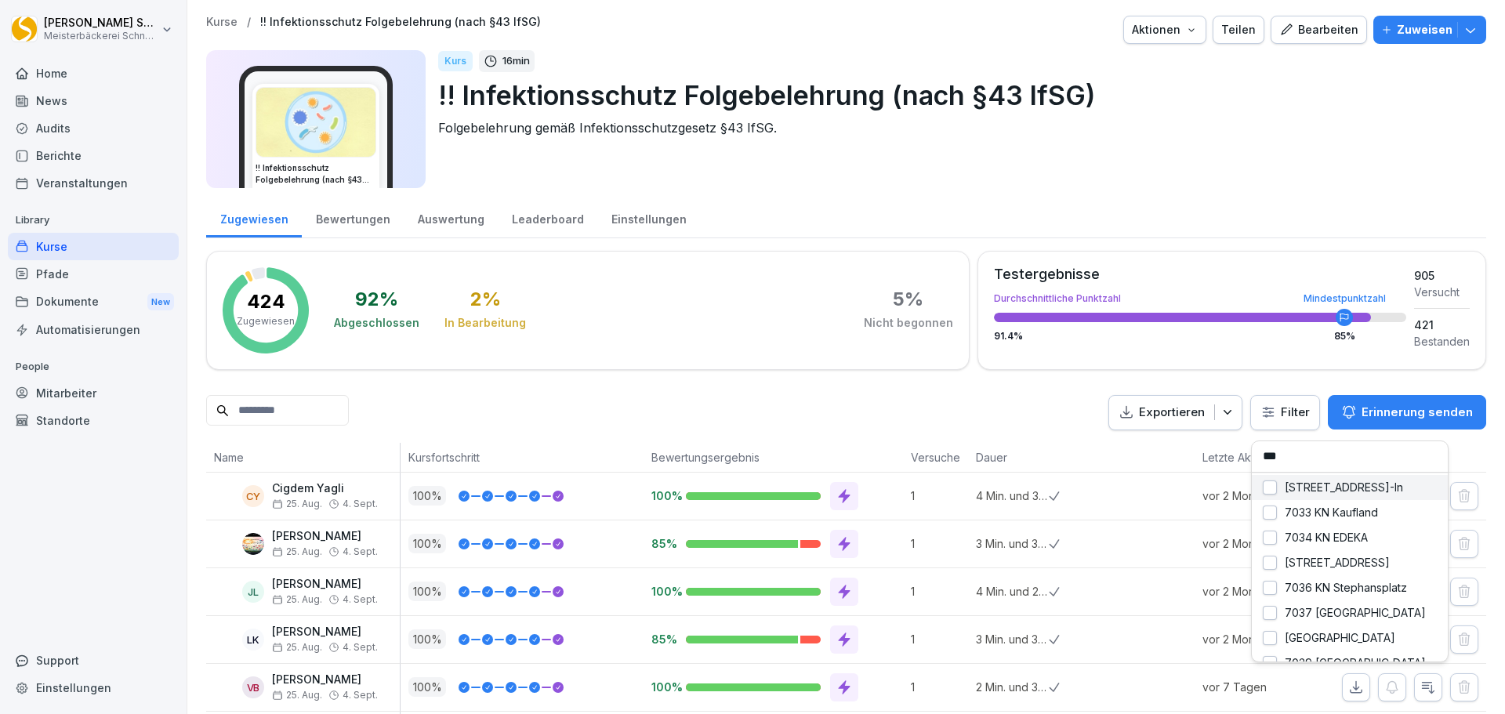
type input "****"
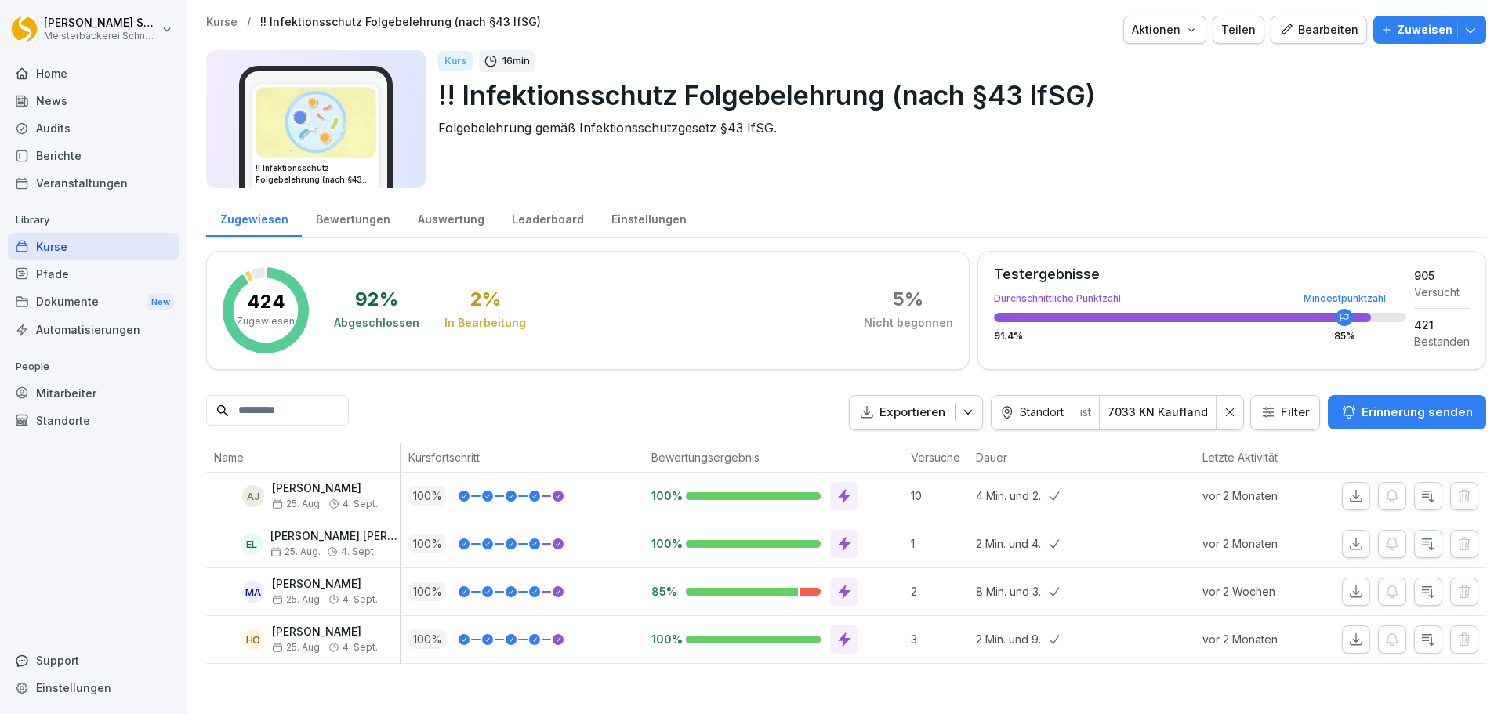
click at [1225, 410] on icon at bounding box center [1230, 412] width 11 height 11
click at [1276, 409] on html "Eric Schneckenburger Meisterbäckerei Schneckenburger Home News Audits Berichte …" at bounding box center [752, 357] width 1505 height 714
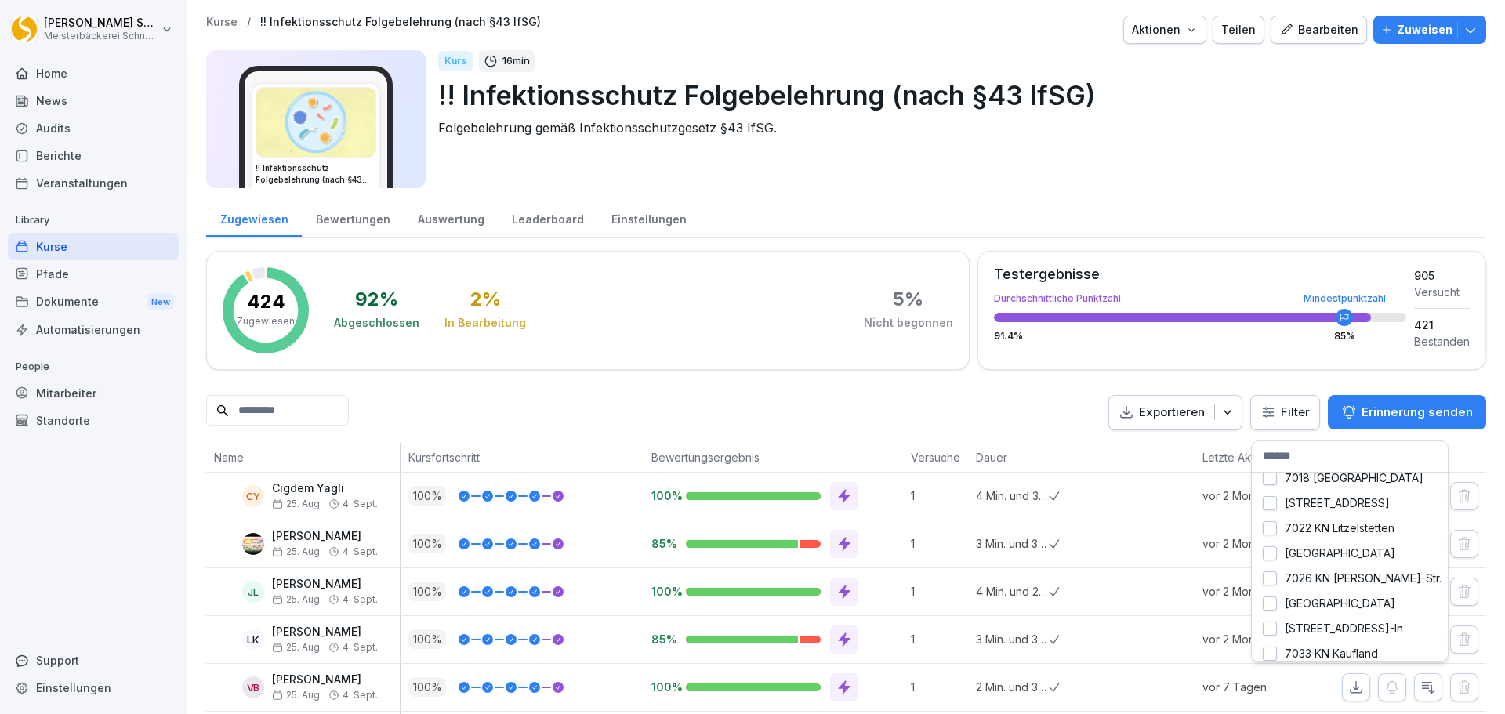
scroll to position [290, 0]
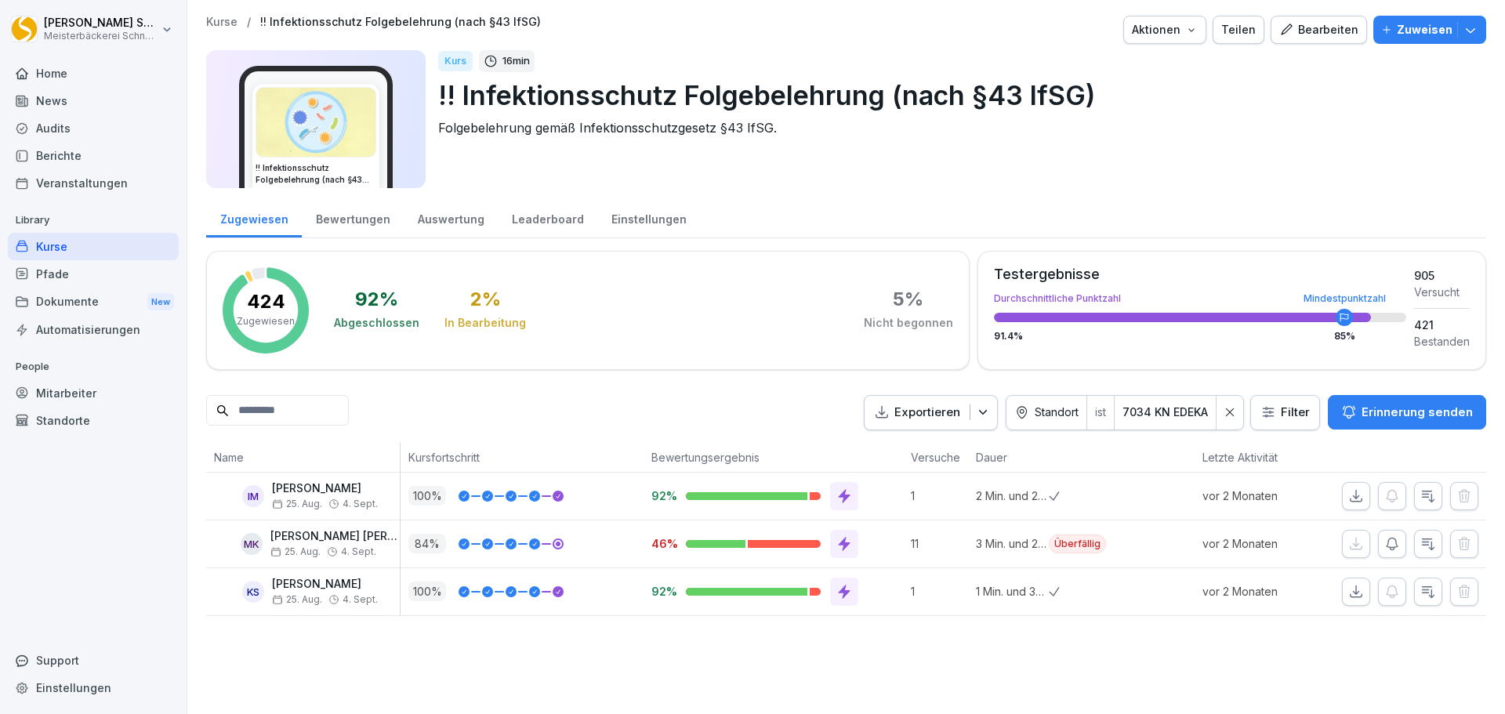
click at [42, 245] on div "Kurse" at bounding box center [93, 246] width 171 height 27
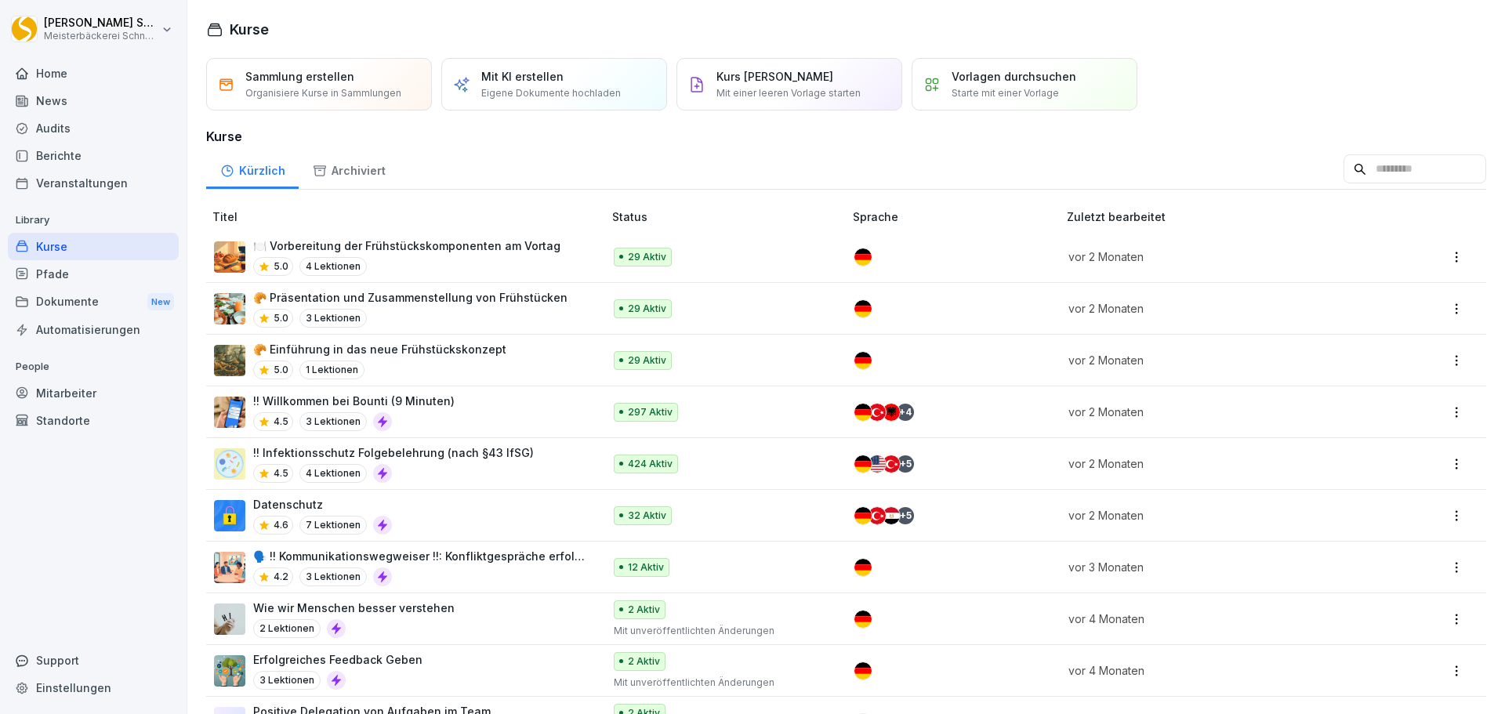
click at [375, 452] on p "!! Infektionsschutz Folgebelehrung (nach §43 IfSG)" at bounding box center [393, 453] width 281 height 16
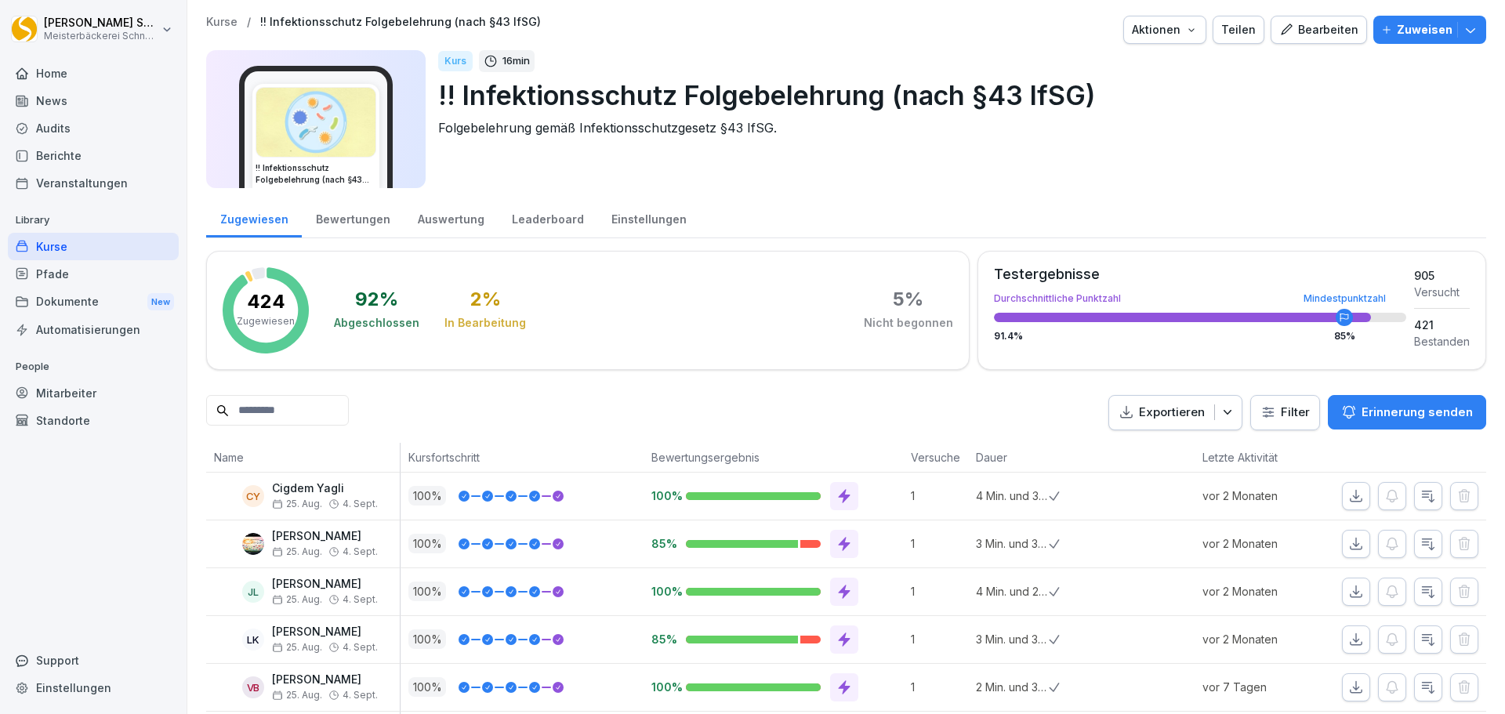
click at [1258, 410] on html "[PERSON_NAME] Meisterbäckerei [PERSON_NAME] Home News Audits Berichte Veranstal…" at bounding box center [752, 357] width 1505 height 714
click at [100, 383] on div "Mitarbeiter" at bounding box center [93, 392] width 171 height 27
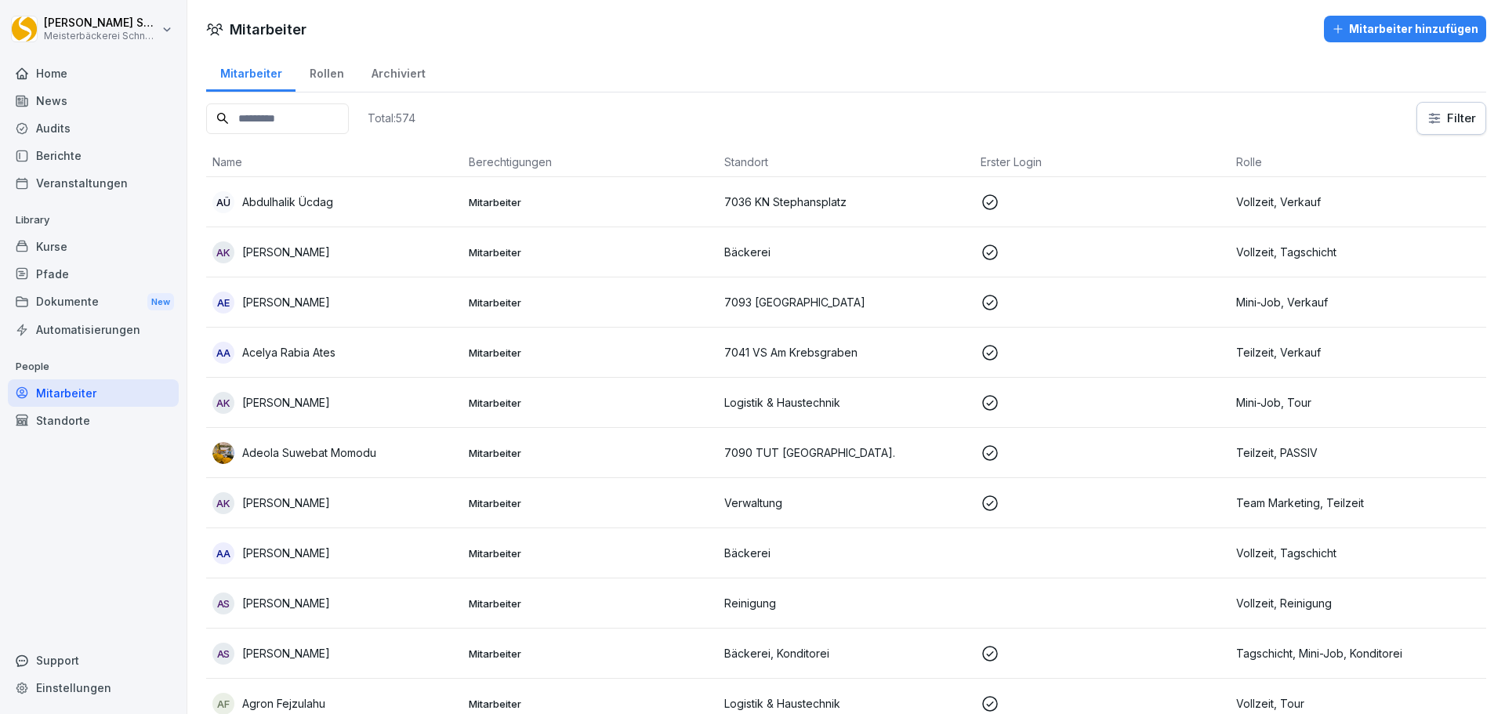
click at [300, 125] on input at bounding box center [277, 118] width 143 height 31
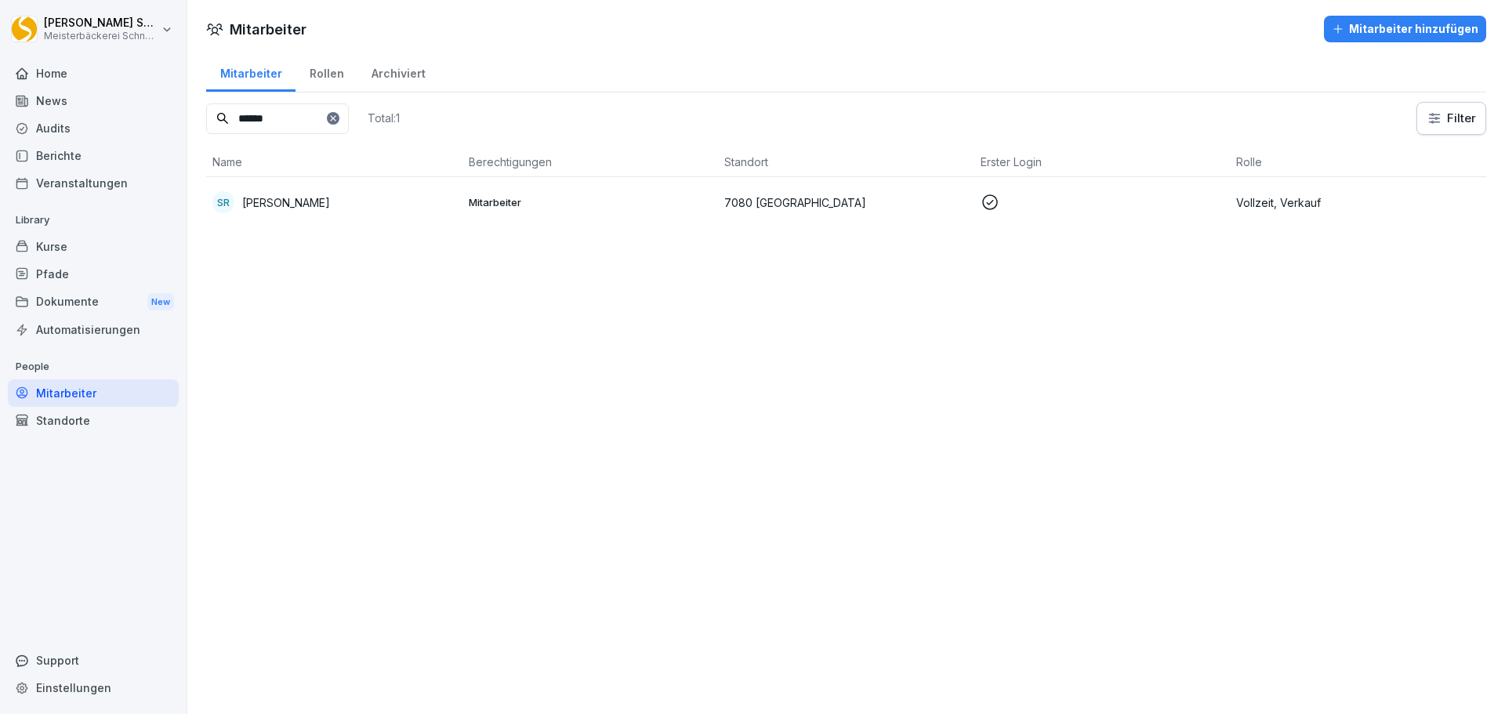
type input "******"
click at [596, 212] on td "Mitarbeiter" at bounding box center [591, 202] width 256 height 50
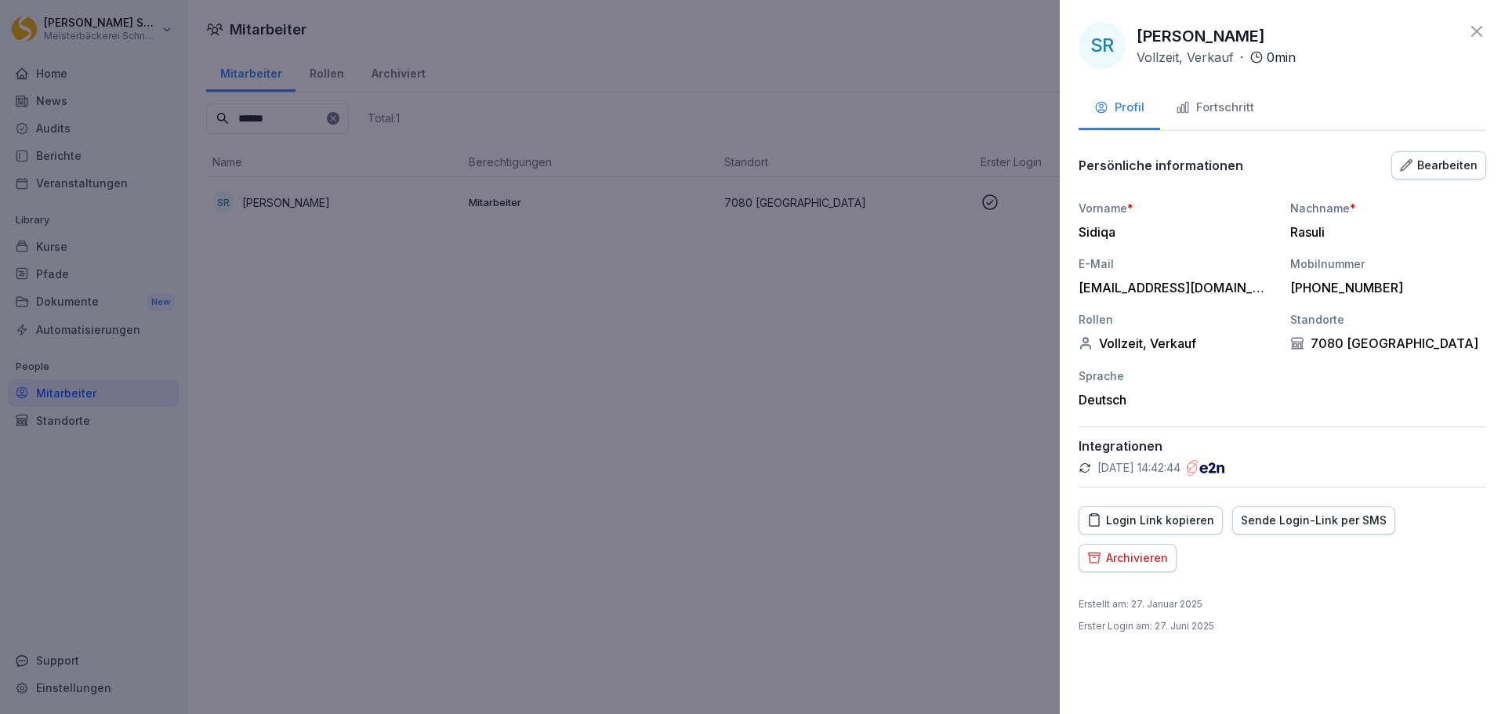
click at [1425, 165] on div "Bearbeiten" at bounding box center [1439, 165] width 78 height 17
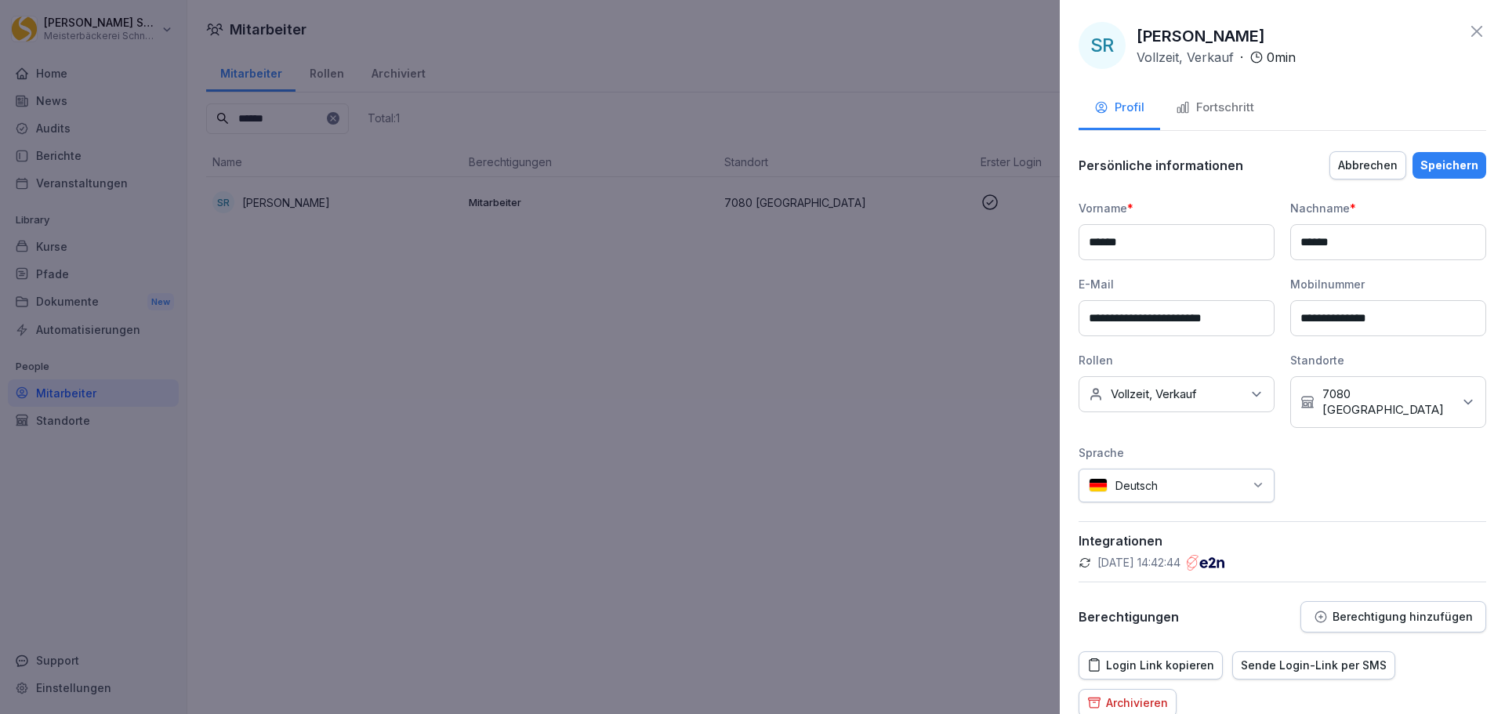
drag, startPoint x: 1254, startPoint y: 316, endPoint x: 1036, endPoint y: 320, distance: 218.0
click at [1036, 320] on body "**********" at bounding box center [752, 357] width 1505 height 714
type input "**********"
click at [1453, 164] on div "Speichern" at bounding box center [1450, 165] width 58 height 17
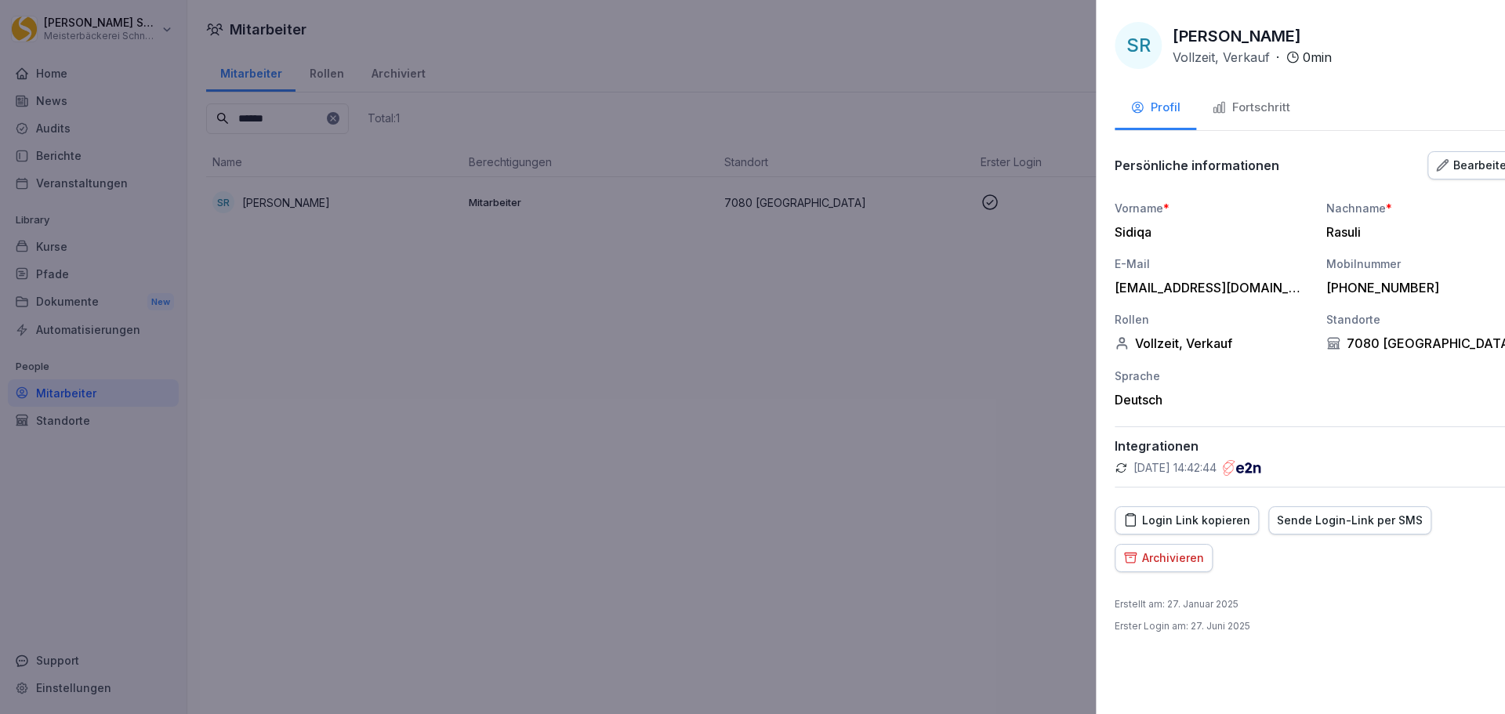
click at [498, 391] on div at bounding box center [752, 357] width 1505 height 714
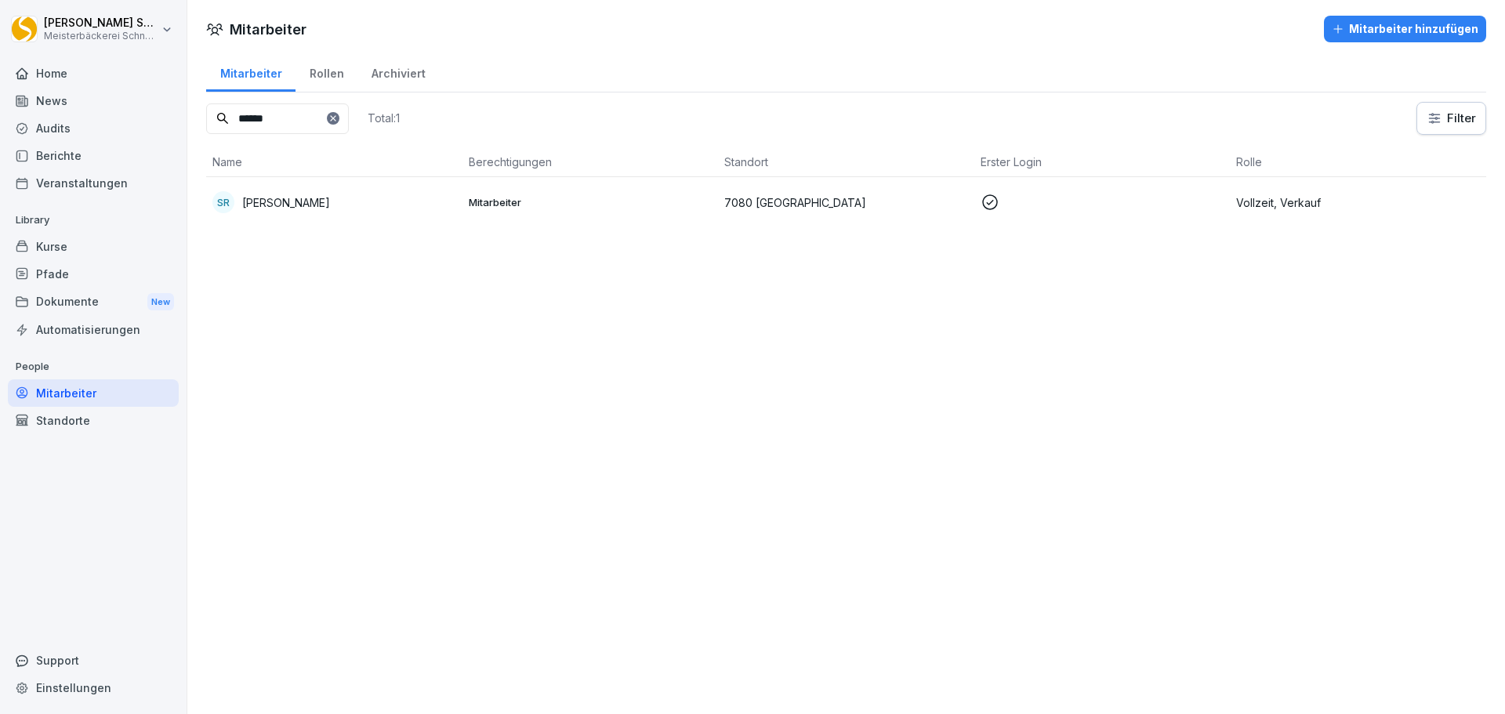
click at [299, 206] on p "[PERSON_NAME]" at bounding box center [286, 202] width 88 height 16
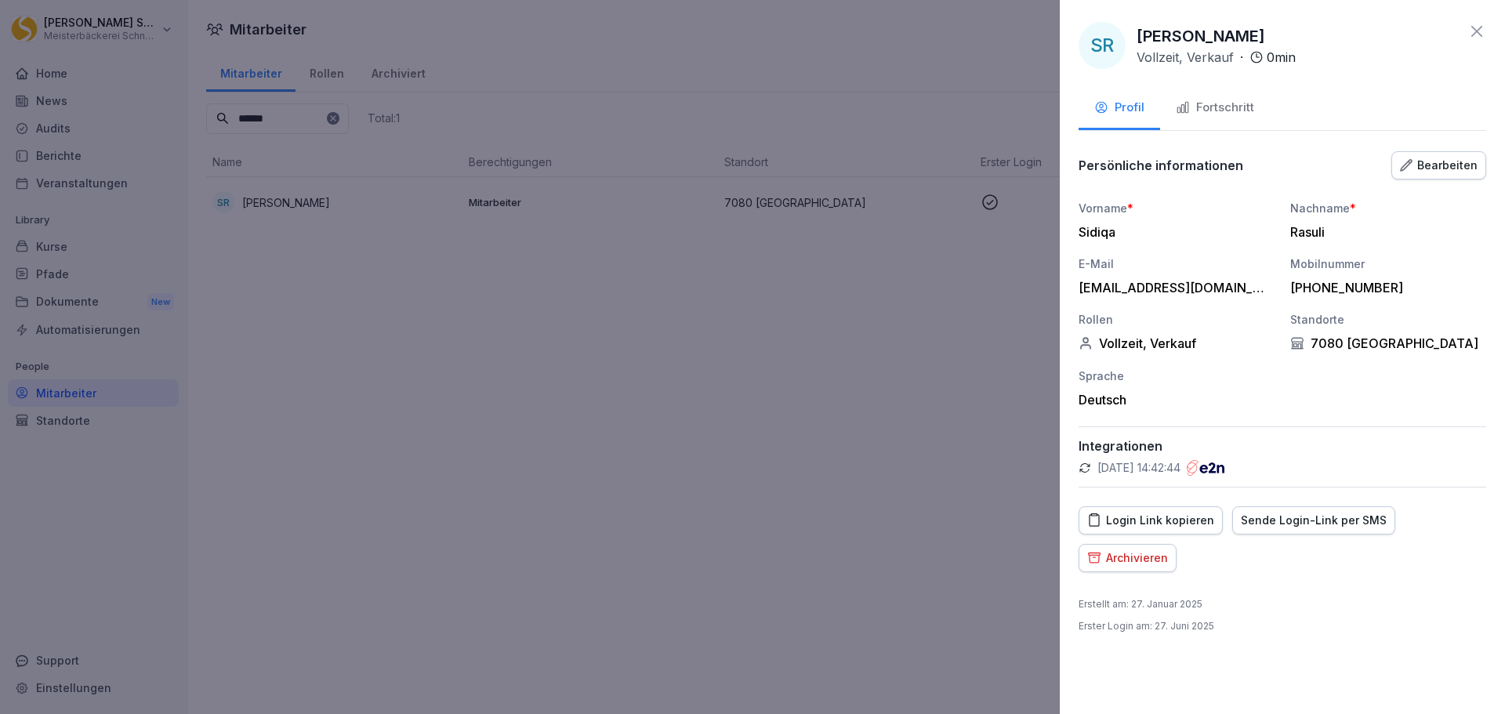
click at [844, 491] on div at bounding box center [752, 357] width 1505 height 714
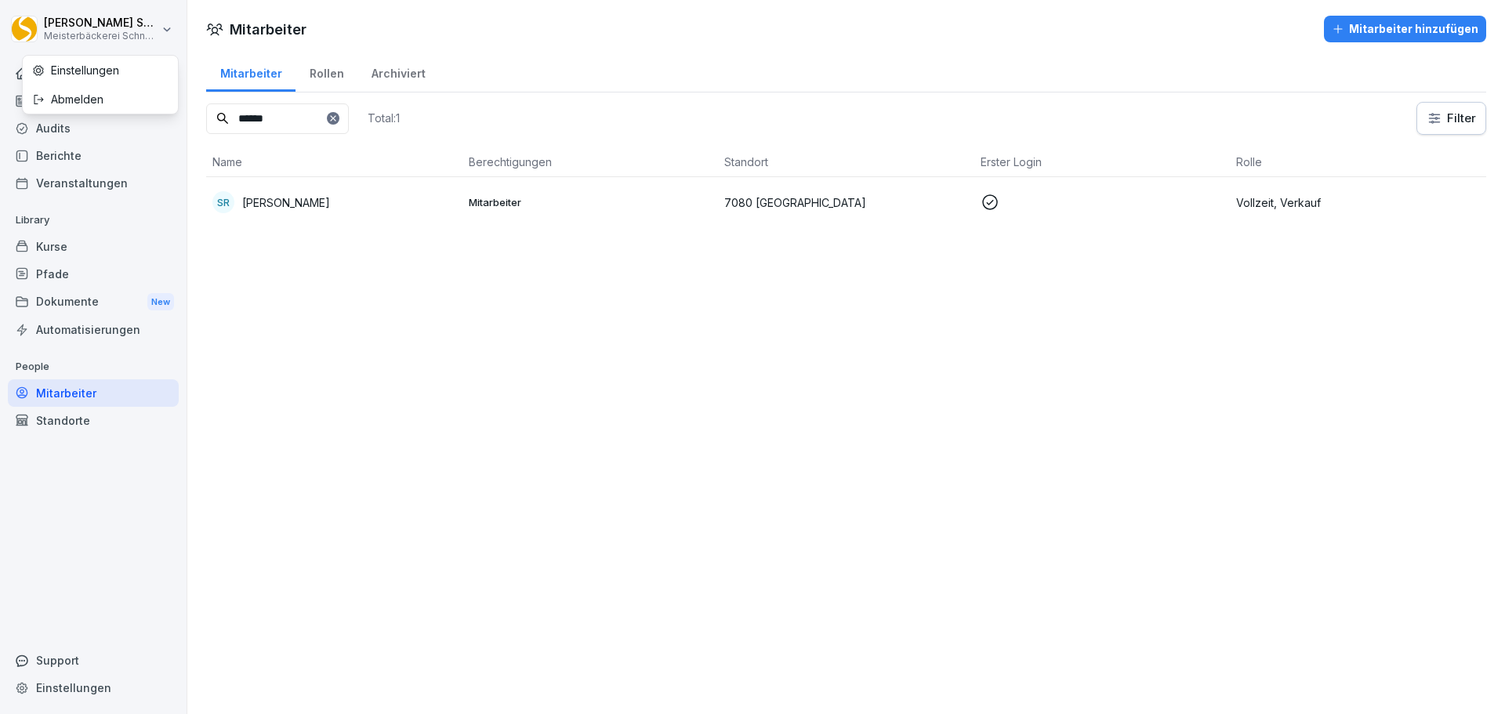
click at [151, 31] on html "[PERSON_NAME] Meisterbäckerei [PERSON_NAME] Home News Audits Berichte Veranstal…" at bounding box center [752, 357] width 1505 height 714
click at [89, 100] on div "Abmelden" at bounding box center [100, 99] width 155 height 29
